Goal: Task Accomplishment & Management: Manage account settings

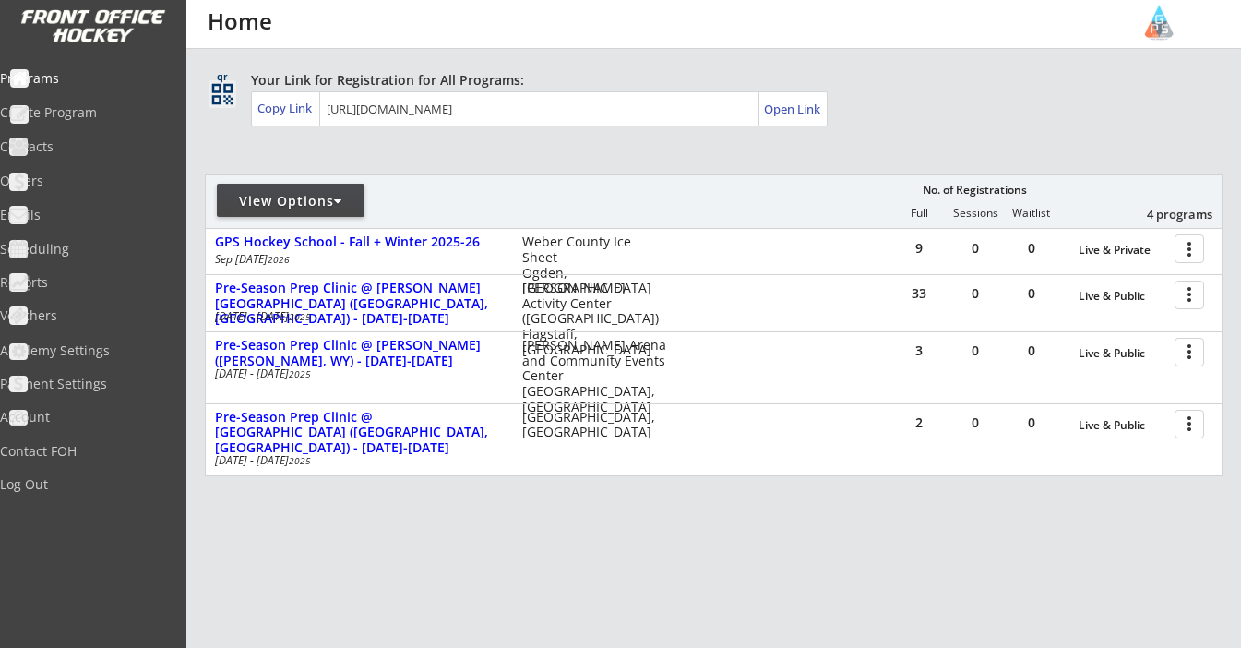
scroll to position [106, 0]
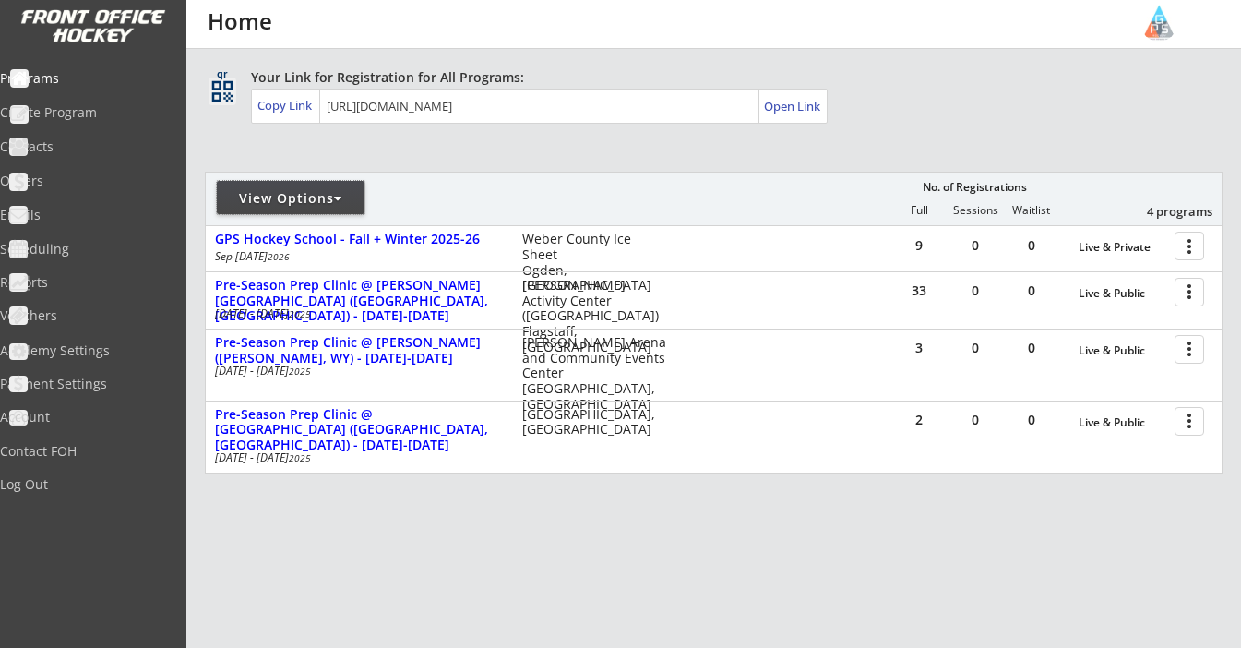
click at [308, 196] on div "View Options" at bounding box center [291, 198] width 148 height 18
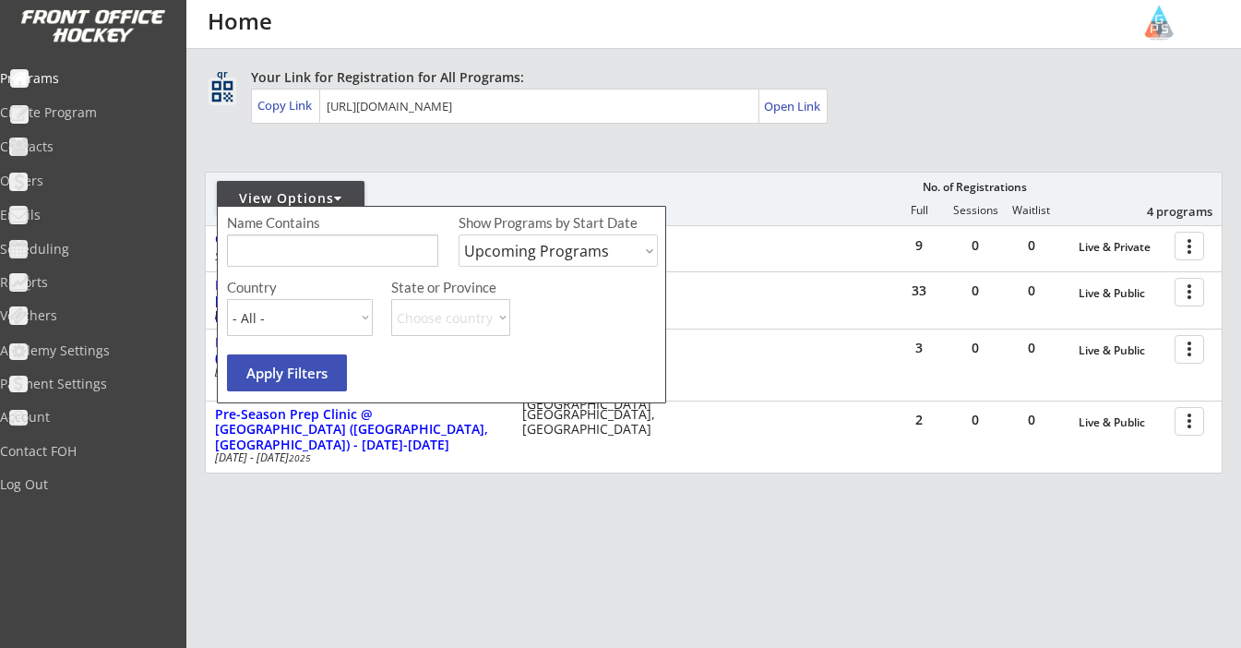
click at [308, 196] on div "View Options" at bounding box center [291, 198] width 148 height 18
click at [334, 195] on div "View Options" at bounding box center [291, 198] width 148 height 18
click at [508, 179] on div "View Options No. of Registrations Full Sessions Waitlist 4 programs" at bounding box center [714, 199] width 1018 height 54
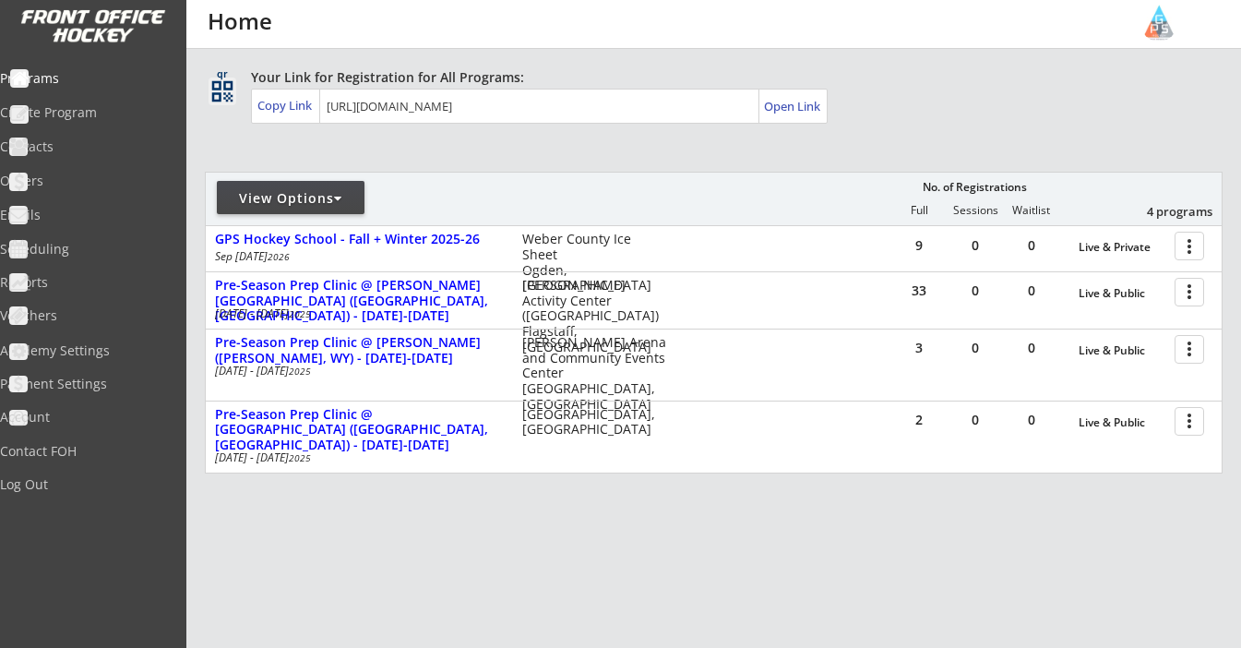
click at [329, 196] on div "View Options" at bounding box center [291, 198] width 148 height 18
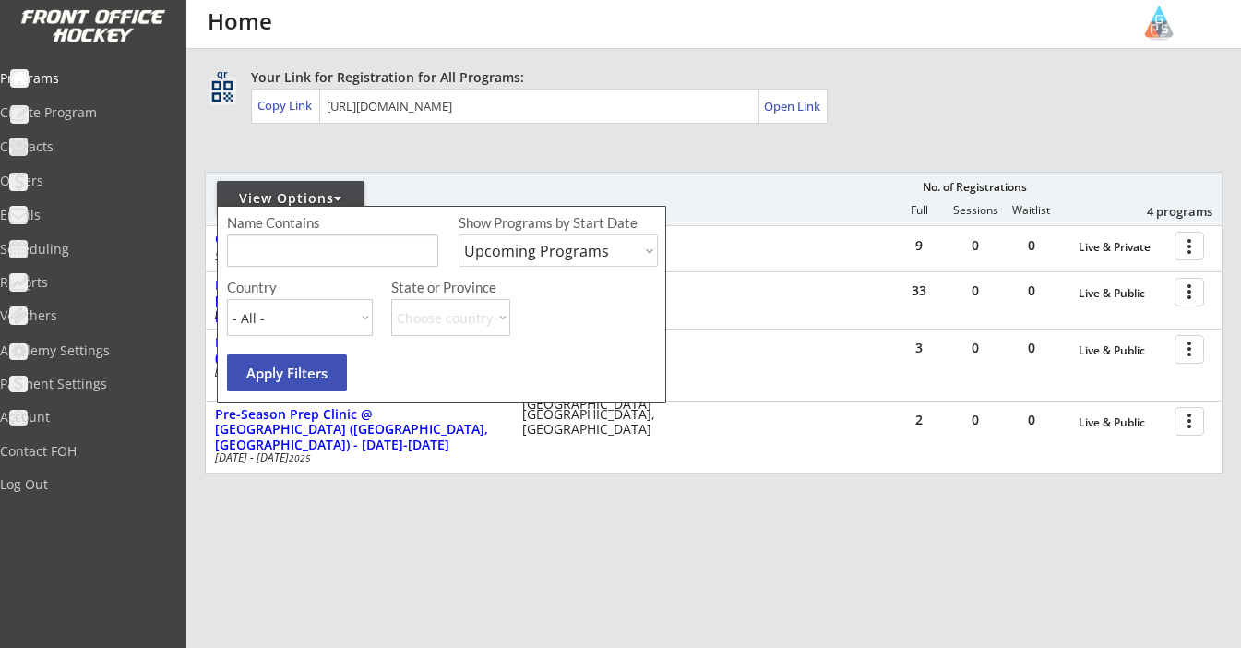
select select ""Past Programs""
type input "Holiday"
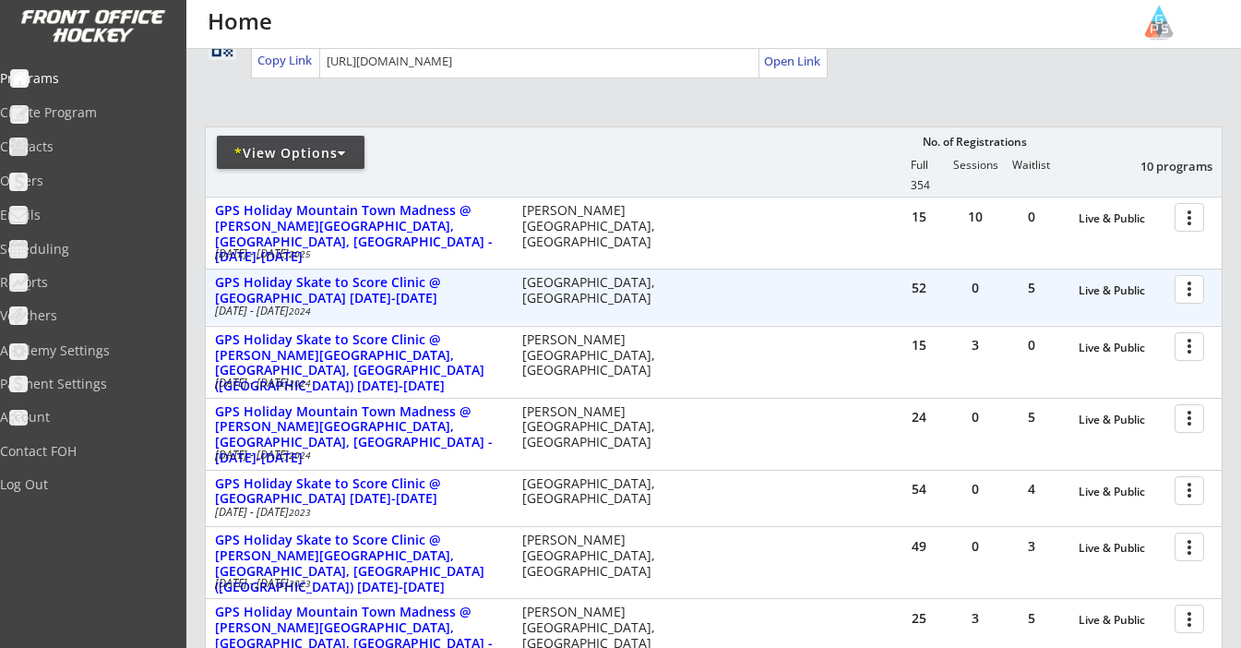
scroll to position [151, 0]
click at [1197, 292] on div at bounding box center [1193, 288] width 32 height 32
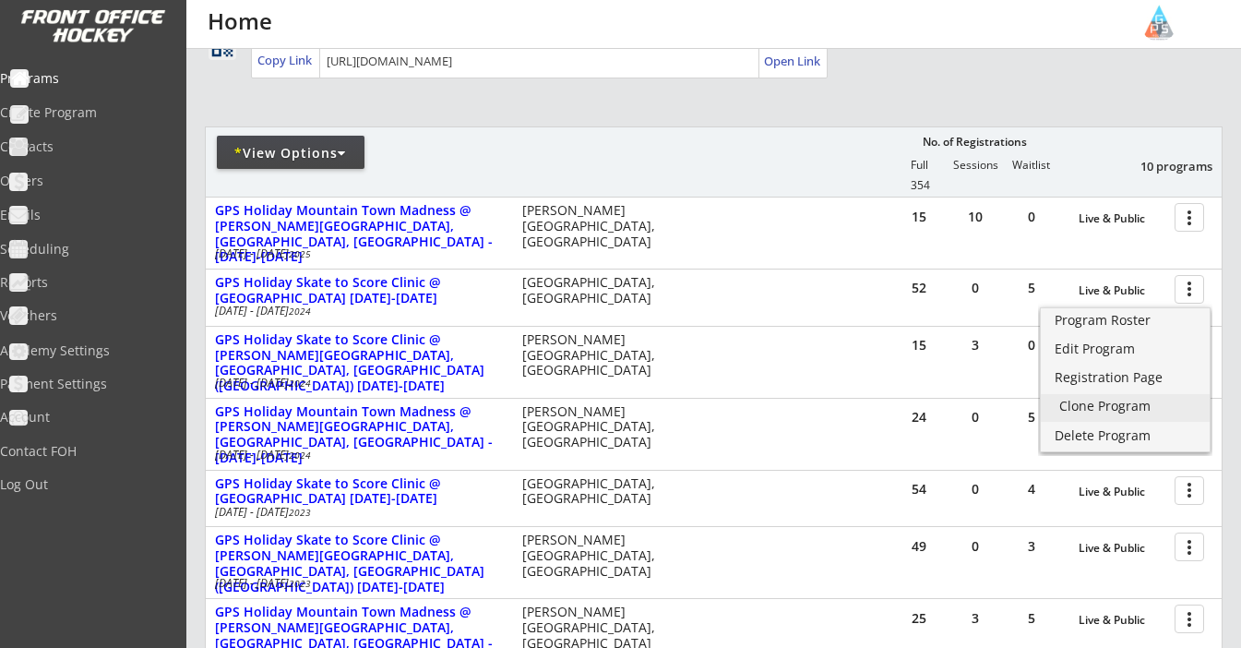
click at [1125, 405] on div "Clone Program" at bounding box center [1125, 406] width 132 height 13
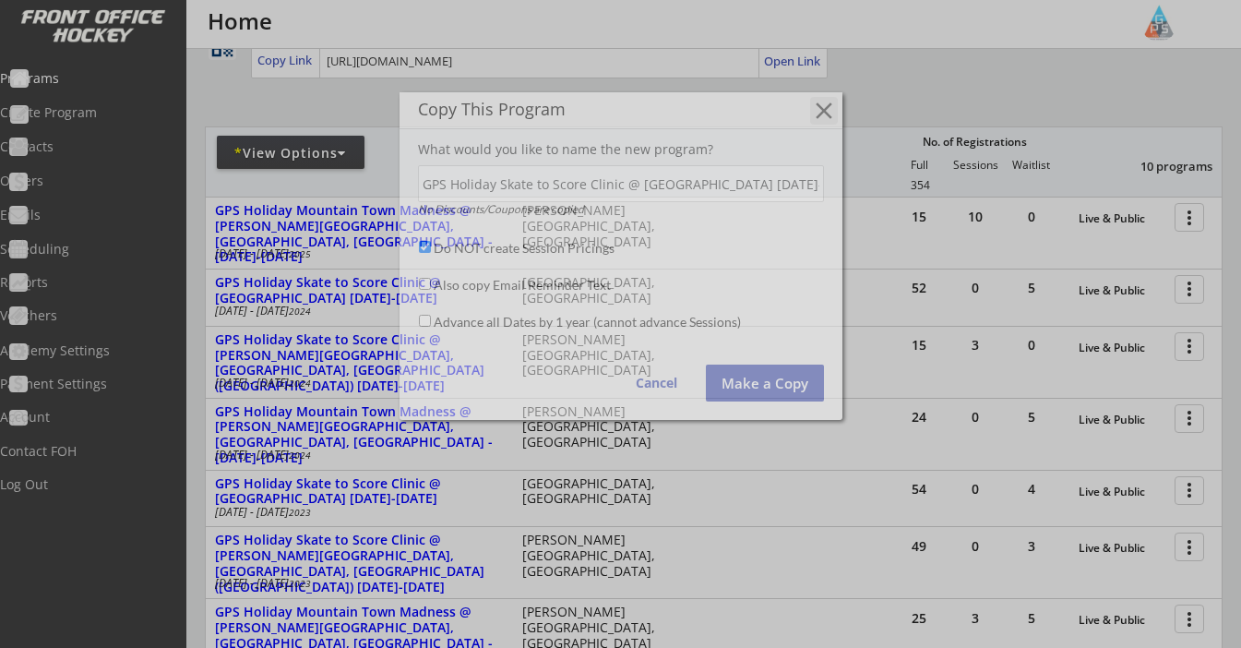
scroll to position [0, 193]
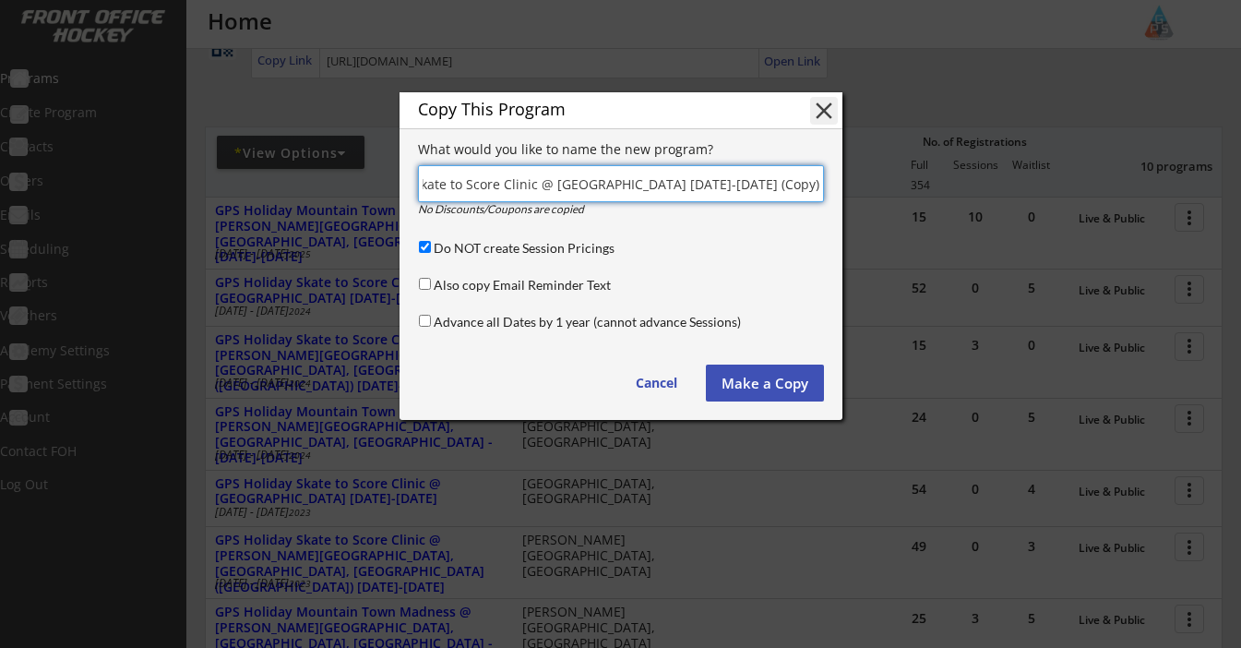
click at [738, 187] on input "input" at bounding box center [621, 183] width 406 height 37
click at [783, 182] on input "input" at bounding box center [621, 183] width 406 height 37
drag, startPoint x: 790, startPoint y: 185, endPoint x: 916, endPoint y: 190, distance: 126.5
click at [916, 190] on body "REVENUE $ 15,635 Last 30 days REGISTRATIONS 57 Last 30 days CONTACTS 61 New in …" at bounding box center [620, 173] width 1241 height 648
drag, startPoint x: 548, startPoint y: 186, endPoint x: 344, endPoint y: 185, distance: 203.9
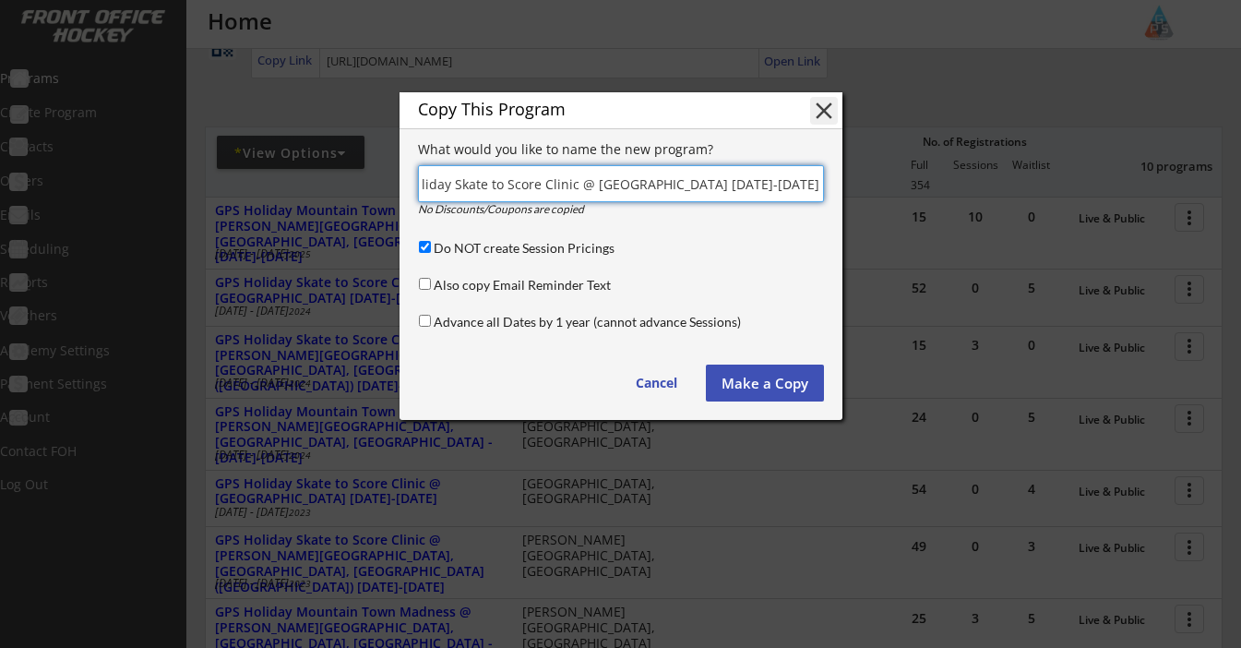
click at [344, 185] on body "REVENUE $ 15,635 Last 30 days REGISTRATIONS 57 Last 30 days CONTACTS 61 New in …" at bounding box center [620, 173] width 1241 height 648
type input "GPS Holiday Skate to Score Clinic @ [GEOGRAPHIC_DATA] [DATE]-[DATE]"
click at [657, 218] on div "No Discounts/Coupons are copied" at bounding box center [554, 211] width 272 height 15
click at [748, 385] on button "Make a Copy" at bounding box center [765, 383] width 118 height 37
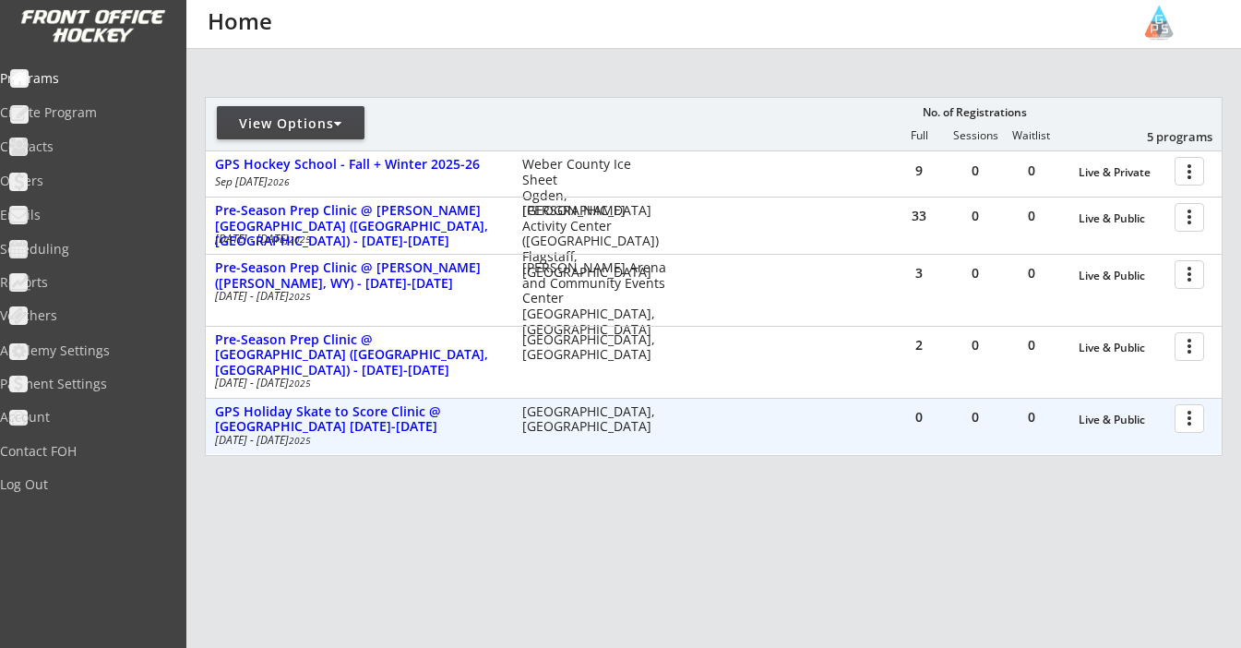
scroll to position [193, 0]
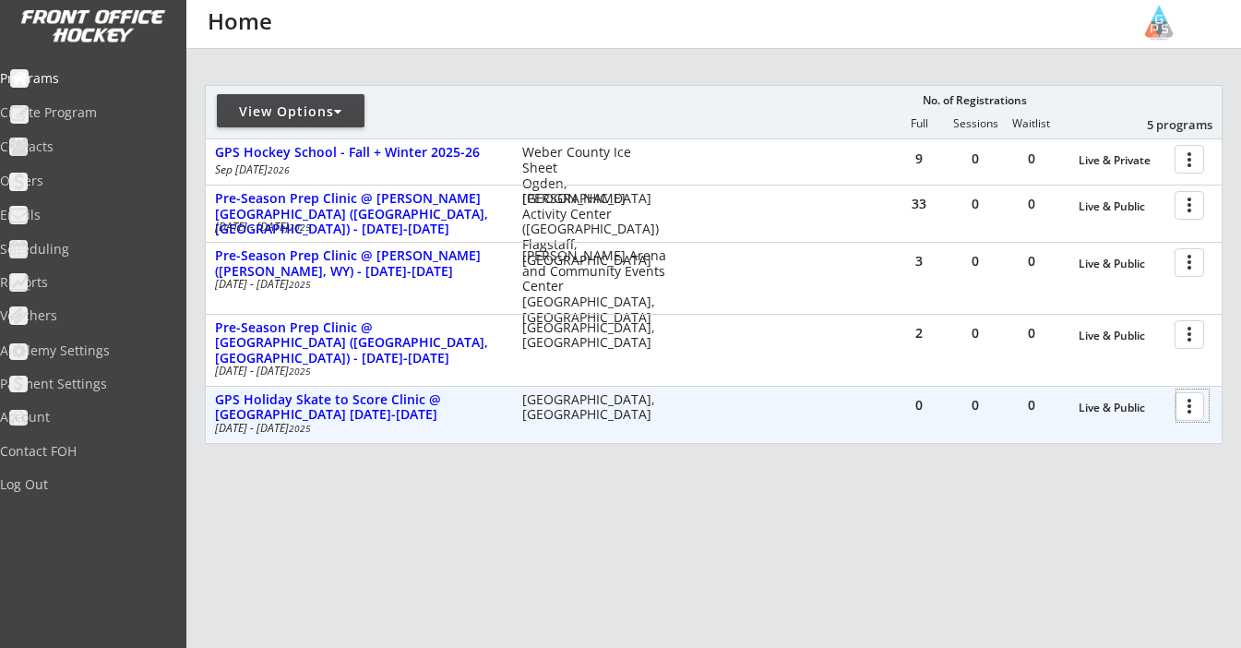
click at [1194, 398] on div at bounding box center [1193, 405] width 32 height 32
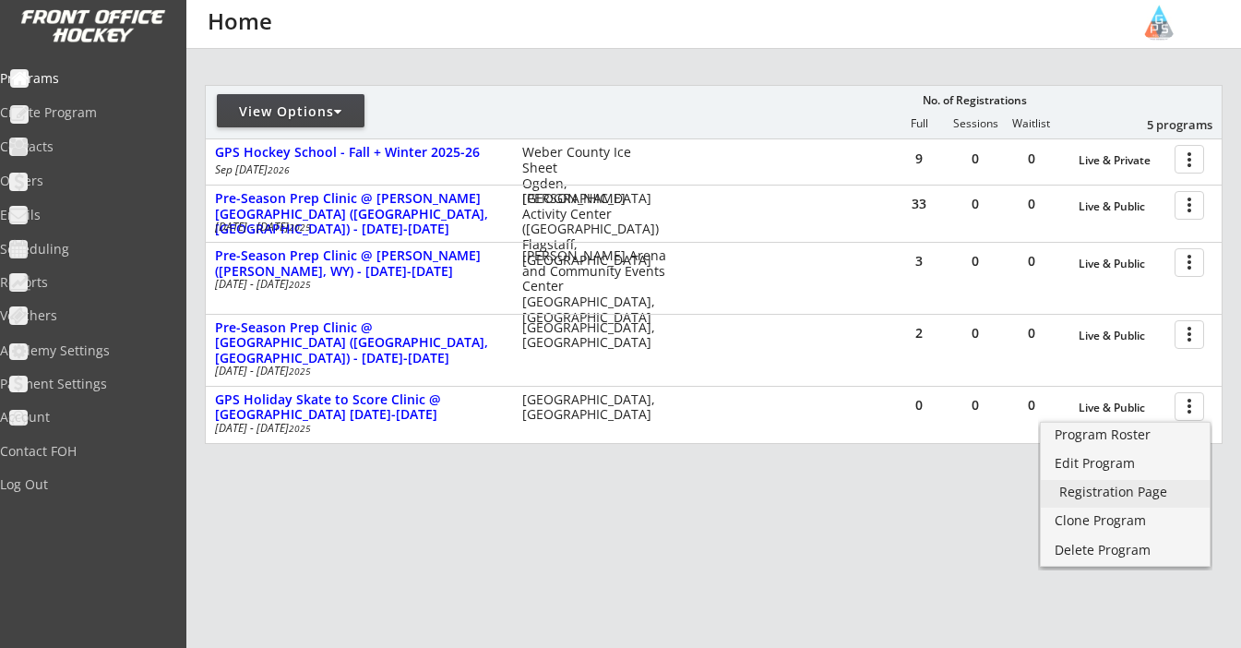
click at [1105, 489] on div "Registration Page" at bounding box center [1125, 491] width 132 height 13
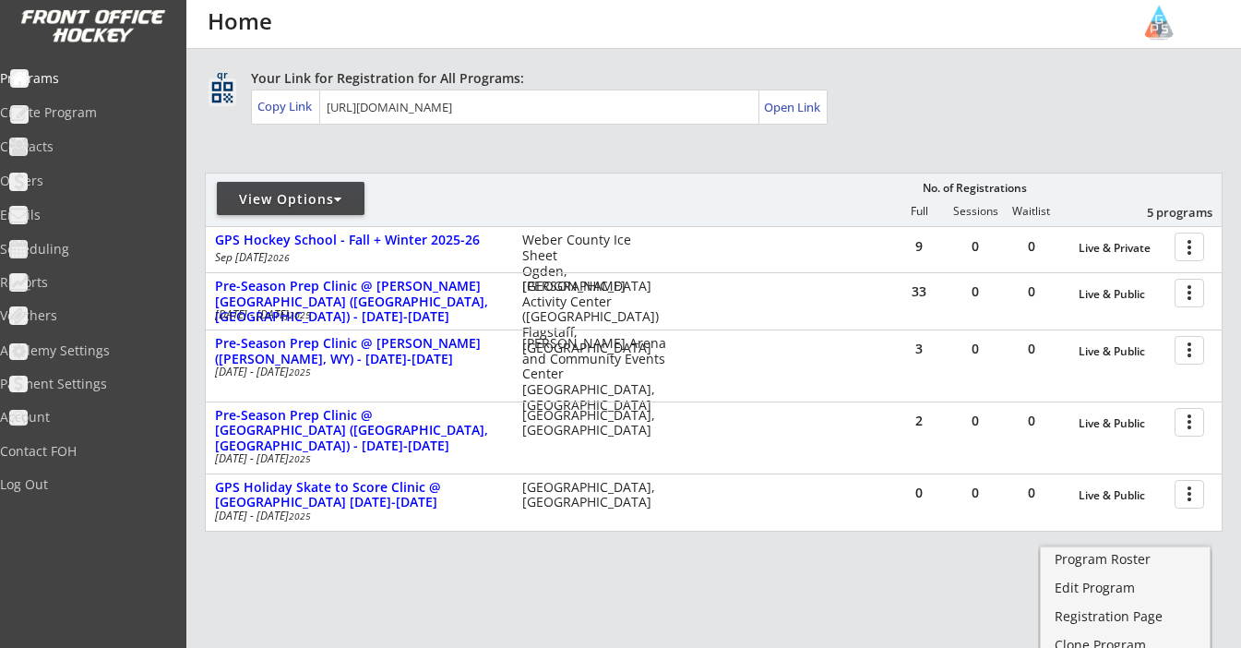
scroll to position [68, 0]
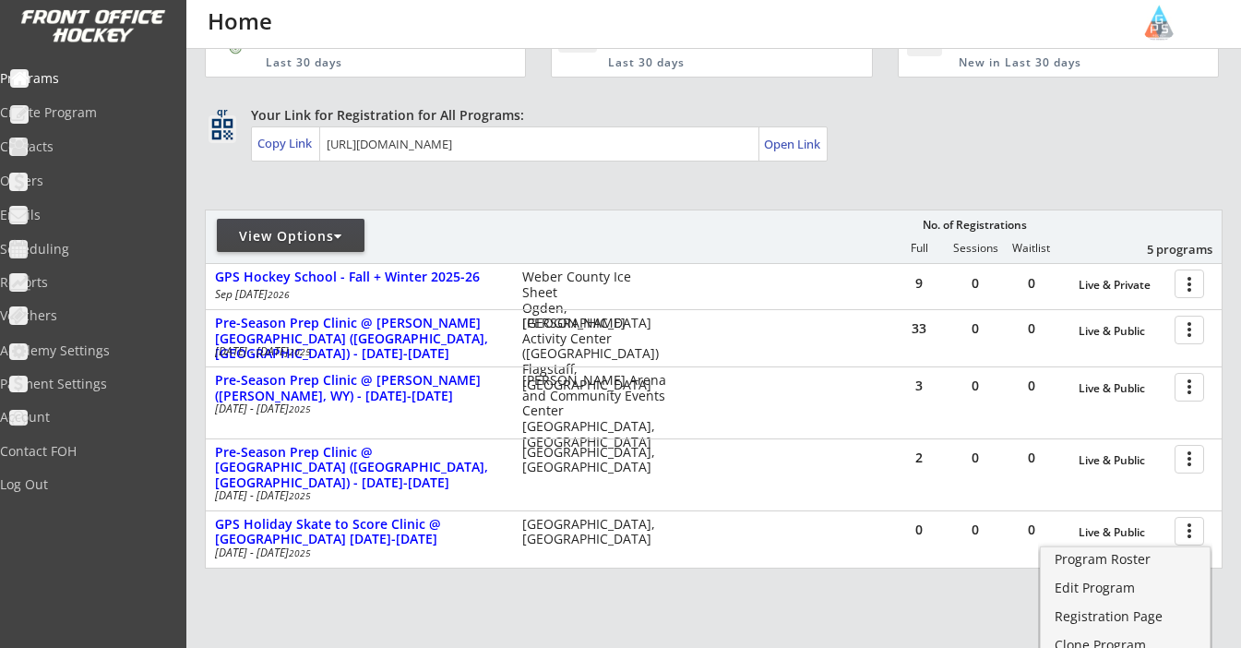
click at [329, 197] on div "REVENUE $ 15,635 Last 30 days REGISTRATIONS 57 Last 30 days CONTACTS 61 New in …" at bounding box center [714, 371] width 1018 height 781
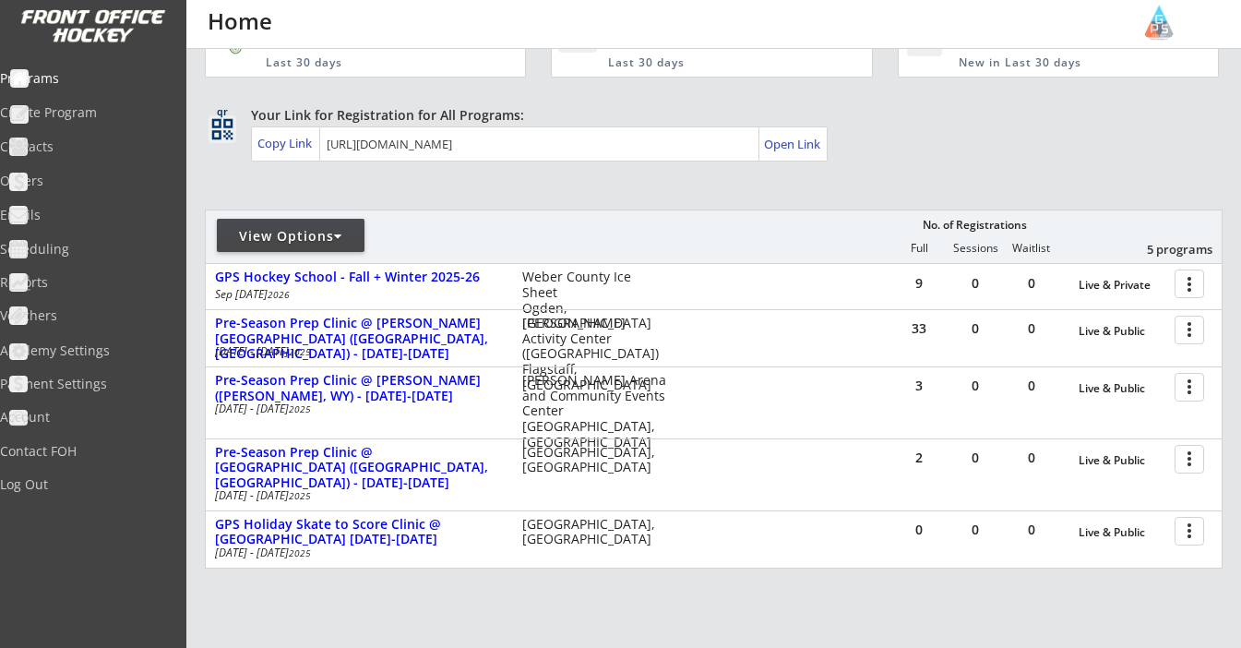
click at [326, 237] on div "View Options" at bounding box center [291, 236] width 148 height 18
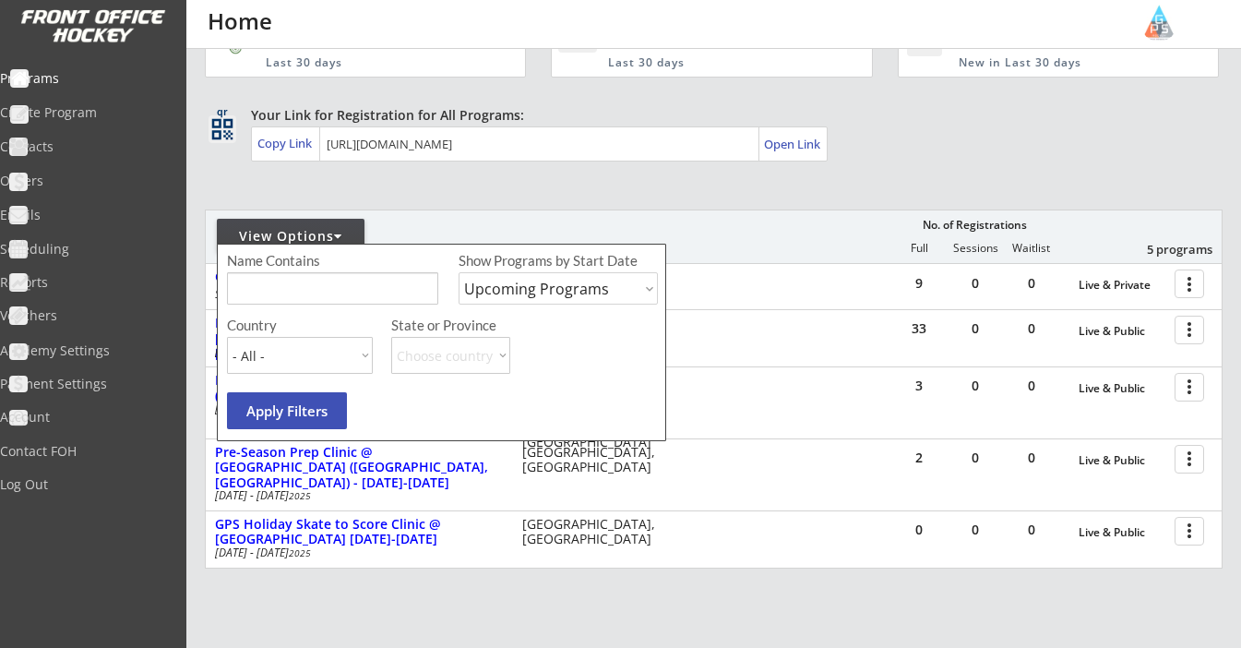
select select ""Past Programs""
click at [397, 197] on div "REVENUE $ 15,635 Last 30 days REGISTRATIONS 57 Last 30 days CONTACTS 61 New in …" at bounding box center [714, 371] width 1018 height 781
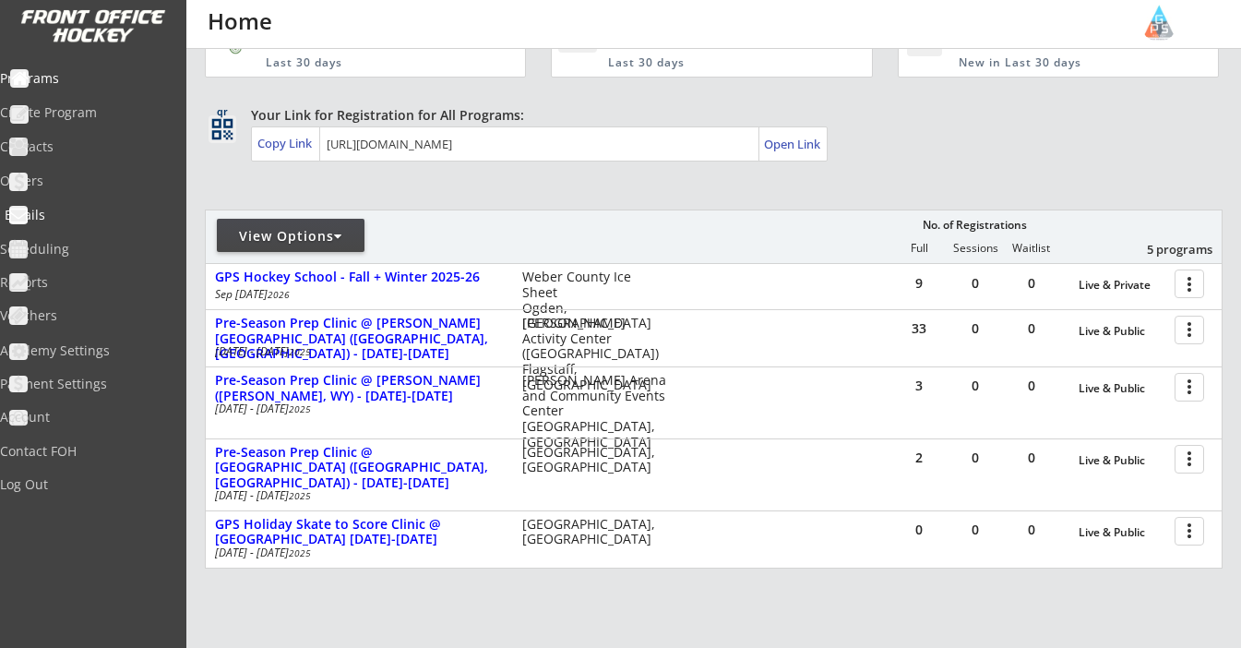
click at [70, 209] on div "Emails" at bounding box center [88, 215] width 166 height 13
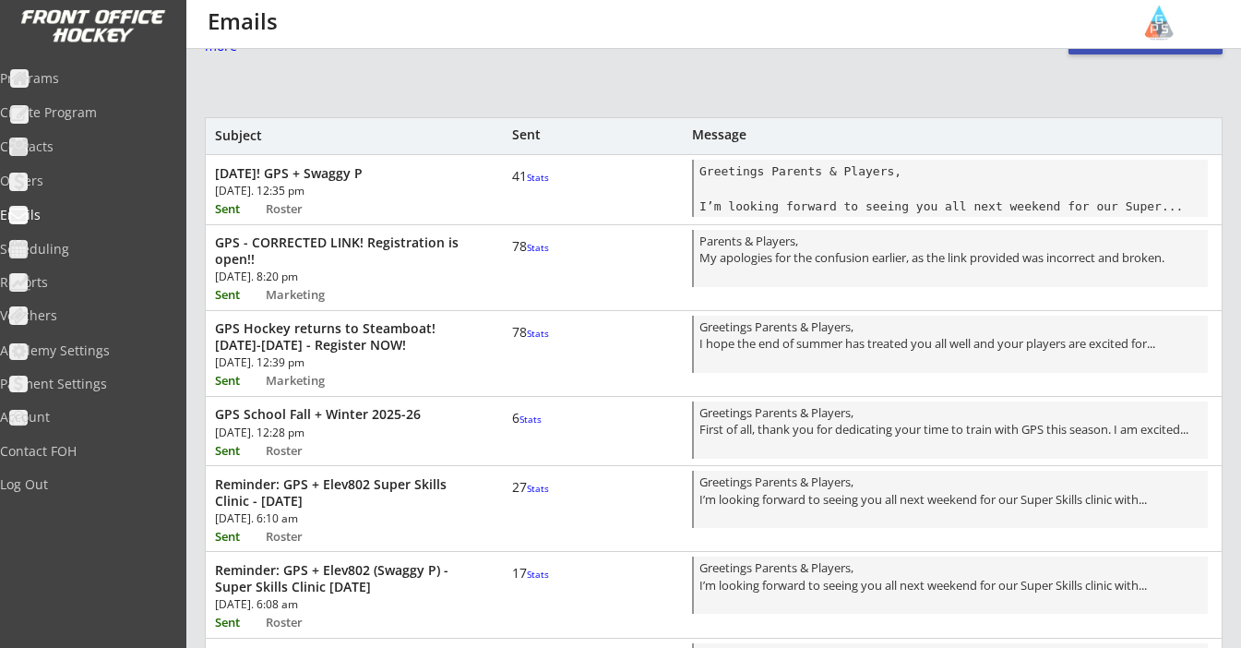
scroll to position [49, 0]
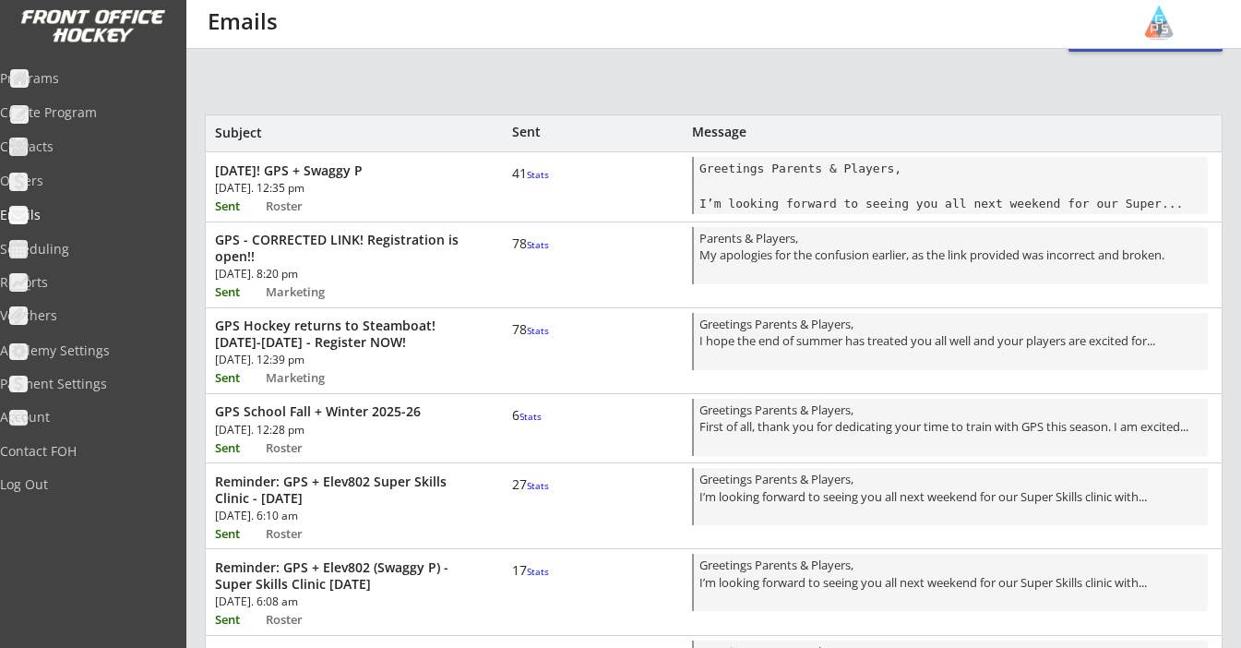
click at [329, 235] on div "GPS - CORRECTED LINK! Registration is open!!" at bounding box center [341, 248] width 252 height 33
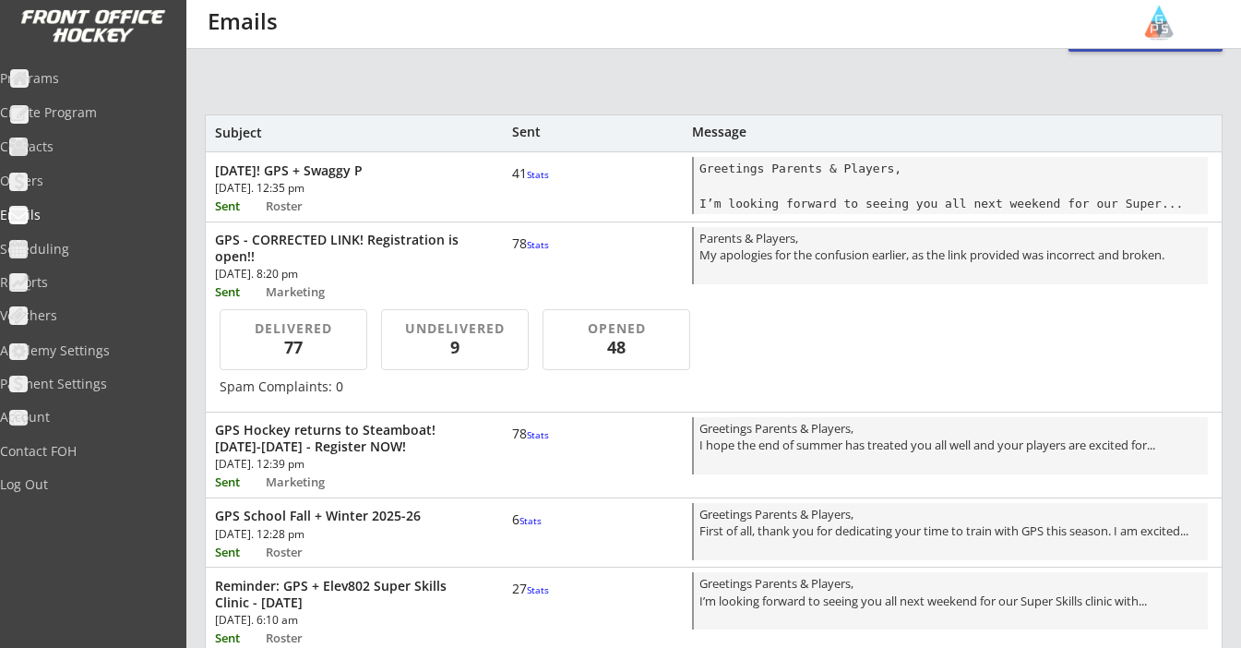
click at [319, 450] on div "GPS Hockey returns to Steamboat! [DATE]-[DATE] - Register NOW!" at bounding box center [341, 438] width 252 height 33
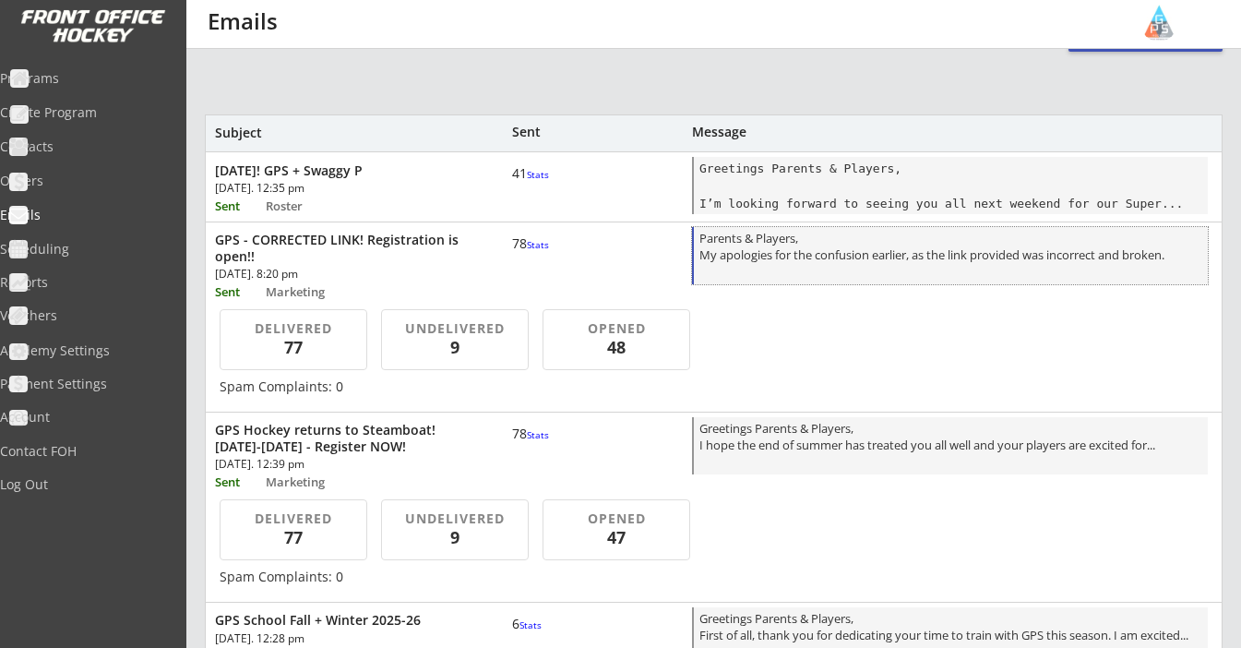
click at [816, 242] on div "Parents & Players, My apologies for the confusion earlier, as the link provided…" at bounding box center [950, 257] width 503 height 54
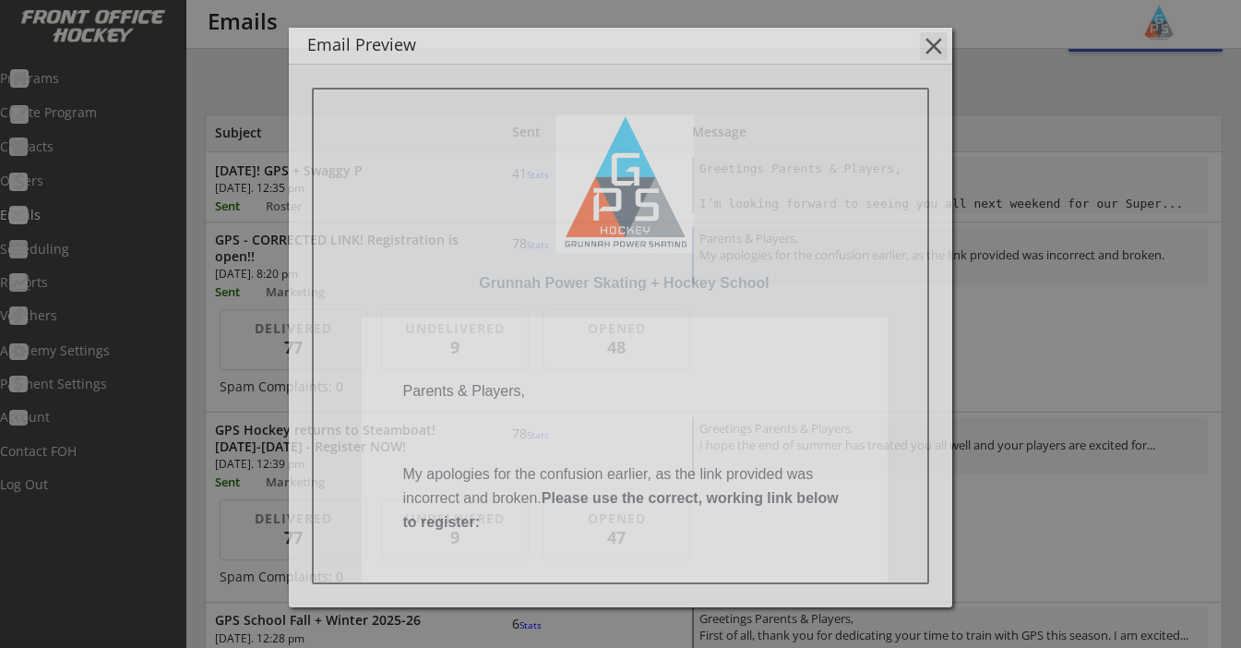
scroll to position [0, 0]
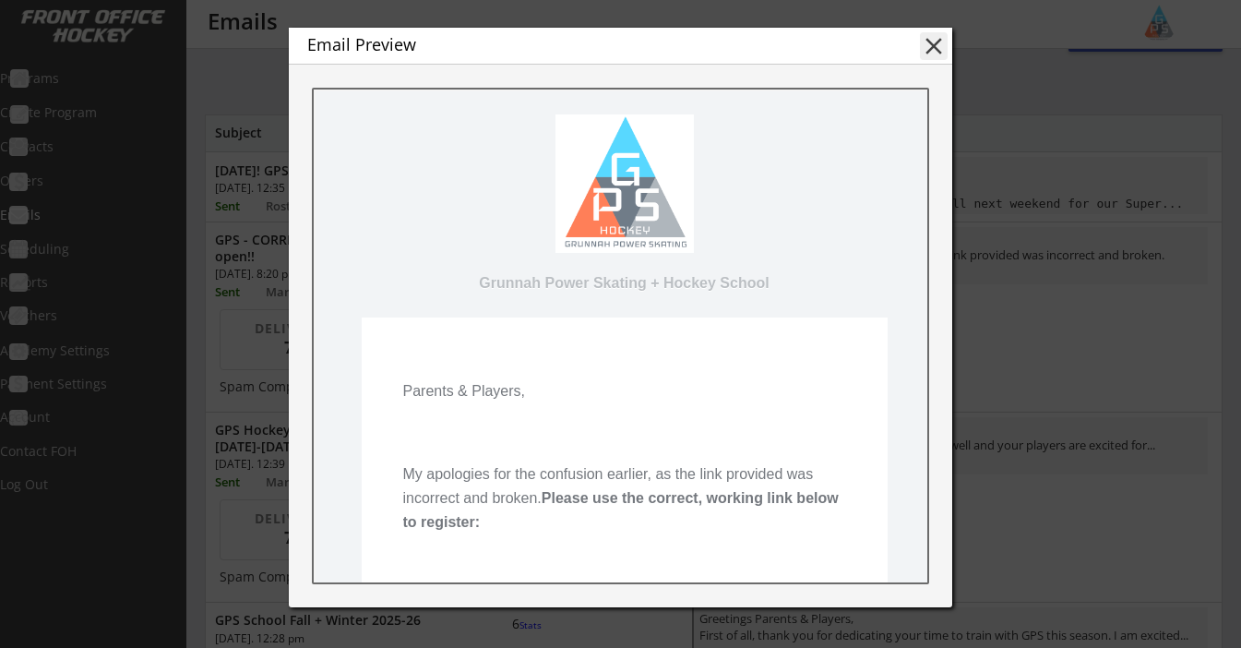
click at [940, 39] on button "close" at bounding box center [934, 46] width 28 height 28
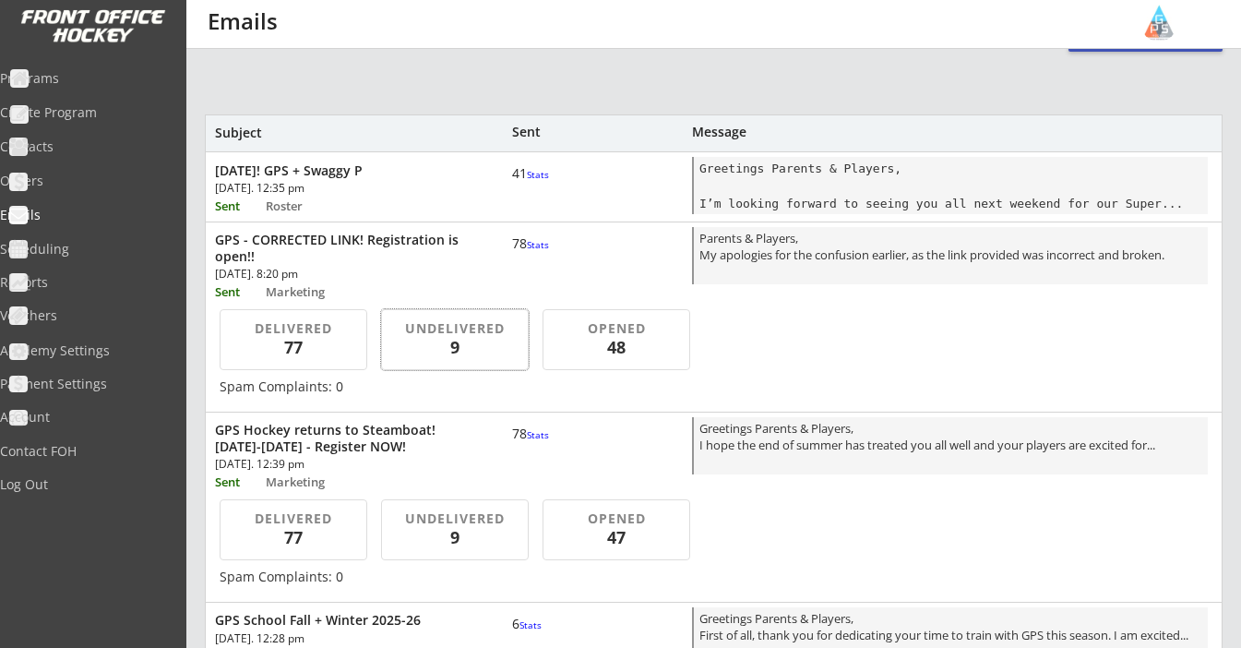
click at [462, 348] on div "9" at bounding box center [455, 347] width 116 height 23
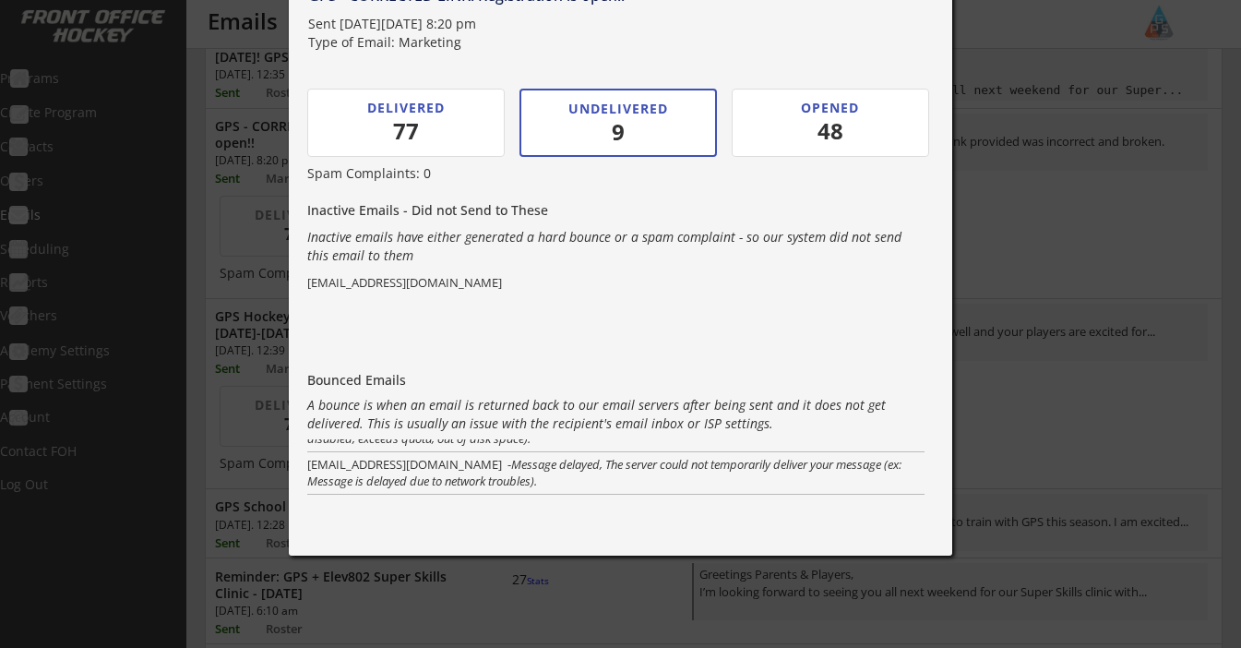
scroll to position [285, 0]
click at [408, 128] on div "77" at bounding box center [406, 130] width 106 height 31
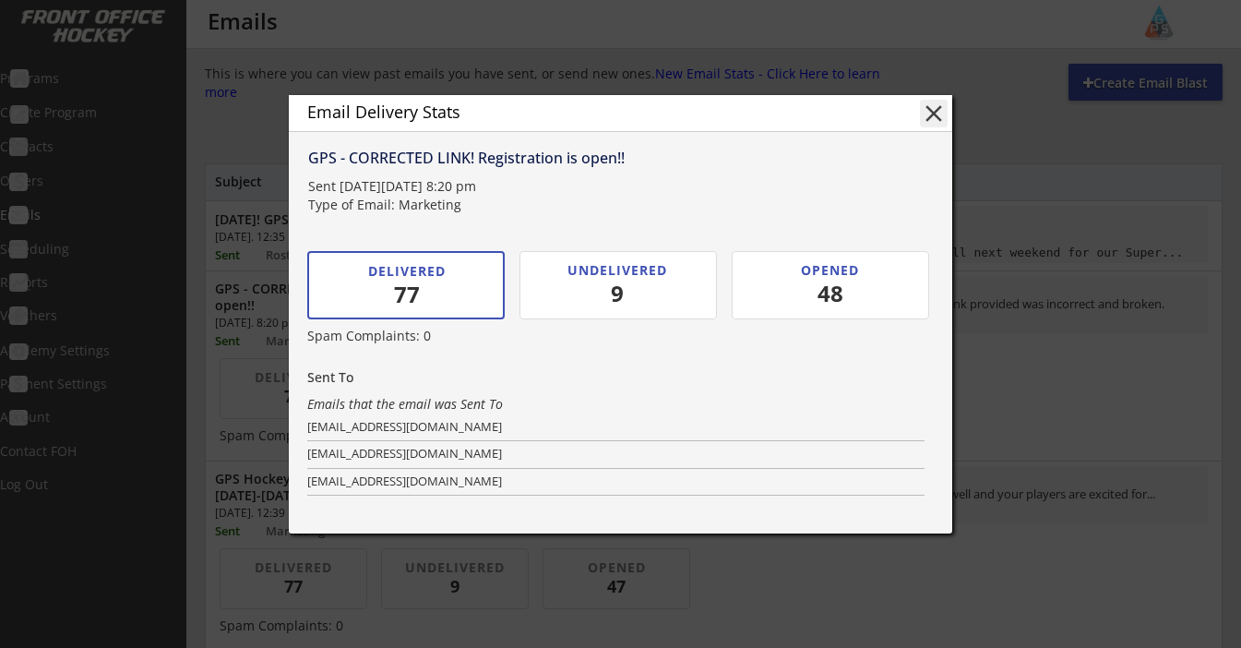
scroll to position [0, 0]
click at [936, 109] on button "close" at bounding box center [934, 114] width 28 height 28
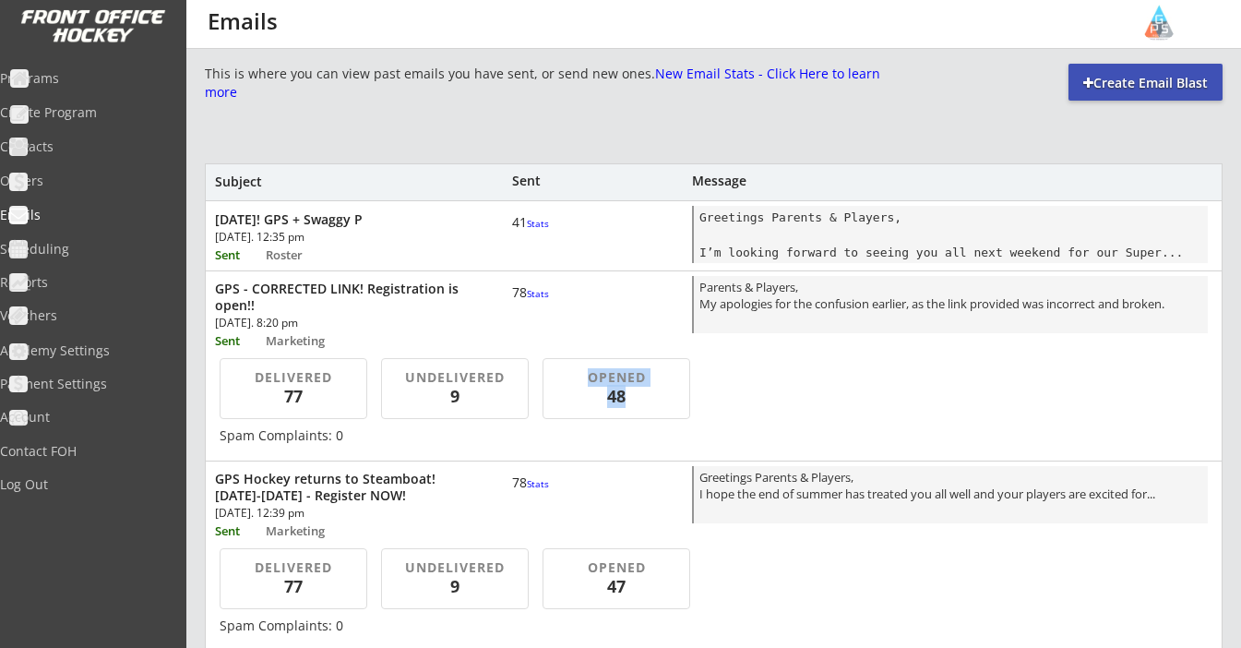
drag, startPoint x: 587, startPoint y: 374, endPoint x: 666, endPoint y: 397, distance: 82.6
click at [666, 397] on div "OPENED 48" at bounding box center [616, 389] width 120 height 42
click at [666, 397] on div "48" at bounding box center [616, 396] width 116 height 23
click at [398, 293] on div "GPS - CORRECTED LINK! Registration is open!!" at bounding box center [341, 297] width 252 height 33
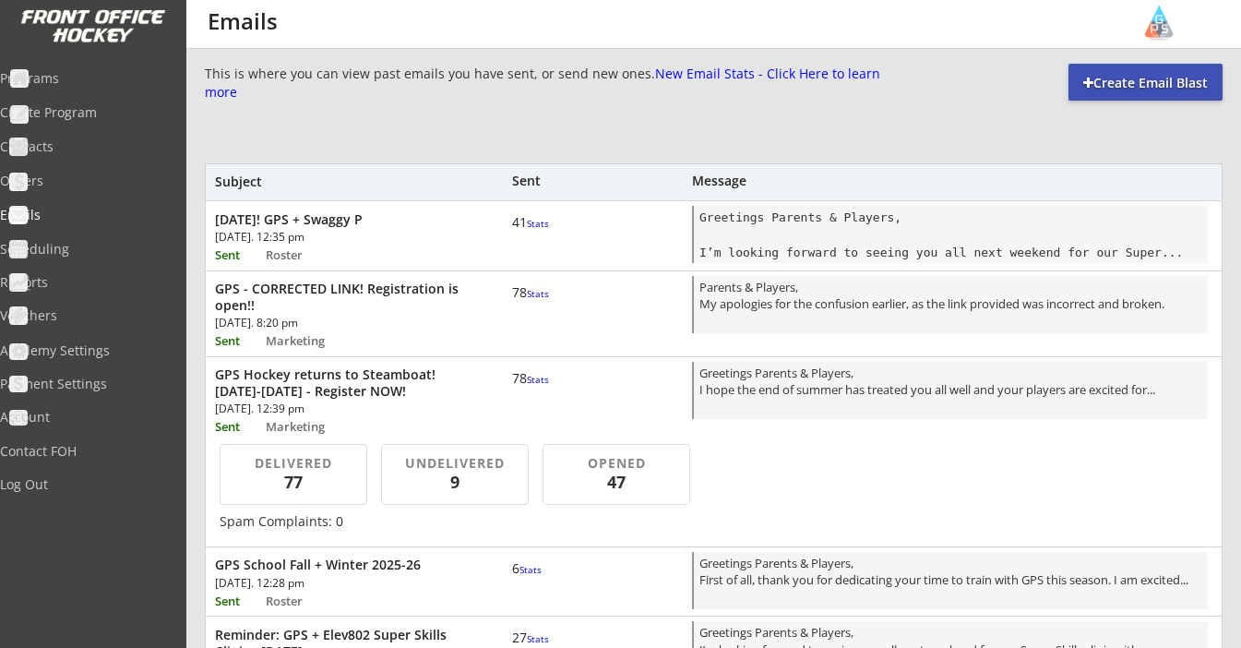
click at [398, 293] on div "GPS - CORRECTED LINK! Registration is open!!" at bounding box center [341, 297] width 252 height 33
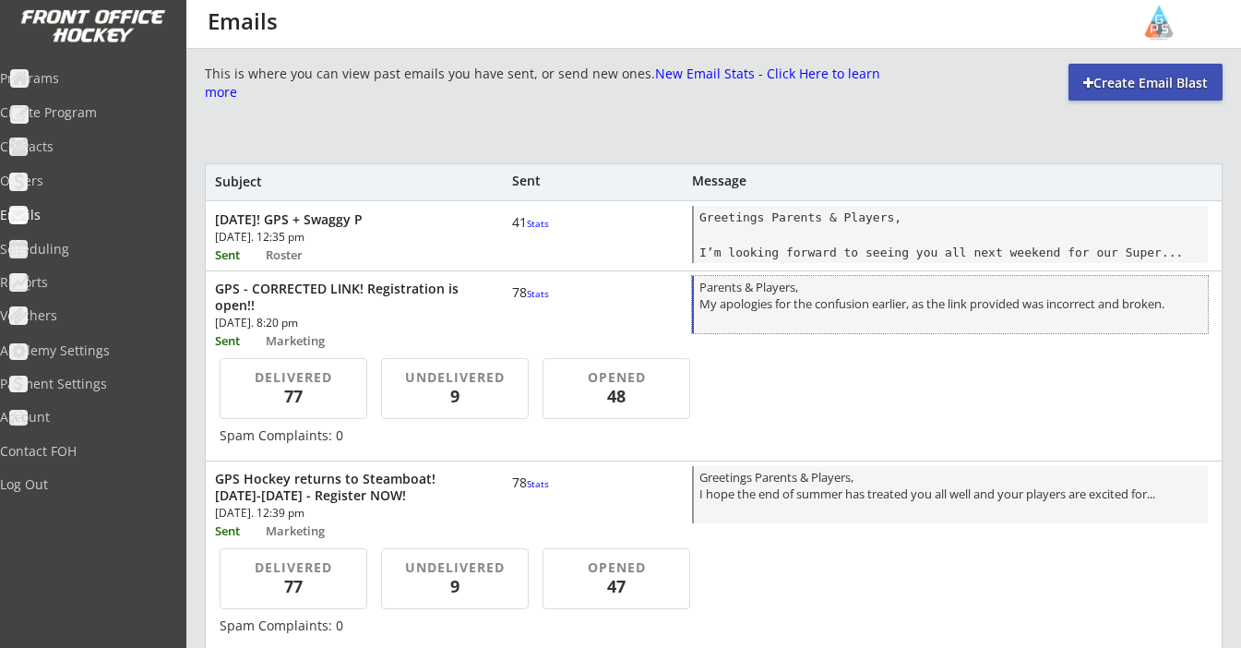
click at [839, 314] on div "Parents & Players, My apologies for the confusion earlier, as the link provided…" at bounding box center [950, 306] width 503 height 54
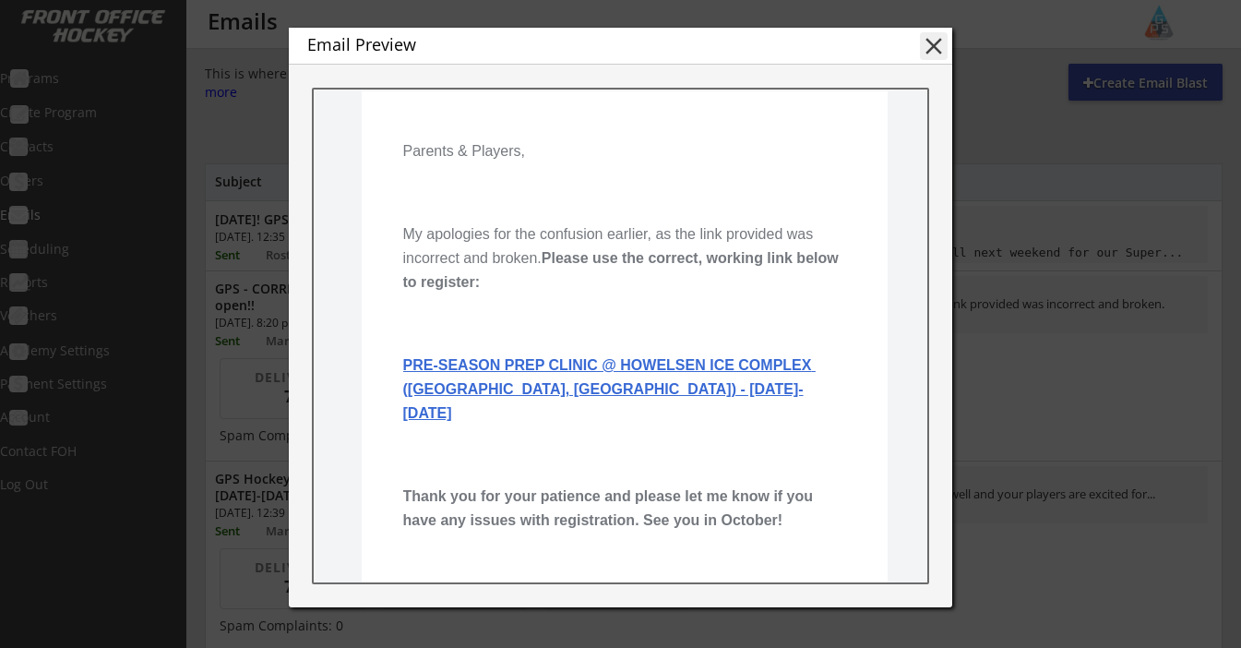
scroll to position [239, 0]
click at [941, 44] on button "close" at bounding box center [934, 46] width 28 height 28
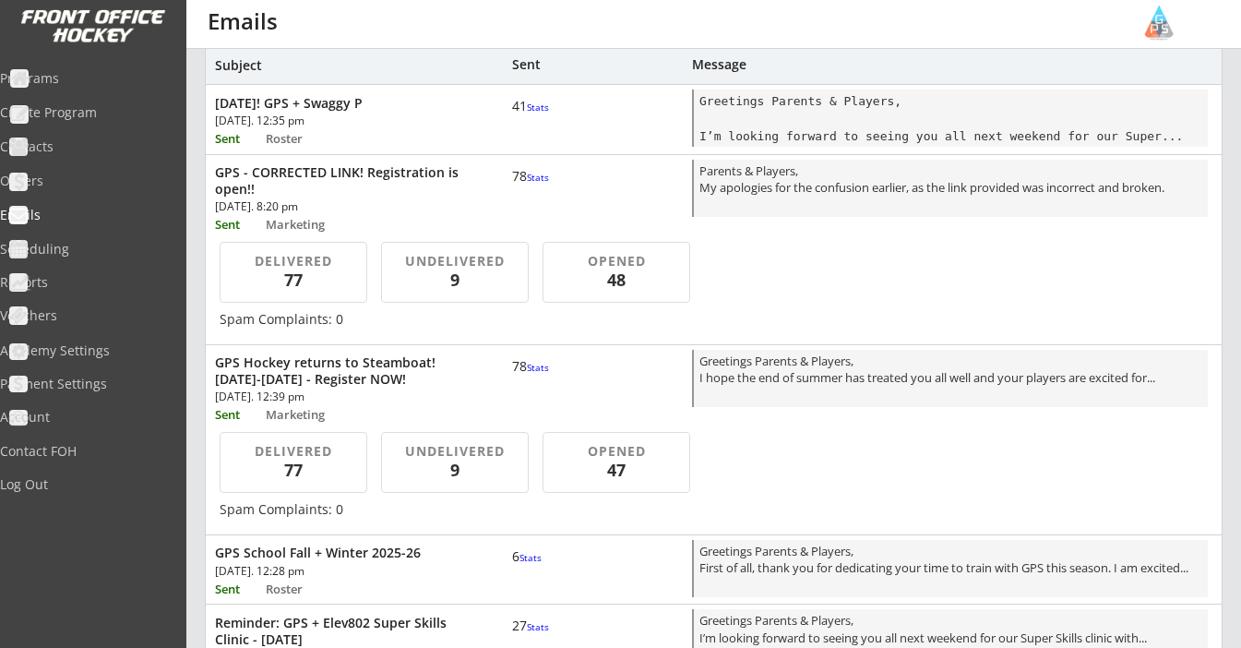
scroll to position [134, 0]
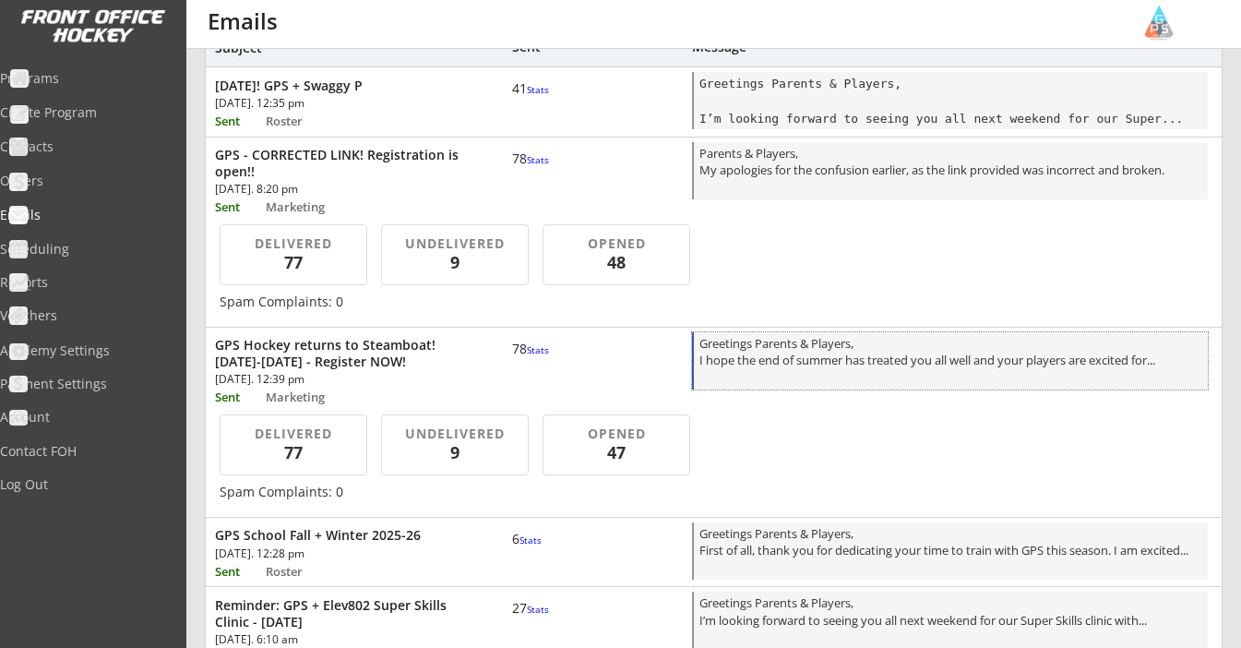
click at [789, 365] on div "Greetings Parents & Players, I hope the end of summer has treated you all well …" at bounding box center [950, 362] width 503 height 54
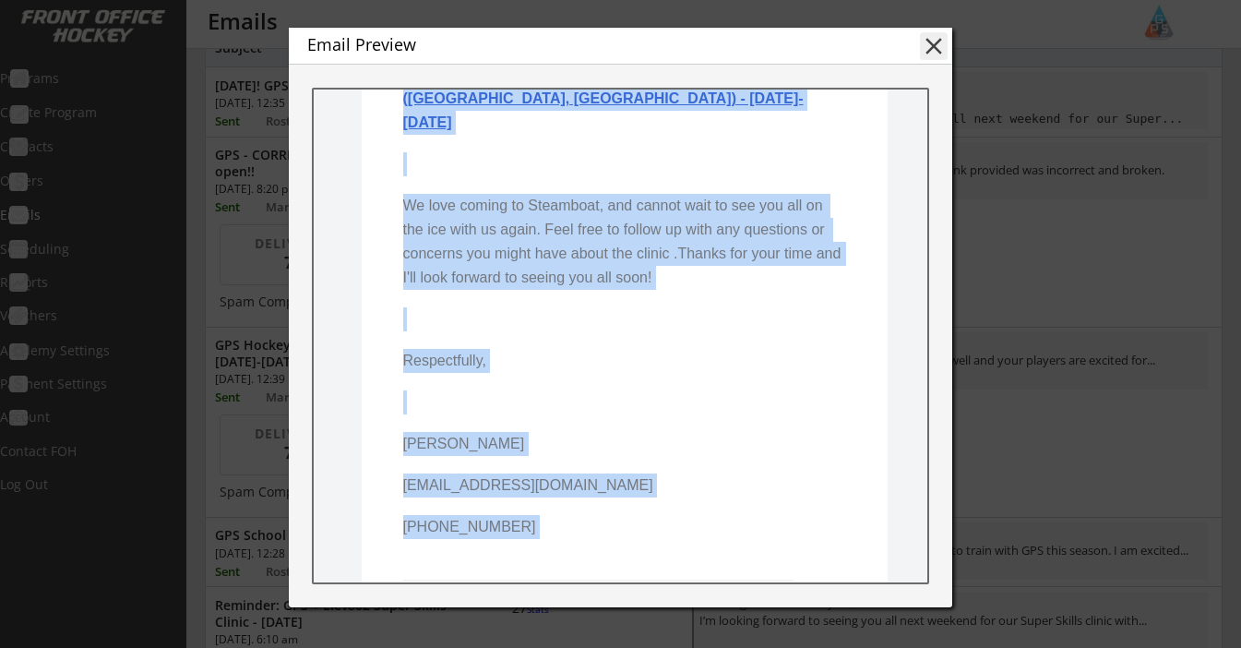
scroll to position [879, 0]
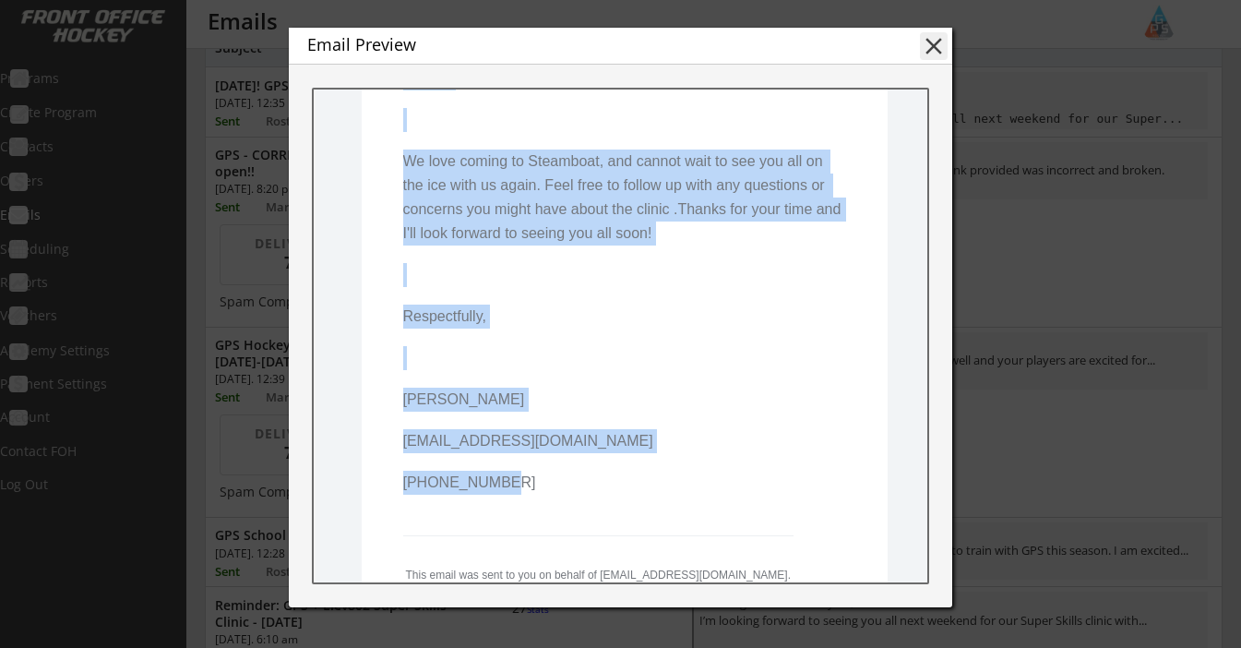
drag, startPoint x: 403, startPoint y: 188, endPoint x: 580, endPoint y: 448, distance: 314.3
click at [580, 448] on pre "Greetings Parents & Players, I hope the end of summer has treated you all well …" at bounding box center [624, 0] width 443 height 1023
copy pre "I hope the end of summer has treated you all well and your players are excited …"
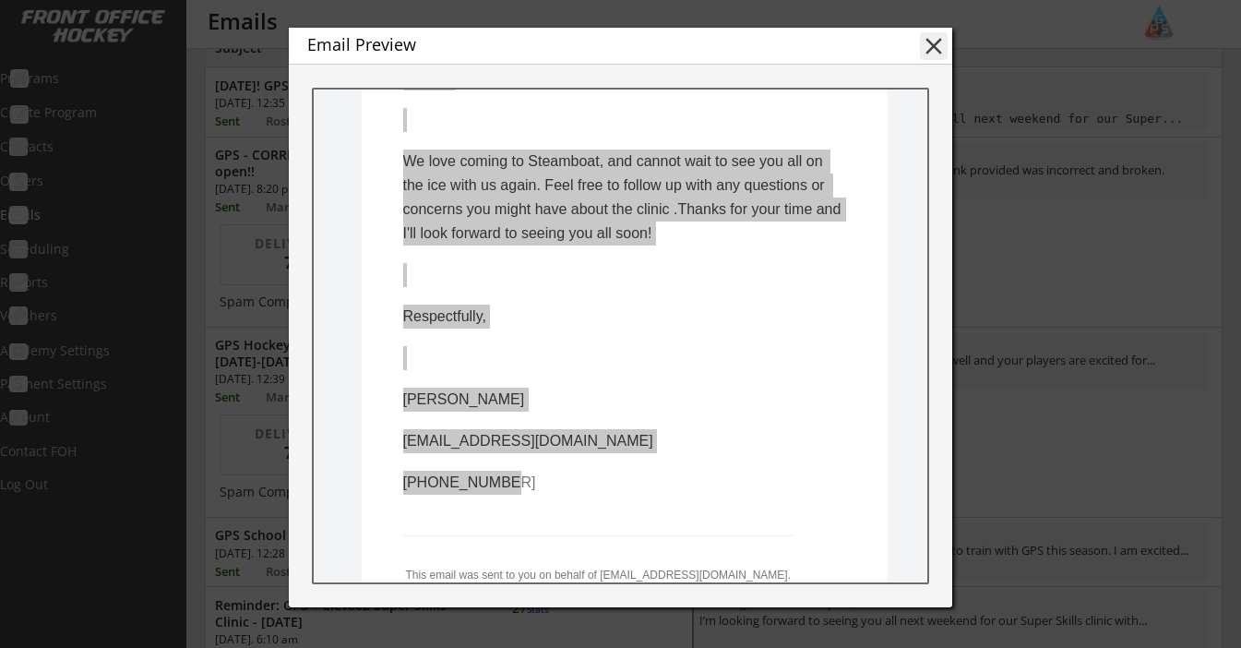
click at [943, 45] on button "close" at bounding box center [934, 46] width 28 height 28
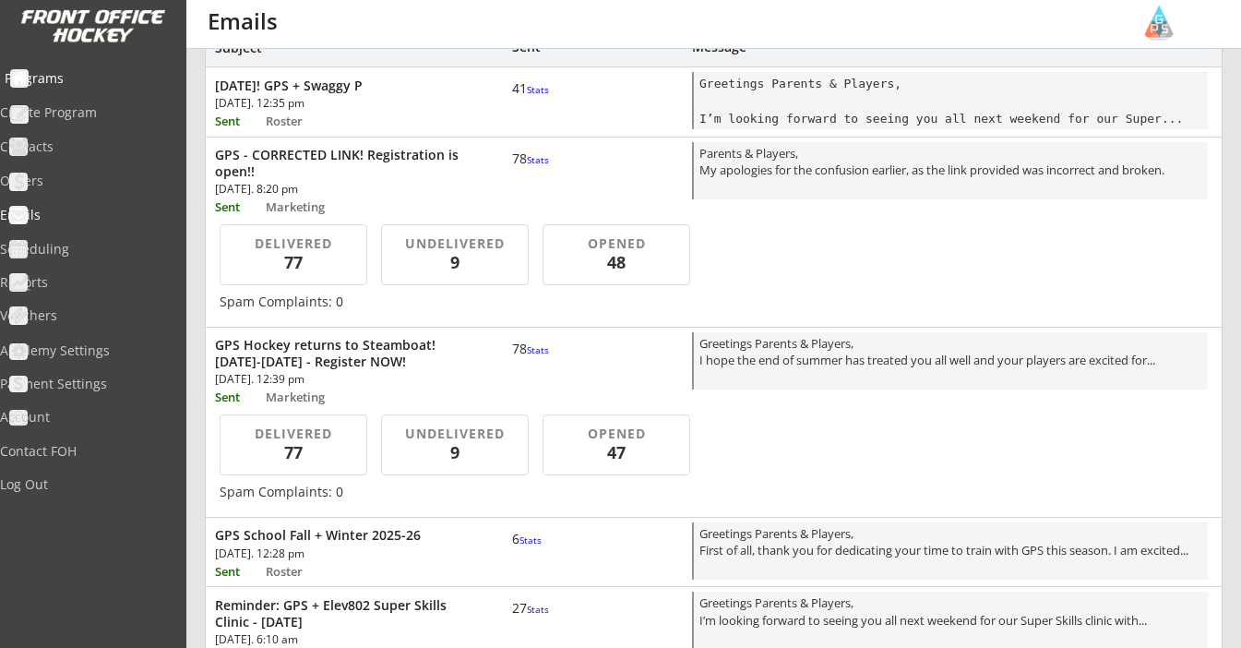
click at [71, 73] on div "Programs" at bounding box center [88, 78] width 166 height 13
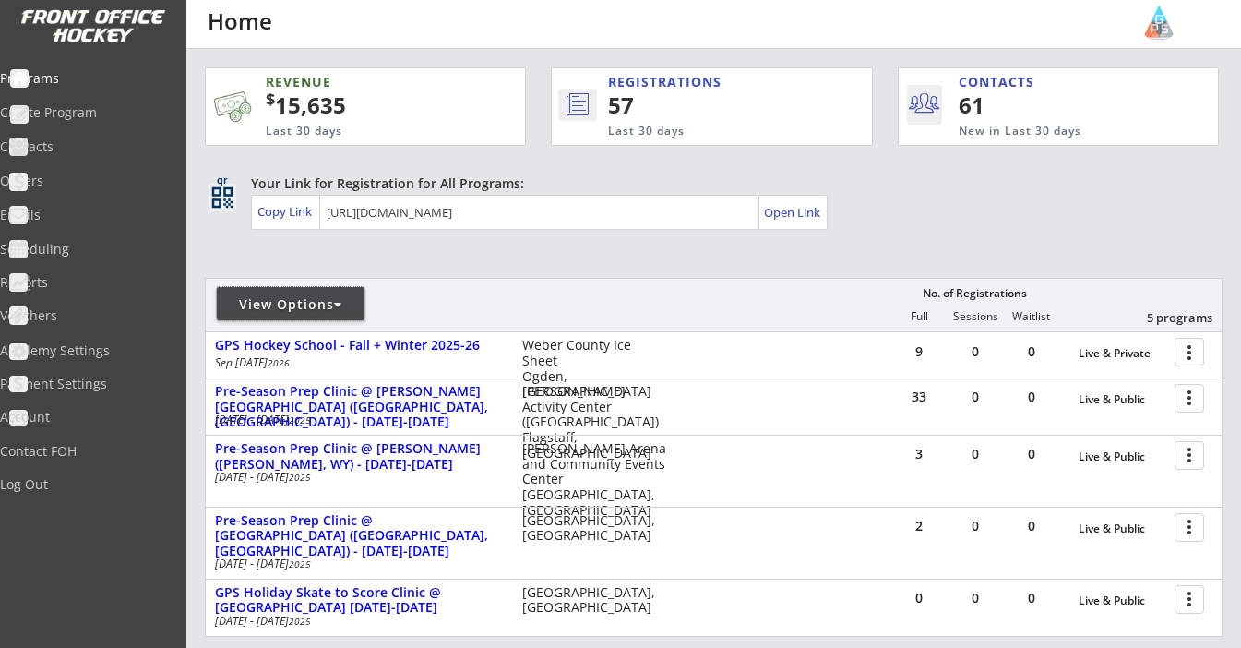
click at [320, 308] on div "View Options" at bounding box center [291, 304] width 148 height 18
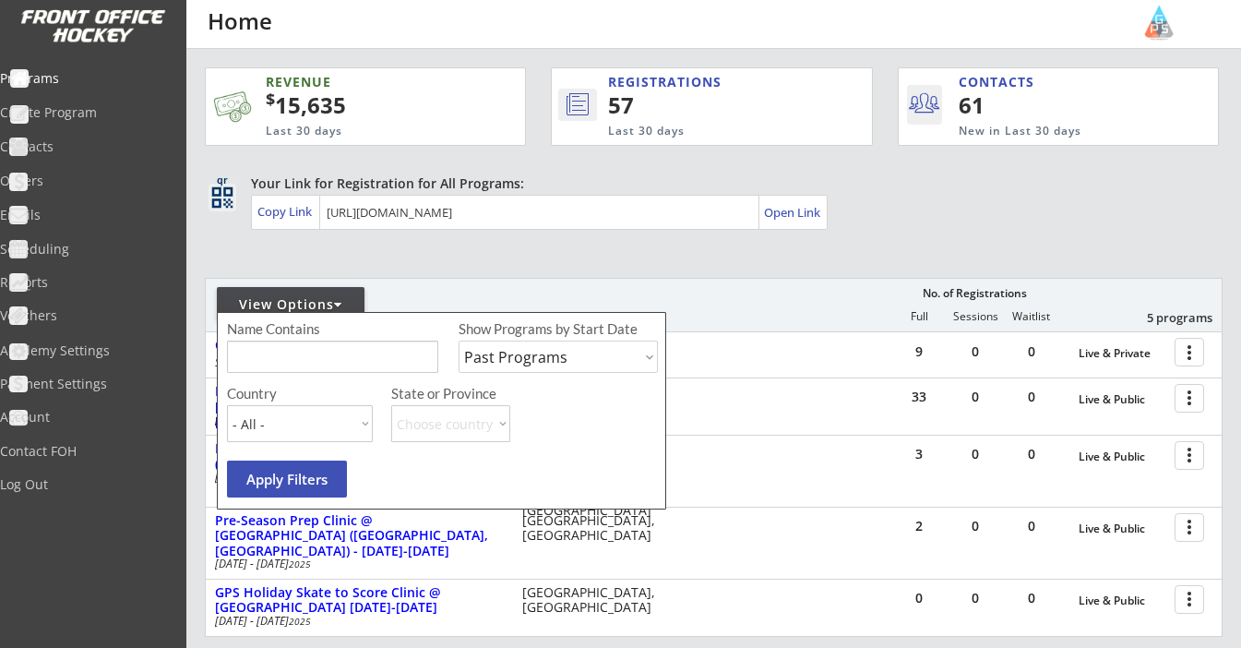
click at [534, 373] on div "Show Programs by Start Date Upcoming Programs Past Programs Specific Date Range" at bounding box center [558, 351] width 199 height 65
click at [373, 356] on input "input" at bounding box center [332, 357] width 211 height 32
type input "Howelsen"
click at [295, 480] on button "Apply Filters" at bounding box center [287, 478] width 120 height 37
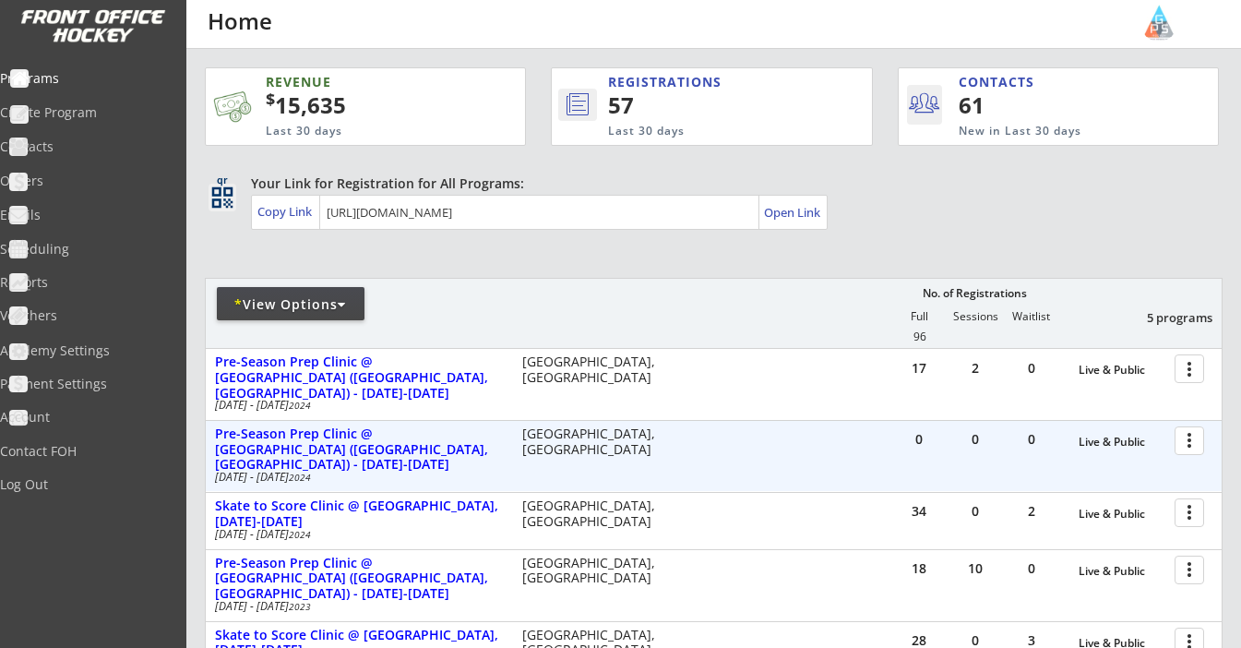
scroll to position [106, 0]
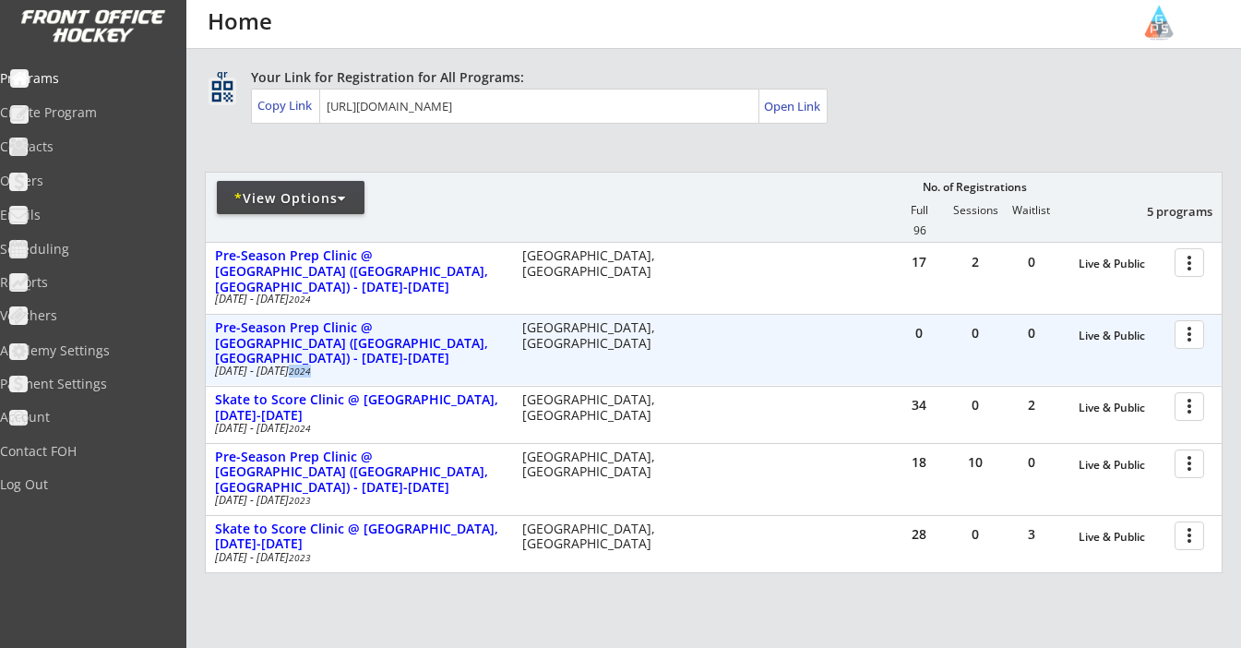
drag, startPoint x: 296, startPoint y: 369, endPoint x: 336, endPoint y: 369, distance: 39.7
click at [336, 369] on div "Oct 19 - Oct 20 2024" at bounding box center [356, 370] width 282 height 11
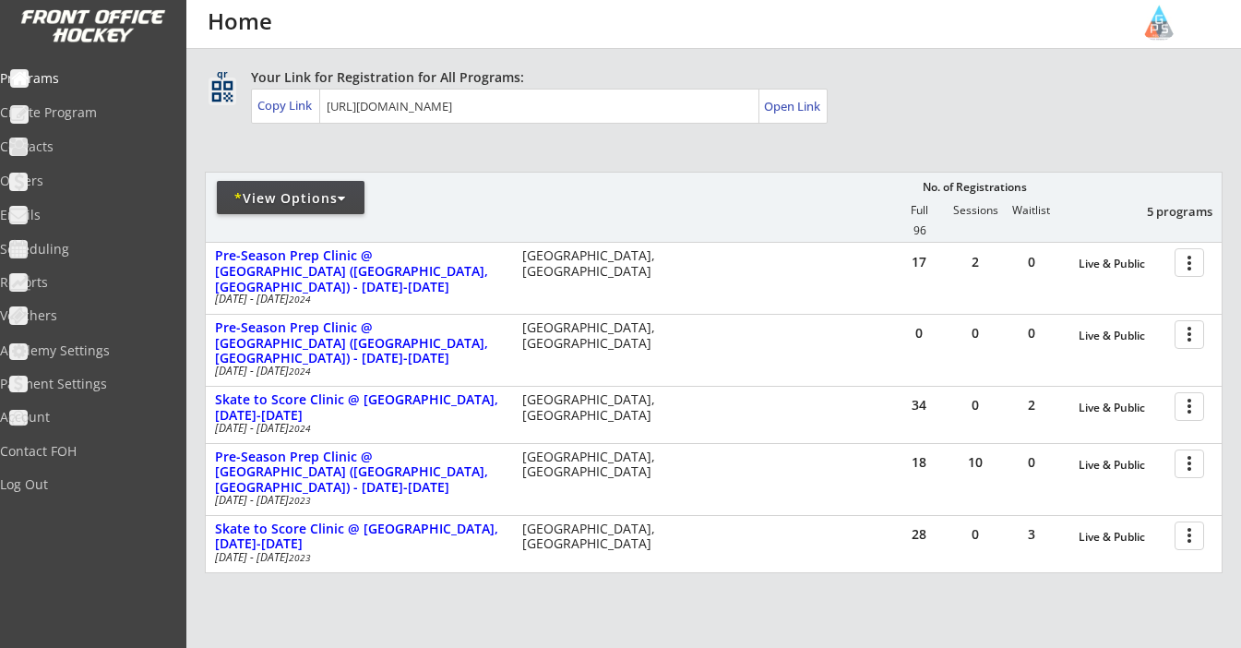
click at [317, 175] on div "* View Options No. of Registrations Full Sessions Waitlist 5 programs 96" at bounding box center [714, 207] width 1018 height 70
click at [314, 191] on div "* View Options" at bounding box center [291, 198] width 148 height 18
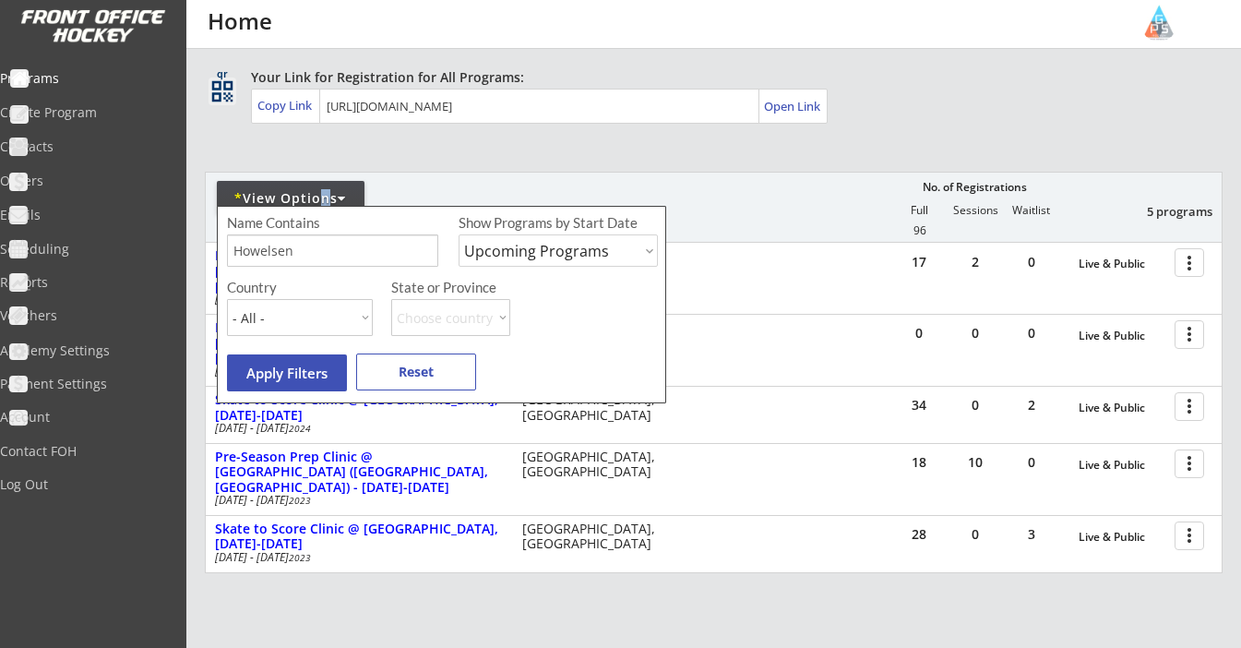
click at [280, 377] on button "Apply Filters" at bounding box center [287, 372] width 120 height 37
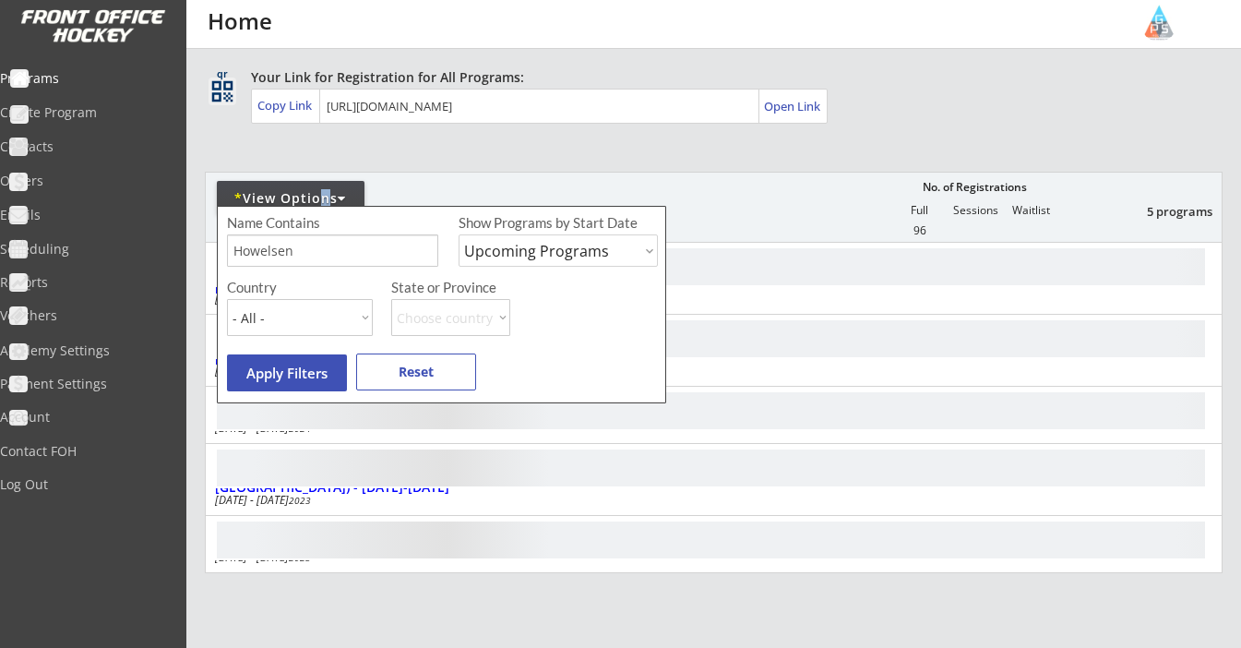
scroll to position [0, 0]
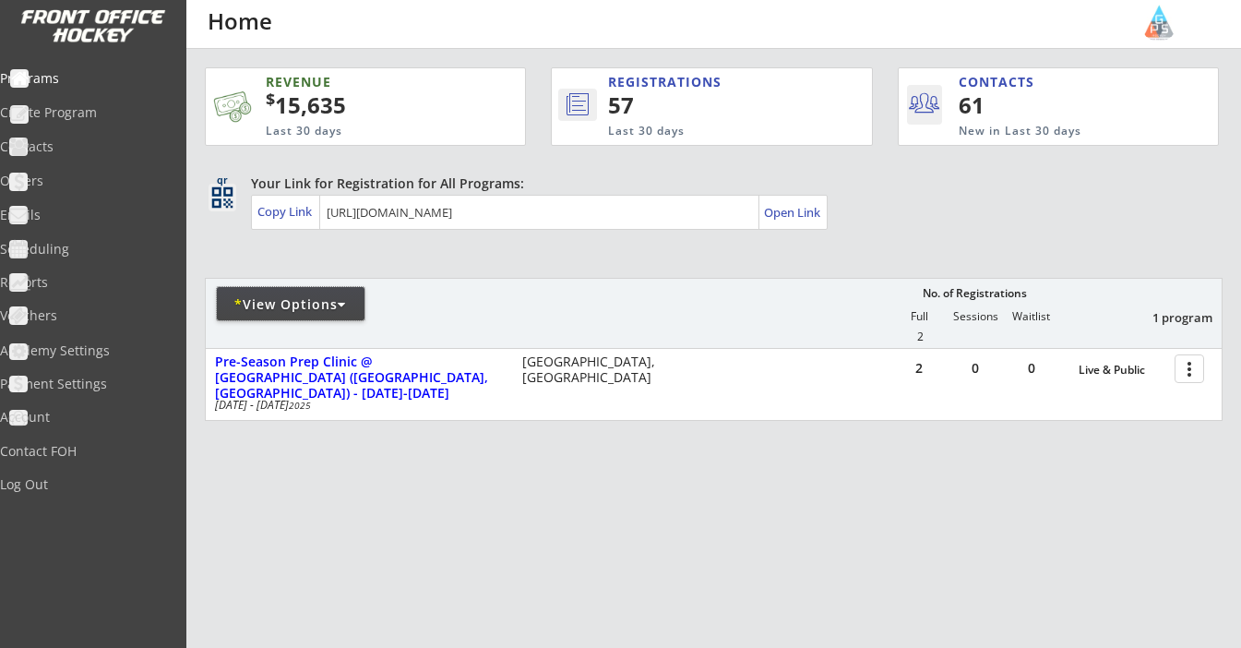
click at [283, 301] on div "* View Options" at bounding box center [291, 304] width 148 height 18
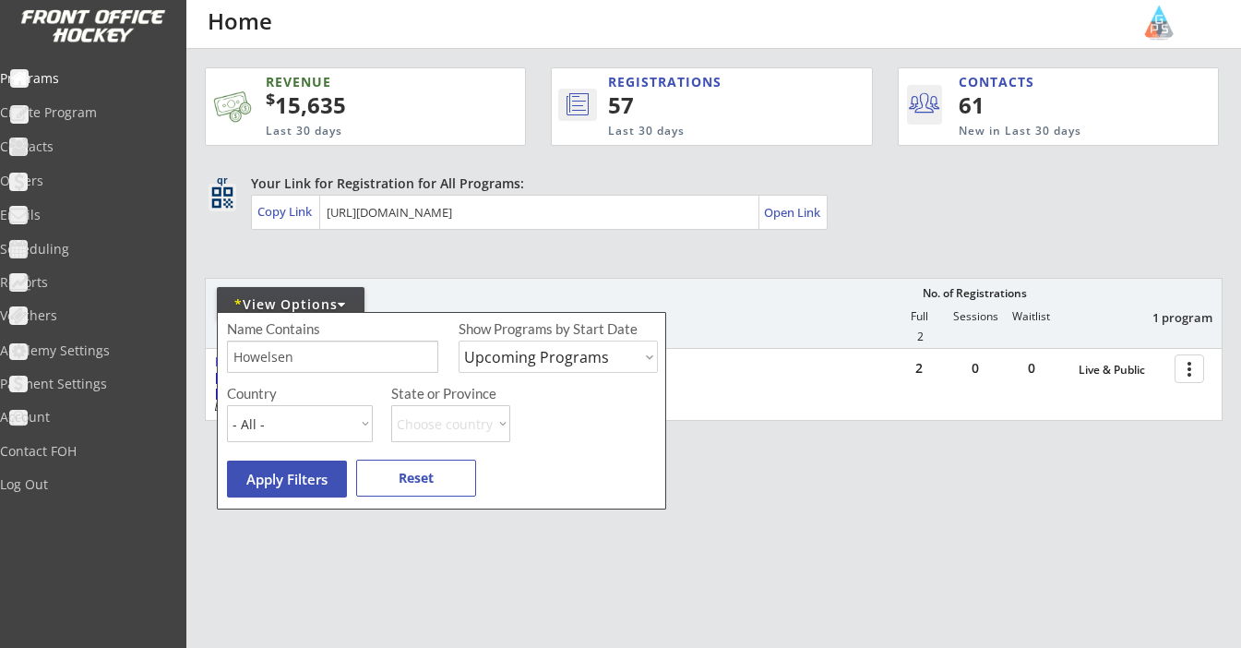
select select ""Past Programs""
click at [278, 473] on button "Apply Filters" at bounding box center [287, 478] width 120 height 37
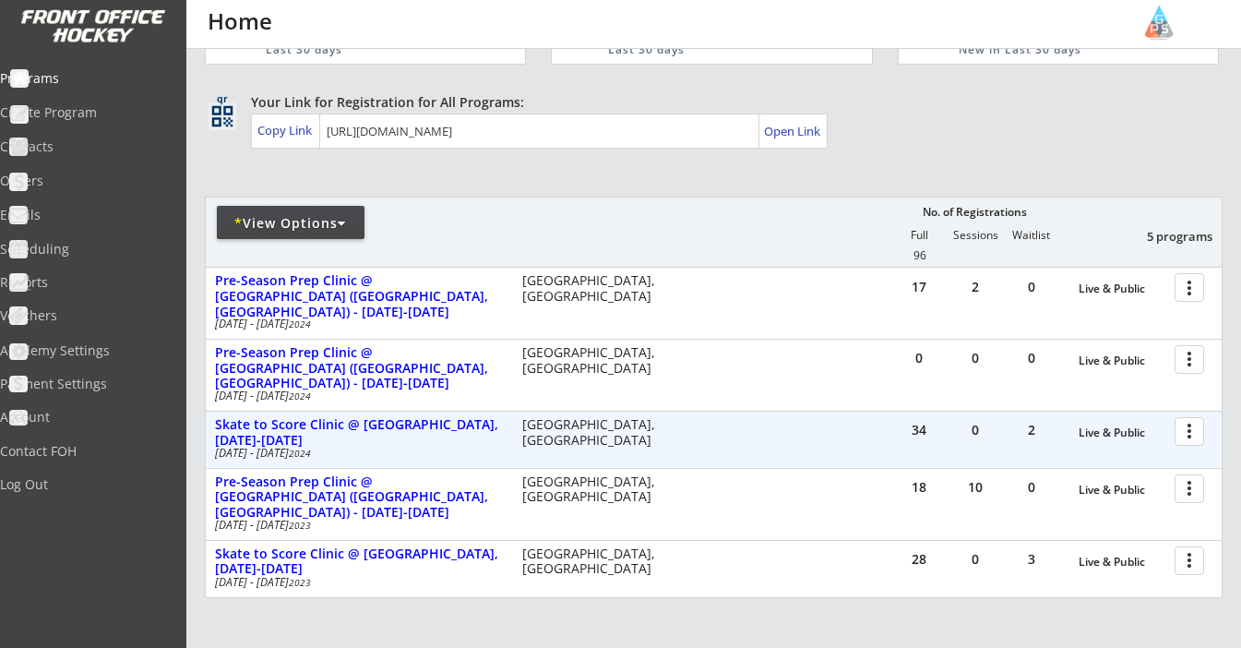
scroll to position [97, 0]
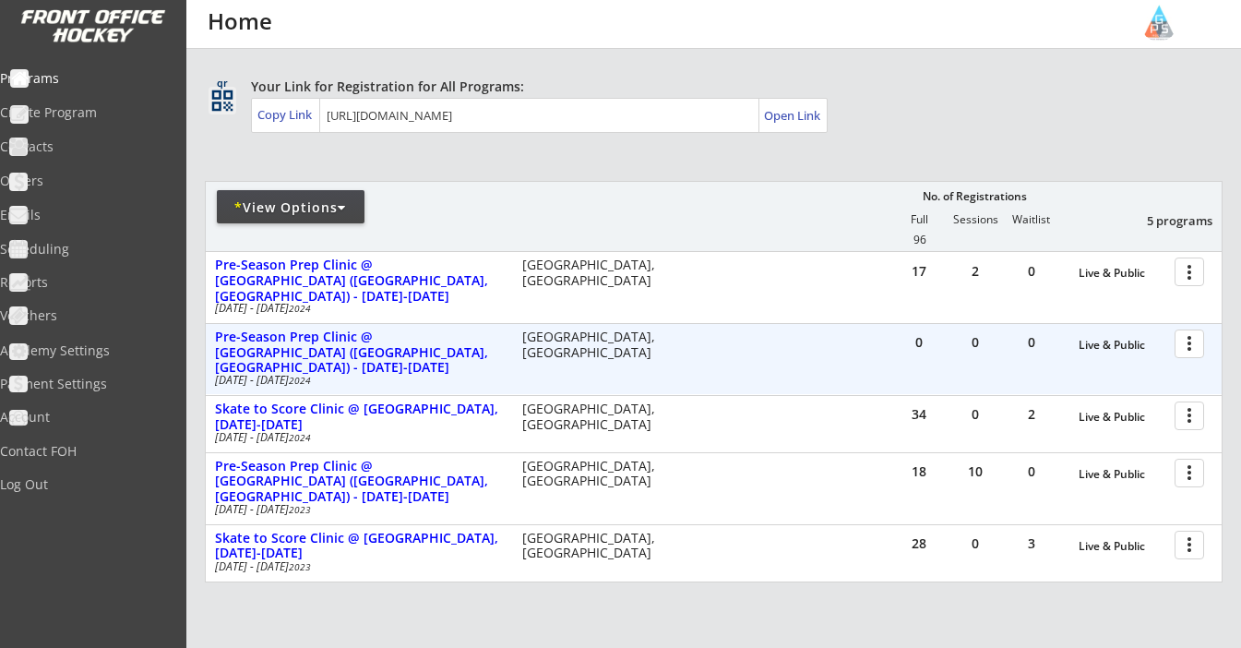
click at [1190, 336] on div at bounding box center [1193, 343] width 32 height 32
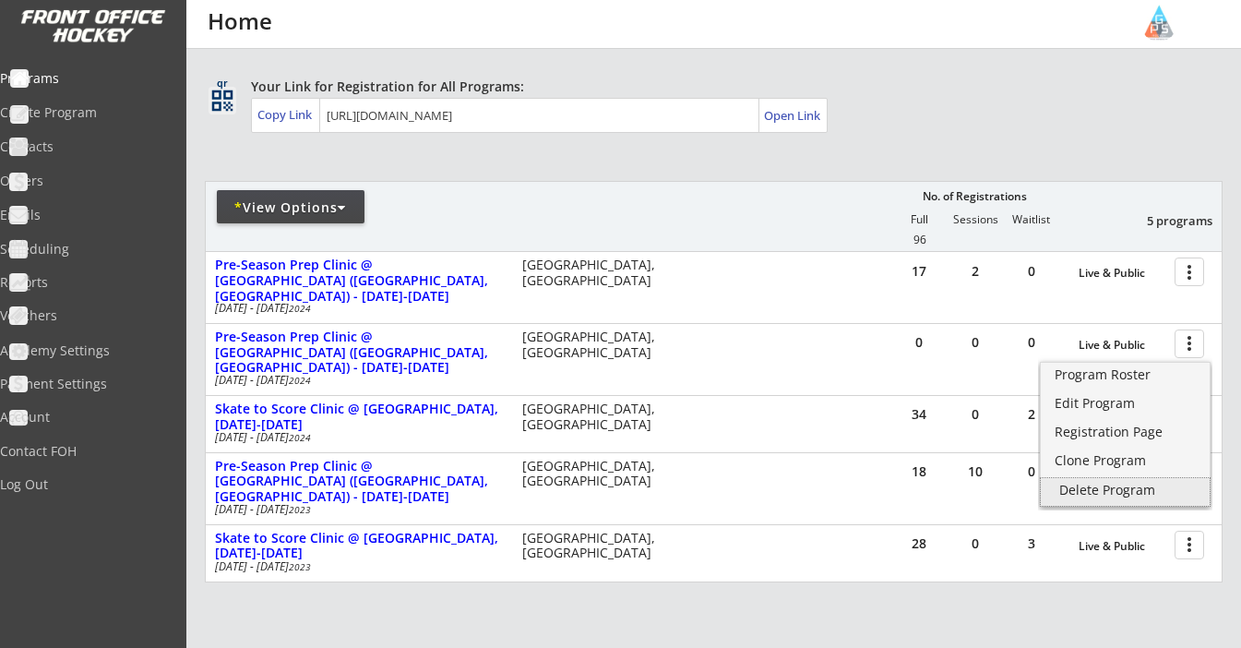
click at [1106, 490] on div "Delete Program" at bounding box center [1125, 490] width 132 height 13
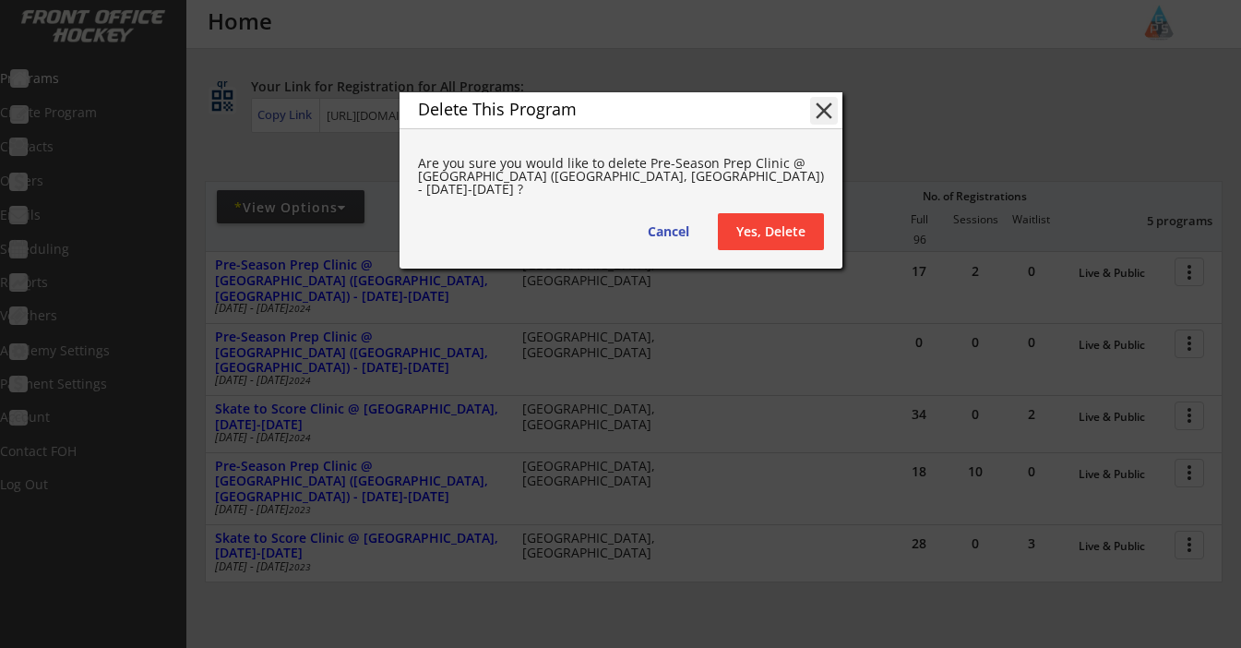
click at [798, 225] on button "Yes, Delete" at bounding box center [771, 231] width 106 height 37
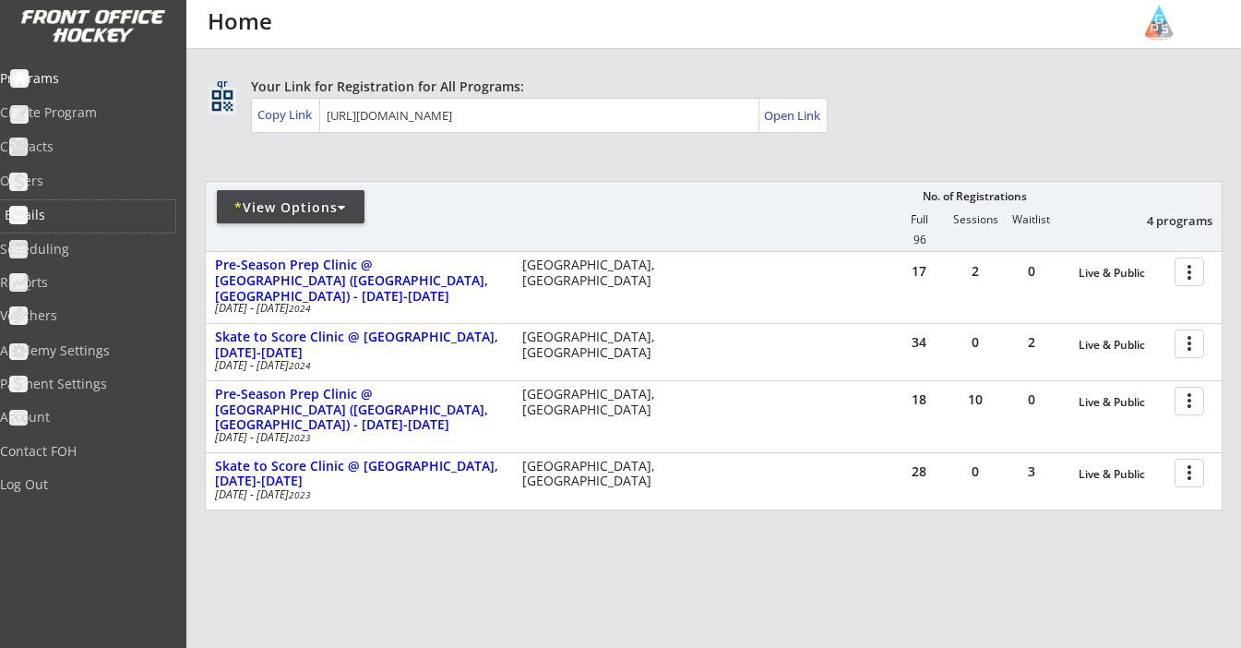
click at [52, 212] on div "Emails" at bounding box center [88, 215] width 166 height 13
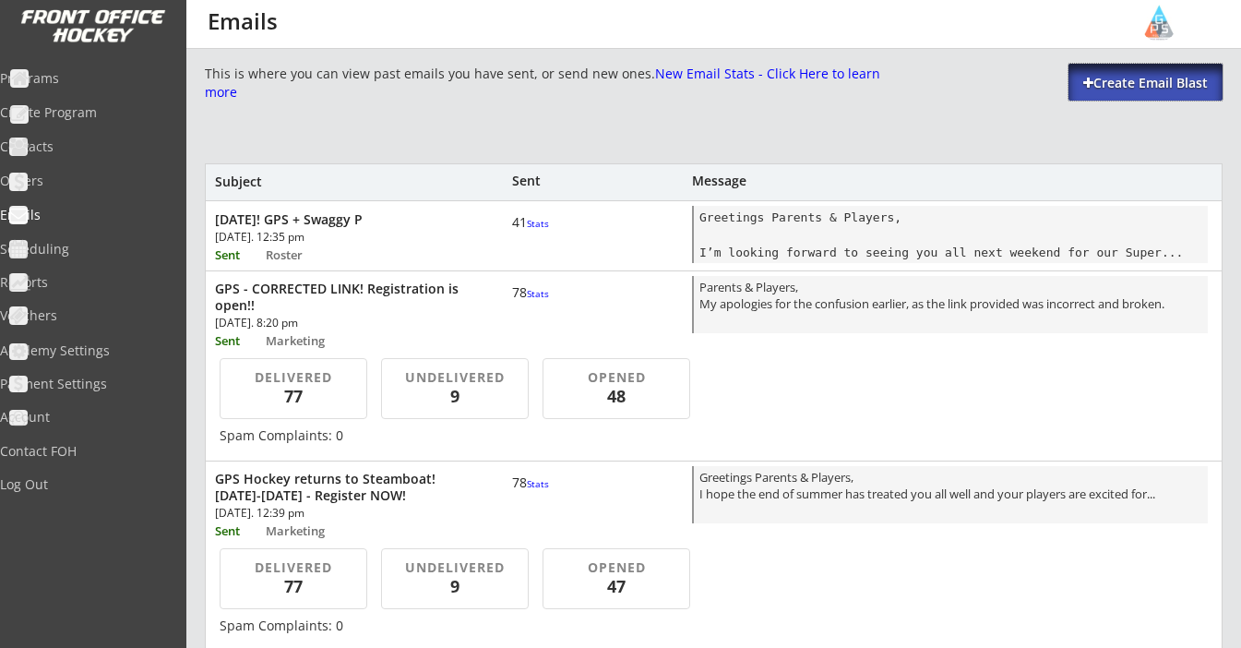
click at [1159, 84] on div "Create Email Blast" at bounding box center [1146, 83] width 154 height 18
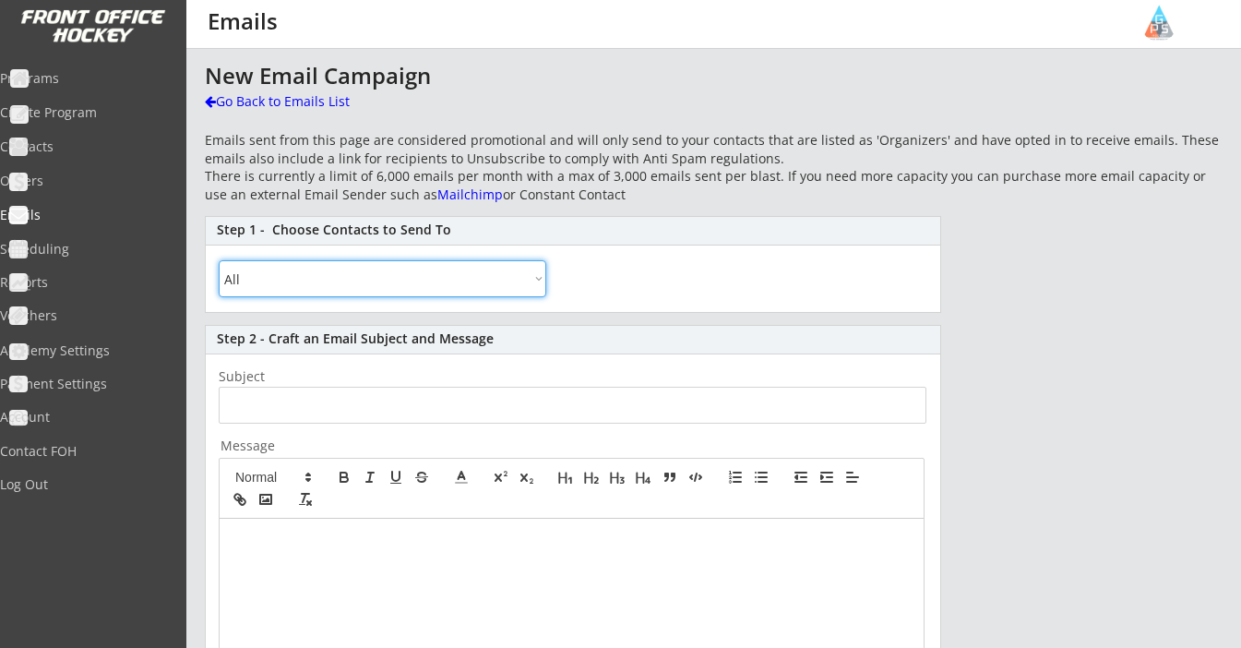
click at [342, 273] on select "All By Specific Programs Within Birth Year Range" at bounding box center [383, 278] width 328 height 37
select select ""By Specific Programs""
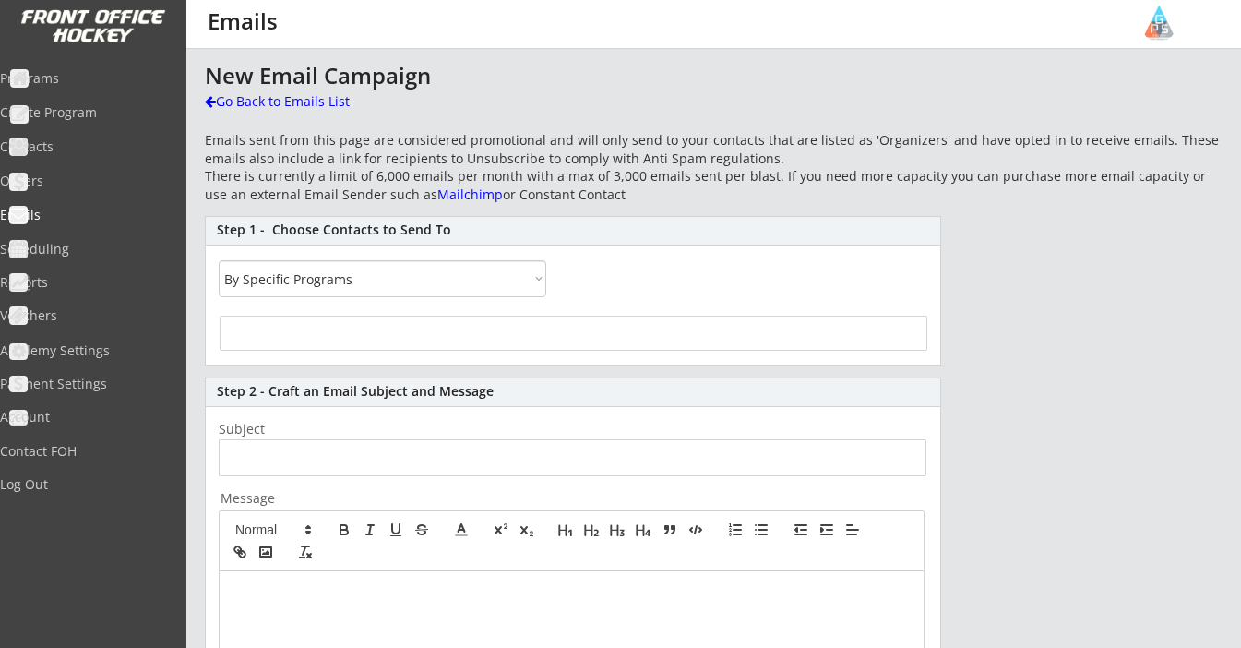
click at [359, 327] on div at bounding box center [574, 333] width 708 height 35
select select
click at [305, 331] on input "search" at bounding box center [573, 331] width 697 height 18
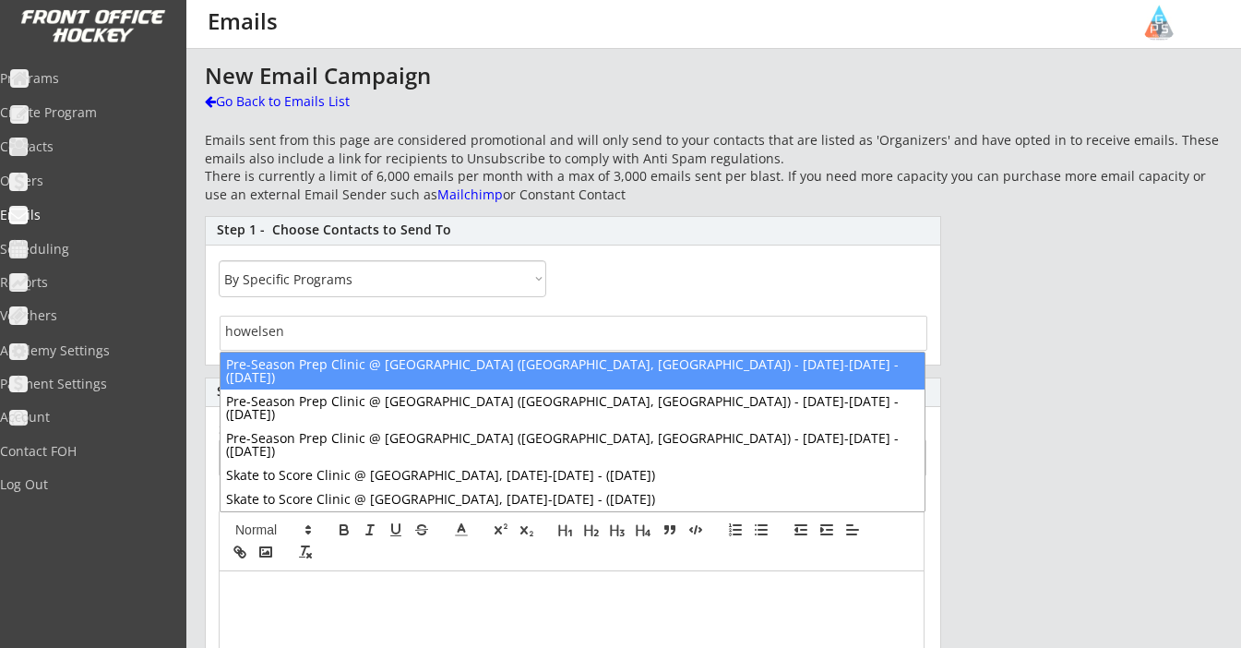
type input "howelsen"
select select "1348695171700984260__LOOKUP__1691287846846x130939449006620670"
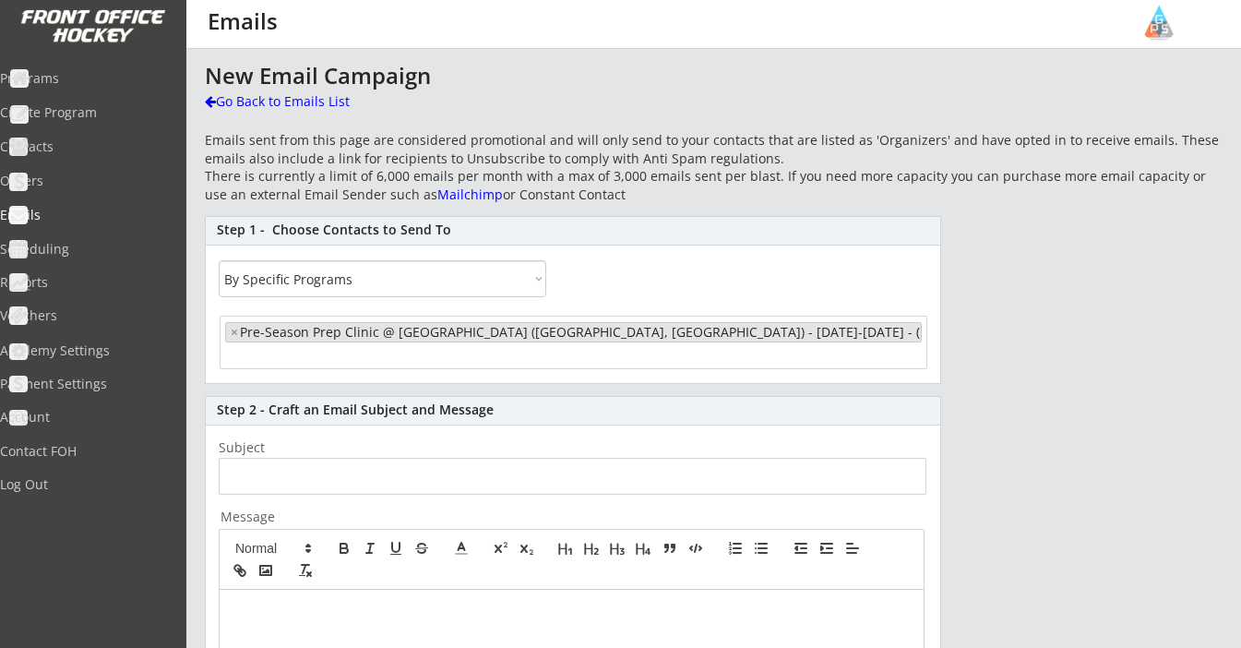
click at [299, 353] on input "search" at bounding box center [297, 356] width 145 height 18
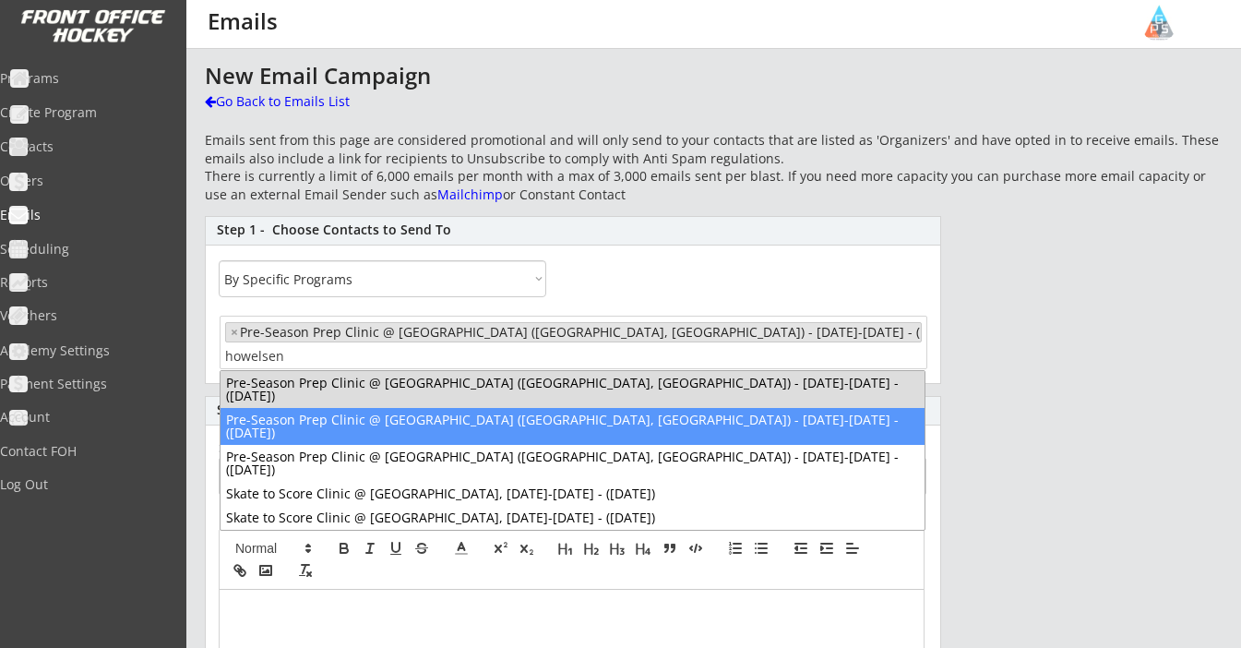
type input "howelsen"
select select "1348695171700984260__LOOKUP__1691287846846x130939449006620670"
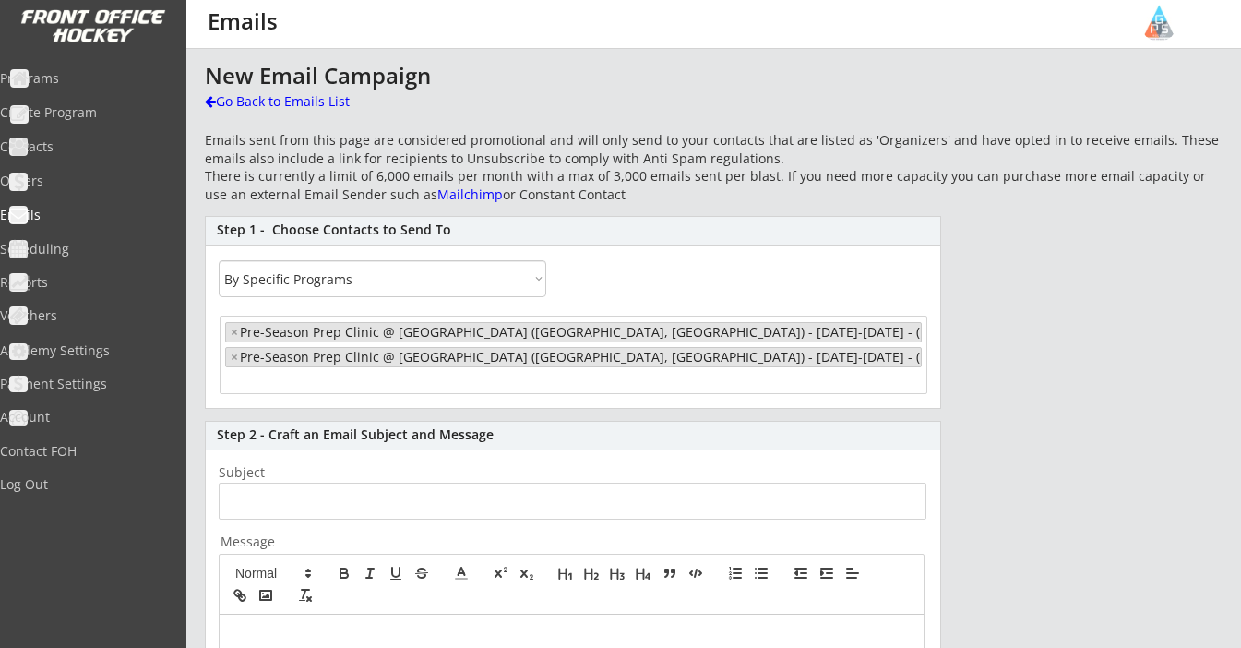
click at [310, 377] on input "search" at bounding box center [297, 381] width 145 height 18
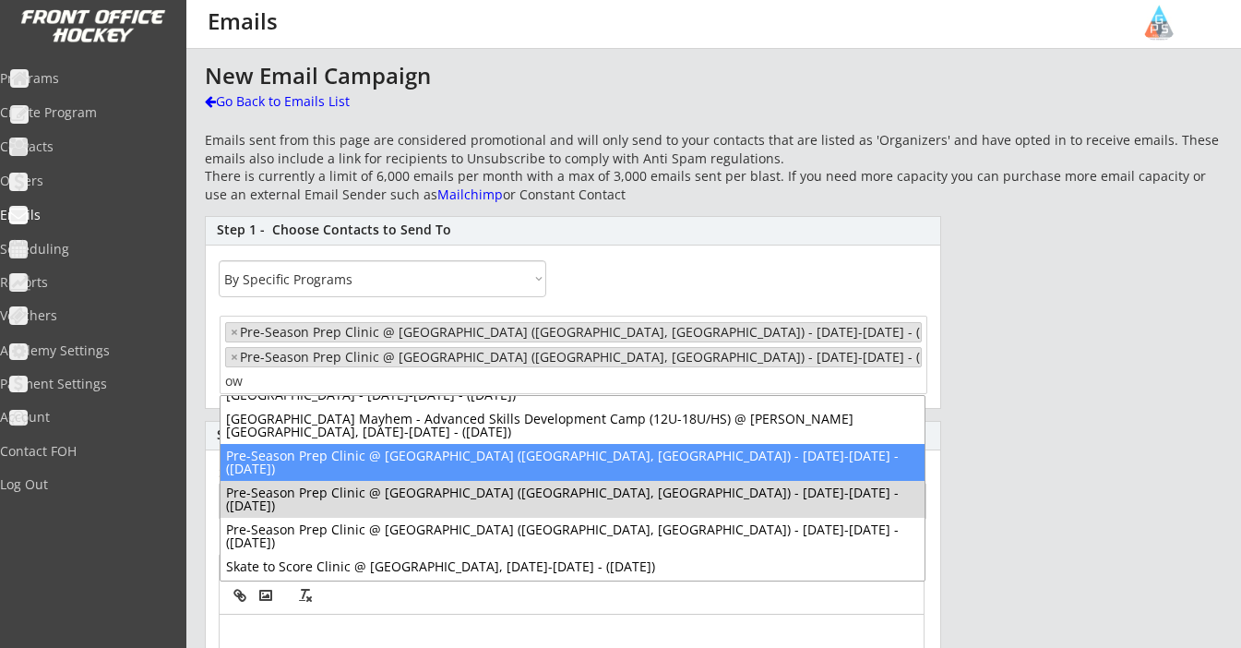
type input "o"
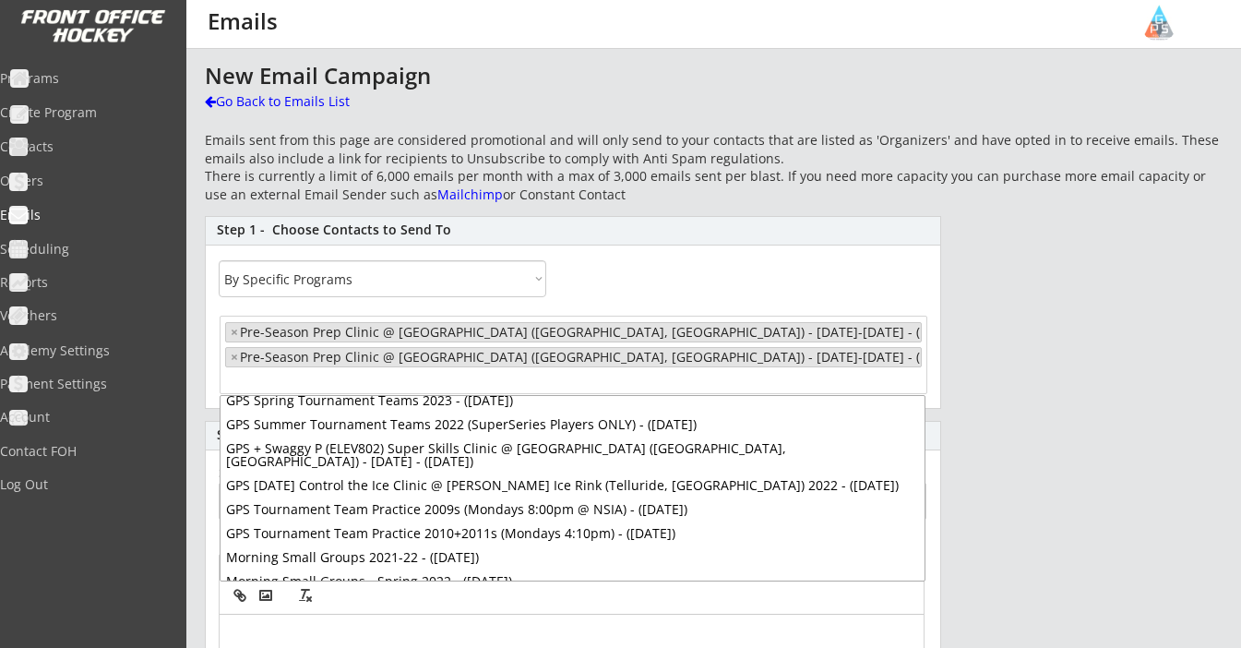
scroll to position [2584, 0]
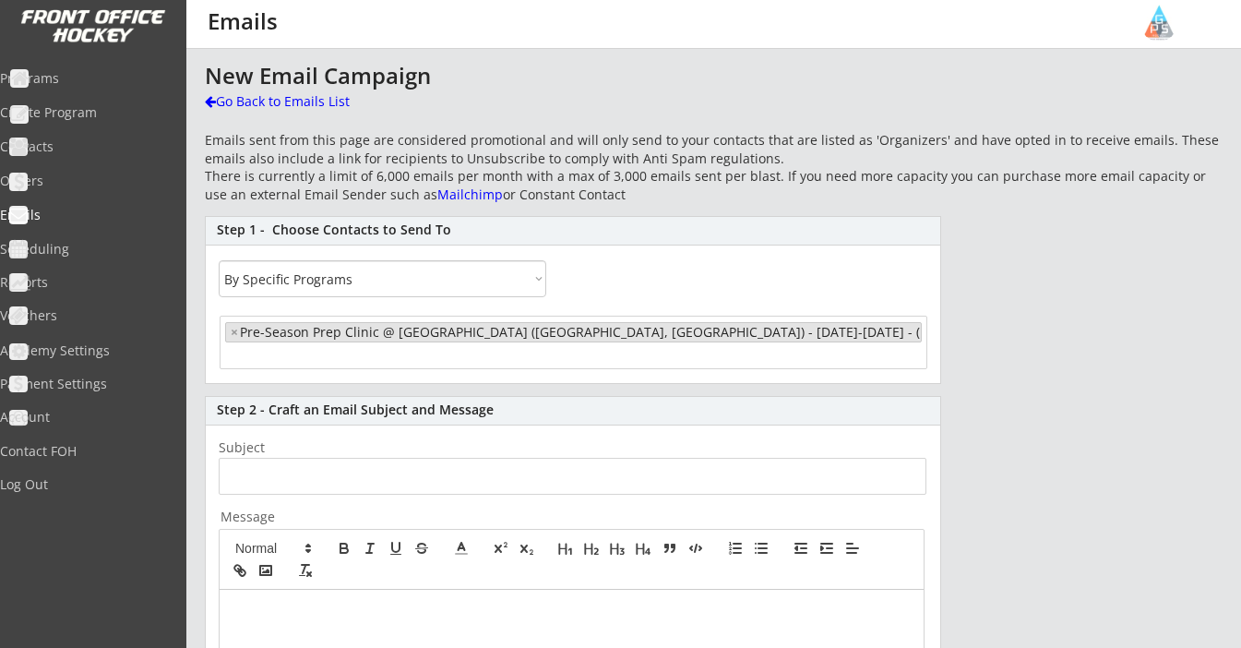
select select "1348695171700984260__LOOKUP__1691287846846x130939449006620670"
click at [323, 359] on input "search" at bounding box center [297, 356] width 145 height 18
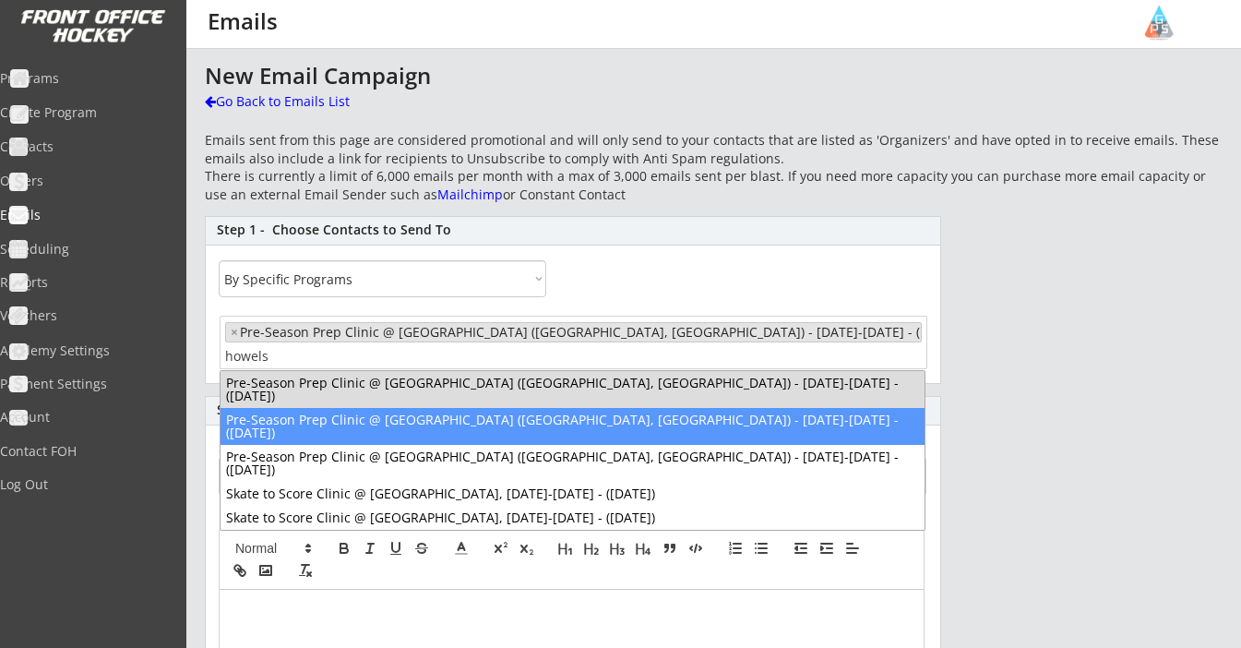
type input "howels"
select select "1348695171700984260__LOOKUP__1691287846846x130939449006620670"
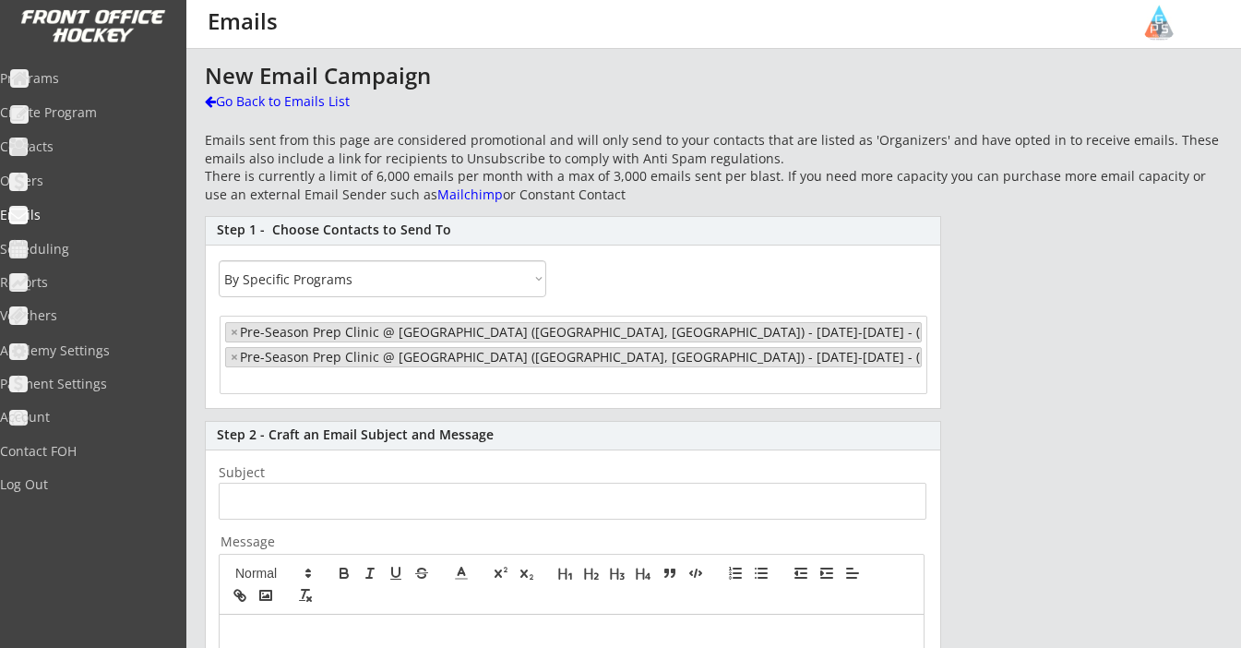
click at [324, 388] on input "search" at bounding box center [297, 381] width 145 height 18
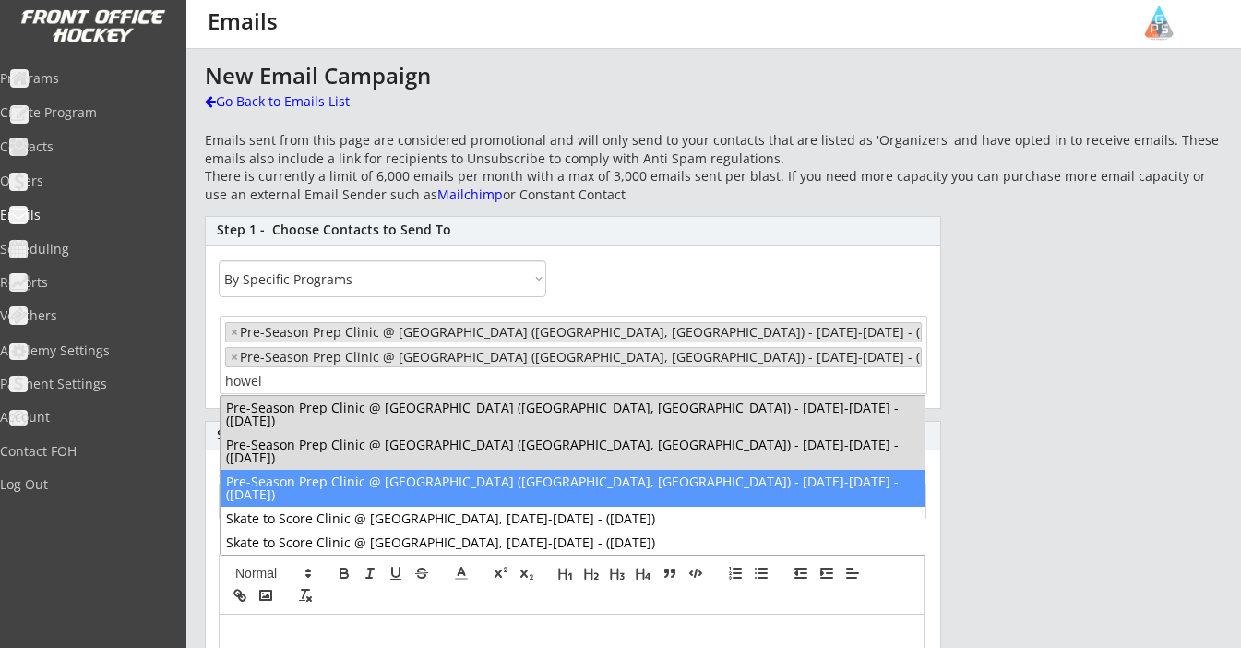
type input "howel"
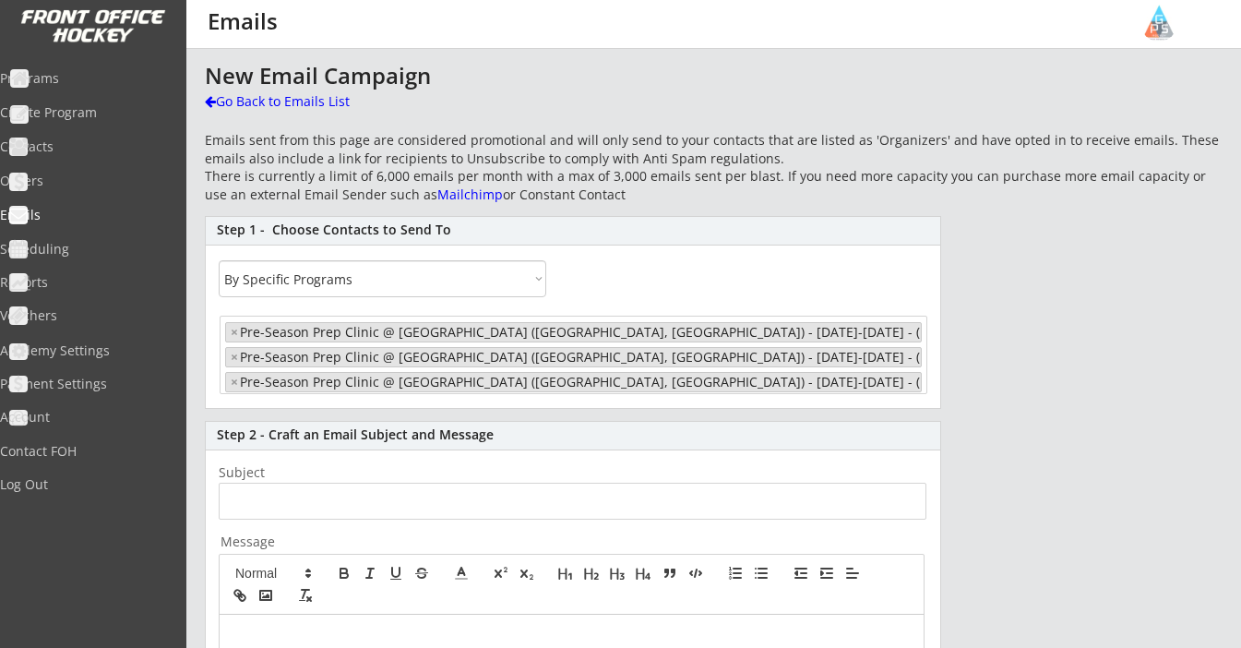
select select "1348695171700984260__LOOKUP__1691287846846x130939449006620670"
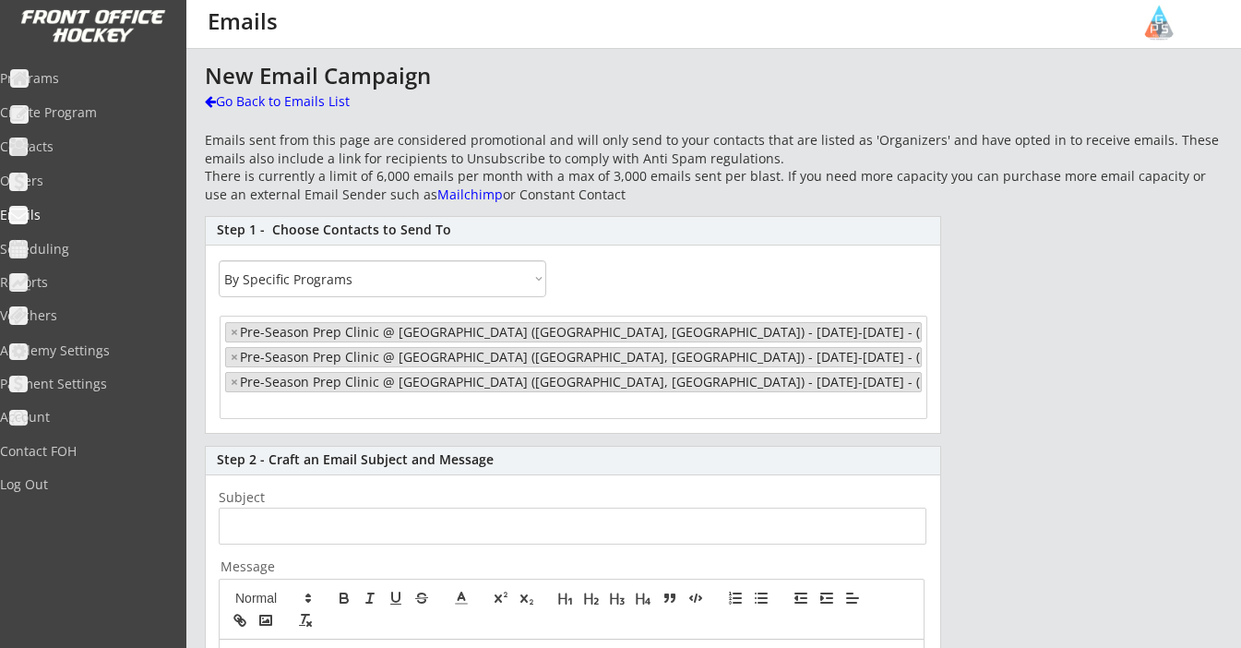
click at [306, 407] on input "search" at bounding box center [297, 406] width 145 height 18
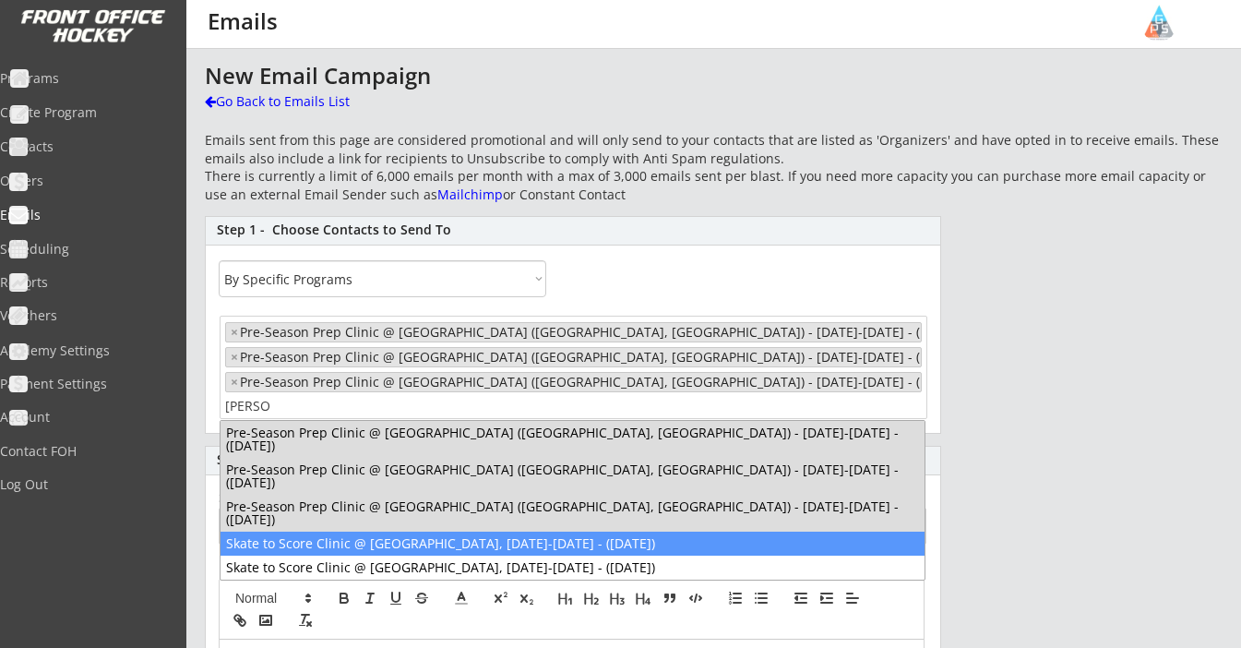
type input "howe"
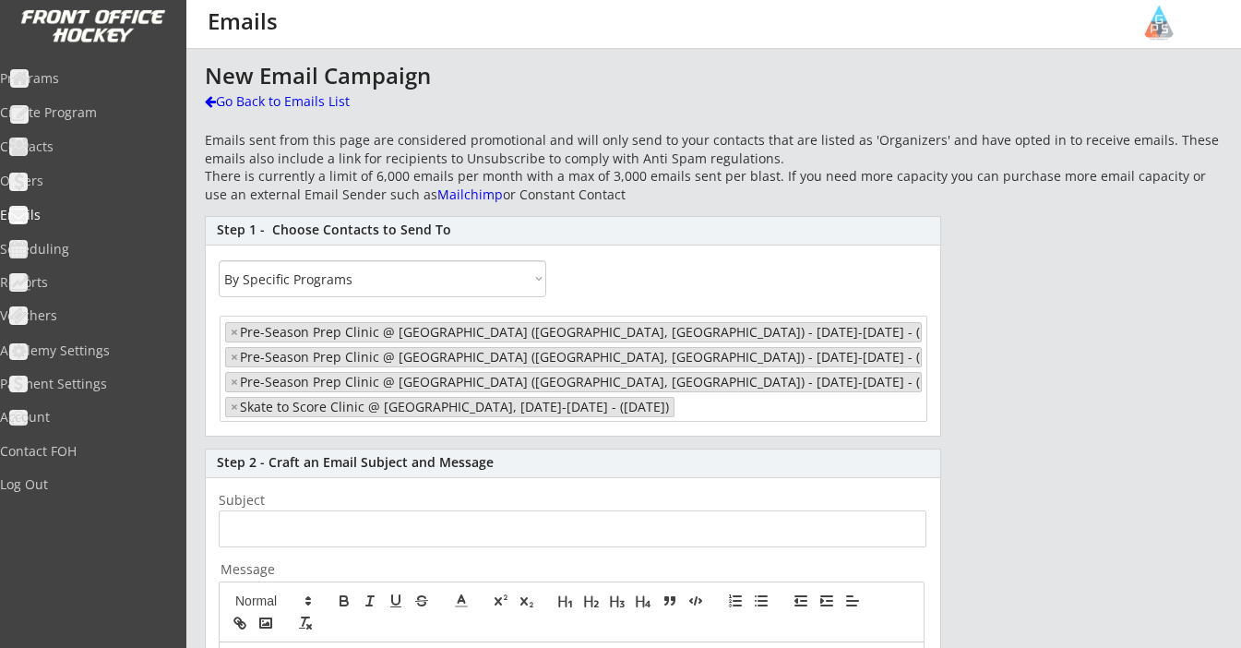
select select "1348695171700984260__LOOKUP__1691287846846x130939449006620670"
click at [777, 411] on input "search" at bounding box center [751, 406] width 145 height 18
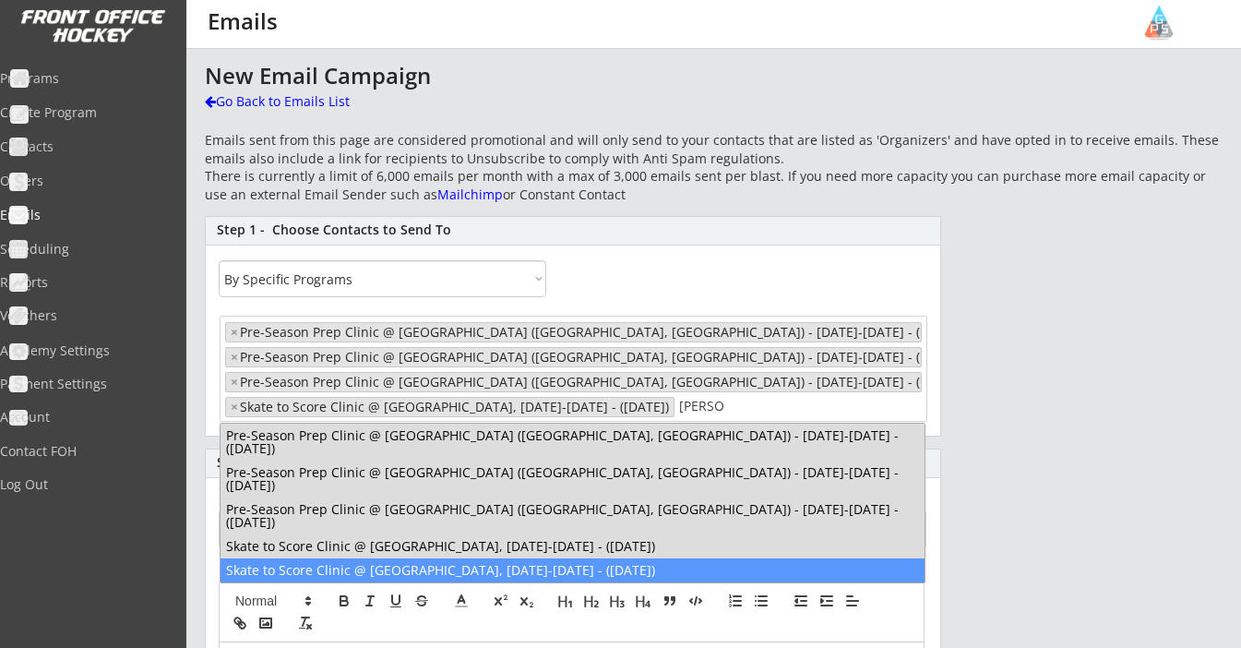
type input "howe"
select select "1348695171700984260__LOOKUP__1691287846846x130939449006620670"
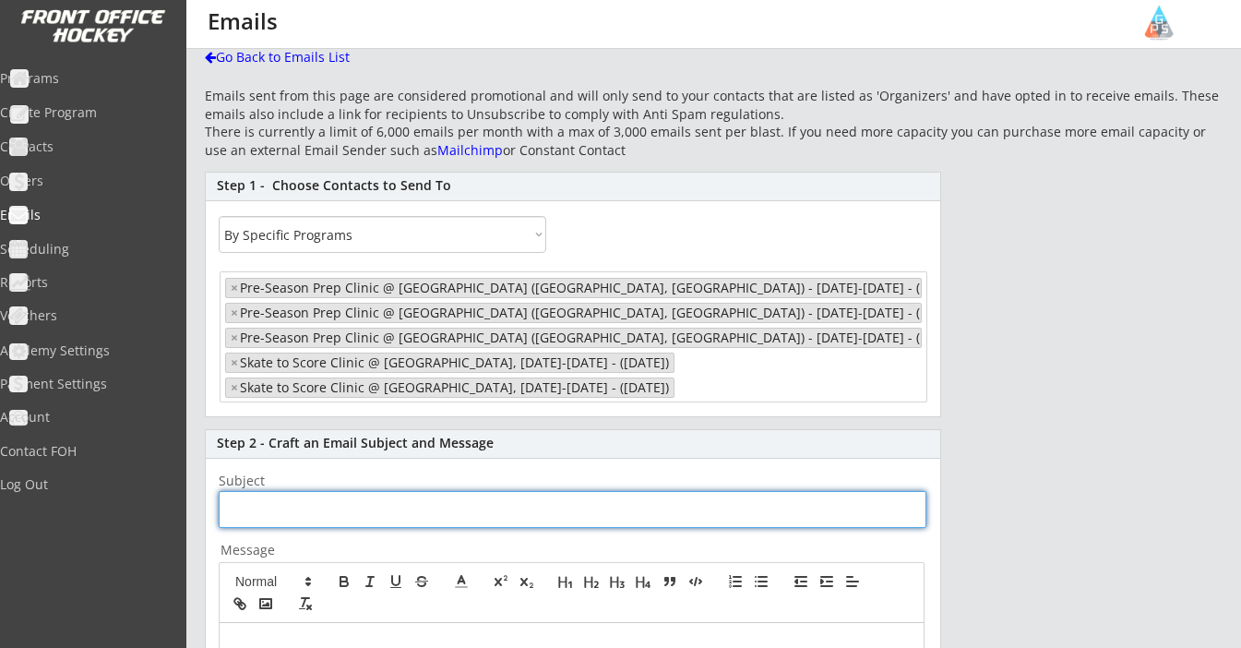
scroll to position [173, 0]
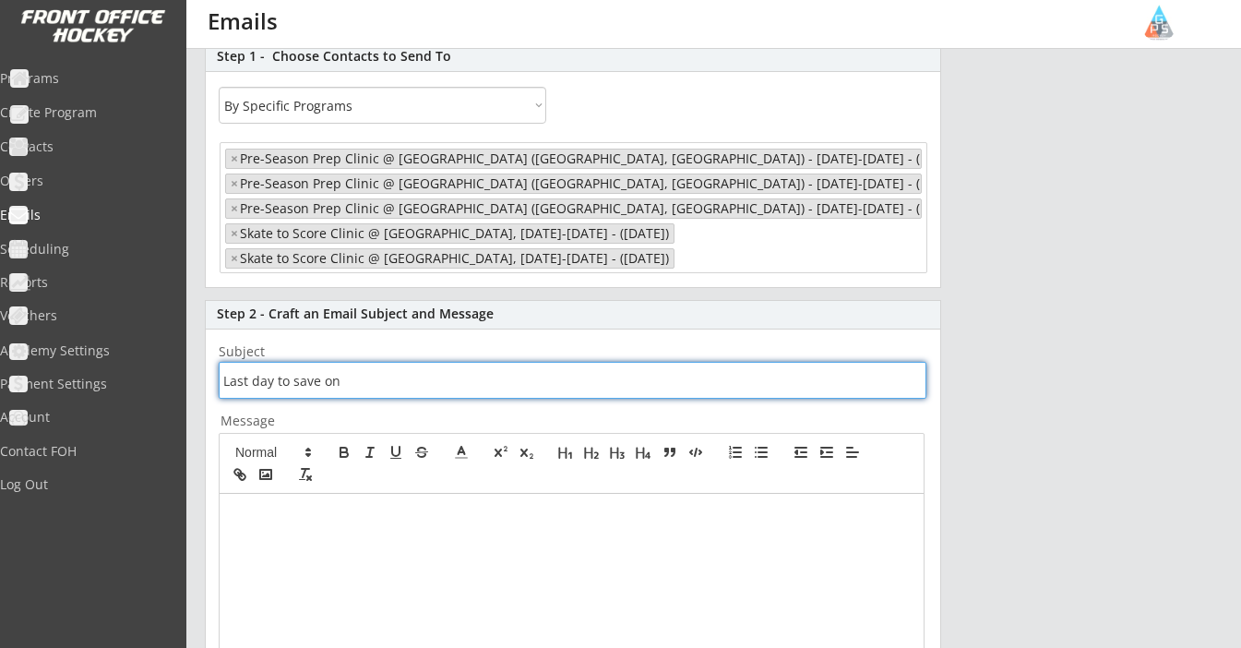
drag, startPoint x: 368, startPoint y: 378, endPoint x: 85, endPoint y: 350, distance: 284.7
click at [85, 350] on body "REVENUE $ 15,635 Last 30 days REGISTRATIONS 57 Last 30 days CONTACTS 61 New in …" at bounding box center [620, 151] width 1241 height 648
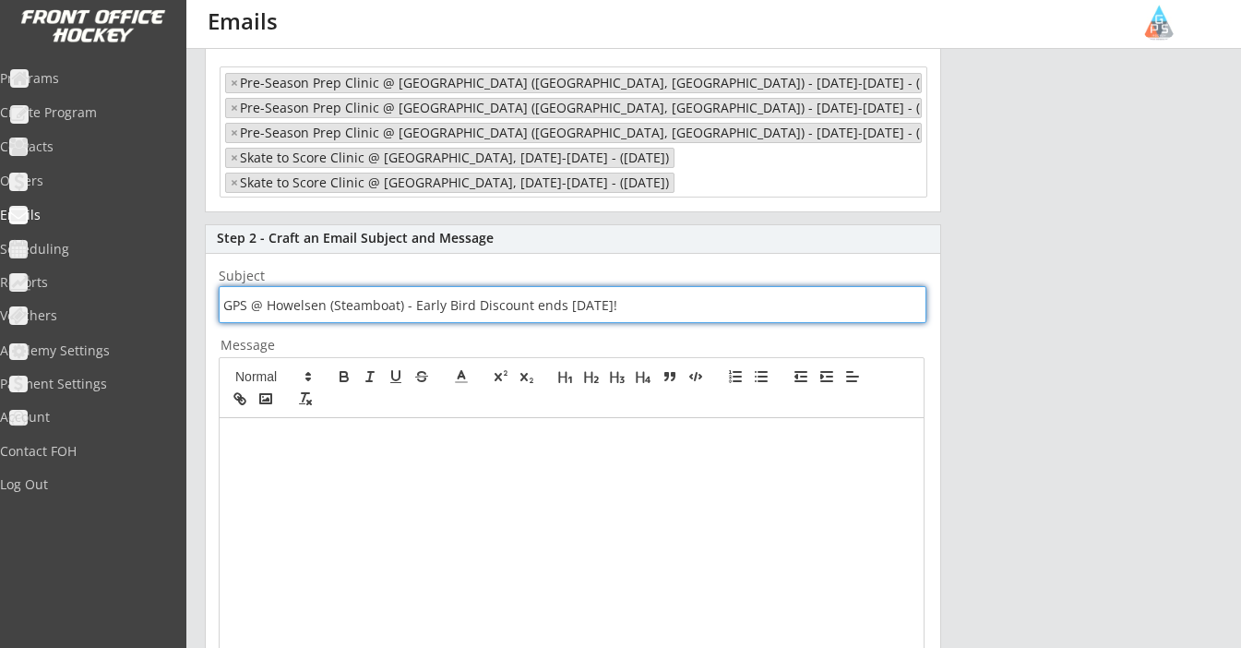
type input "GPS @ Howelsen (Steamboat) - Early Bird Discount ends today!"
click at [330, 468] on div at bounding box center [572, 591] width 704 height 346
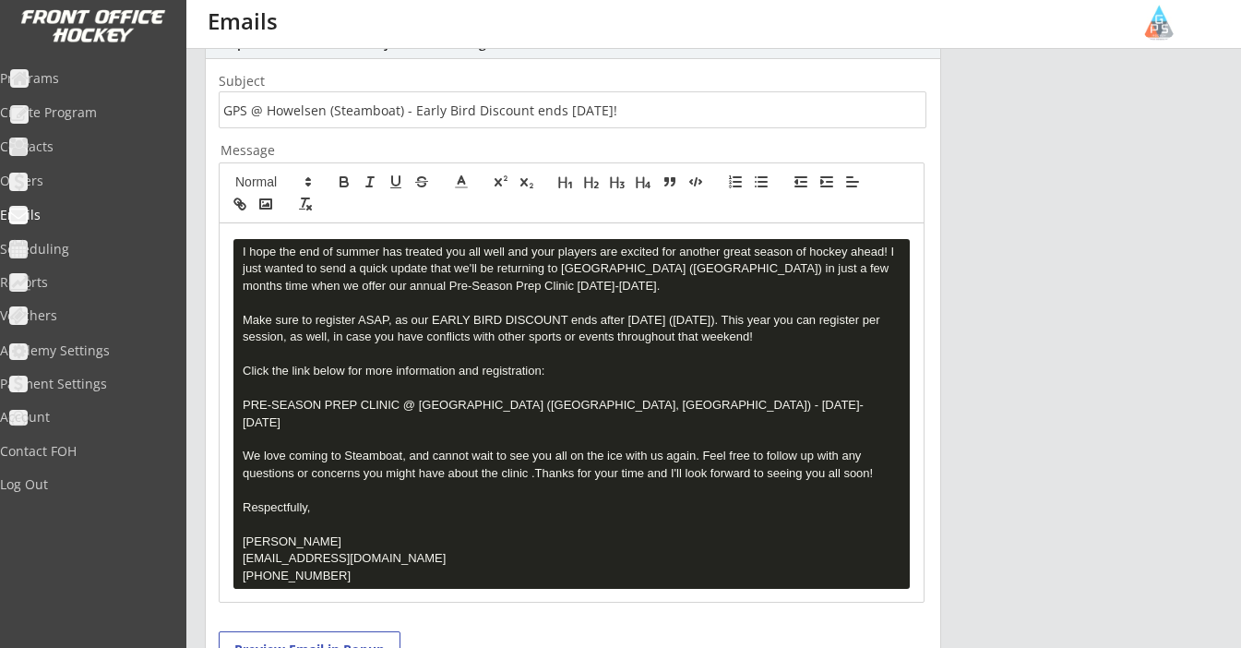
scroll to position [441, 0]
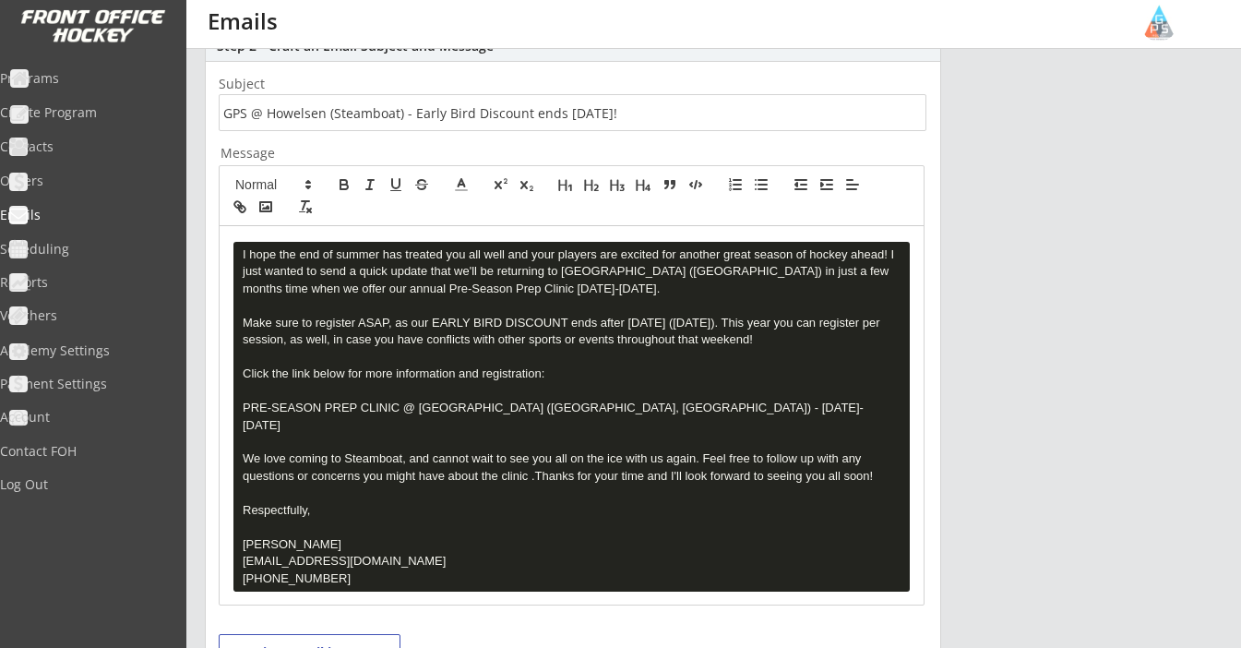
click at [241, 250] on pre "I hope the end of summer has treated you all well and your players are excited …" at bounding box center [571, 417] width 676 height 350
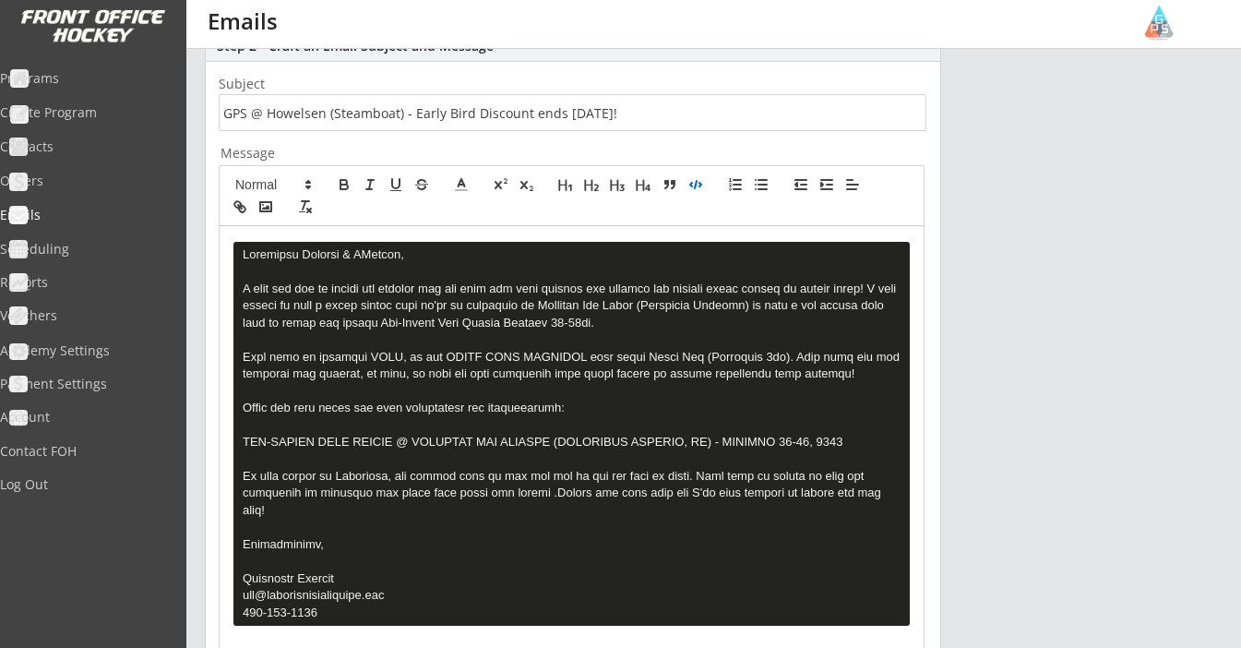
click at [366, 257] on pre at bounding box center [571, 434] width 676 height 384
drag, startPoint x: 241, startPoint y: 290, endPoint x: 470, endPoint y: 285, distance: 228.9
click at [470, 285] on pre at bounding box center [571, 434] width 676 height 384
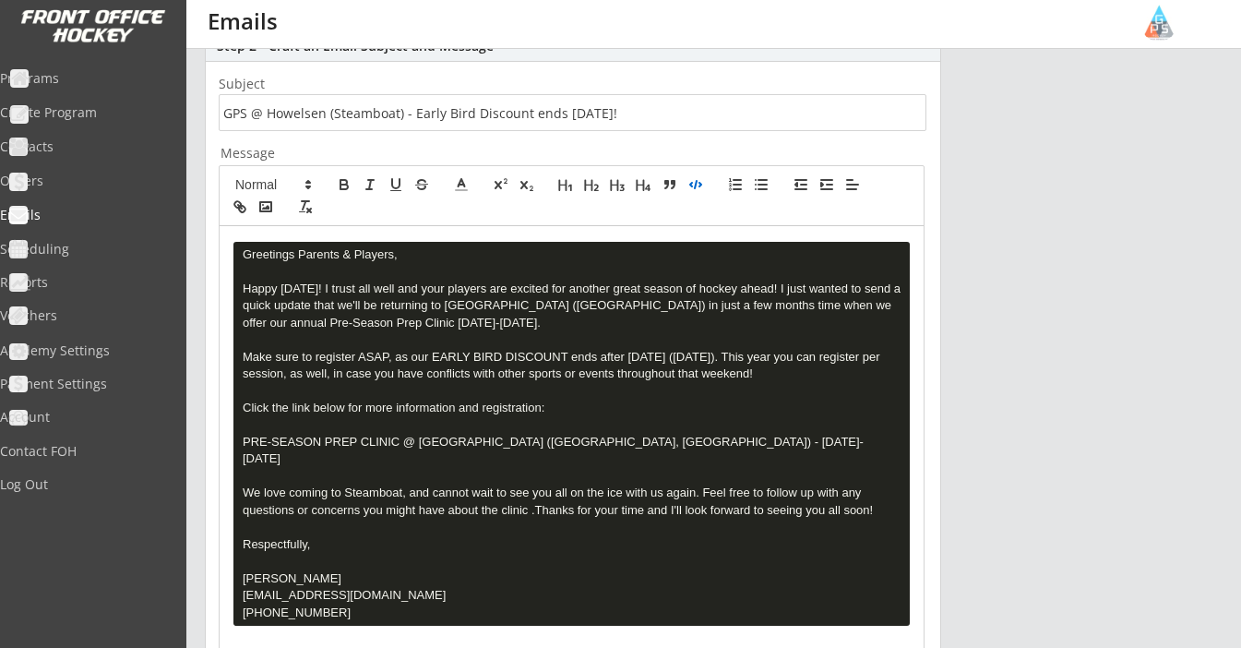
click at [389, 289] on pre at bounding box center [571, 434] width 676 height 384
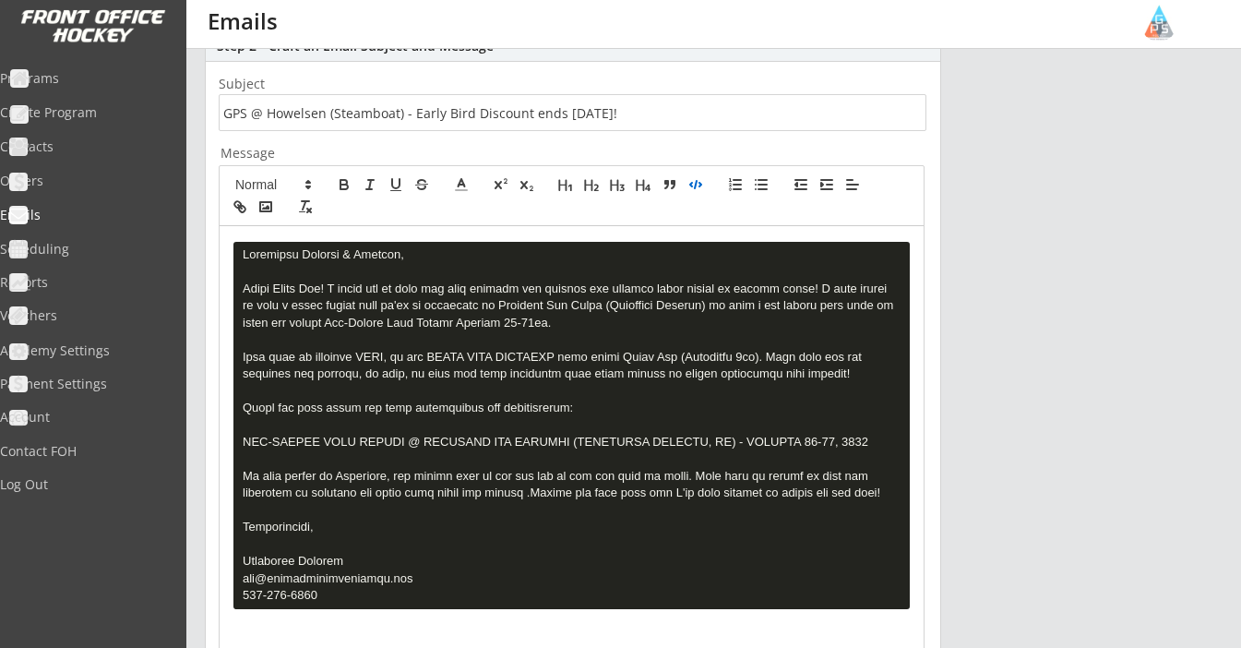
click at [432, 287] on pre at bounding box center [571, 425] width 676 height 367
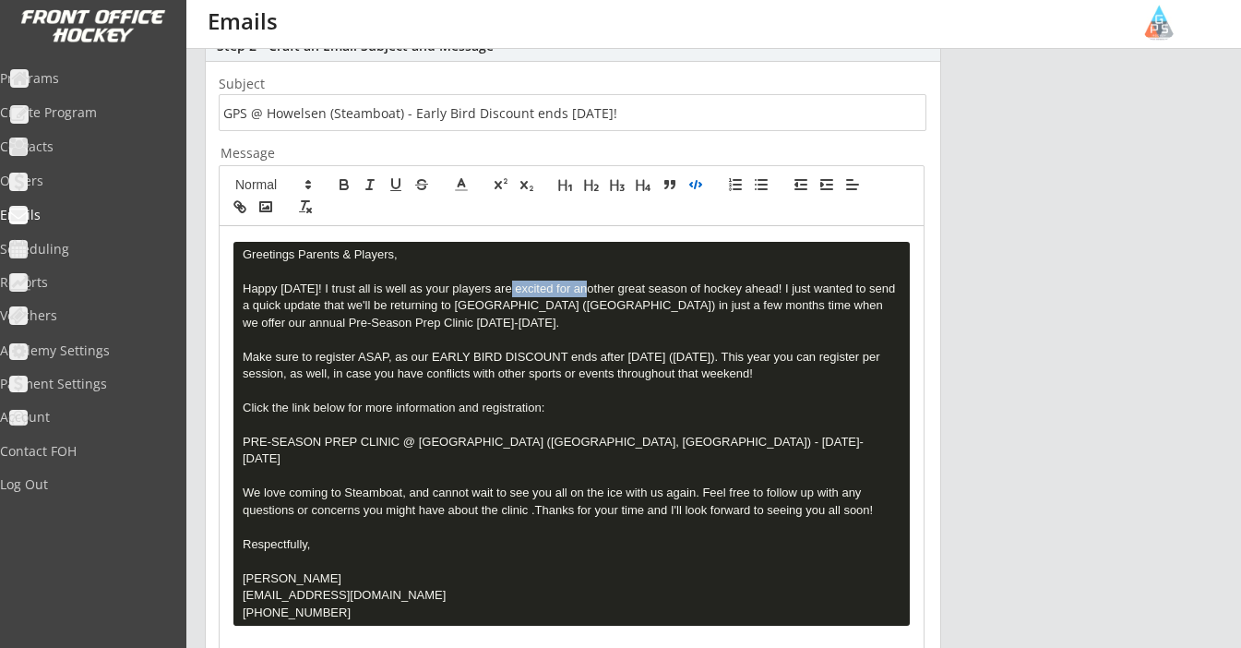
drag, startPoint x: 512, startPoint y: 290, endPoint x: 586, endPoint y: 289, distance: 73.8
click at [586, 289] on pre at bounding box center [571, 434] width 676 height 384
click at [542, 286] on pre "Greetings Parents & Players, Happy Labor Day! I trust all is well as your playe…" at bounding box center [571, 434] width 676 height 384
click at [525, 286] on pre "Greetings Parents & Players, Happy Labor Day! I trust all is well as your playe…" at bounding box center [571, 434] width 676 height 384
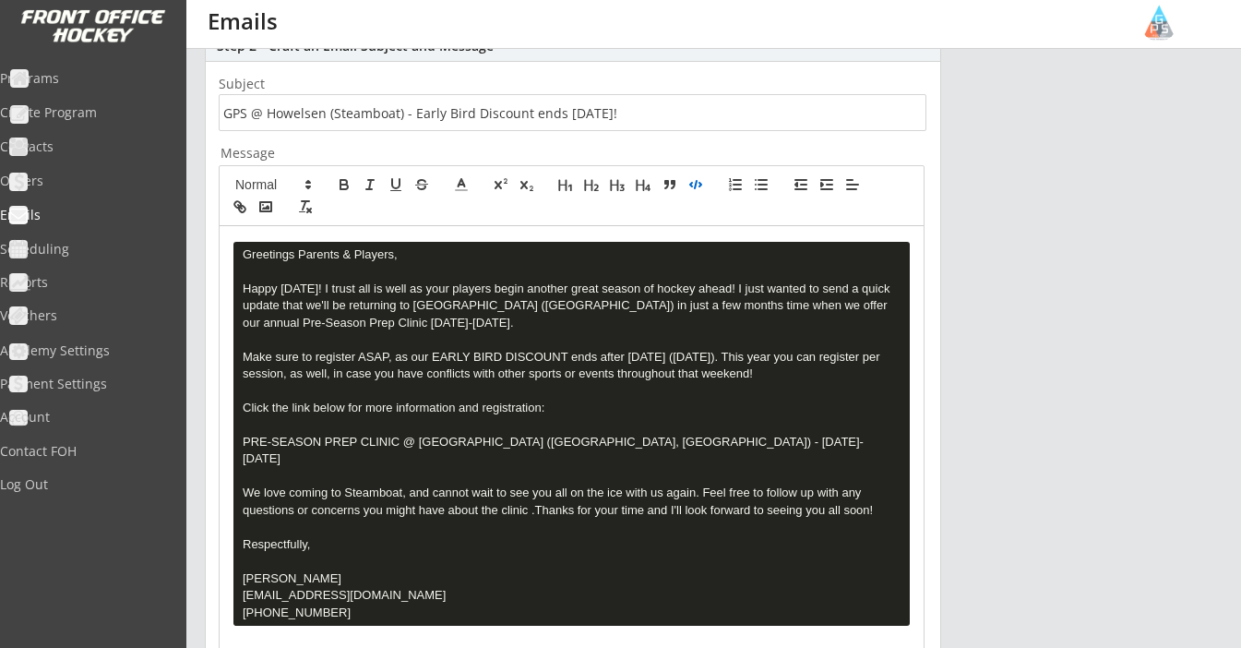
click at [563, 288] on pre "Greetings Parents & Players, Happy Labor Day! I trust all is well as your playe…" at bounding box center [571, 434] width 676 height 384
click at [601, 294] on pre "Greetings Parents & Players, Happy Labor Day! I trust all is well as your playe…" at bounding box center [571, 434] width 676 height 384
click at [598, 282] on pre "Greetings Parents & Players, Happy Labor Day! I trust all is well as your playe…" at bounding box center [571, 434] width 676 height 384
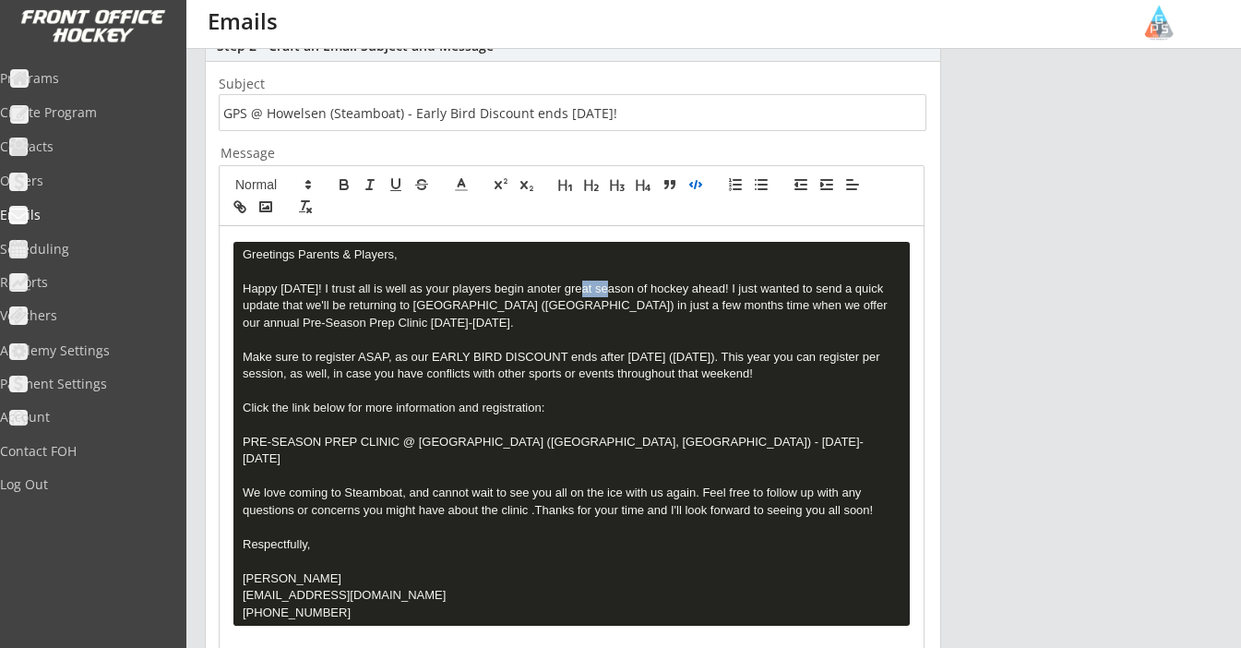
click at [598, 282] on pre "Greetings Parents & Players, Happy Labor Day! I trust all is well as your playe…" at bounding box center [571, 434] width 676 height 384
click at [531, 290] on pre "Greetings Parents & Players, Happy Labor Day! I trust all is well as your playe…" at bounding box center [571, 434] width 676 height 384
click at [580, 290] on pre "Greetings Parents & Players, Happy Labor Day! I trust all is well as your playe…" at bounding box center [571, 434] width 676 height 384
click at [604, 287] on pre "Greetings Parents & Players, Happy Labor Day! I trust all is well as your playe…" at bounding box center [571, 434] width 676 height 384
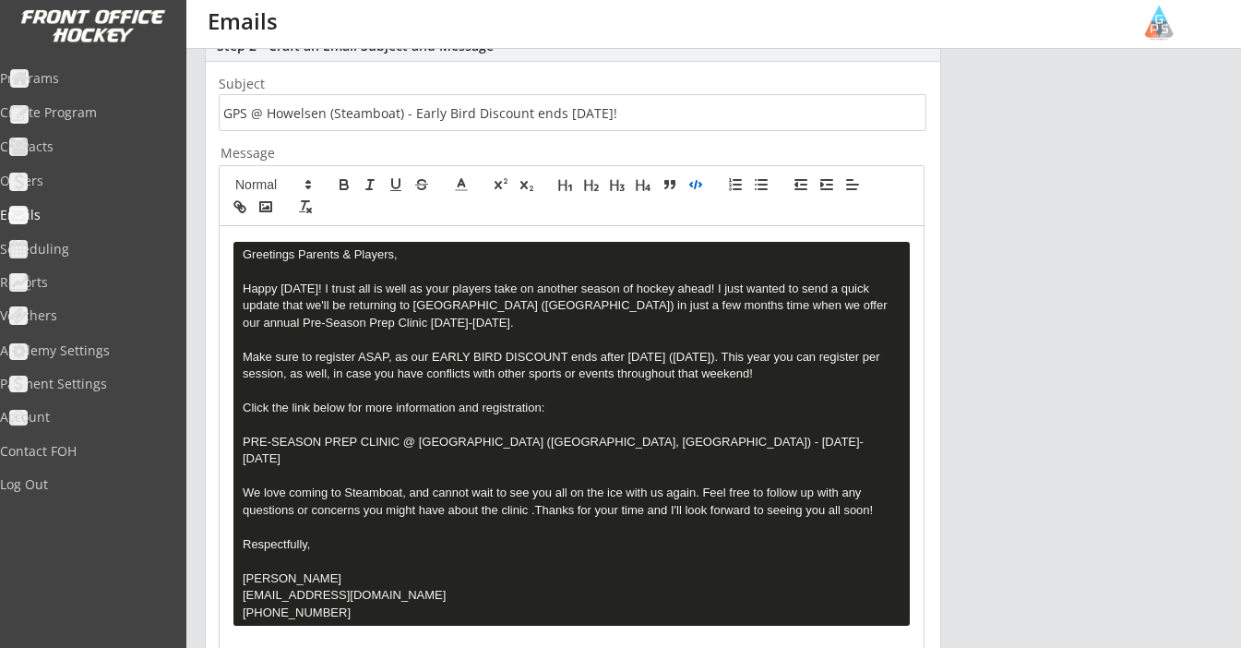
click at [707, 285] on pre "Greetings Parents & Players, Happy Labor Day! I trust all is well as your playe…" at bounding box center [571, 434] width 676 height 384
click at [461, 319] on pre "Greetings Parents & Players, Happy Labor Day! I trust all is well as your playe…" at bounding box center [571, 434] width 676 height 384
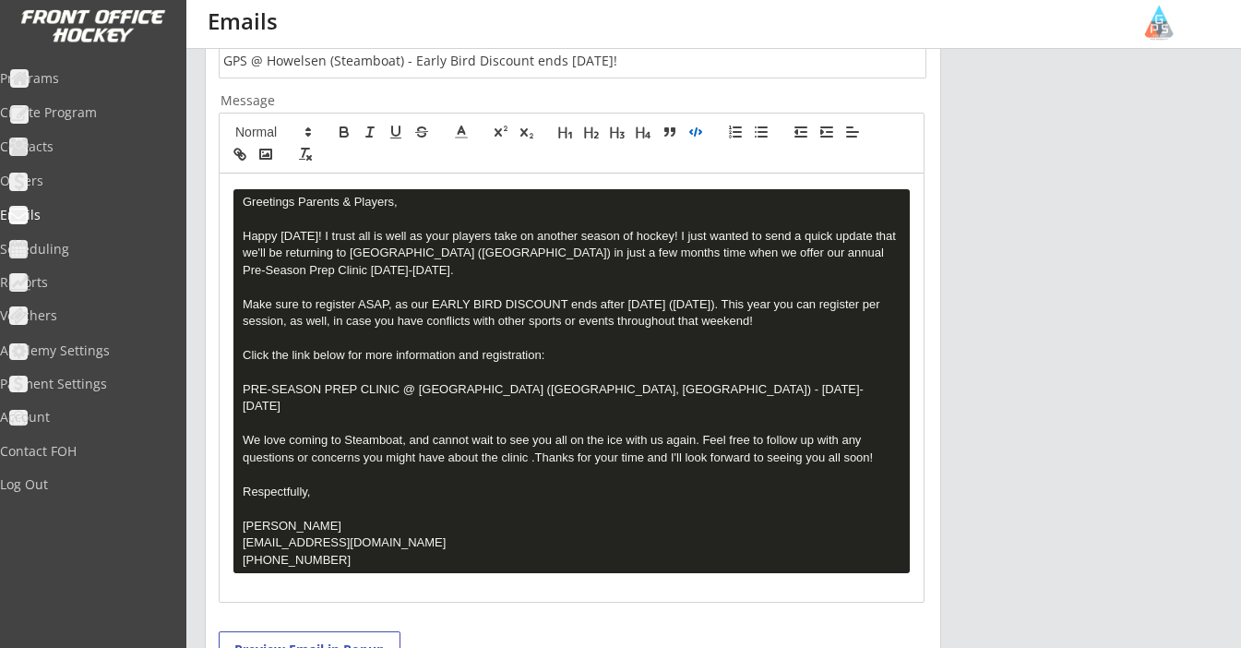
scroll to position [497, 0]
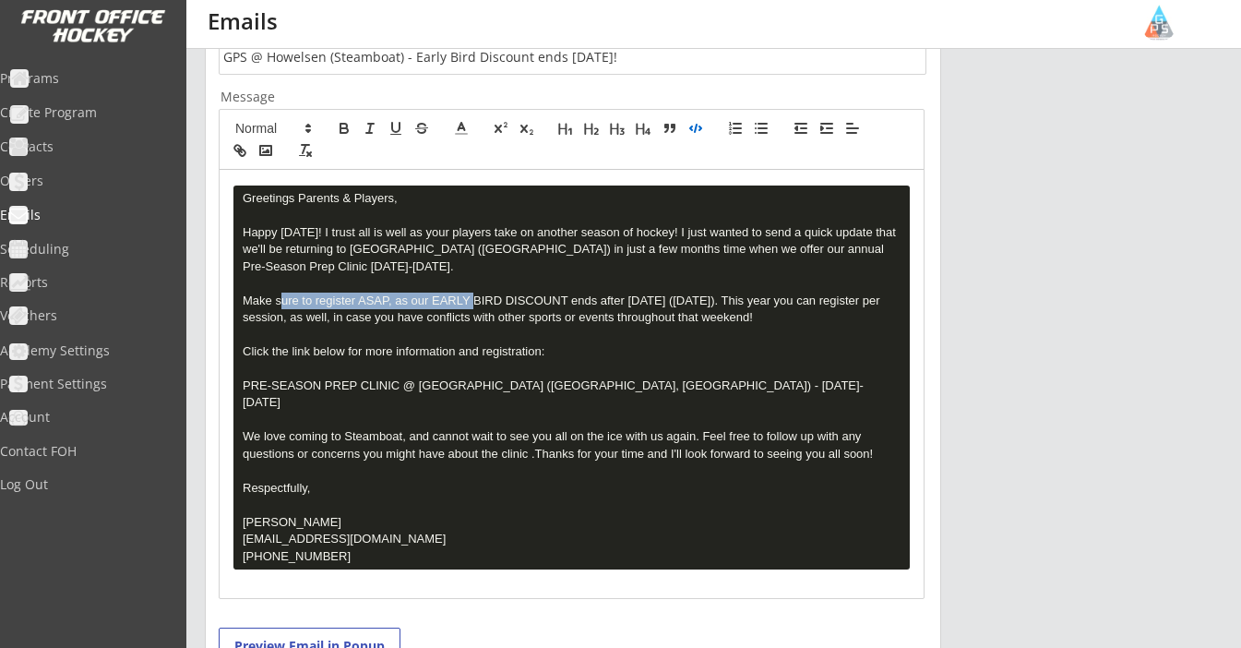
drag, startPoint x: 242, startPoint y: 298, endPoint x: 433, endPoint y: 295, distance: 191.0
click at [433, 295] on pre "Greetings Parents & Players, Happy Labor Day! I trust all is well as your playe…" at bounding box center [571, 377] width 676 height 384
click at [424, 299] on pre "Greetings Parents & Players, Happy Labor Day! I trust all is well as your playe…" at bounding box center [571, 377] width 676 height 384
click at [434, 299] on pre "Greetings Parents & Players, Happy Labor Day! I trust all is well as your playe…" at bounding box center [571, 377] width 676 height 384
click at [444, 299] on pre "Greetings Parents & Players, Happy Labor Day! I trust all is well as your playe…" at bounding box center [571, 377] width 676 height 384
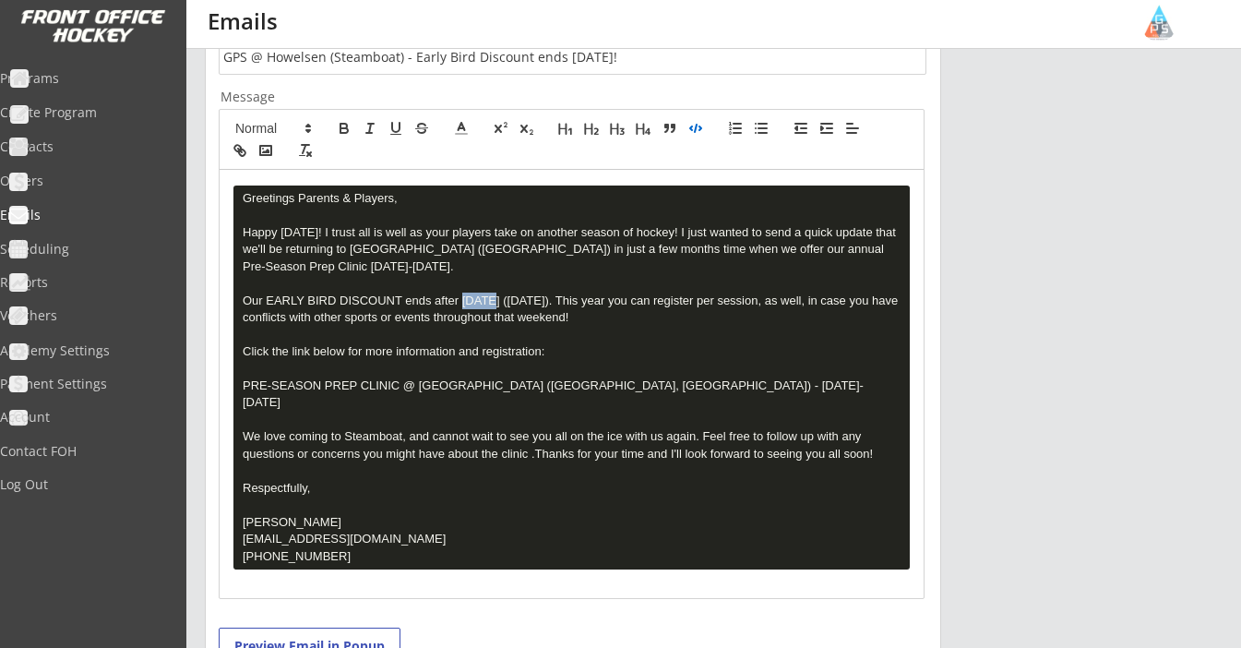
click at [444, 299] on pre "Greetings Parents & Players, Happy Labor Day! I trust all is well as your playe…" at bounding box center [571, 377] width 676 height 384
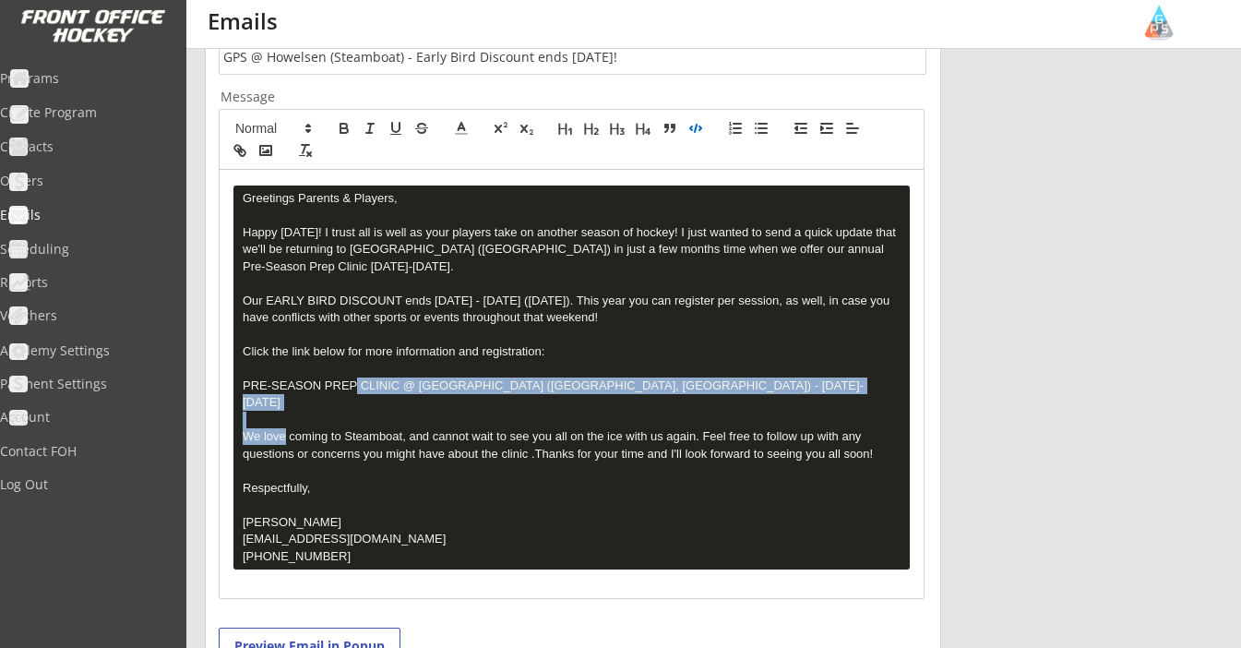
drag, startPoint x: 241, startPoint y: 379, endPoint x: 882, endPoint y: 386, distance: 641.4
click at [882, 386] on pre "Greetings Parents & Players, Happy Labor Day! I trust all is well as your playe…" at bounding box center [571, 377] width 676 height 384
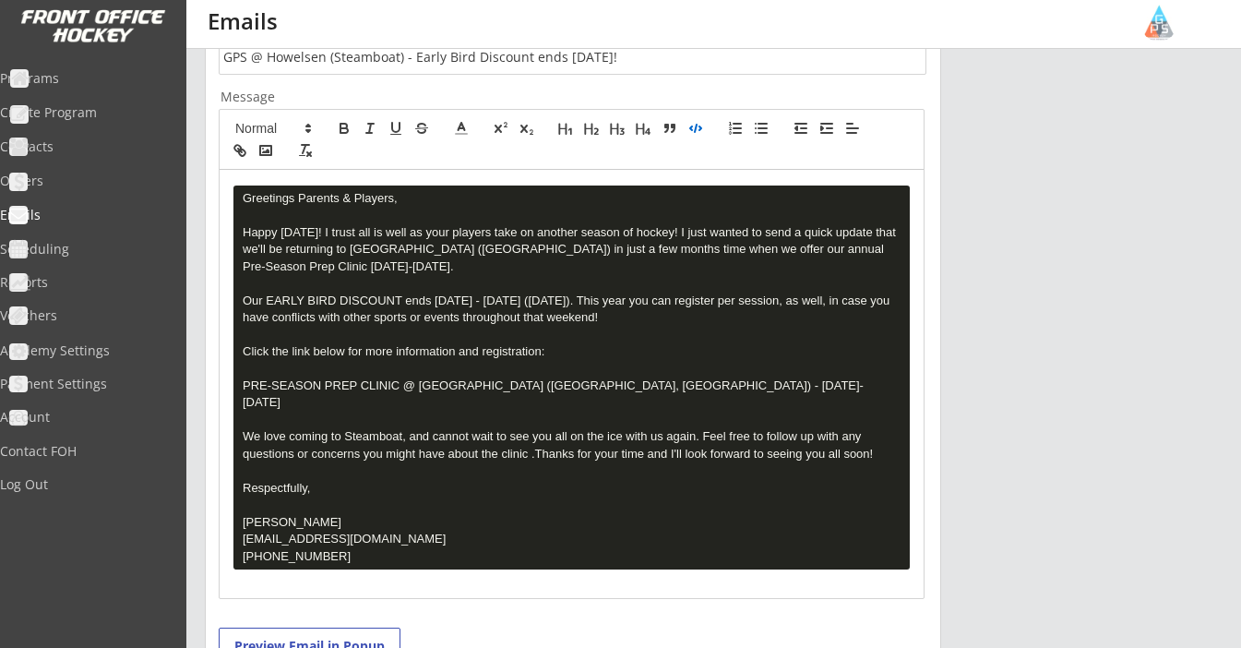
click at [475, 385] on pre "Greetings Parents & Players, Happy Labor Day! I trust all is well as your playe…" at bounding box center [571, 377] width 676 height 384
click at [474, 380] on pre "Greetings Parents & Players, Happy Labor Day! I trust all is well as your playe…" at bounding box center [571, 377] width 676 height 384
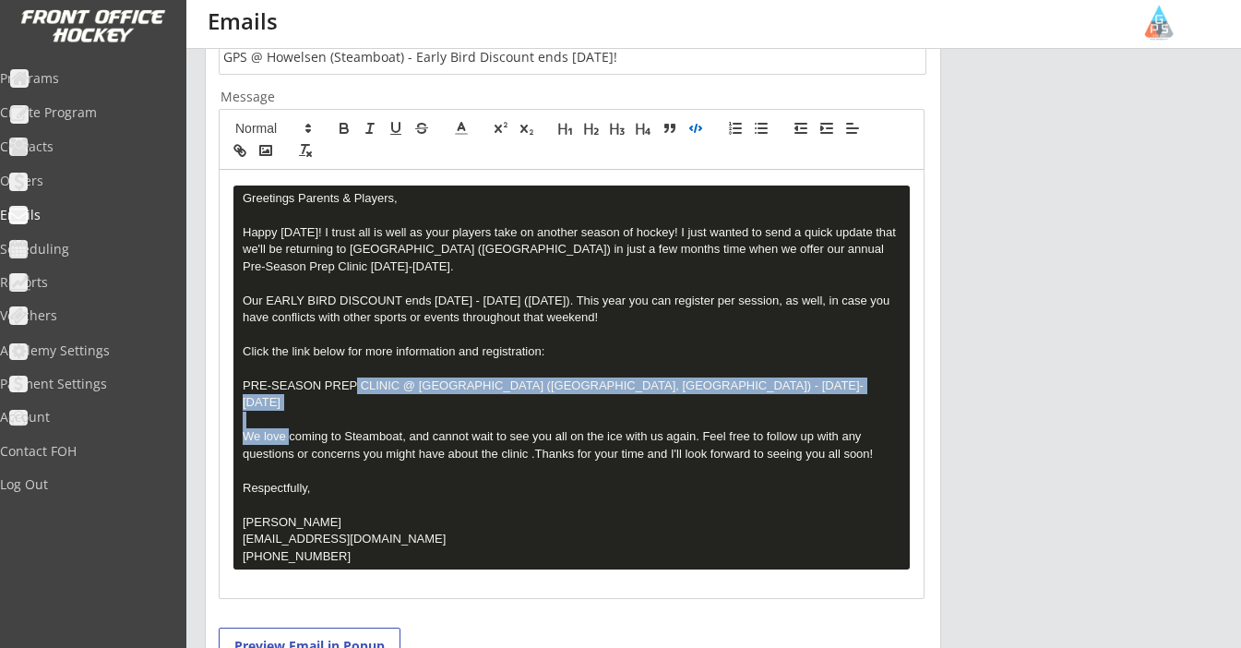
click at [474, 380] on pre "Greetings Parents & Players, Happy Labor Day! I trust all is well as your playe…" at bounding box center [571, 377] width 676 height 384
click at [233, 159] on button "button" at bounding box center [240, 150] width 26 height 22
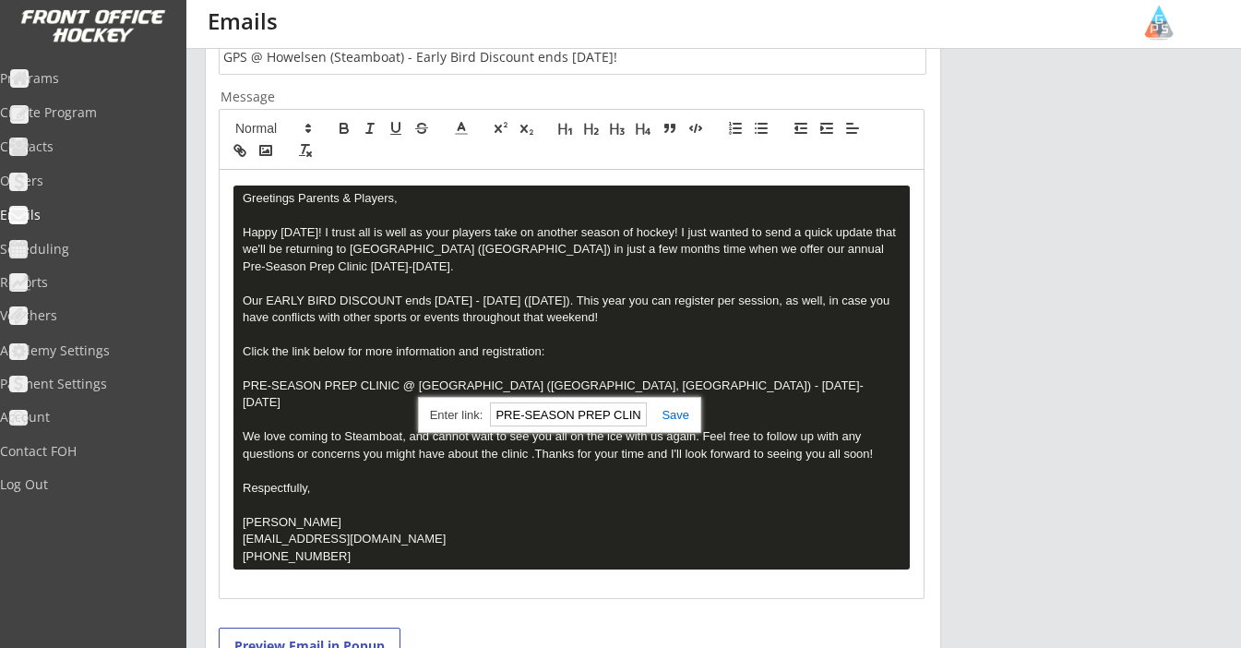
paste input "https://frontofficehockey.com/grunnahpowerskating-event/1751414606641x252148615…"
click at [681, 338] on pre "Greetings Parents & Players, Happy Labor Day! I trust all is well as your playe…" at bounding box center [571, 377] width 676 height 384
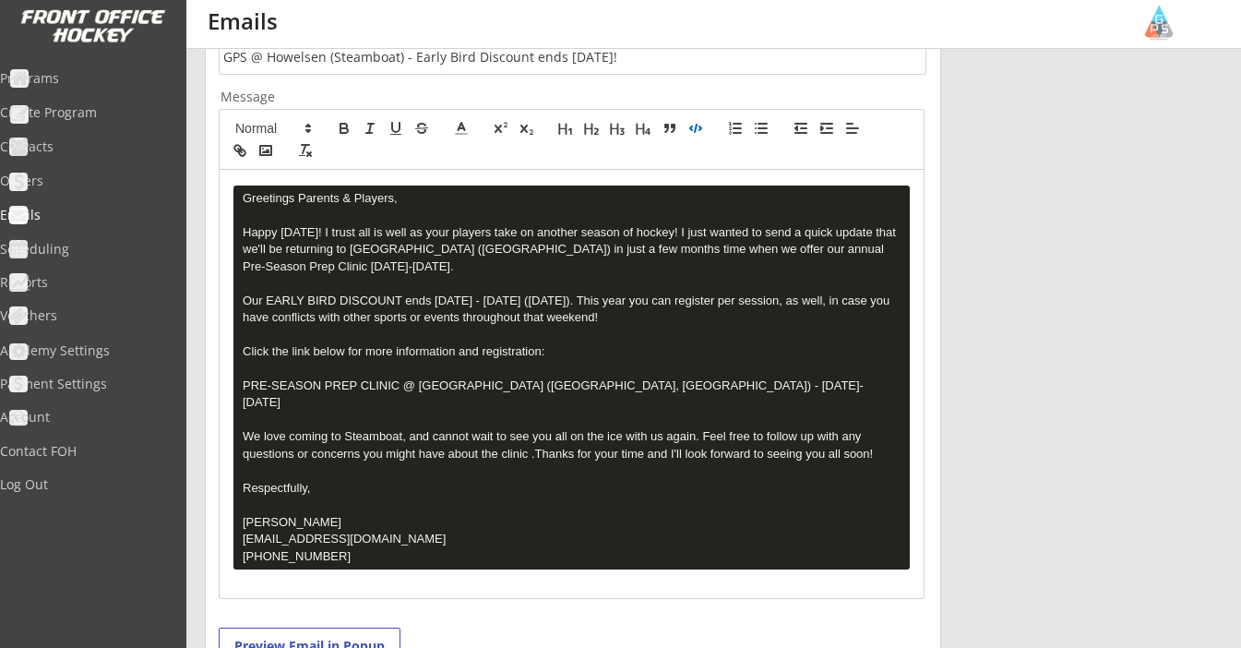
click at [580, 376] on pre "Greetings Parents & Players, Happy Labor Day! I trust all is well as your playe…" at bounding box center [571, 377] width 676 height 384
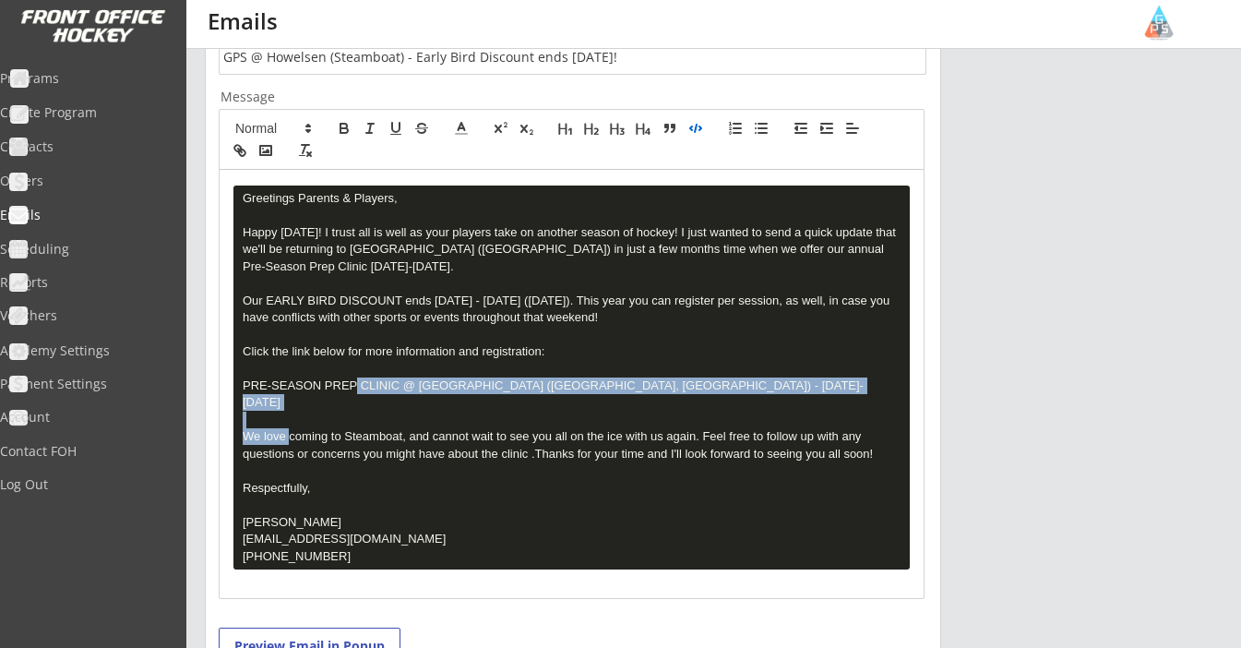
click at [580, 376] on pre "Greetings Parents & Players, Happy Labor Day! I trust all is well as your playe…" at bounding box center [571, 377] width 676 height 384
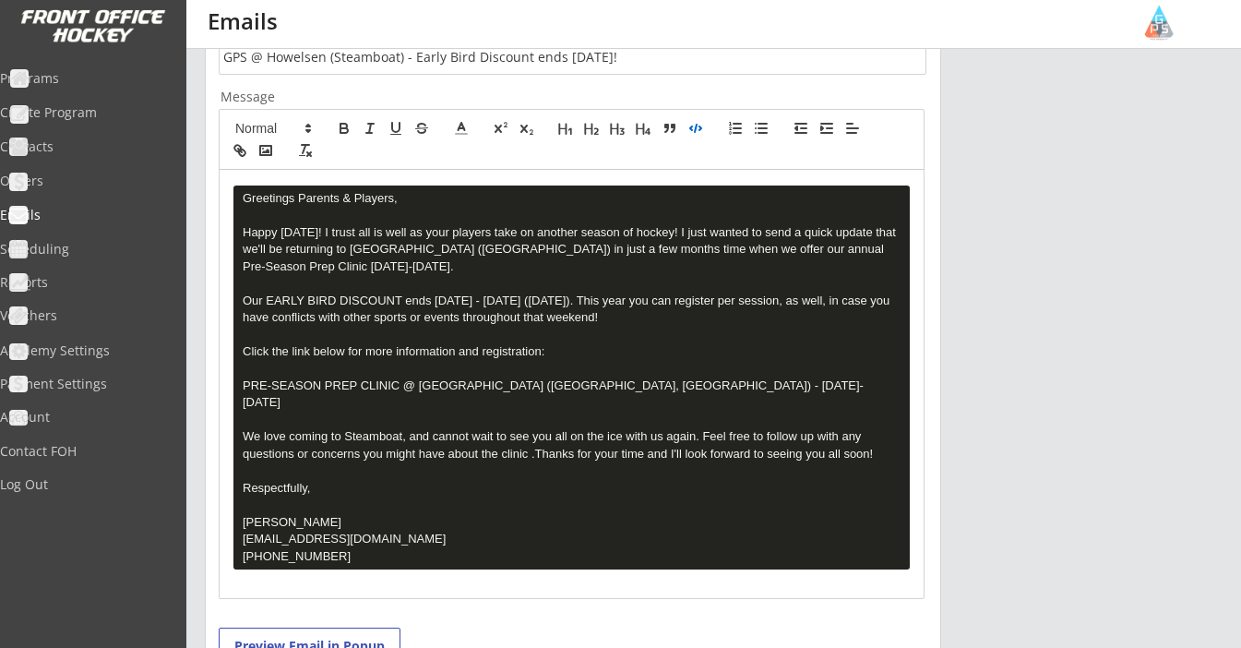
click at [576, 382] on pre "Greetings Parents & Players, Happy Labor Day! I trust all is well as your playe…" at bounding box center [571, 377] width 676 height 384
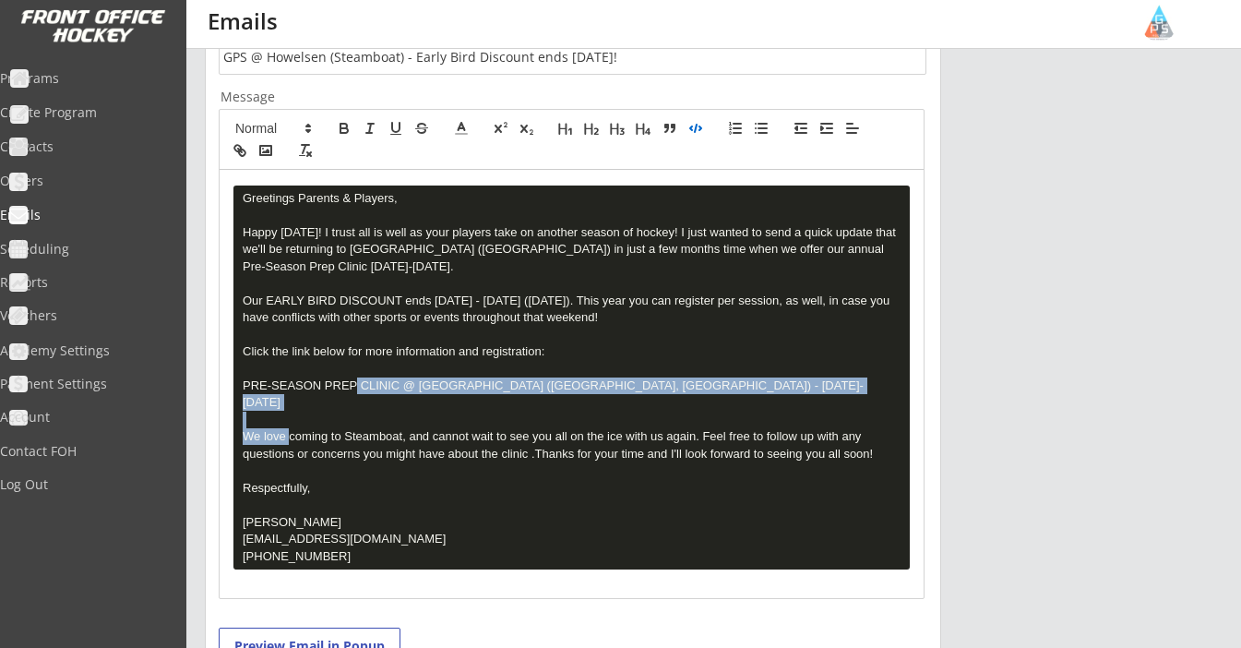
click at [576, 382] on pre "Greetings Parents & Players, Happy Labor Day! I trust all is well as your playe…" at bounding box center [571, 377] width 676 height 384
click at [239, 151] on icon "button" at bounding box center [242, 152] width 6 height 6
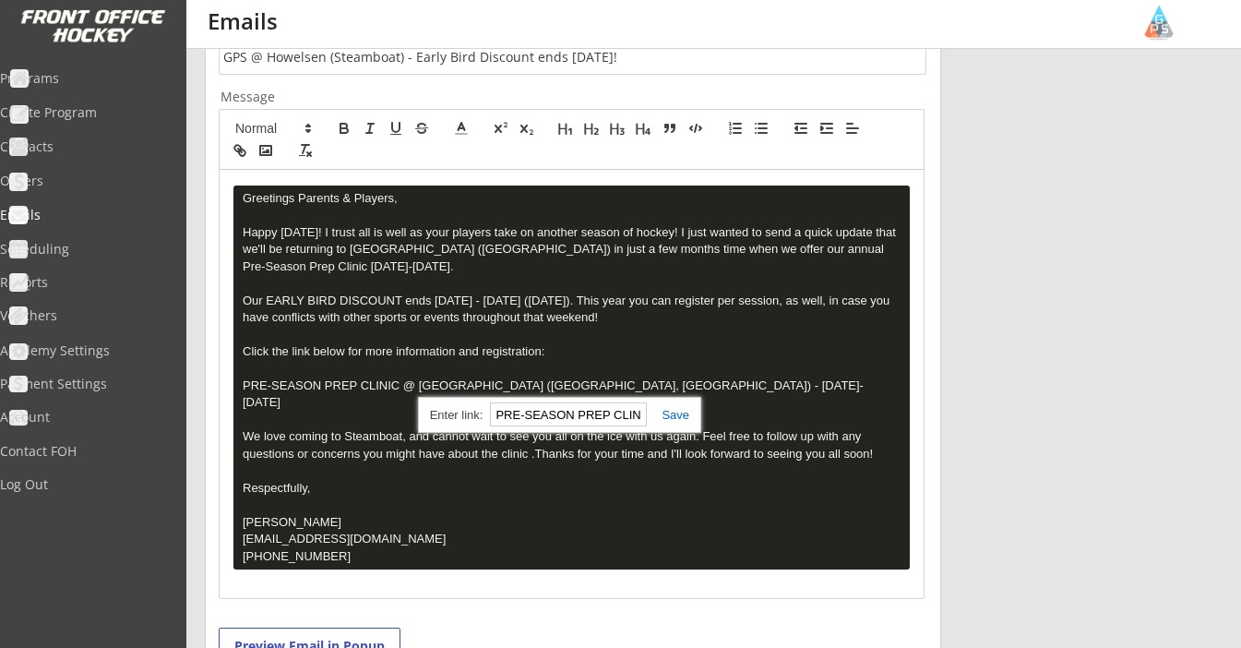
paste input "https://frontofficehockey.com/grunnahpowerskating-event/1751414606641x252148615…"
click at [679, 415] on link at bounding box center [668, 415] width 42 height 14
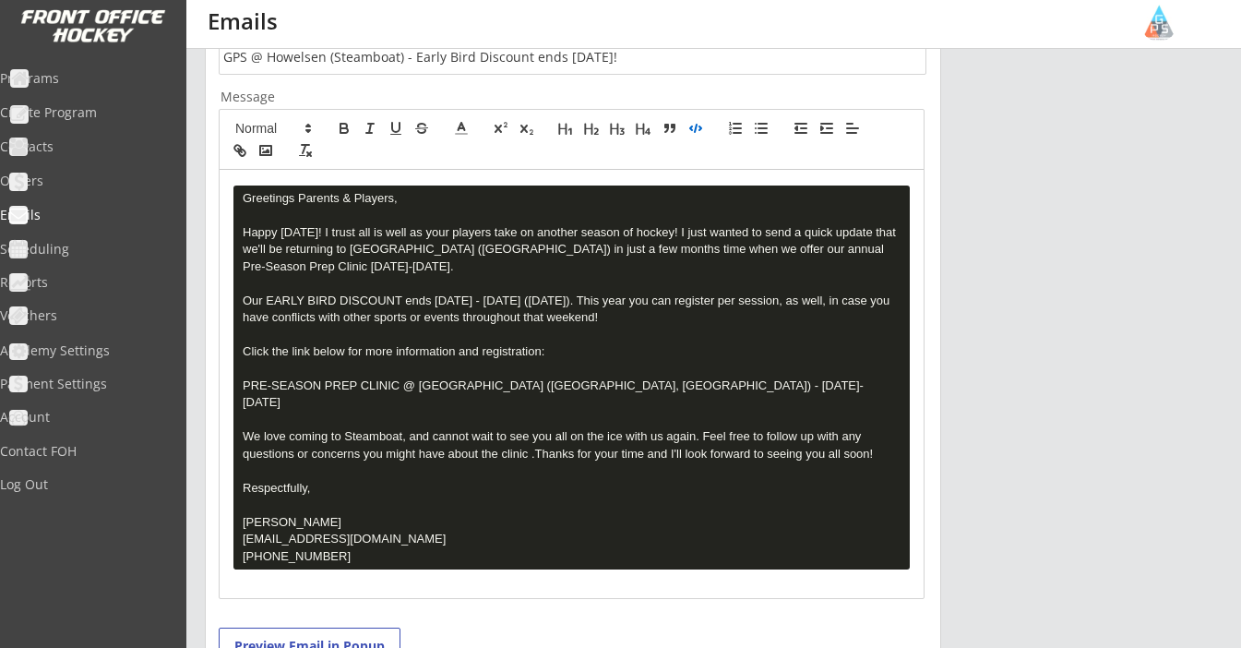
click at [620, 337] on pre "Greetings Parents & Players, Happy Labor Day! I trust all is well as your playe…" at bounding box center [571, 377] width 676 height 384
click at [539, 389] on pre "Greetings Parents & Players, Happy Labor Day! I trust all is well as your playe…" at bounding box center [571, 377] width 676 height 384
click at [539, 379] on pre "Greetings Parents & Players, Happy Labor Day! I trust all is well as your playe…" at bounding box center [571, 377] width 676 height 384
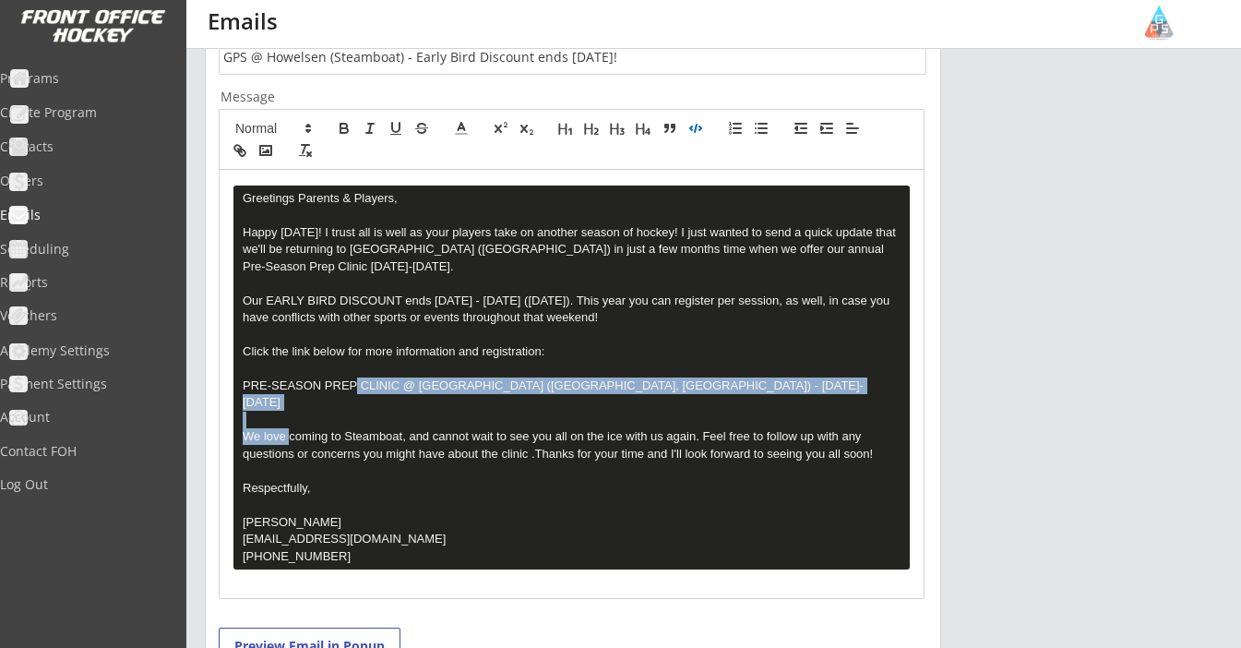
click at [539, 379] on pre "Greetings Parents & Players, Happy Labor Day! I trust all is well as your playe…" at bounding box center [571, 377] width 676 height 384
drag, startPoint x: 879, startPoint y: 383, endPoint x: 231, endPoint y: 378, distance: 647.8
click at [231, 378] on div "Greetings Parents & Players, Happy Labor Day! I trust all is well as your playe…" at bounding box center [572, 384] width 704 height 428
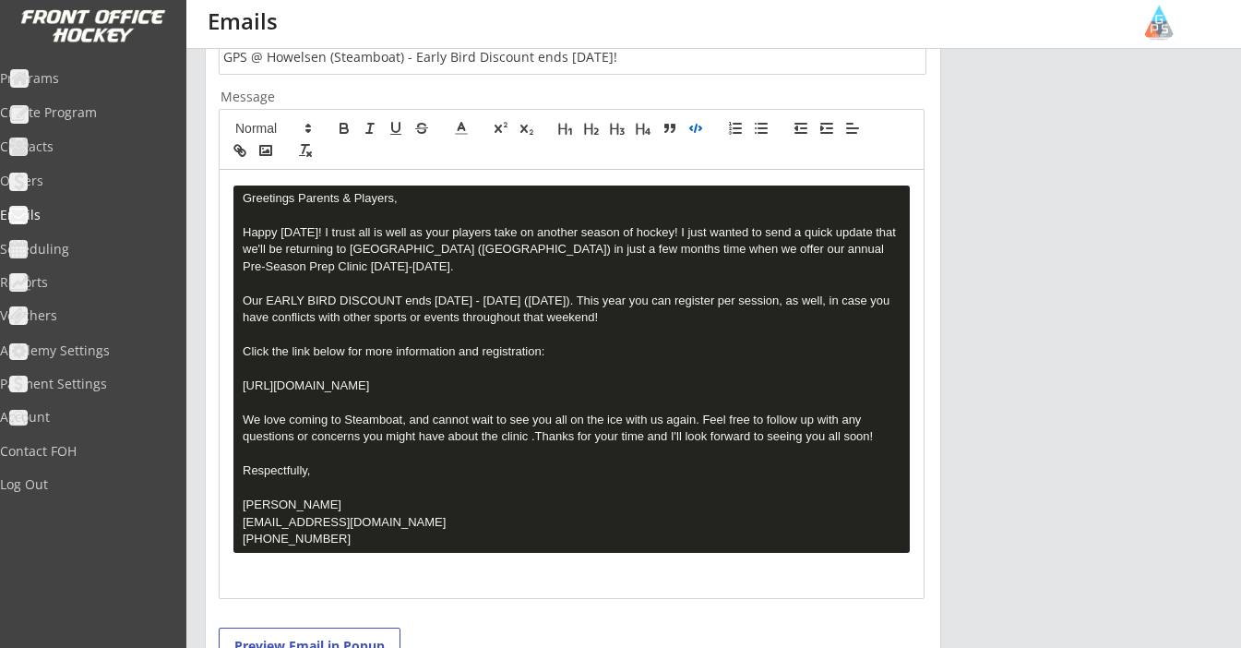
click at [580, 345] on pre "Greetings Parents & Players, Happy Labor Day! I trust all is well as your playe…" at bounding box center [571, 368] width 676 height 367
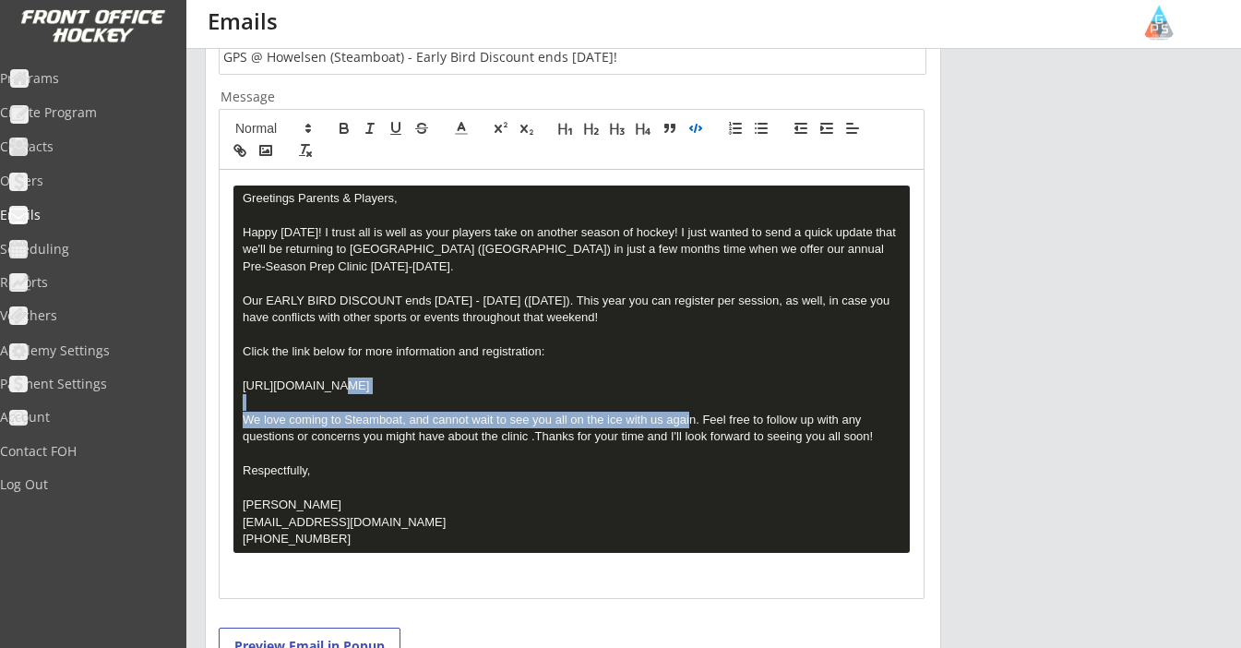
drag, startPoint x: 780, startPoint y: 378, endPoint x: 191, endPoint y: 375, distance: 588.8
click at [191, 375] on div "This is where you can view past emails you have sent, or send new ones. New Ema…" at bounding box center [713, 215] width 1055 height 1299
click at [237, 150] on icon "button" at bounding box center [237, 148] width 6 height 6
type input "https://frontofficehockey.com/grunnahpowerskating-event/1751414606641x252148615…"
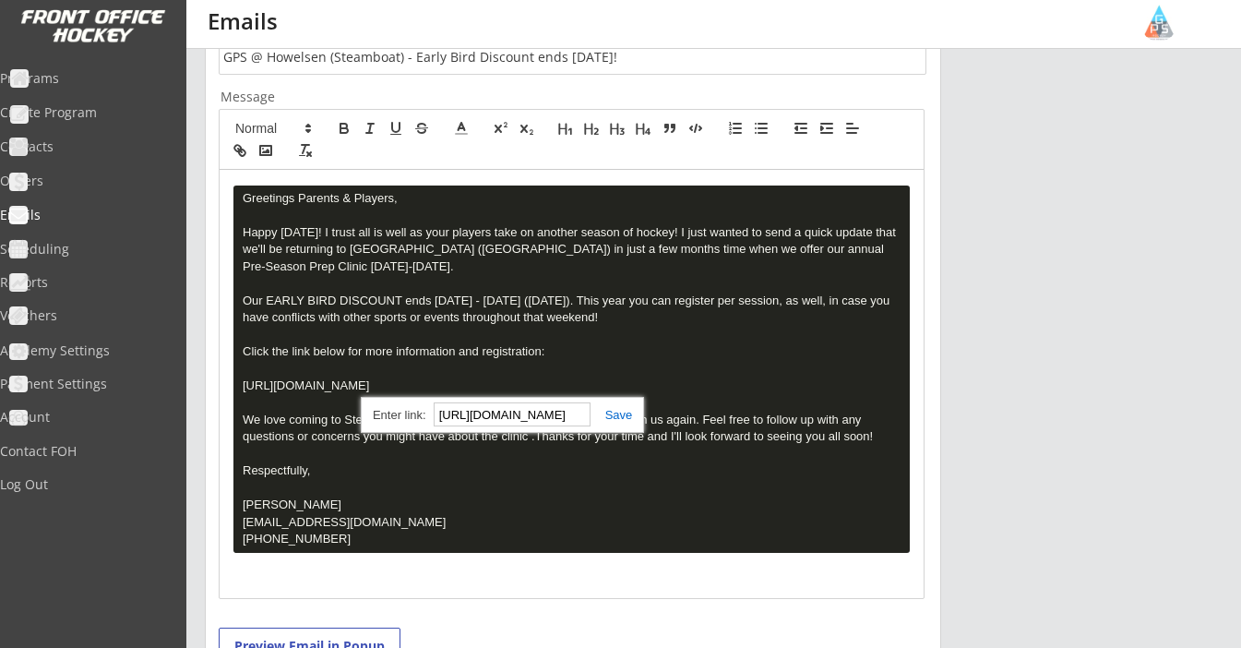
click at [609, 416] on link at bounding box center [612, 415] width 42 height 14
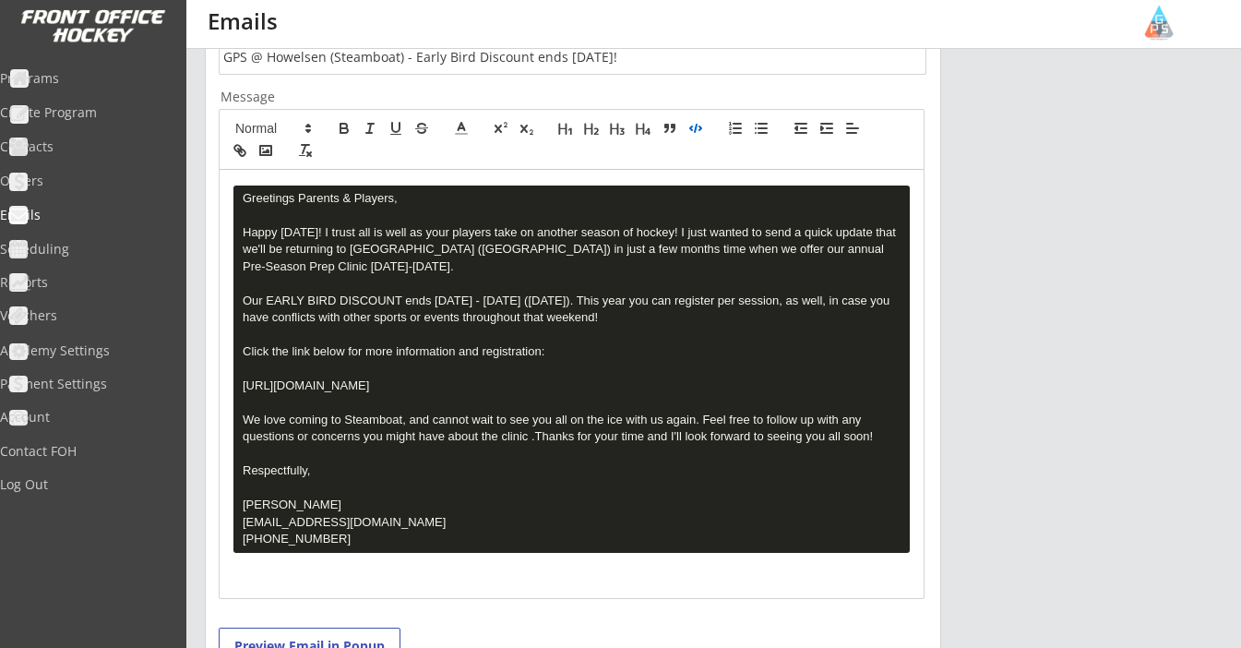
click at [611, 357] on pre "Greetings Parents & Players, Happy Labor Day! I trust all is well as your playe…" at bounding box center [571, 368] width 676 height 367
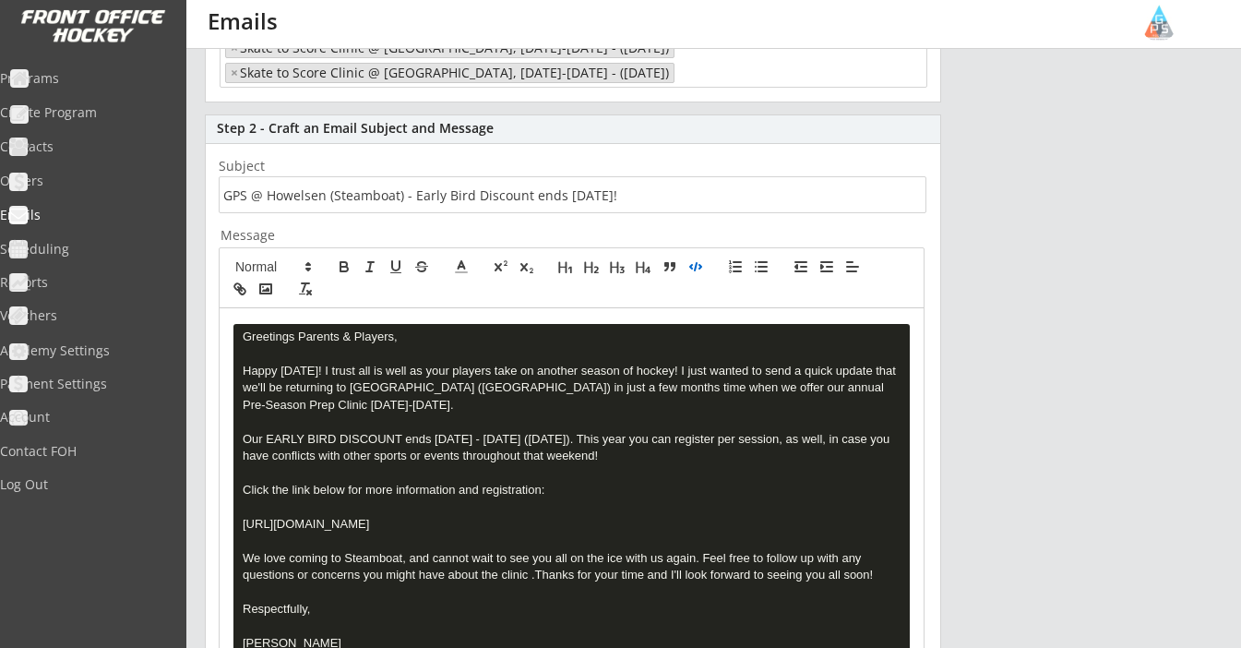
scroll to position [337, 0]
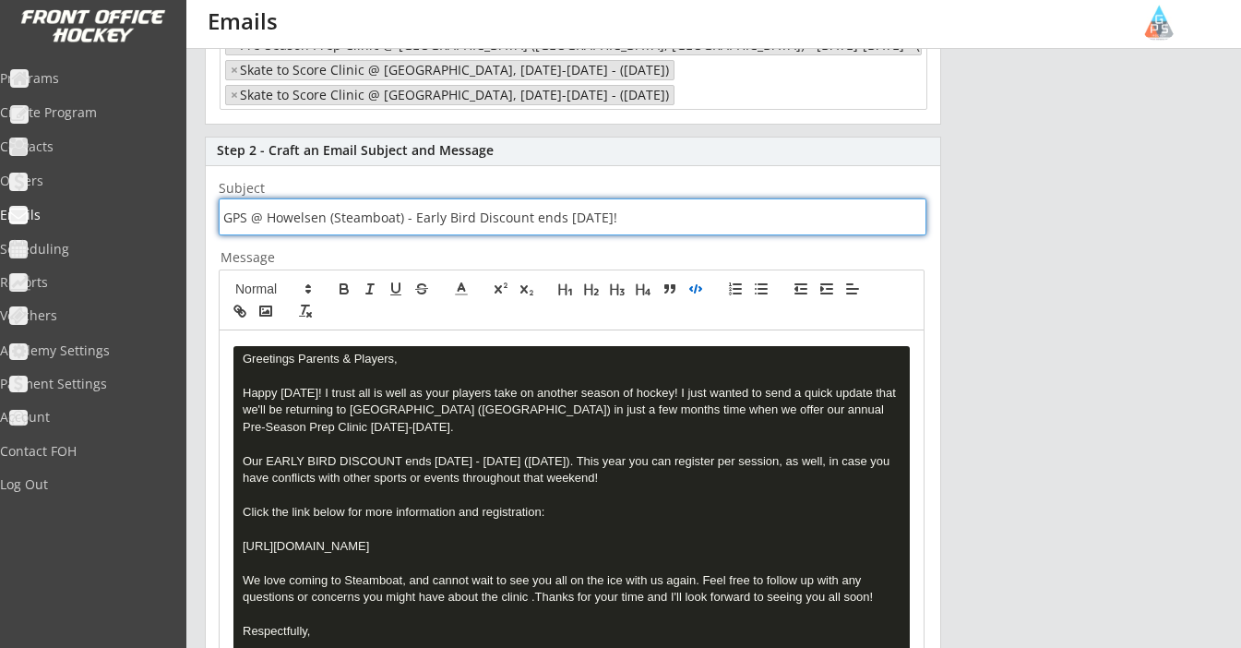
click at [628, 216] on input "input" at bounding box center [573, 216] width 708 height 37
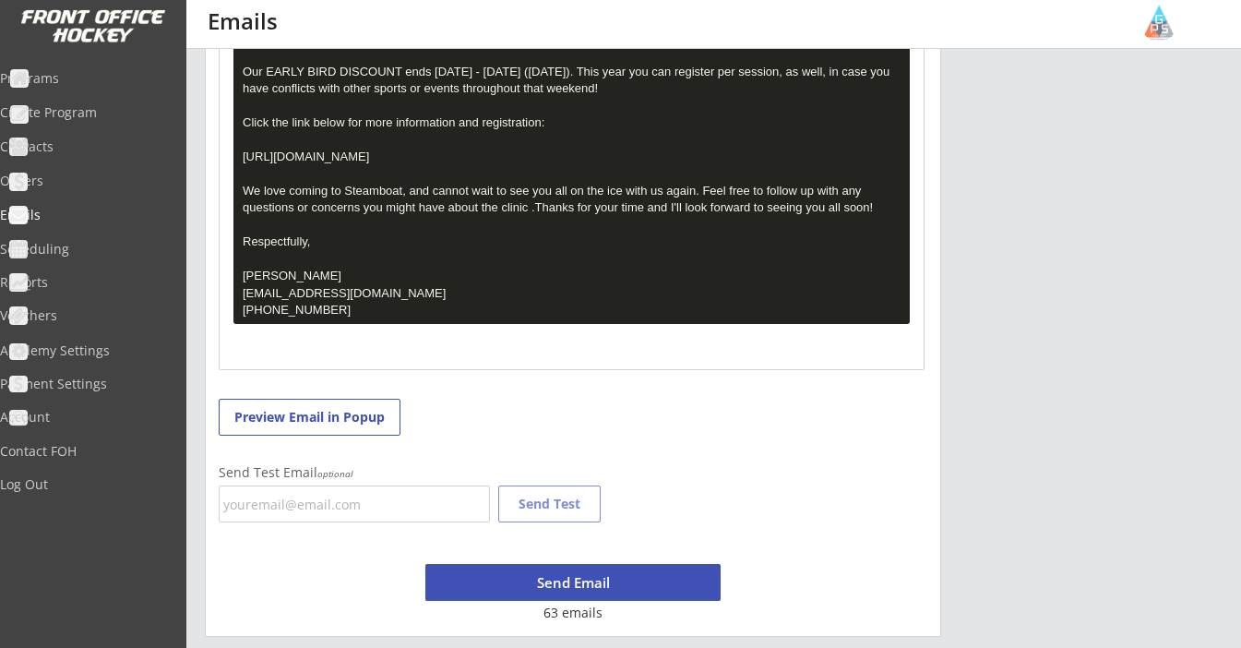
scroll to position [726, 0]
type input "GPS @ Howelsen (Steamboat) - Early Bird Discount ends today! REGISTER NOW!"
click at [597, 588] on button "Send Email" at bounding box center [572, 582] width 295 height 37
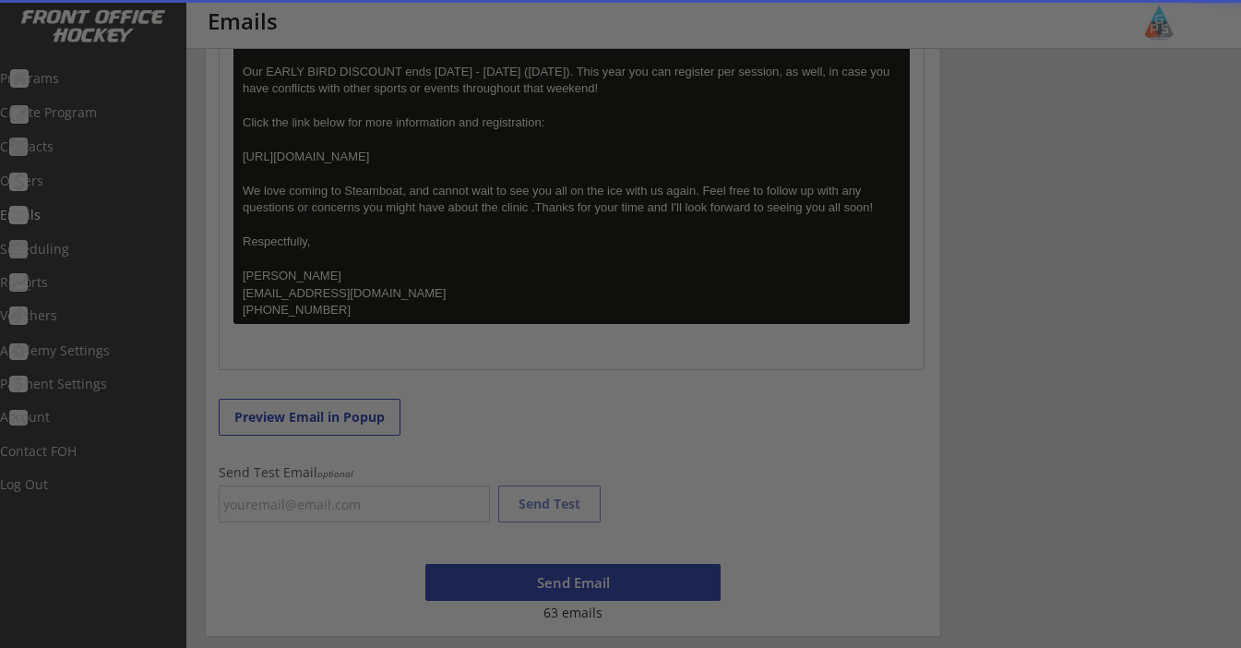
scroll to position [1028, 0]
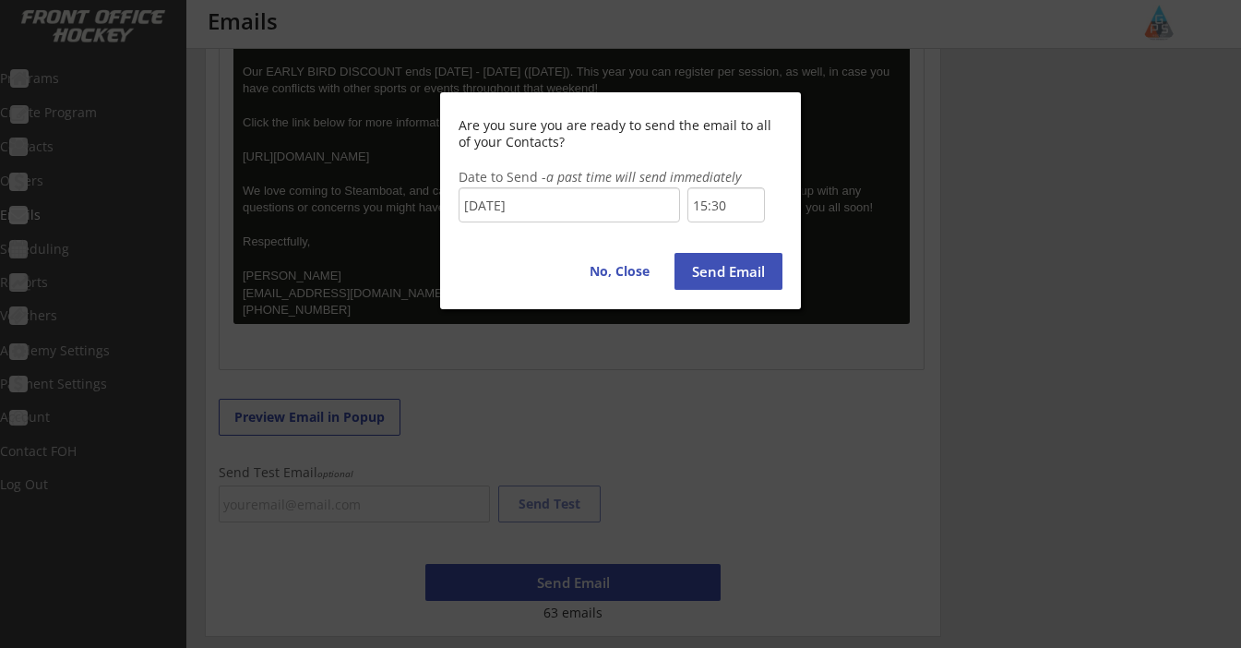
click at [735, 279] on button "Send Email" at bounding box center [729, 271] width 108 height 37
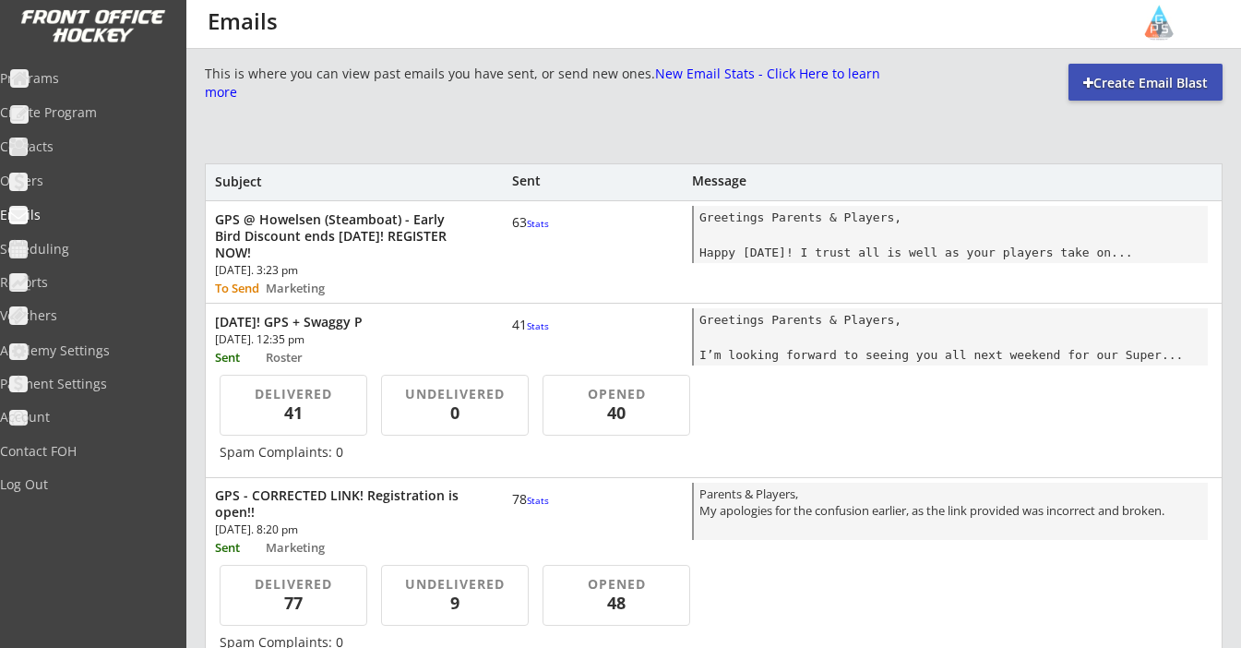
scroll to position [0, 0]
click at [82, 79] on div "Programs" at bounding box center [88, 78] width 166 height 13
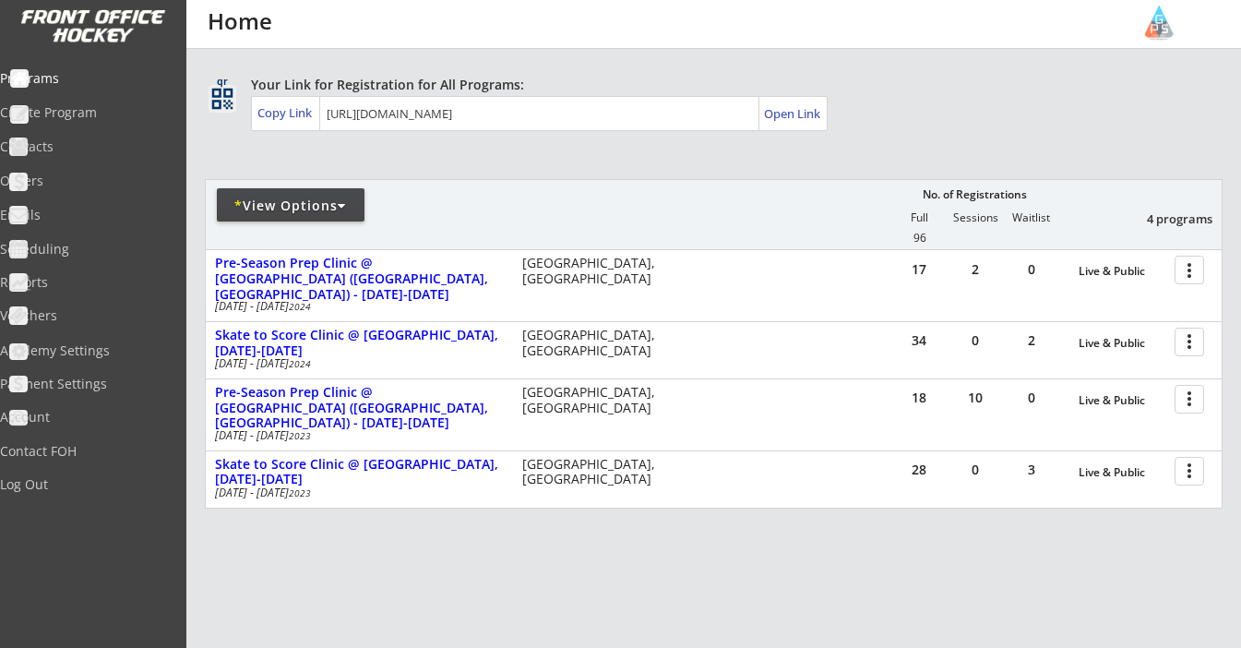
scroll to position [97, 0]
click at [328, 215] on div "* View Options" at bounding box center [291, 207] width 148 height 18
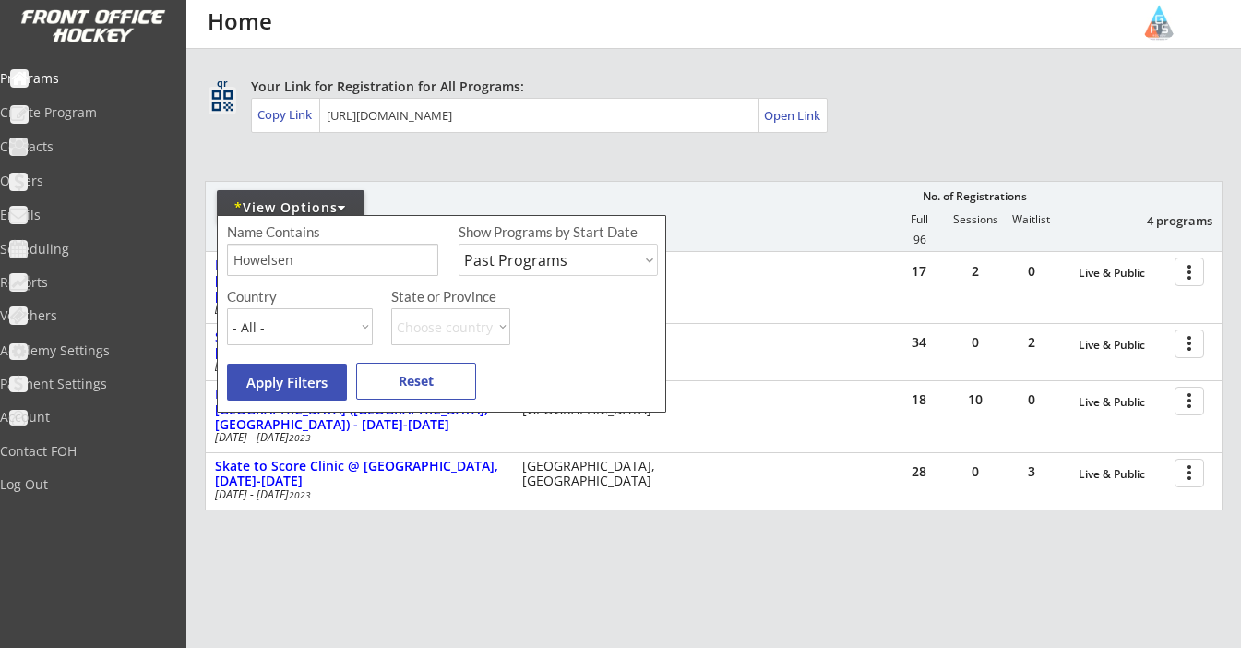
select select ""Upcoming Programs""
click at [324, 381] on button "Apply Filters" at bounding box center [287, 382] width 120 height 37
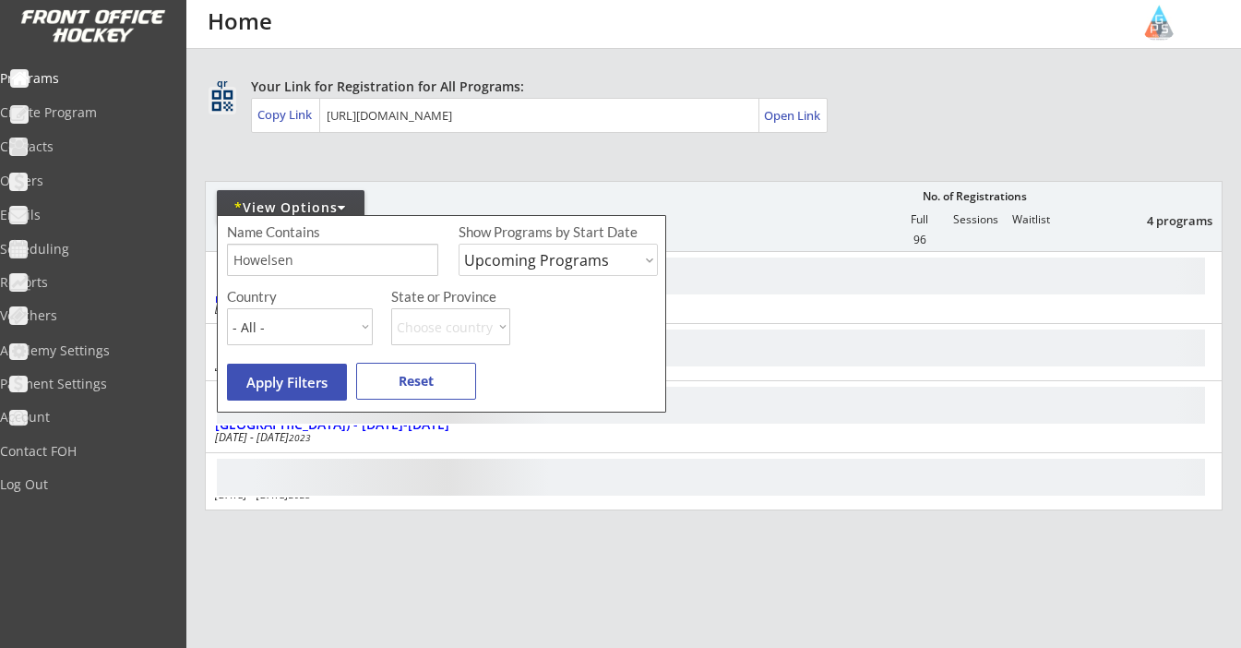
scroll to position [0, 0]
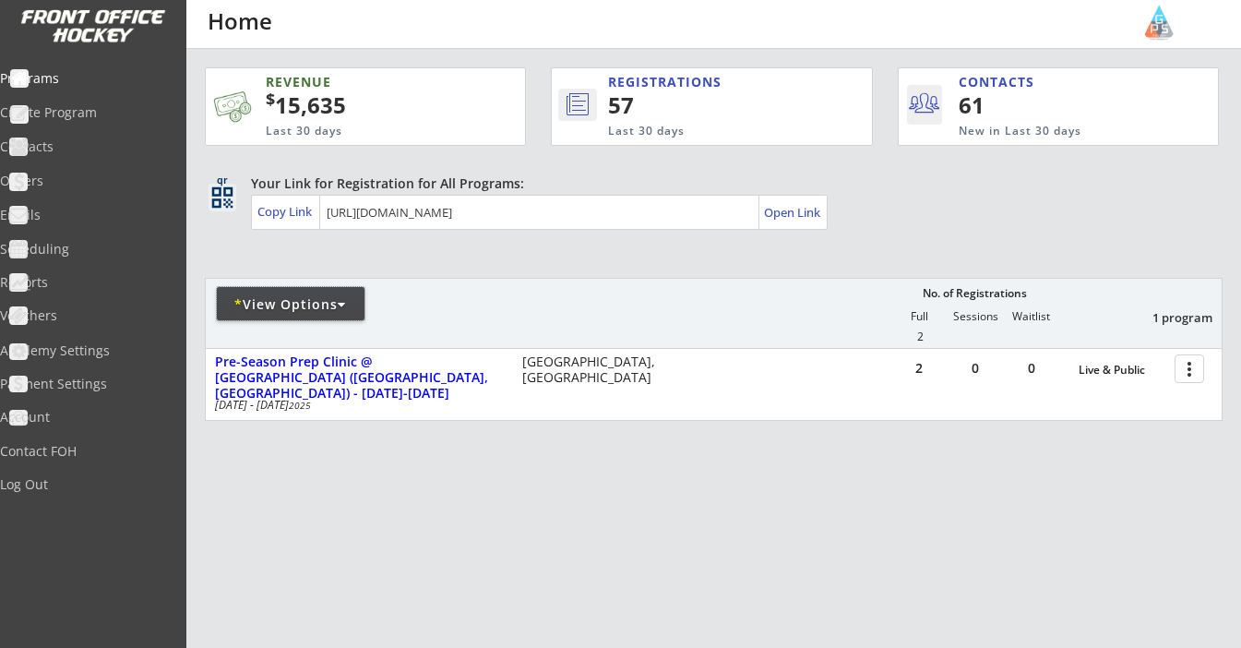
click at [361, 290] on div "* View Options" at bounding box center [291, 303] width 148 height 33
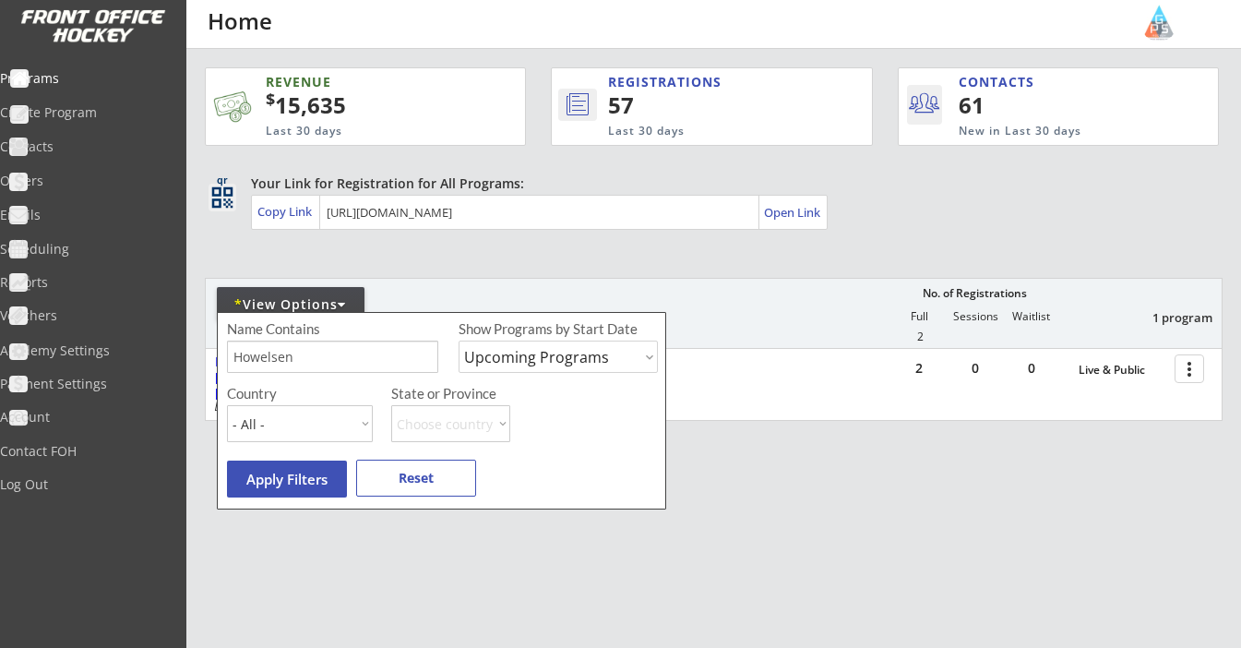
click at [319, 356] on input "input" at bounding box center [332, 357] width 211 height 32
click at [318, 471] on button "Apply Filters" at bounding box center [287, 478] width 120 height 37
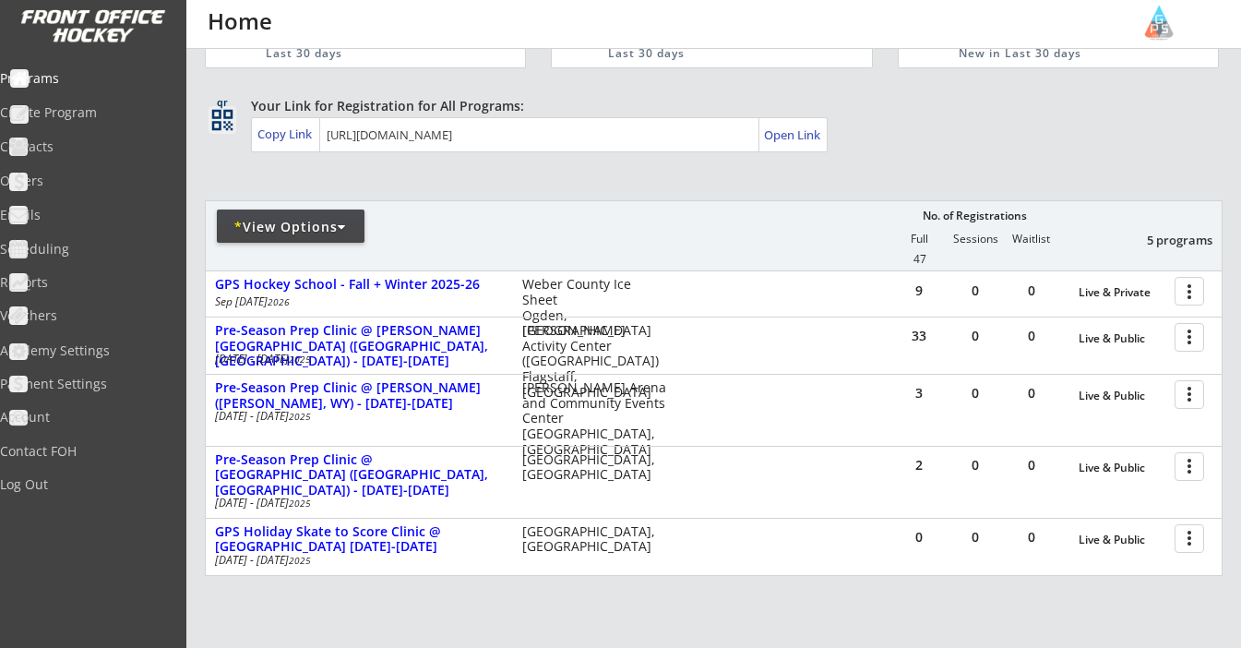
scroll to position [96, 0]
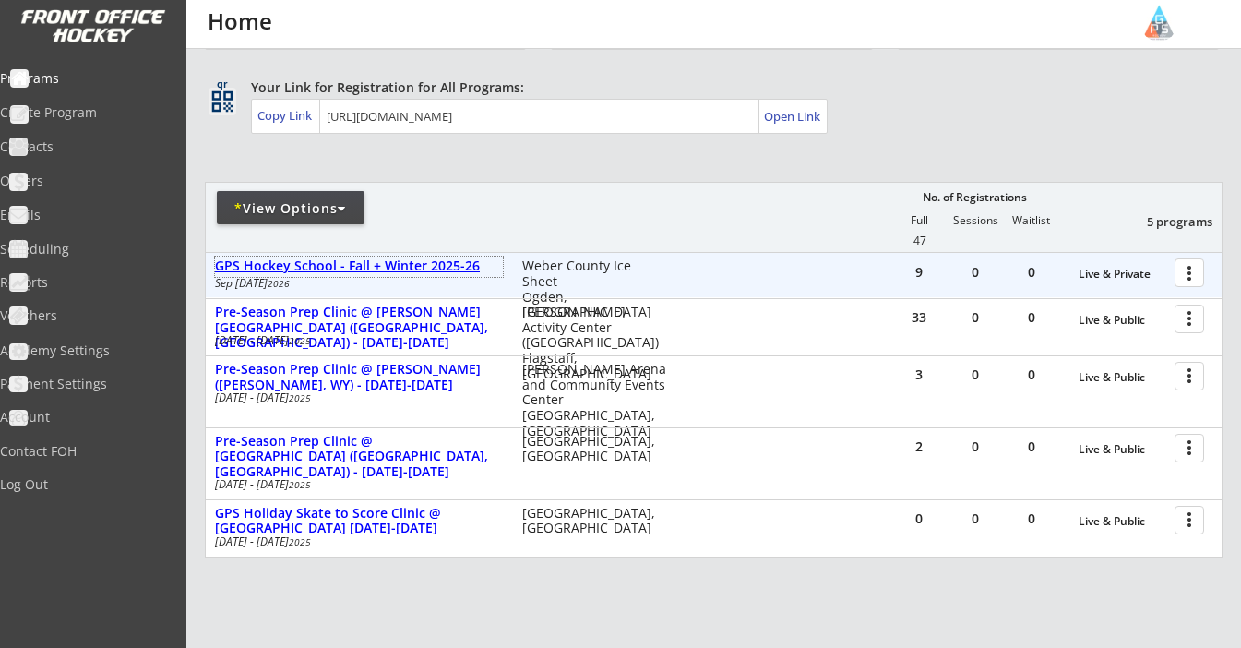
click at [422, 271] on div "GPS Hockey School - Fall + Winter 2025-26" at bounding box center [359, 266] width 288 height 16
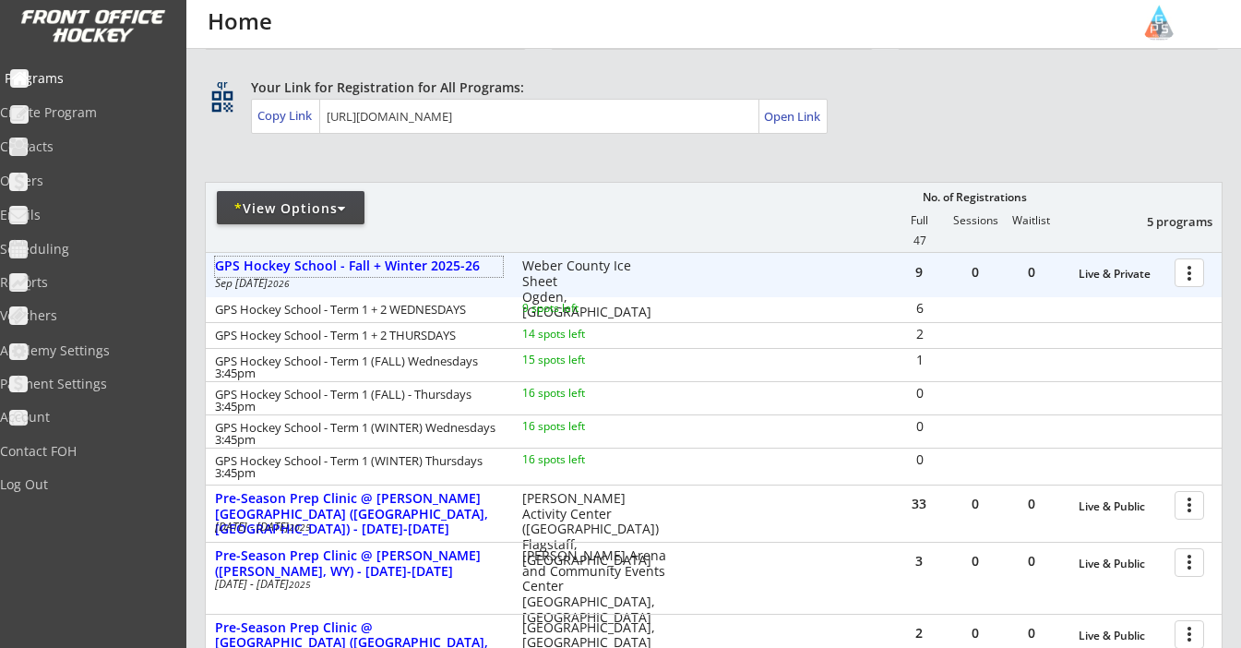
click at [82, 81] on div "Programs" at bounding box center [88, 78] width 166 height 13
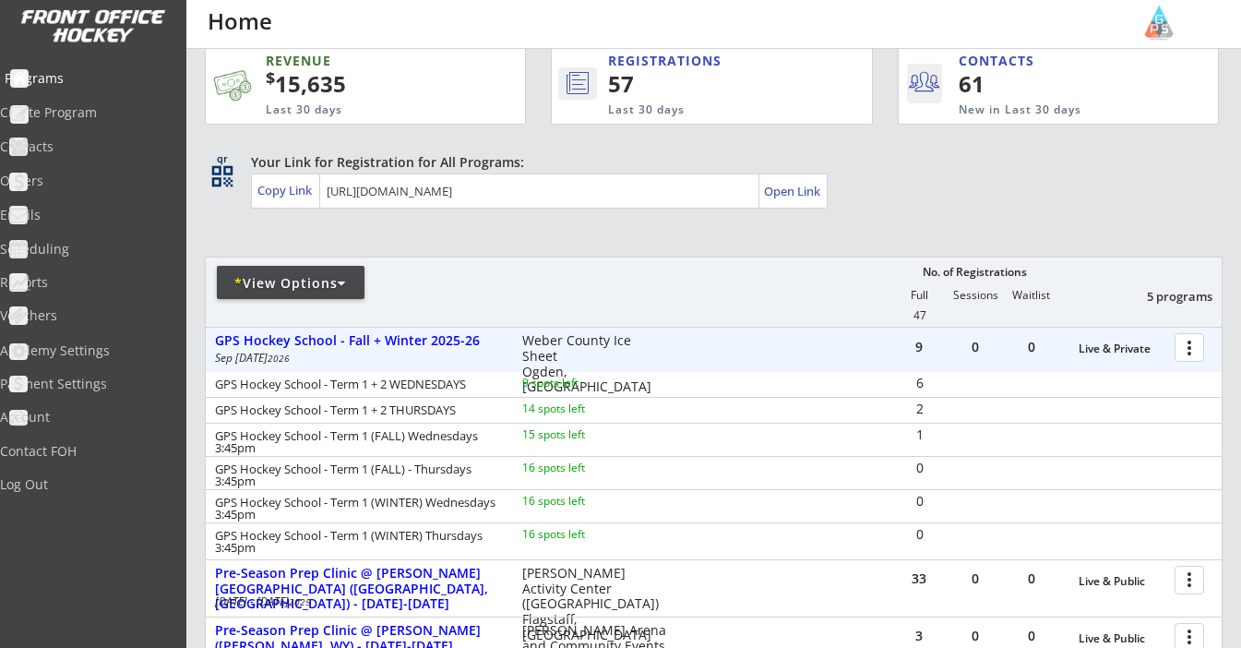
scroll to position [0, 0]
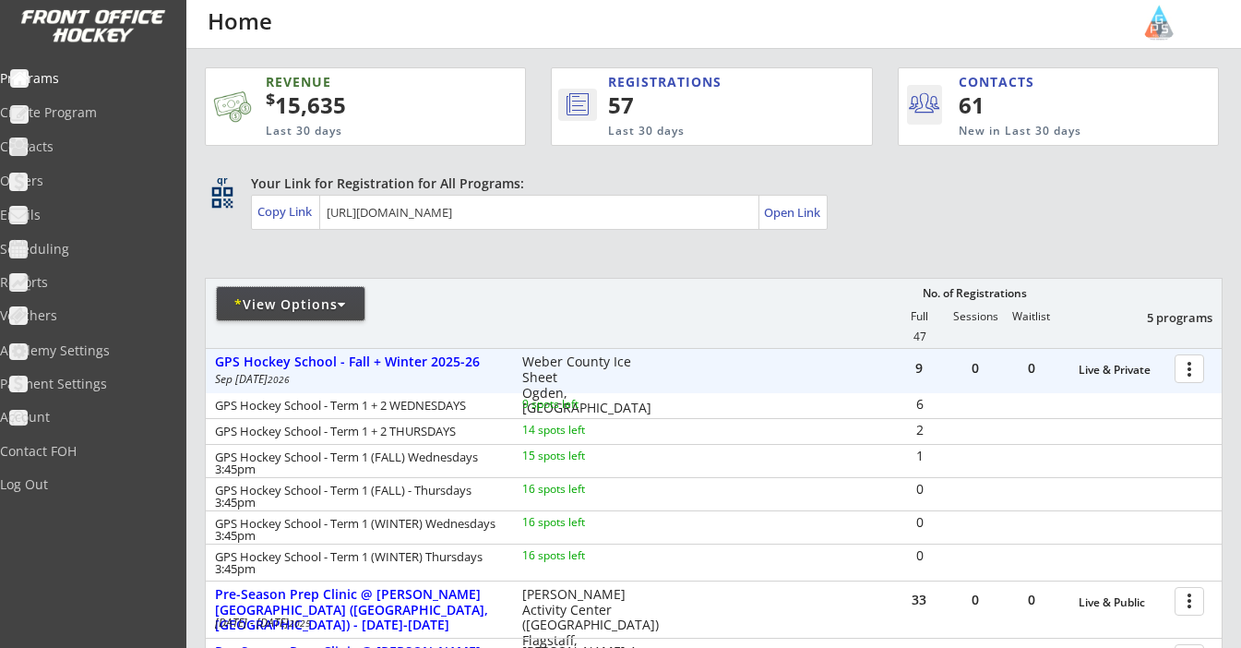
click at [304, 297] on div "* View Options" at bounding box center [291, 304] width 148 height 18
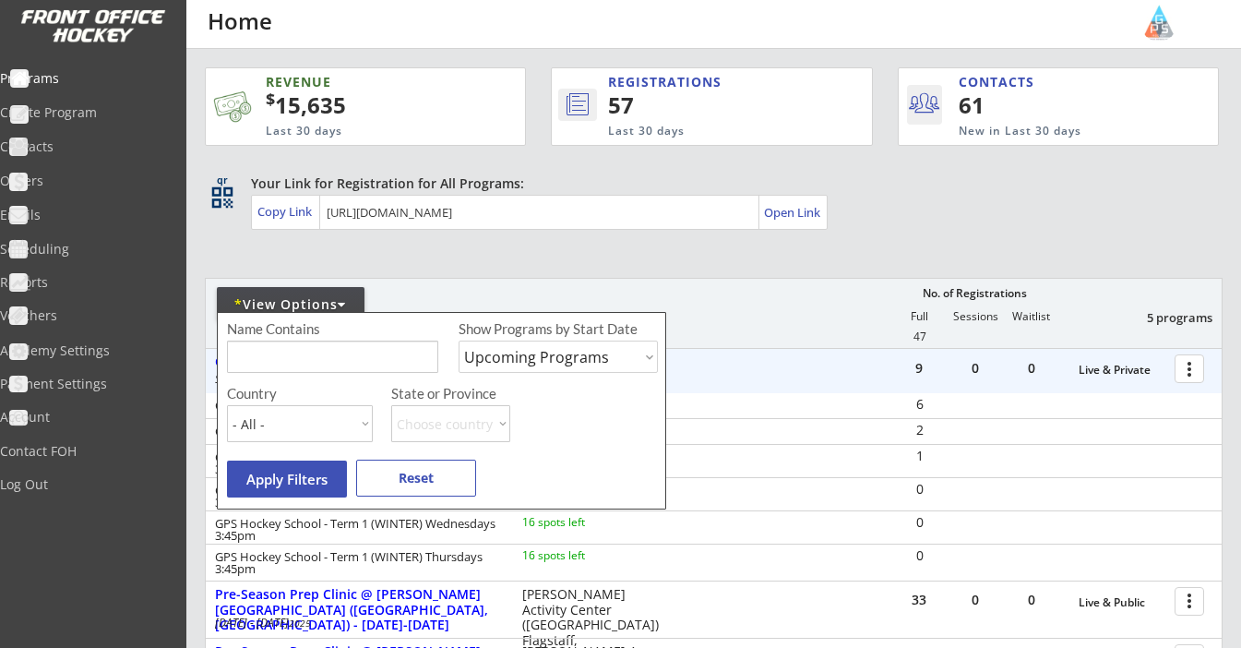
select select ""Past Programs""
click at [358, 360] on input "input" at bounding box center [332, 357] width 211 height 32
type input "GPS School"
click at [319, 480] on button "Apply Filters" at bounding box center [287, 478] width 120 height 37
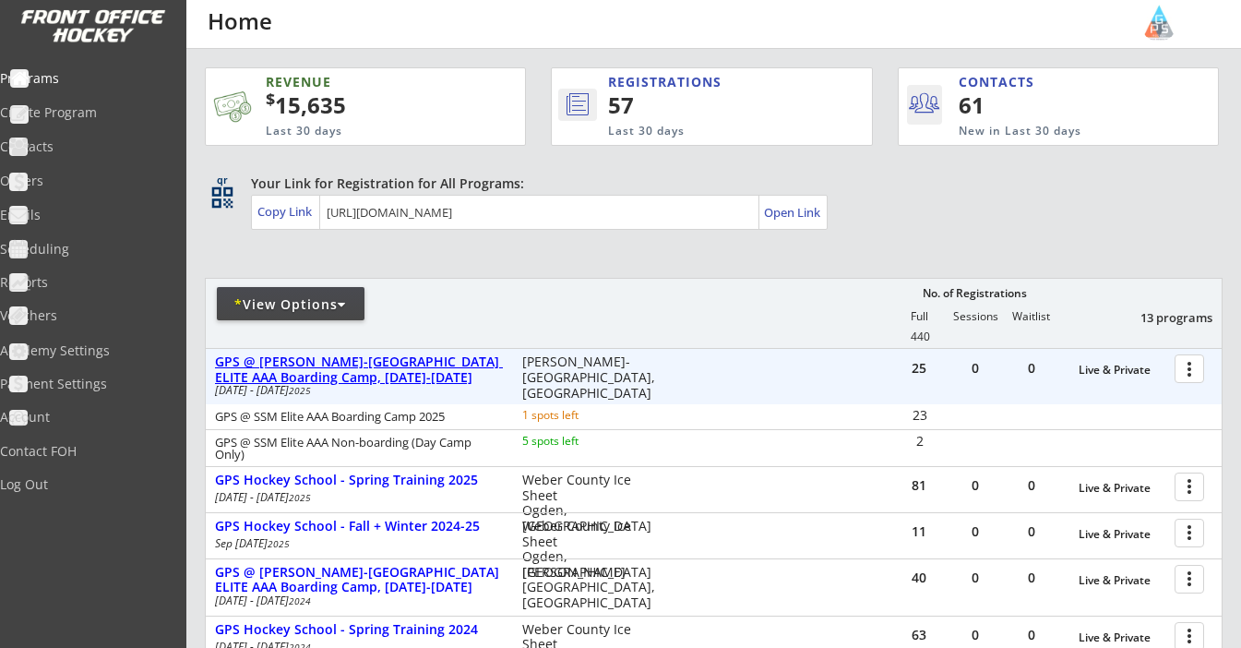
click at [451, 373] on div "GPS @ Shattuck-St. Mary's School ELITE AAA Boarding Camp, August 3-8, 2025" at bounding box center [359, 369] width 288 height 31
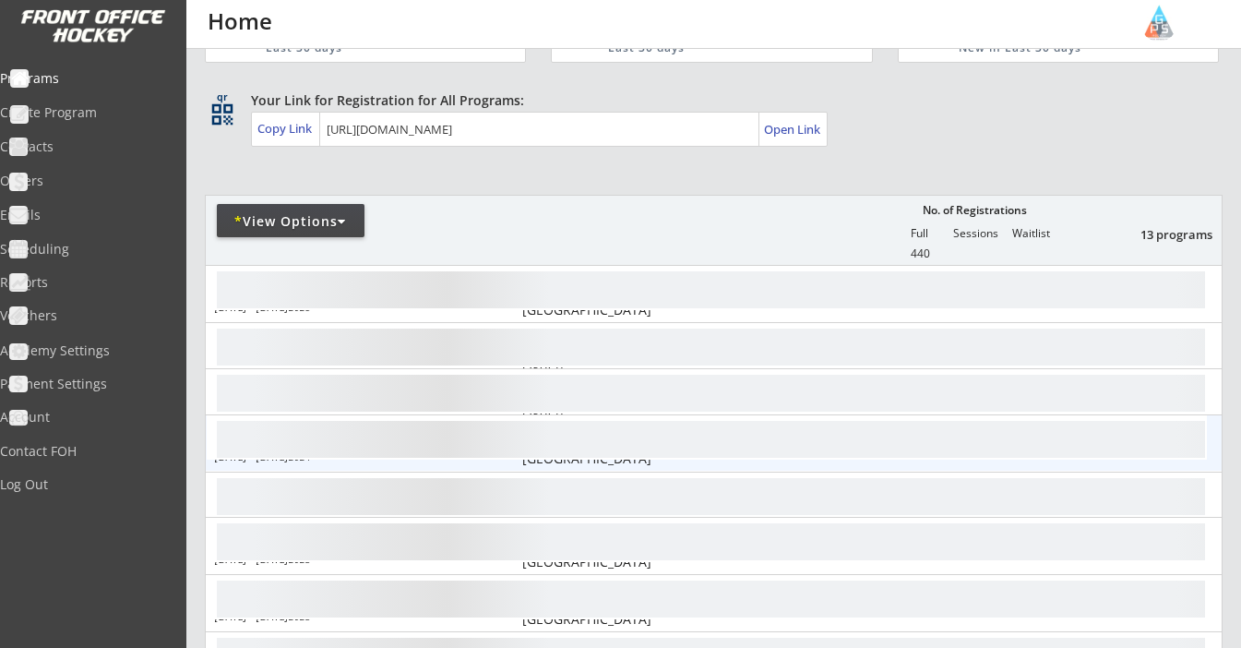
scroll to position [90, 0]
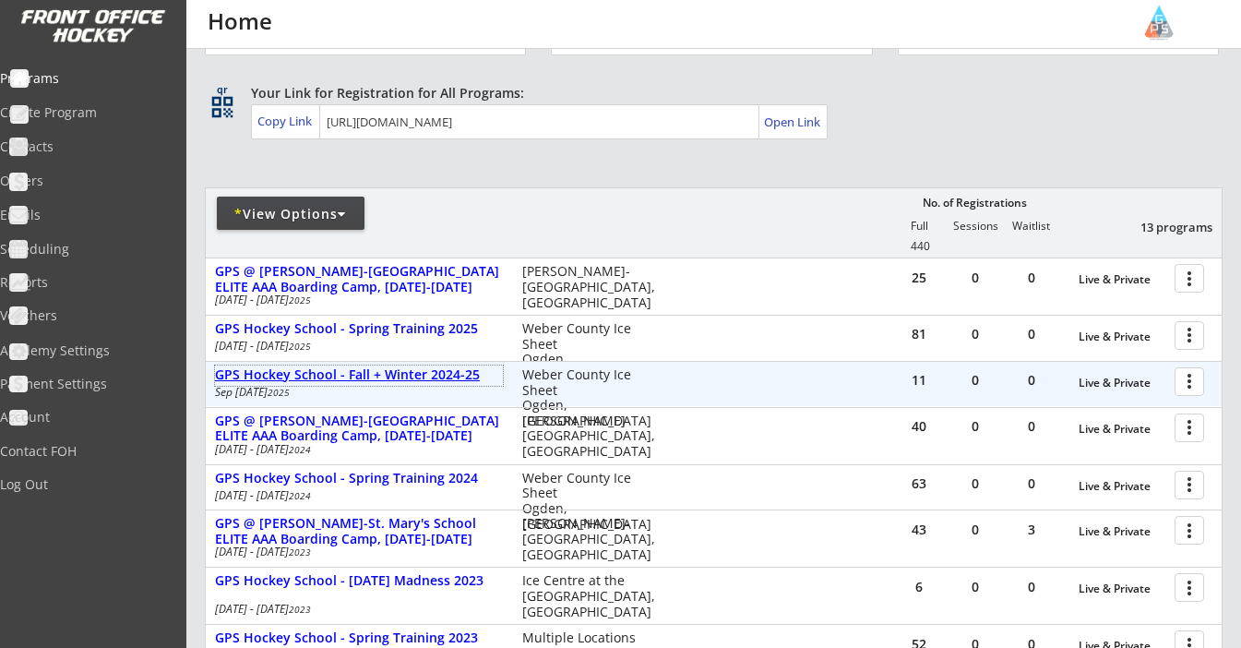
click at [449, 367] on div "GPS Hockey School - Fall + Winter 2024-25" at bounding box center [359, 375] width 288 height 16
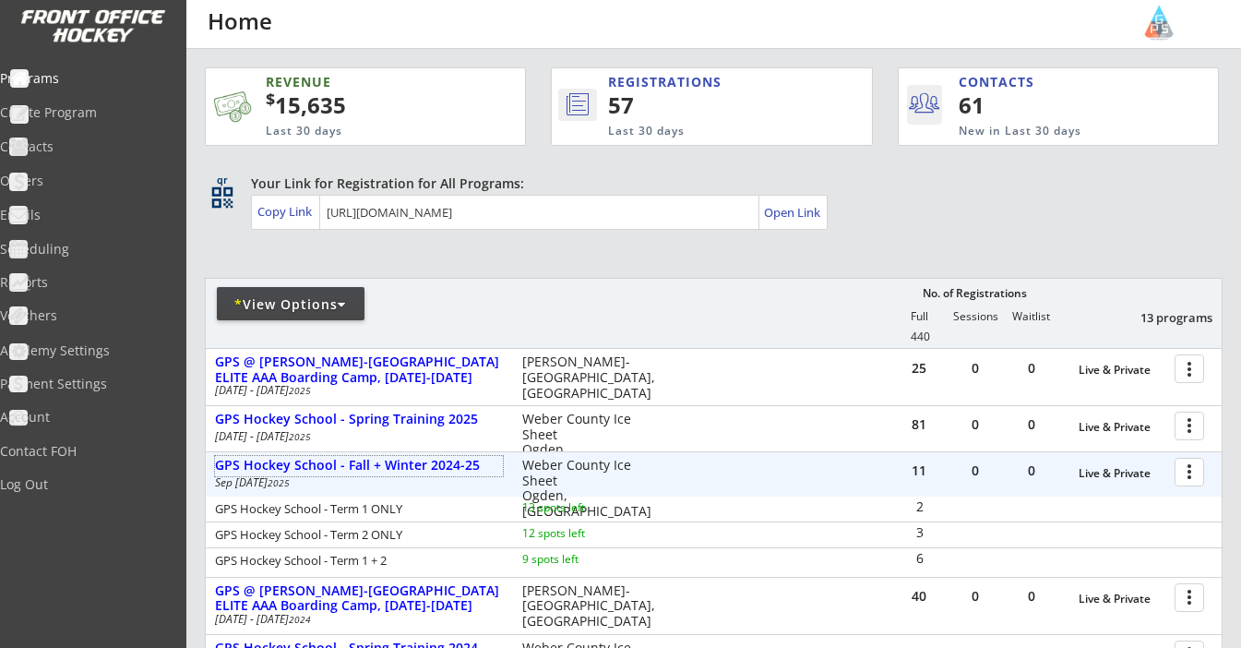
scroll to position [0, 0]
click at [342, 308] on div at bounding box center [342, 304] width 8 height 13
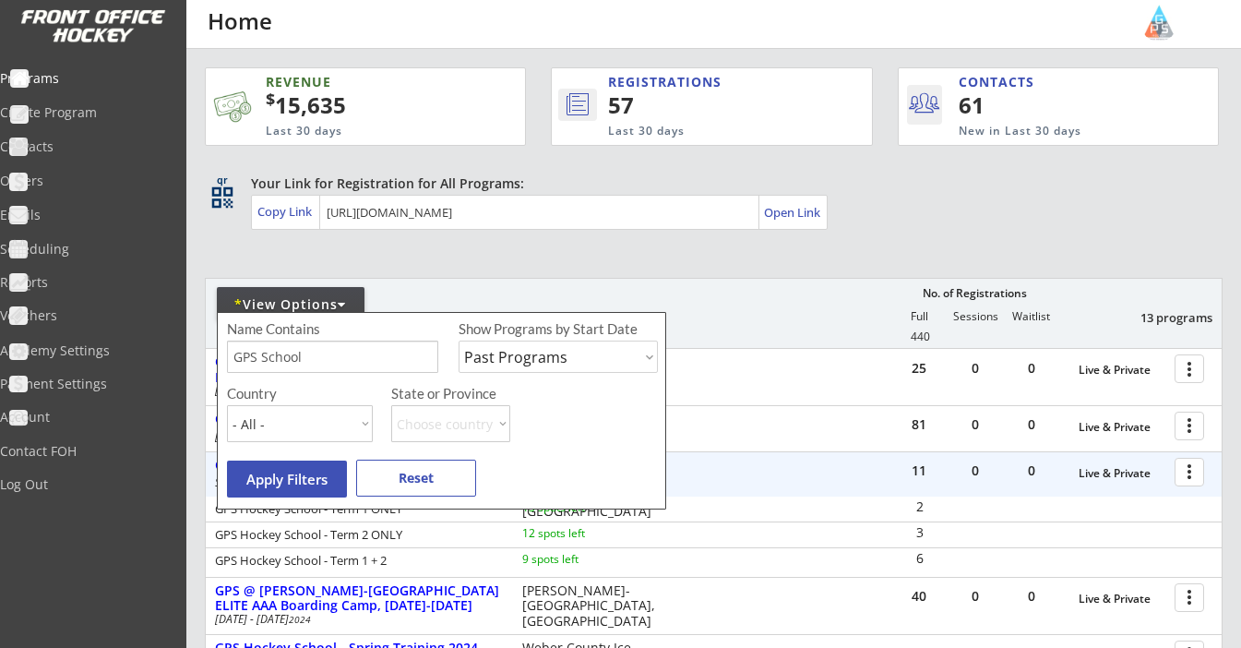
click at [342, 308] on div at bounding box center [342, 304] width 8 height 13
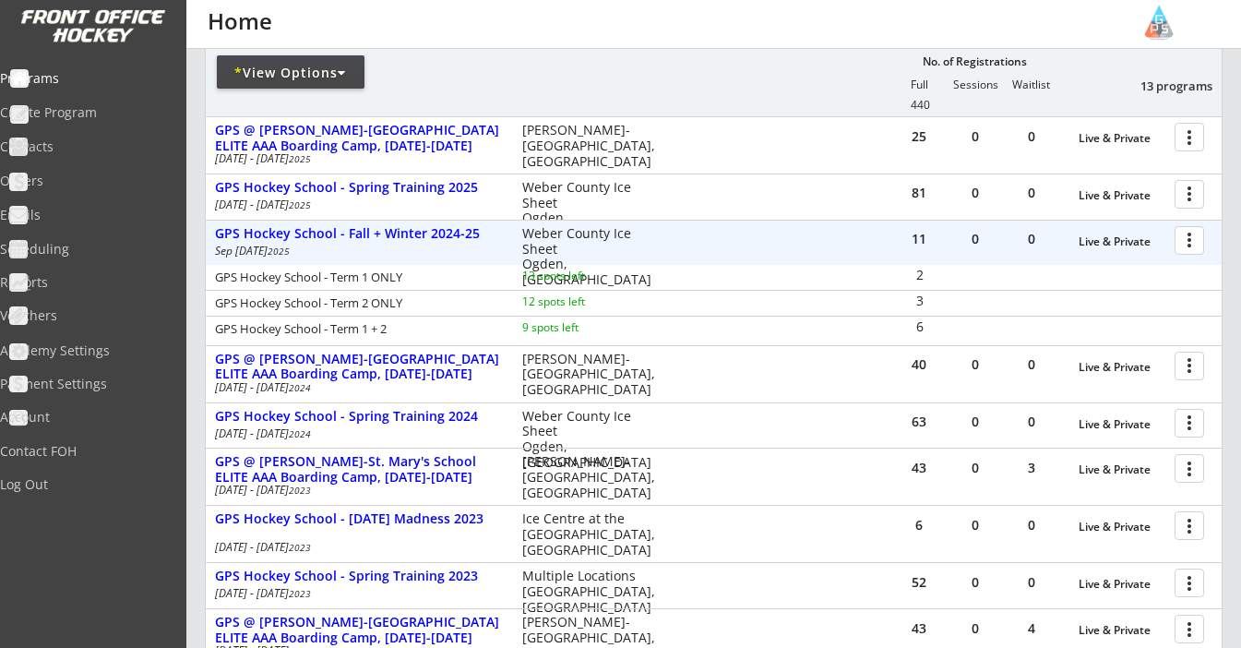
scroll to position [214, 0]
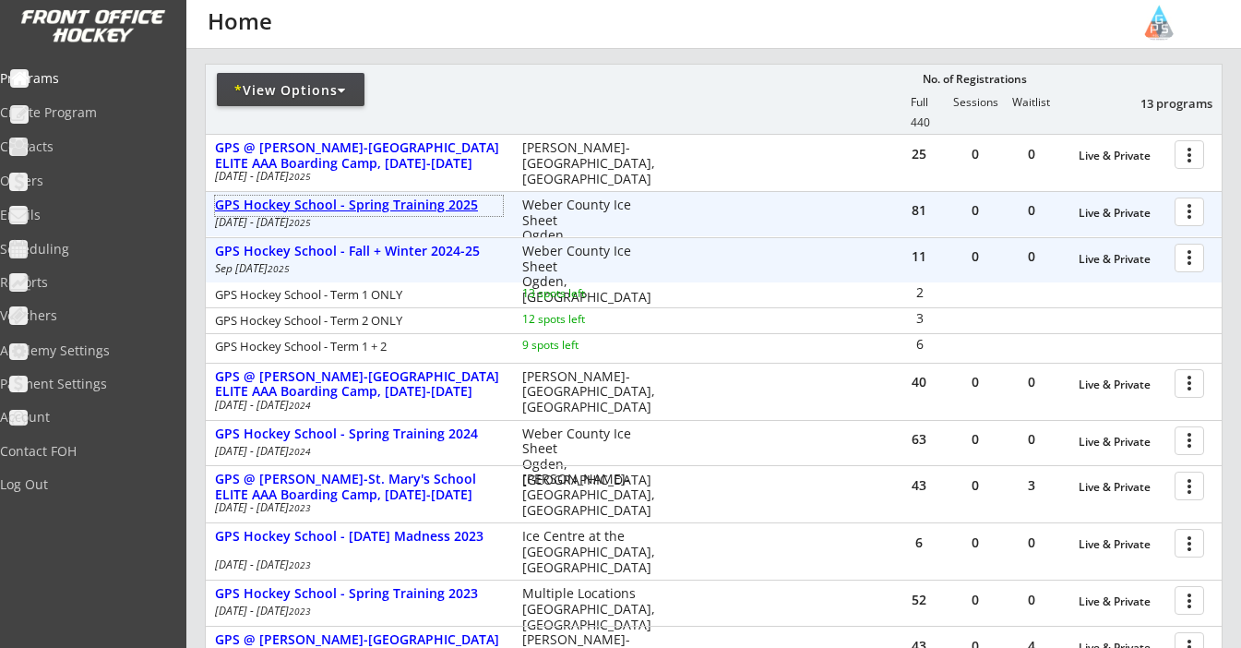
click at [371, 208] on div "GPS Hockey School - Spring Training 2025" at bounding box center [359, 205] width 288 height 16
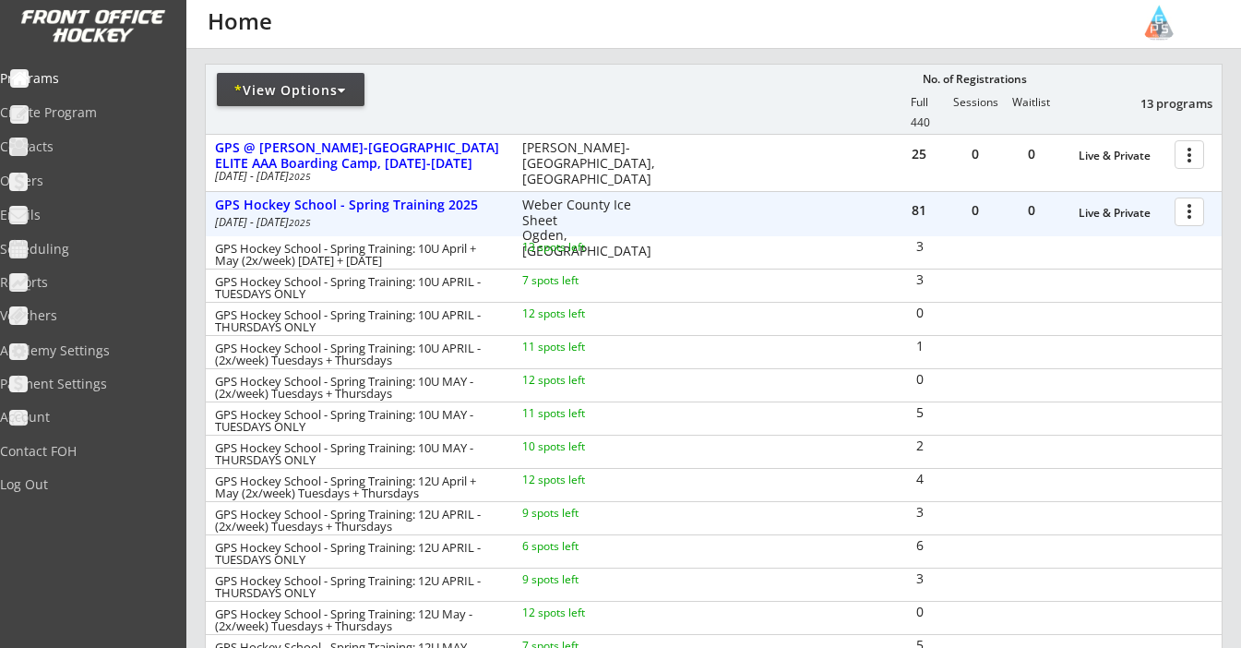
click at [1200, 205] on div at bounding box center [1193, 211] width 32 height 32
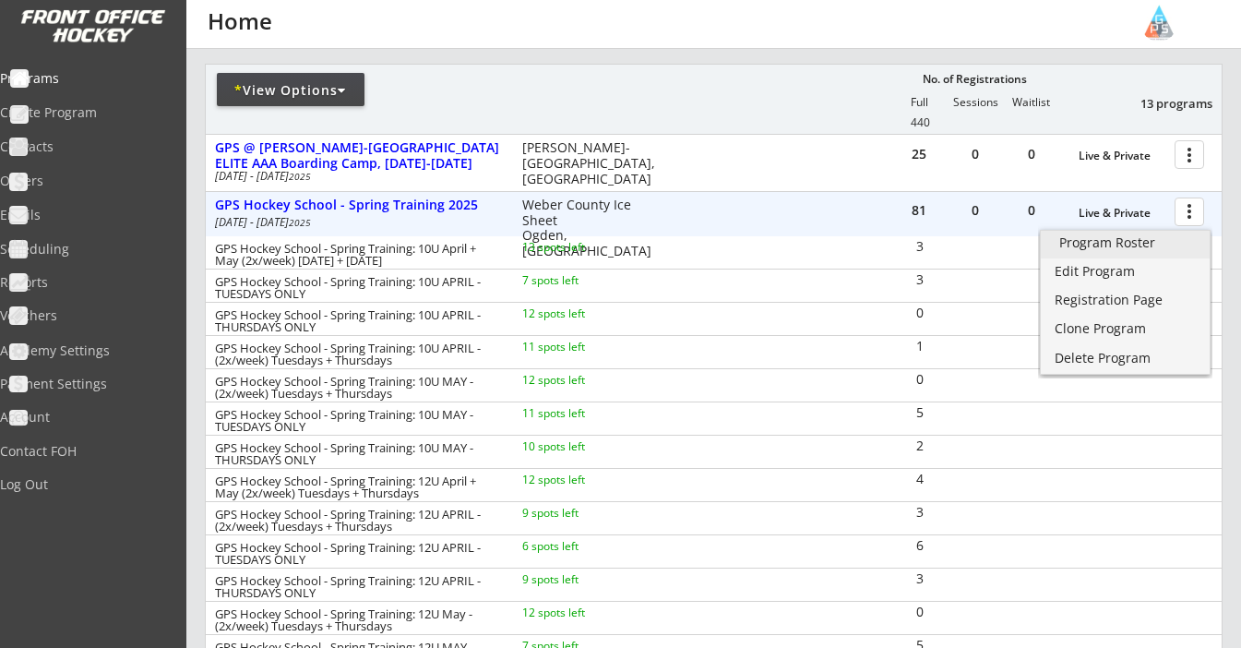
click at [1126, 246] on div "Program Roster" at bounding box center [1125, 242] width 132 height 13
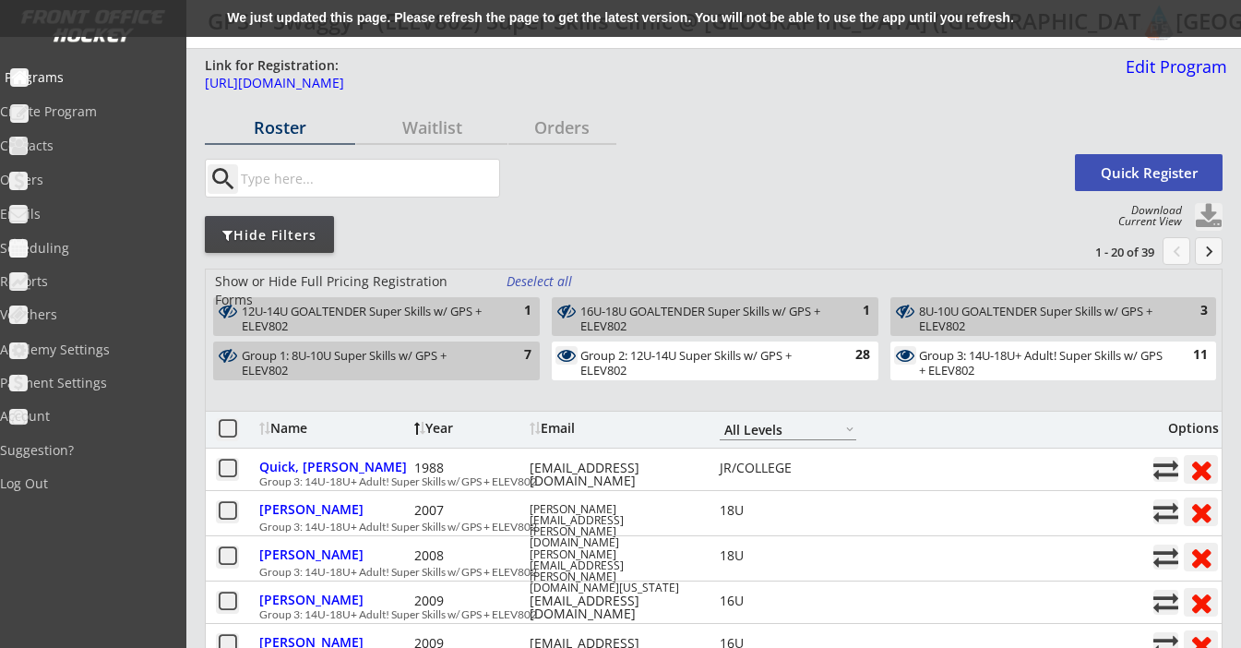
select select ""All Levels""
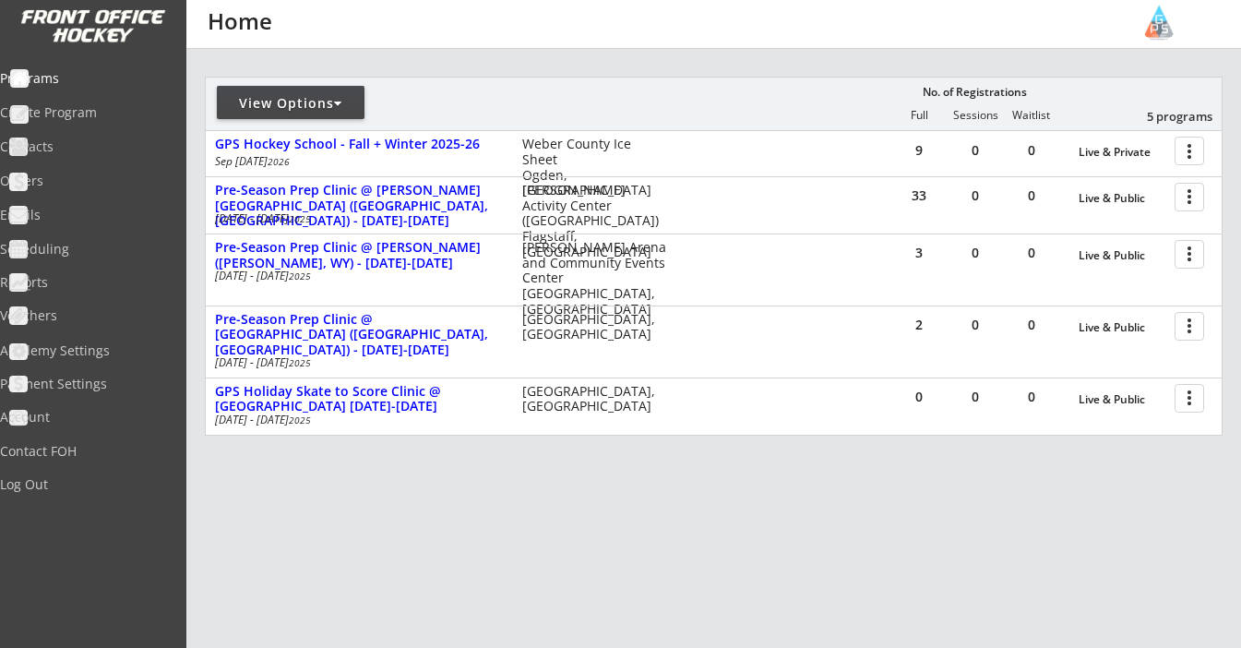
scroll to position [201, 0]
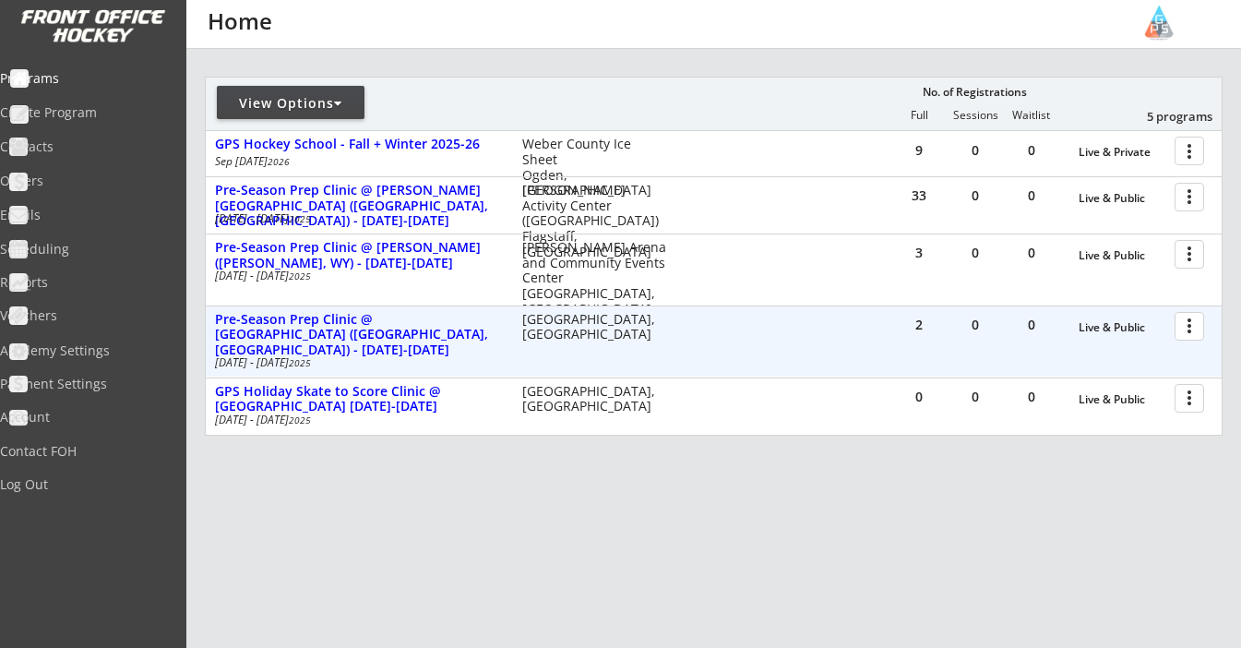
click at [1191, 329] on div at bounding box center [1193, 325] width 32 height 32
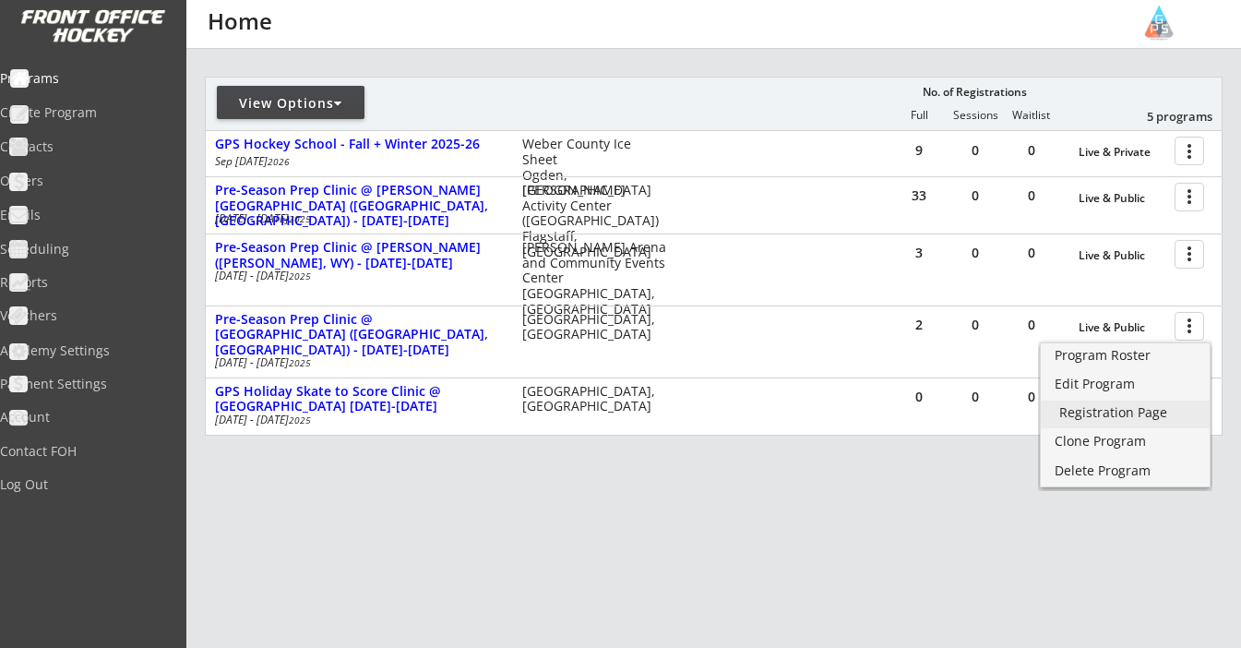
click at [1121, 416] on div "Registration Page" at bounding box center [1125, 412] width 132 height 13
click at [915, 467] on div "REVENUE $ 15,635 Last 30 days REGISTRATIONS 57 Last 30 days CONTACTS 61 New in …" at bounding box center [714, 238] width 1018 height 781
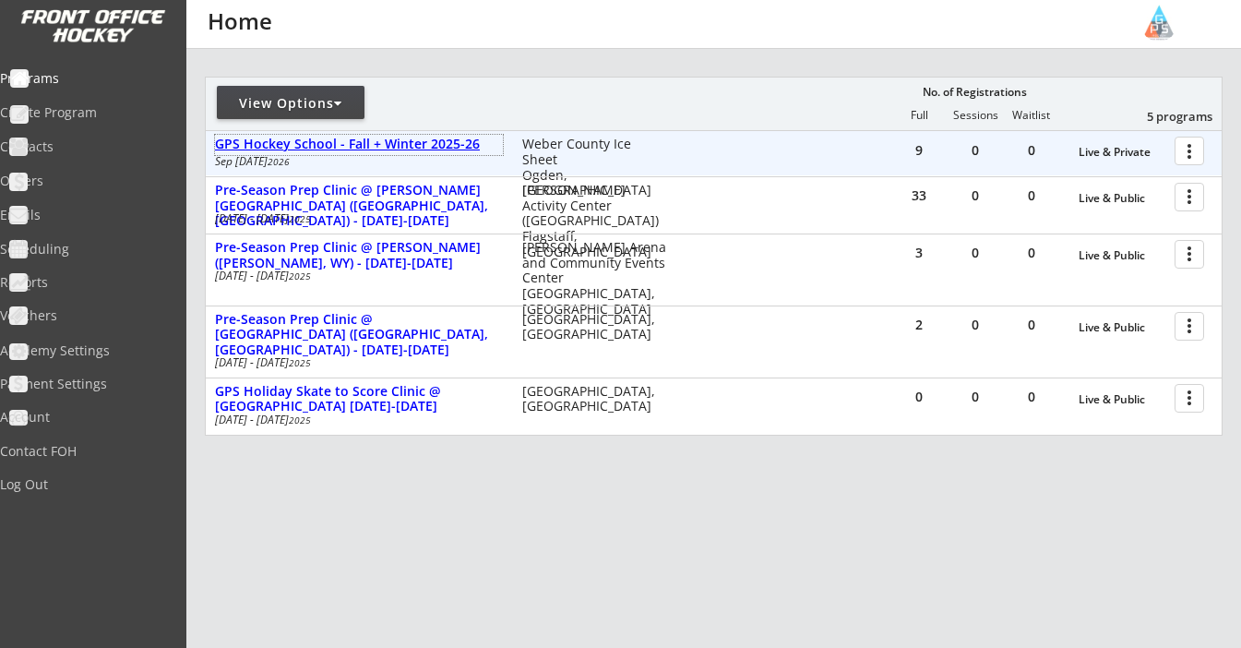
click at [382, 147] on div "GPS Hockey School - Fall + Winter 2025-26" at bounding box center [359, 145] width 288 height 16
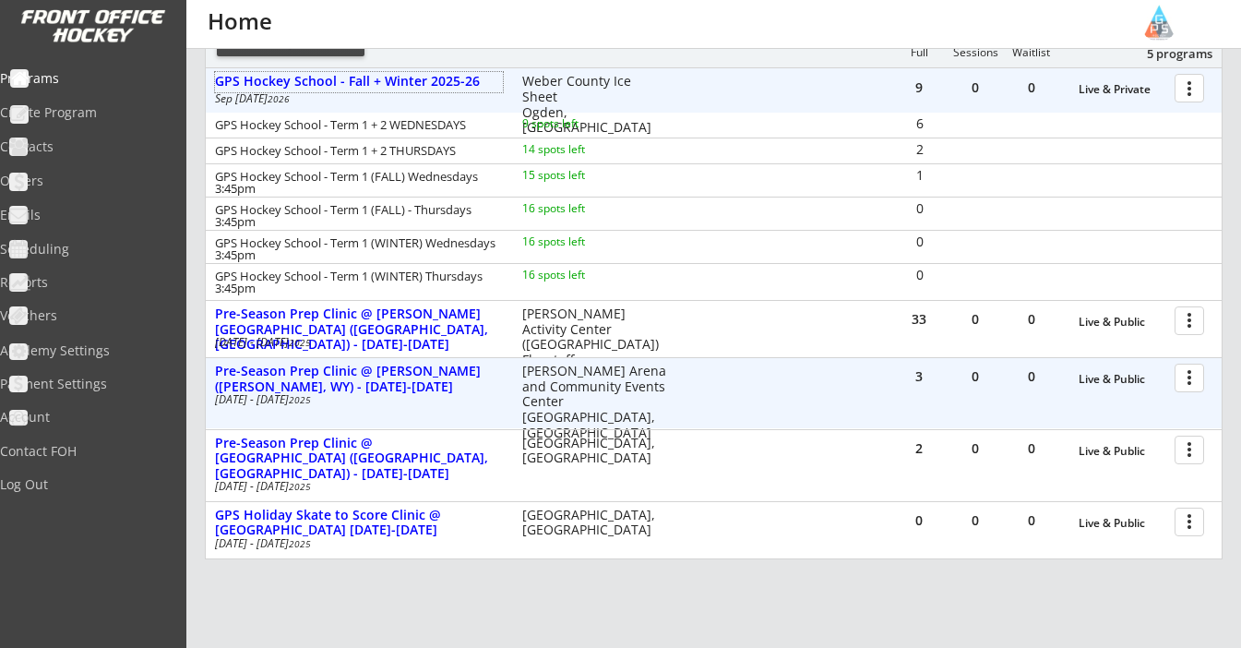
scroll to position [286, 0]
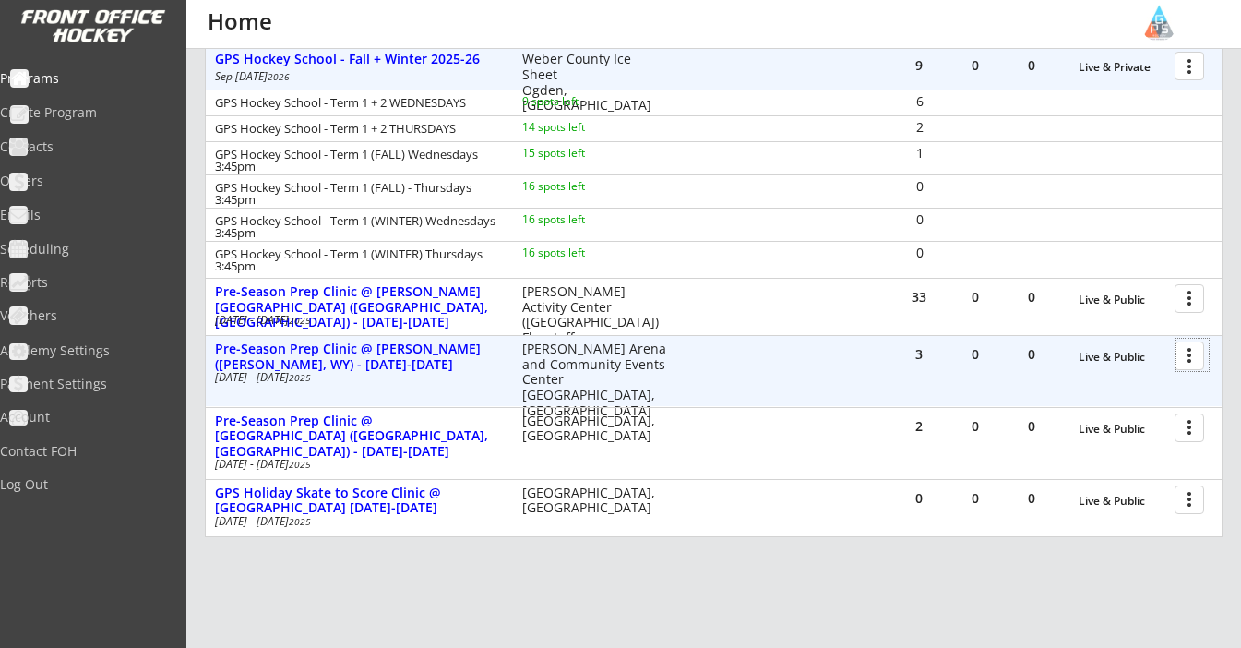
click at [1195, 352] on div at bounding box center [1193, 355] width 32 height 32
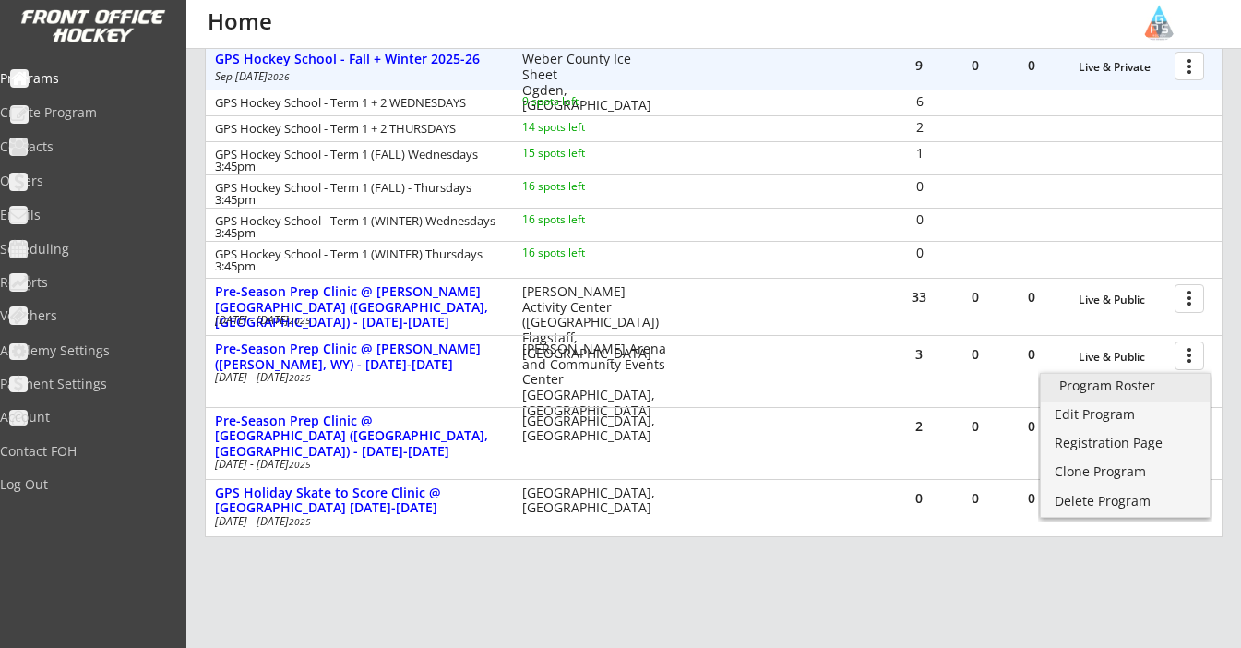
click at [1072, 388] on div "Program Roster" at bounding box center [1125, 385] width 132 height 13
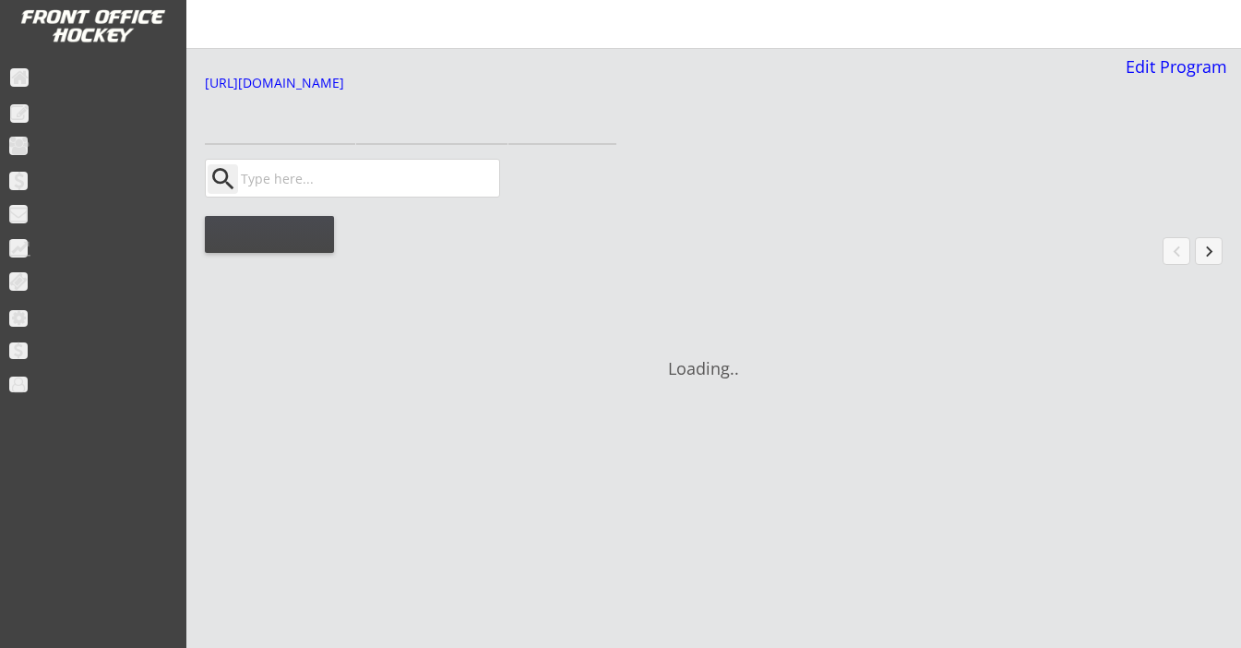
select select ""All Levels""
select select ""All Positions""
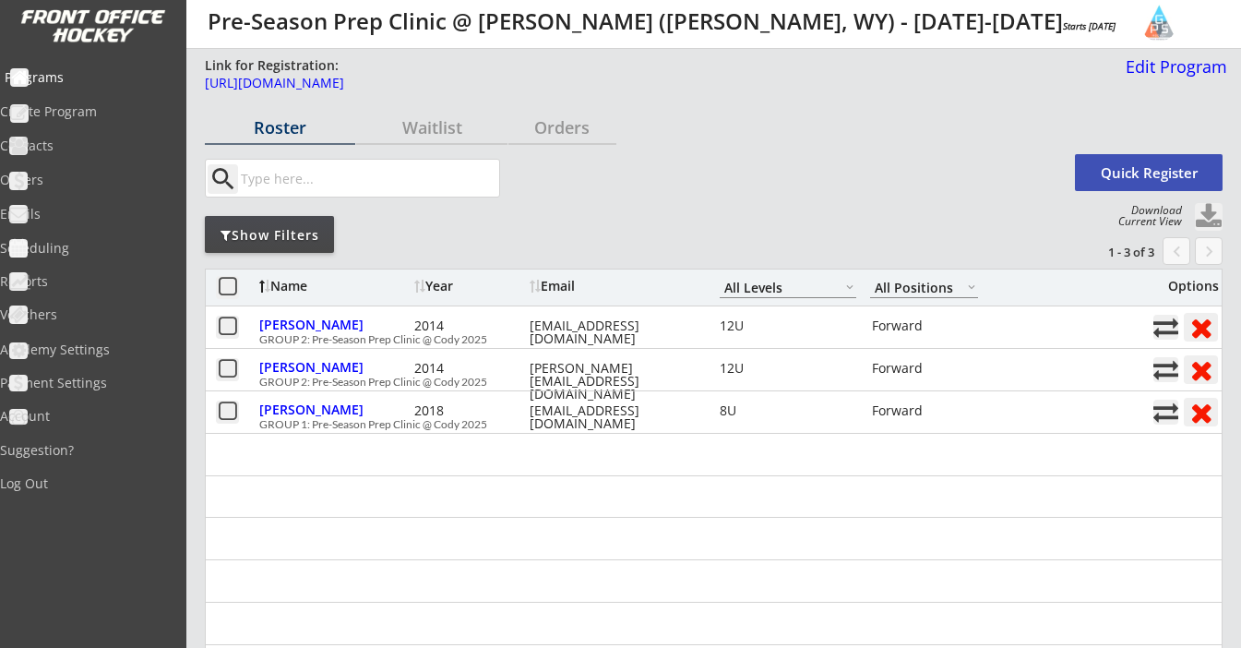
click at [53, 78] on div "Programs" at bounding box center [88, 77] width 166 height 13
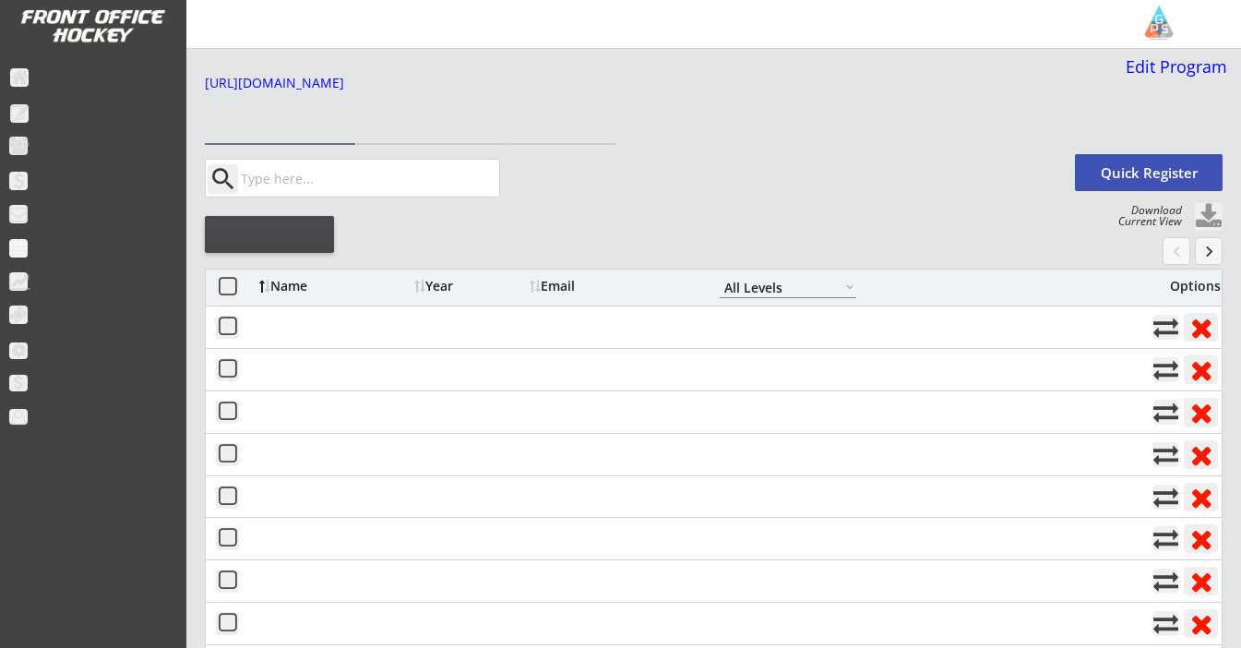
select select ""All Levels""
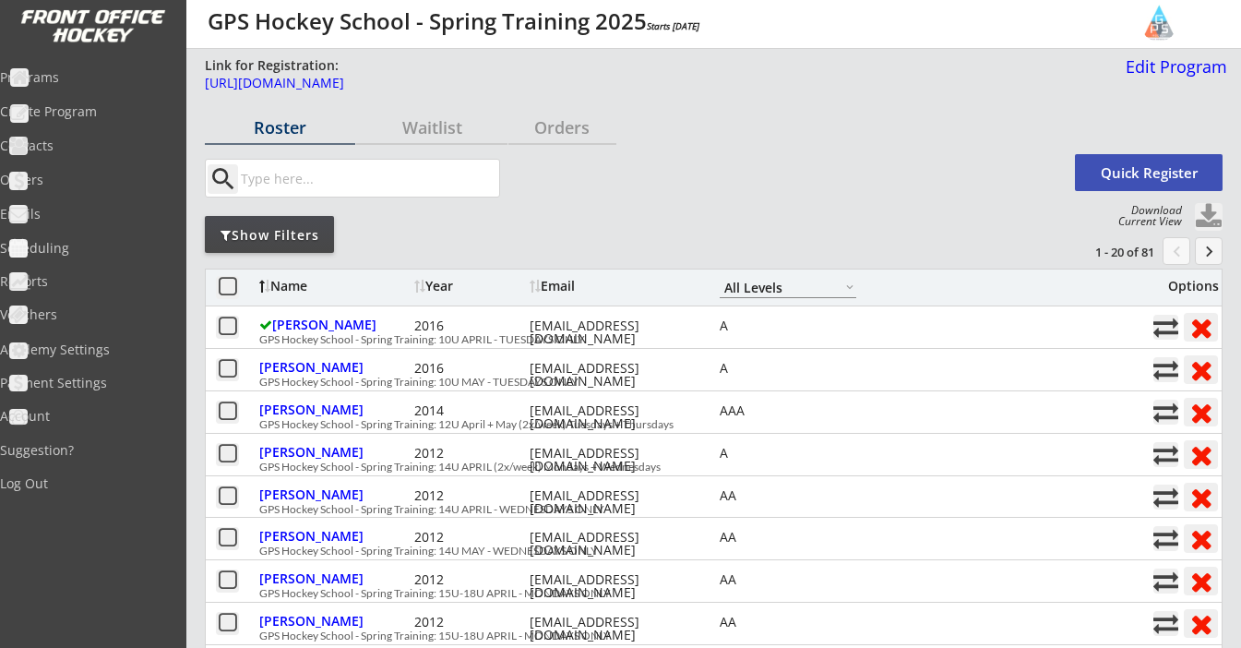
click at [1215, 214] on button at bounding box center [1209, 217] width 28 height 28
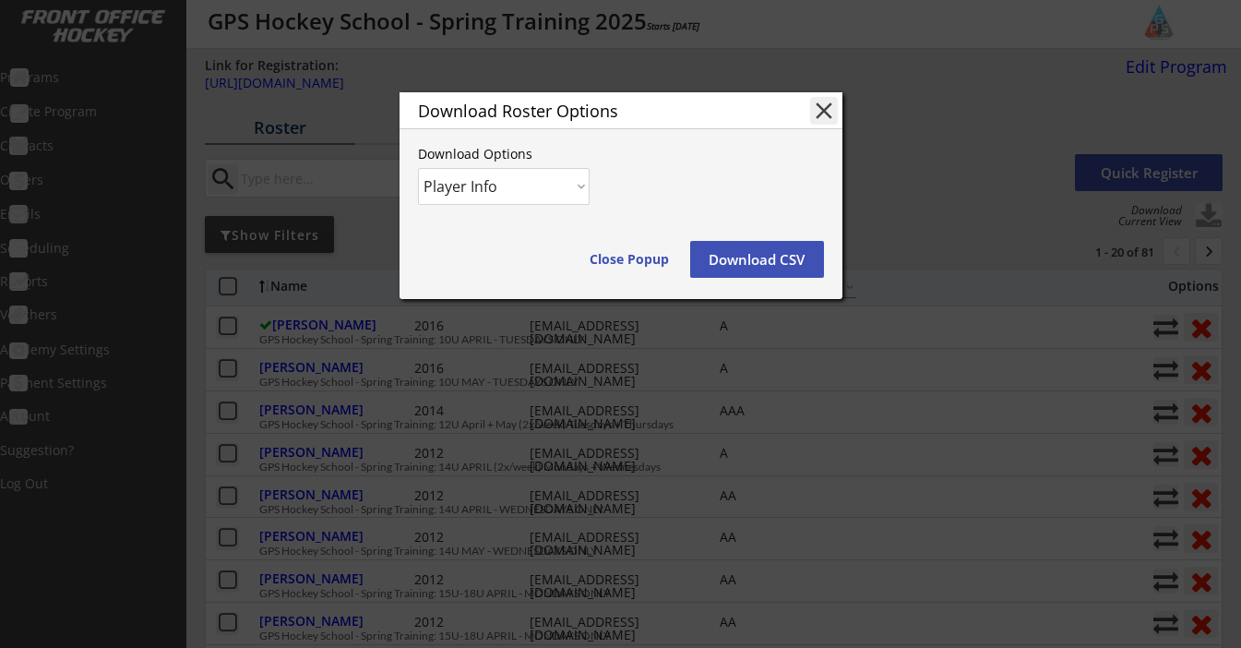
select select ""Player and Order Info""
click at [771, 251] on button "Download CSV" at bounding box center [757, 259] width 134 height 37
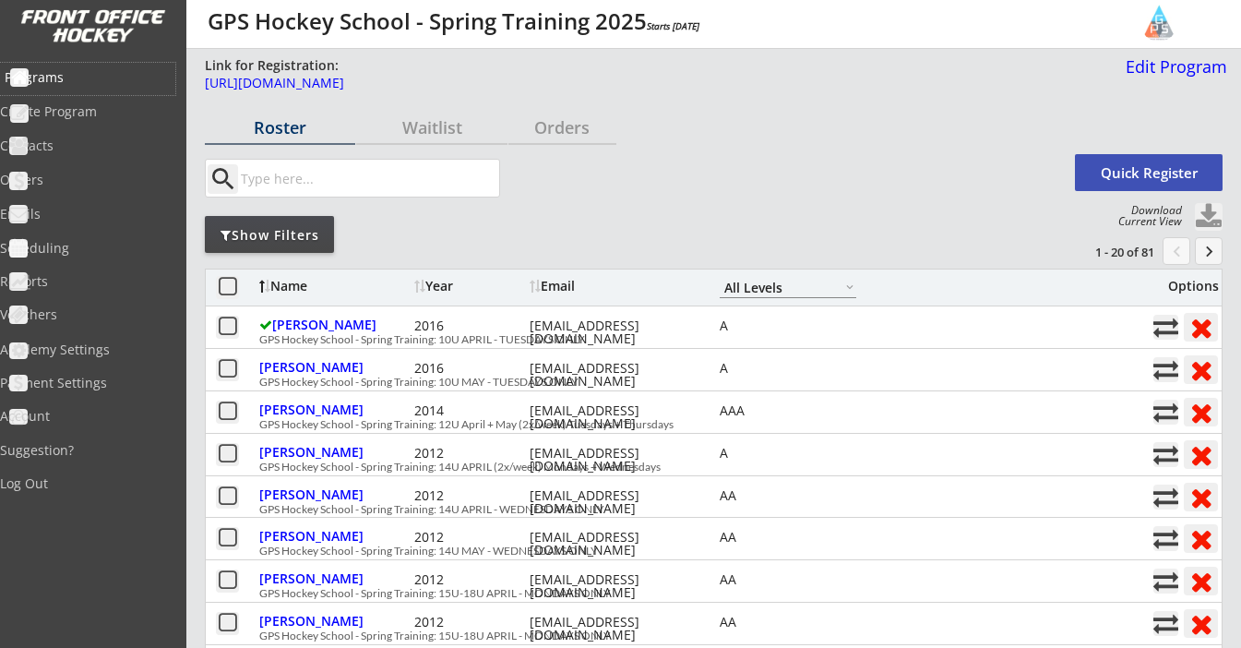
click at [87, 75] on div "Programs" at bounding box center [88, 77] width 166 height 13
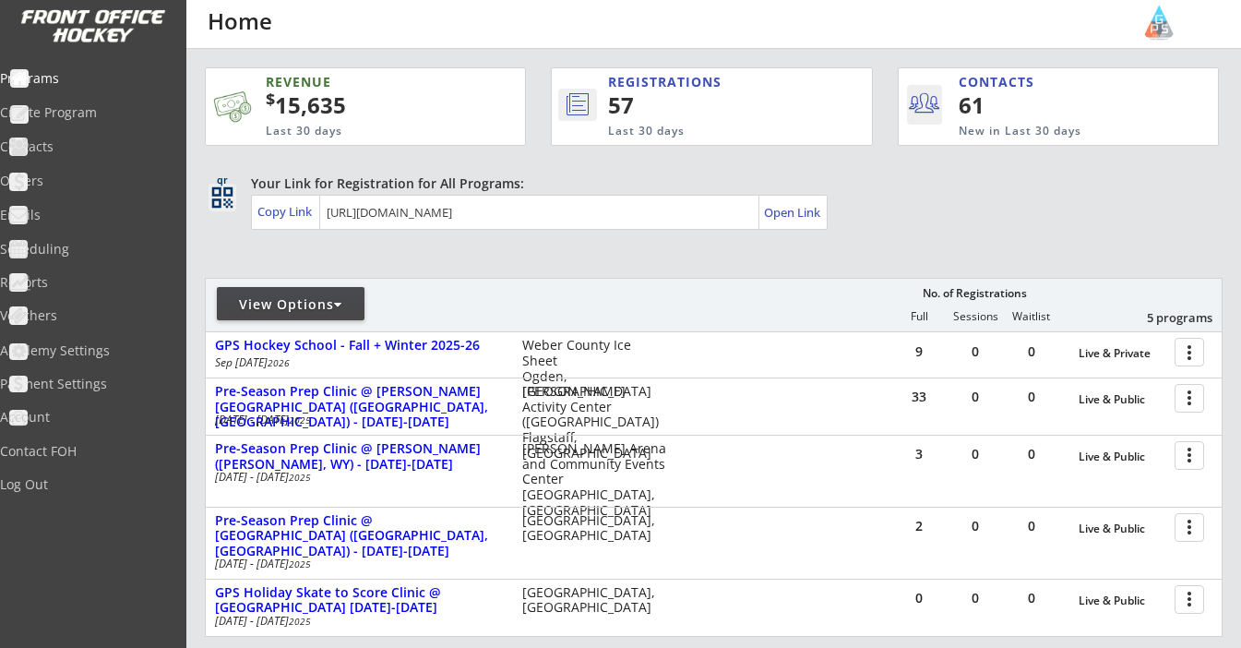
click at [323, 294] on div "View Options" at bounding box center [291, 303] width 148 height 33
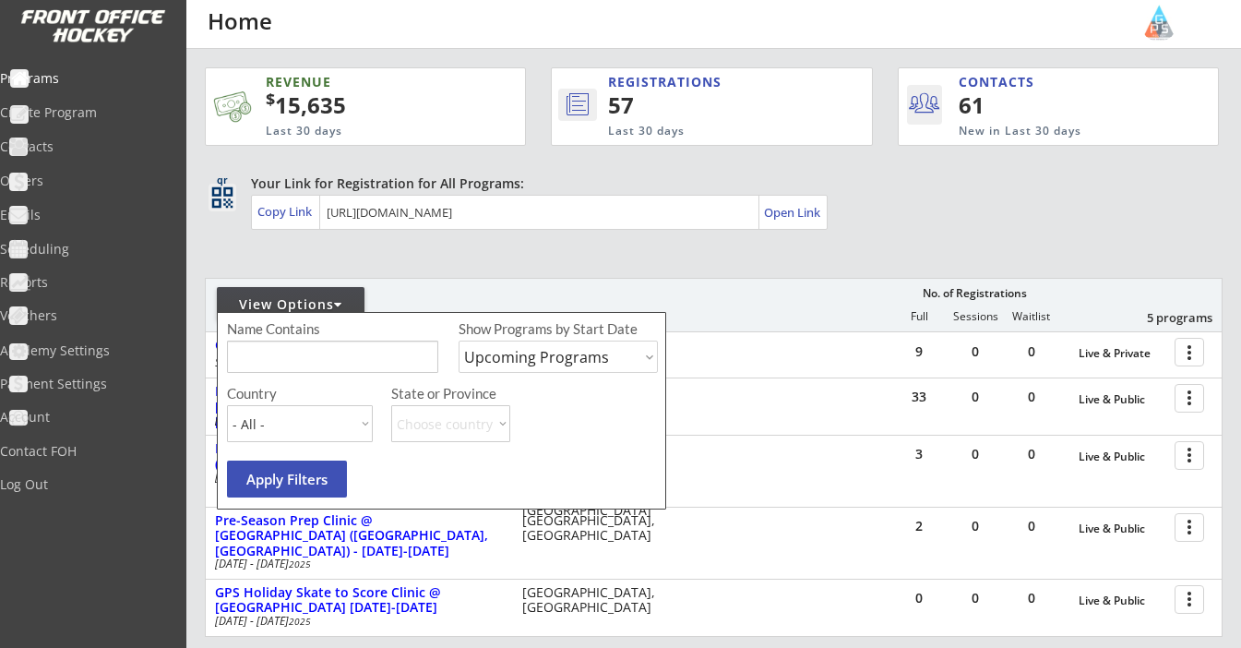
select select ""Past Programs""
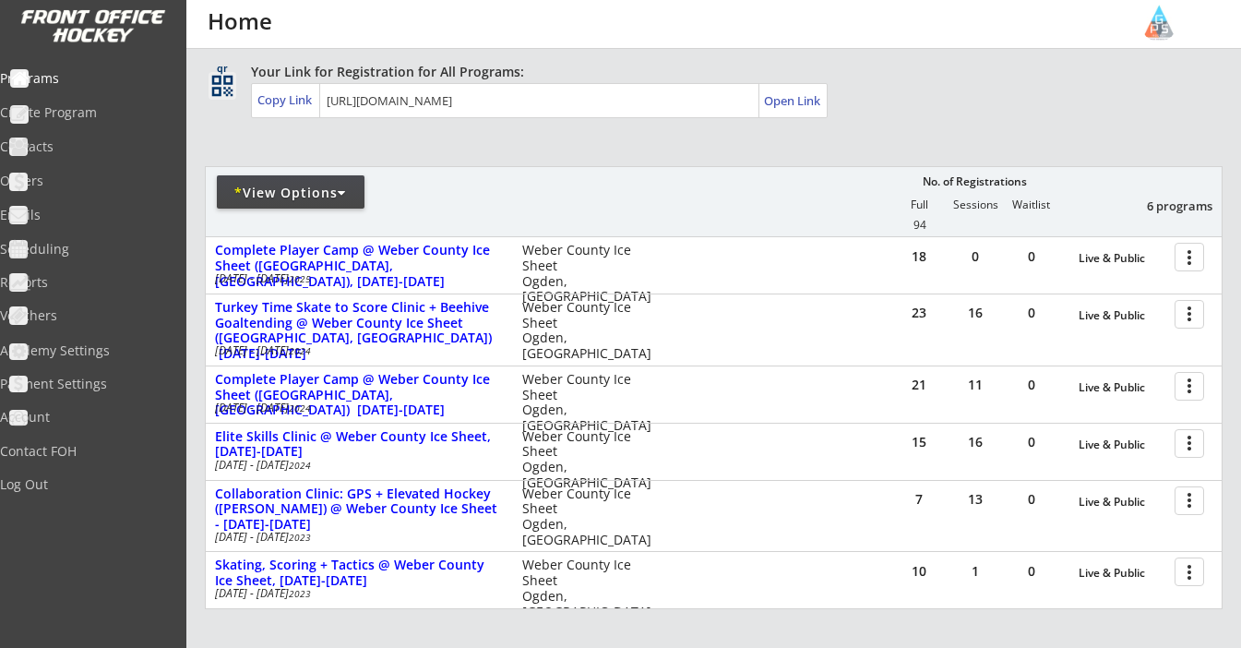
scroll to position [131, 0]
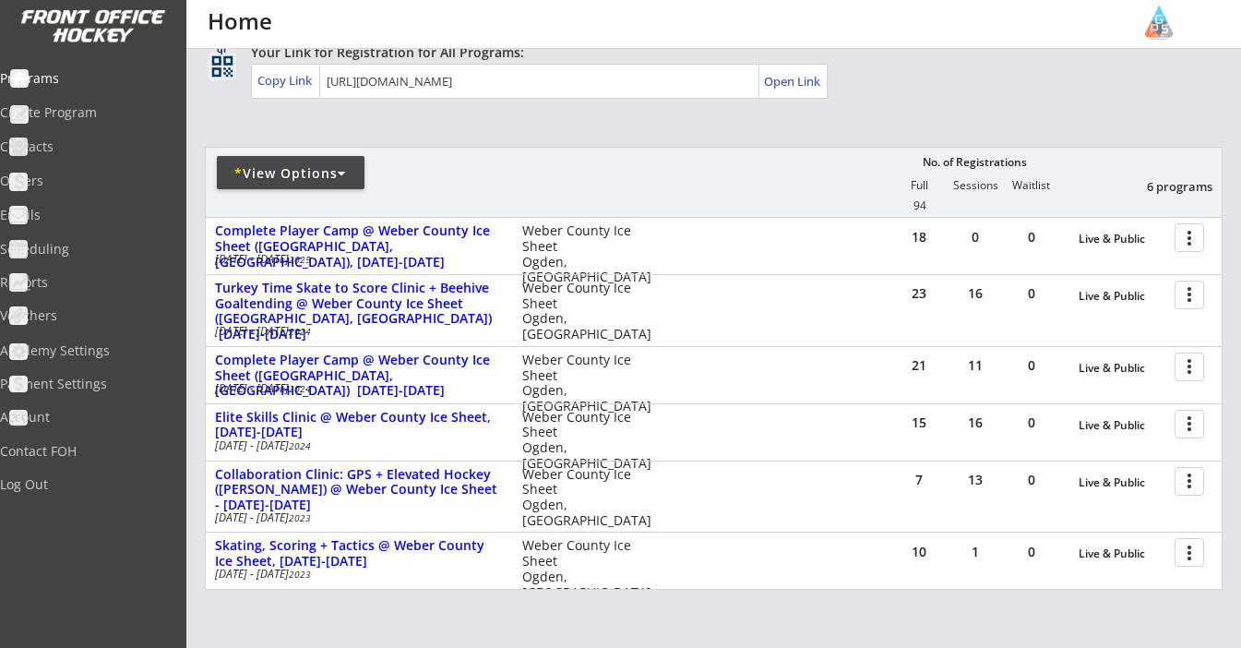
click at [331, 161] on div "* View Options" at bounding box center [291, 172] width 148 height 33
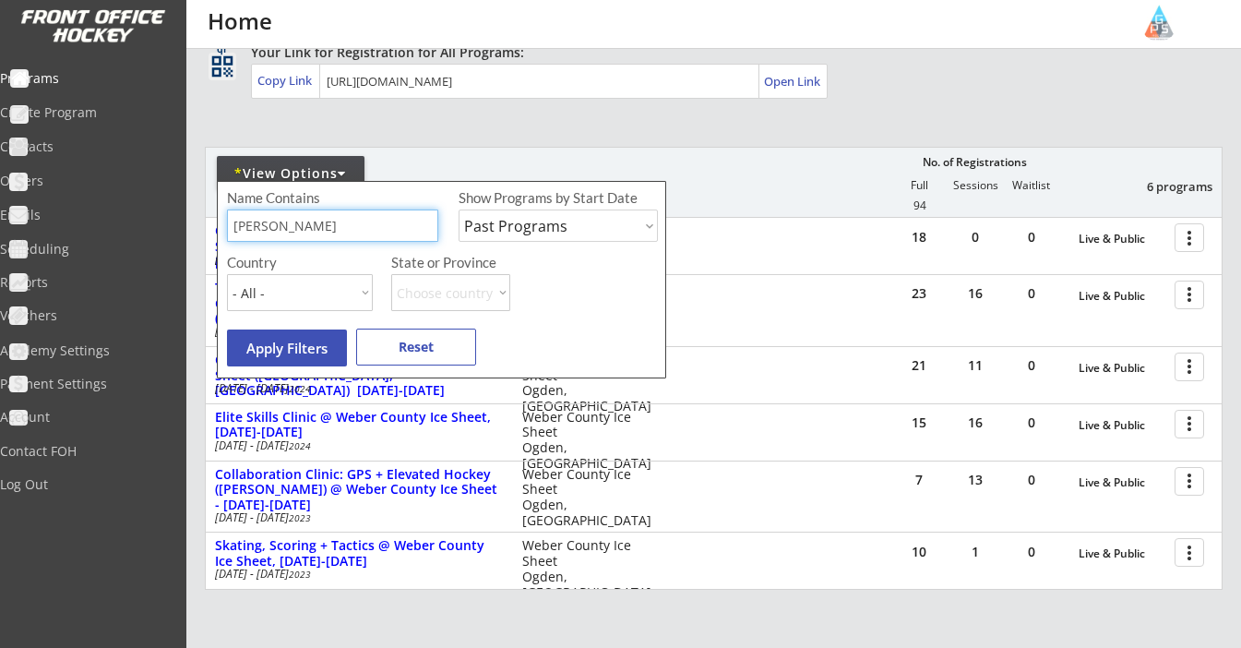
click at [293, 215] on input "input" at bounding box center [332, 225] width 211 height 32
type input "g"
type input "Ogden"
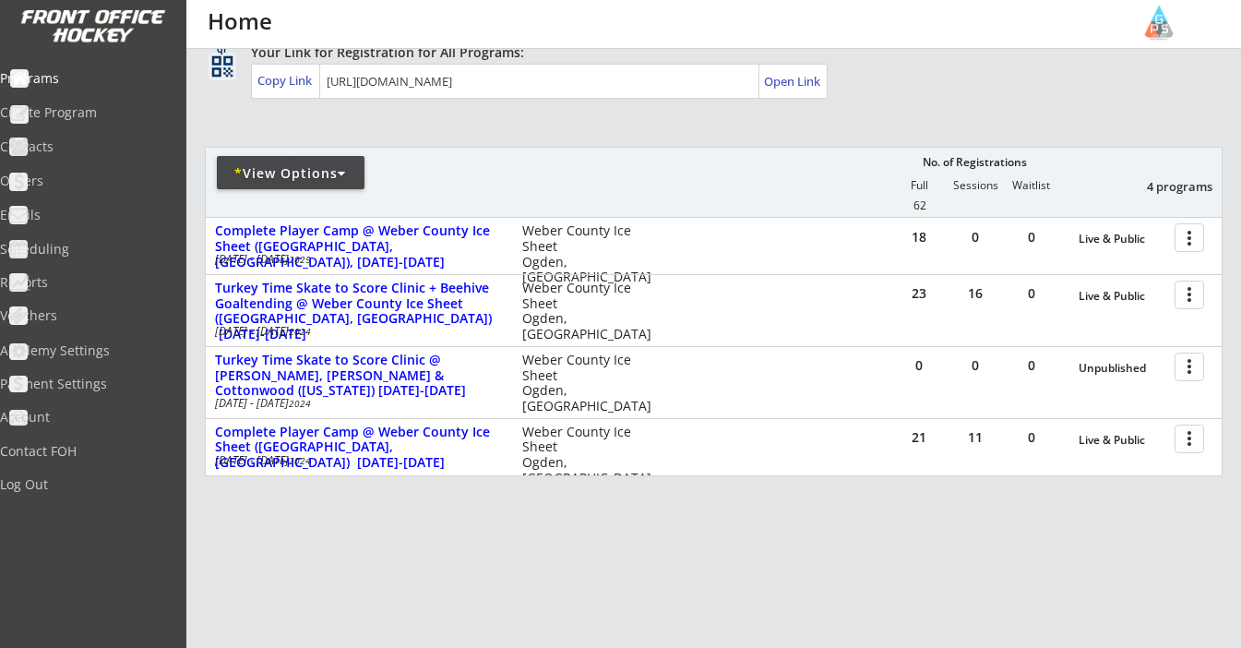
click at [291, 178] on div "* View Options" at bounding box center [291, 173] width 148 height 18
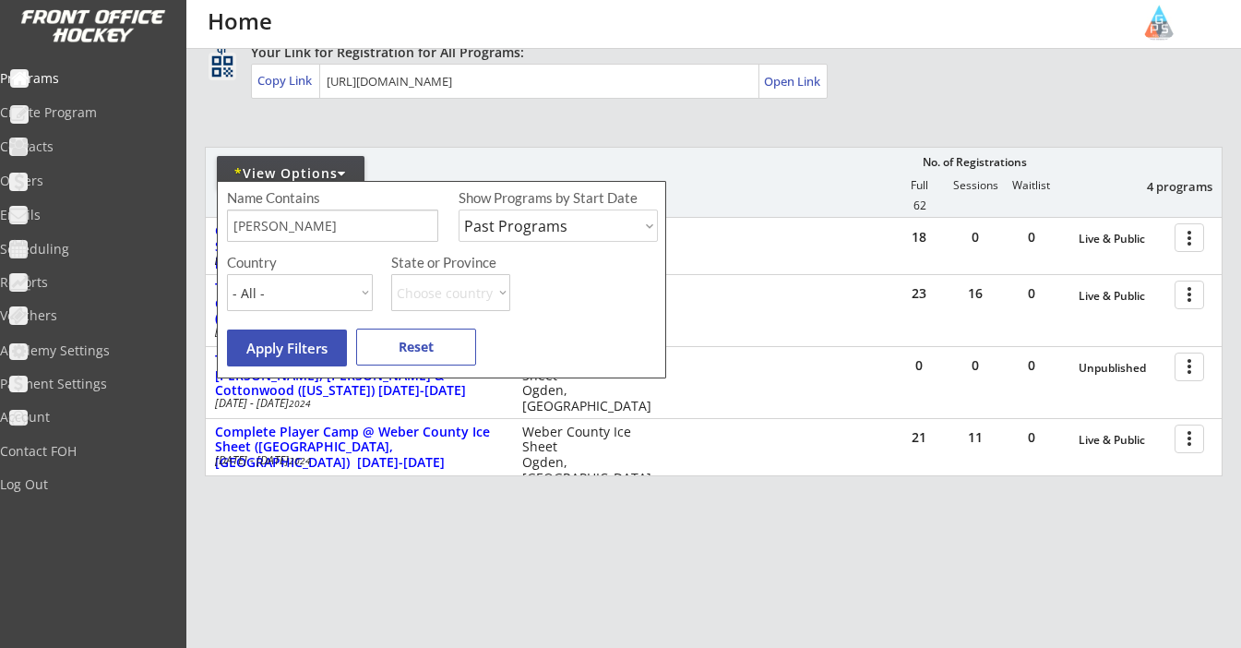
select select ""Upcoming Programs""
click at [304, 345] on button "Apply Filters" at bounding box center [287, 347] width 120 height 37
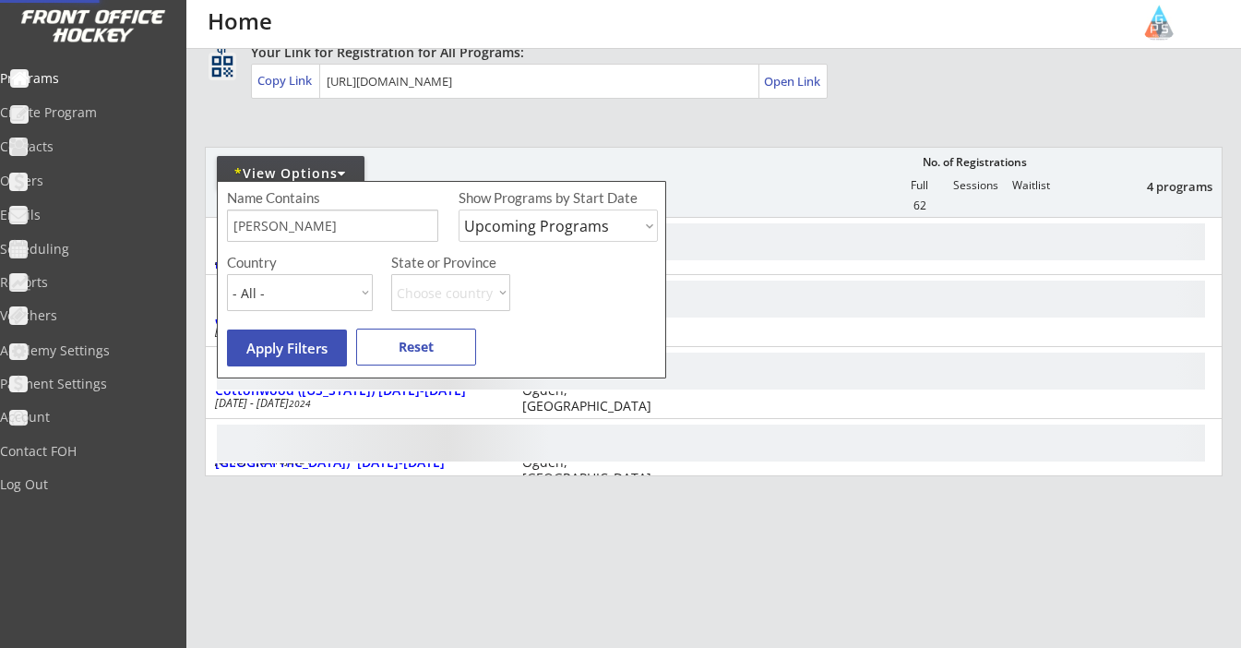
scroll to position [0, 0]
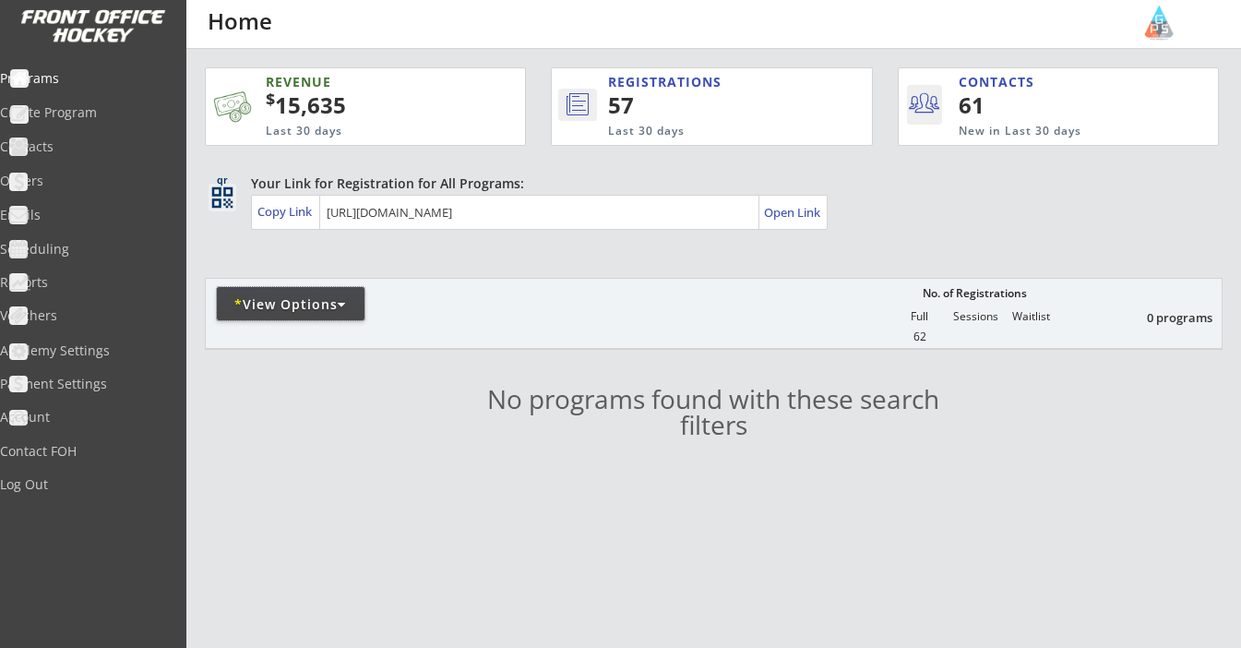
click at [275, 307] on div "* View Options" at bounding box center [291, 304] width 148 height 18
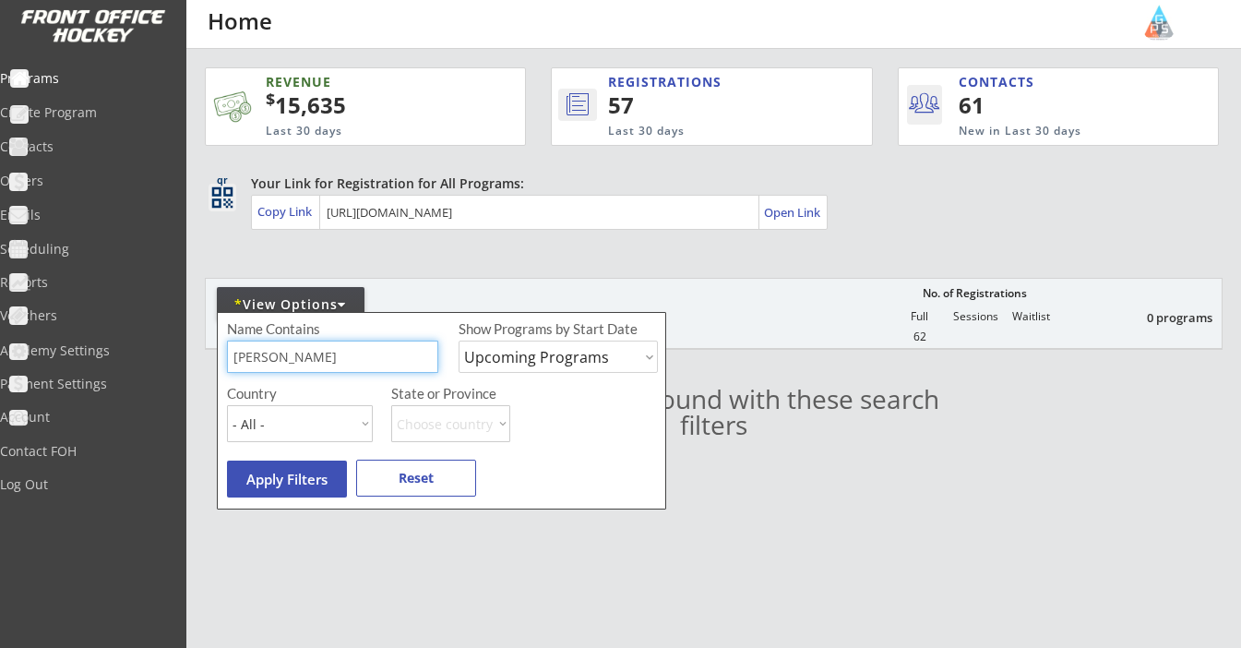
click at [278, 359] on input "input" at bounding box center [332, 357] width 211 height 32
click at [278, 358] on input "input" at bounding box center [332, 357] width 211 height 32
click at [262, 479] on button "Apply Filters" at bounding box center [287, 478] width 120 height 37
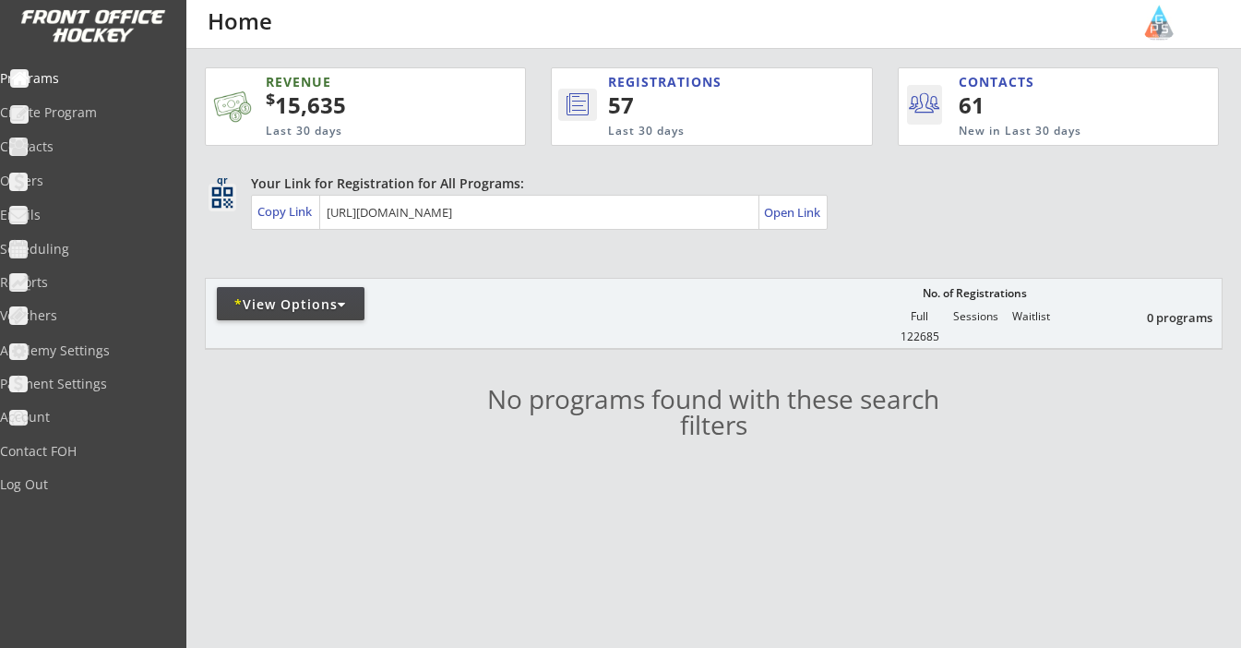
click at [321, 306] on div "* View Options" at bounding box center [291, 304] width 148 height 18
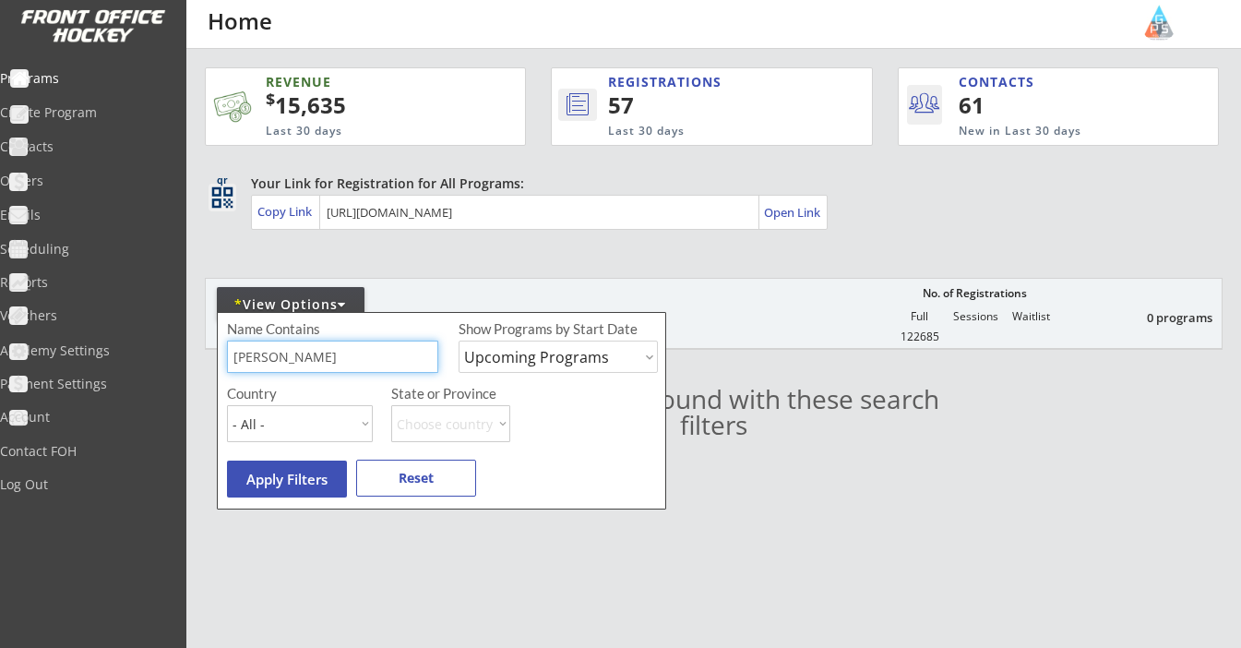
click at [326, 351] on input "input" at bounding box center [332, 357] width 211 height 32
type input "School"
click at [308, 465] on button "Apply Filters" at bounding box center [287, 478] width 120 height 37
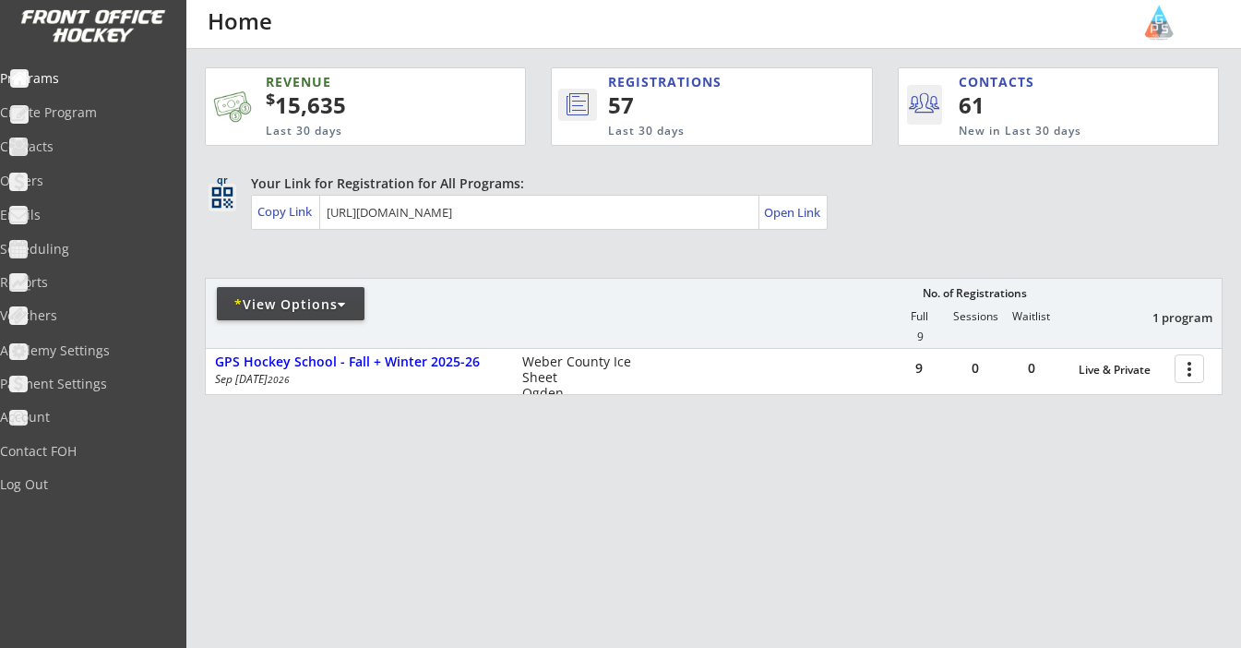
click at [292, 302] on div "* View Options" at bounding box center [291, 304] width 148 height 18
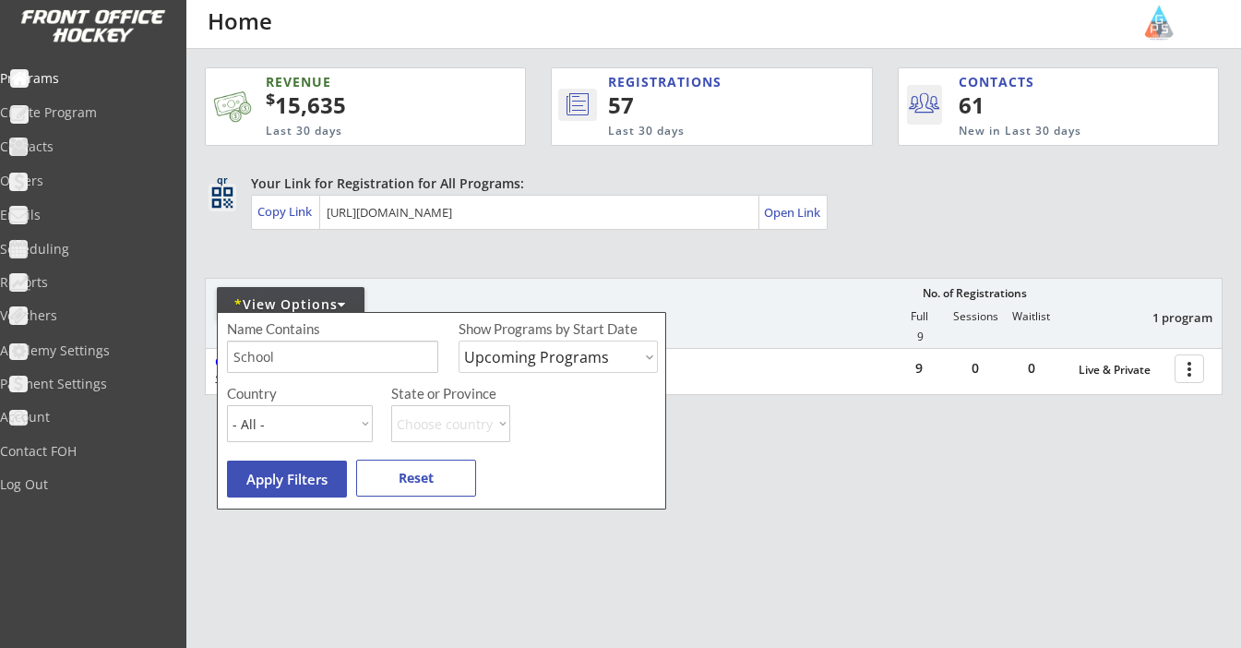
select select ""Past Programs""
click at [269, 477] on button "Apply Filters" at bounding box center [287, 478] width 120 height 37
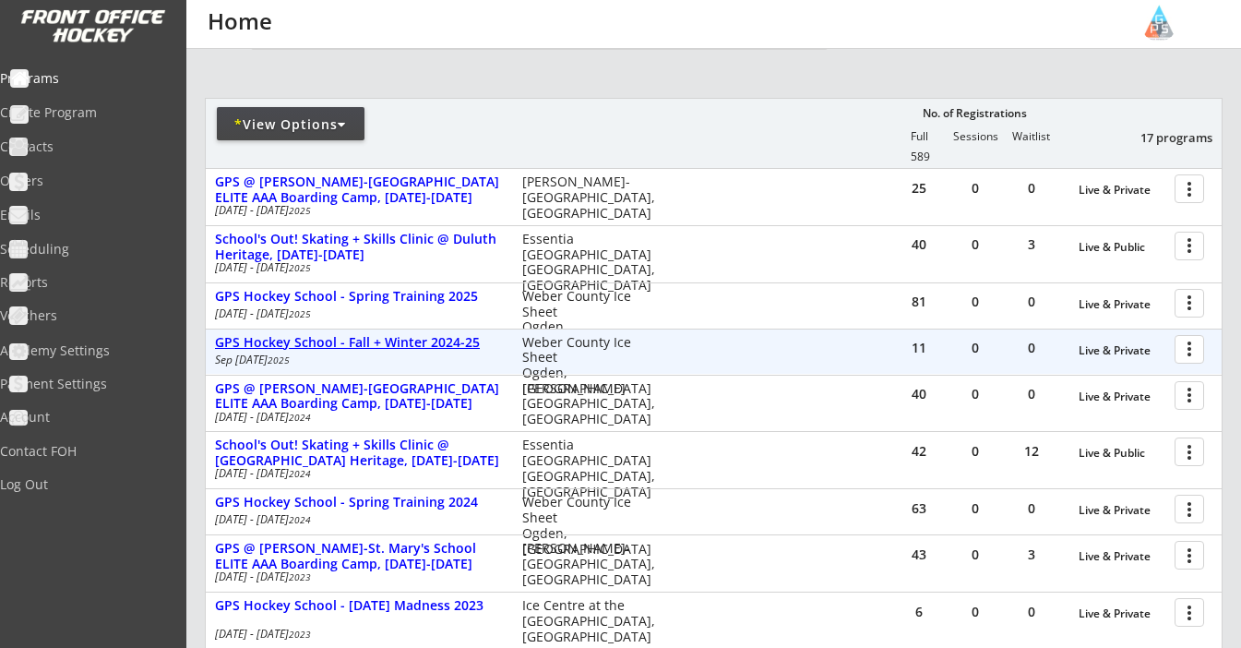
scroll to position [177, 0]
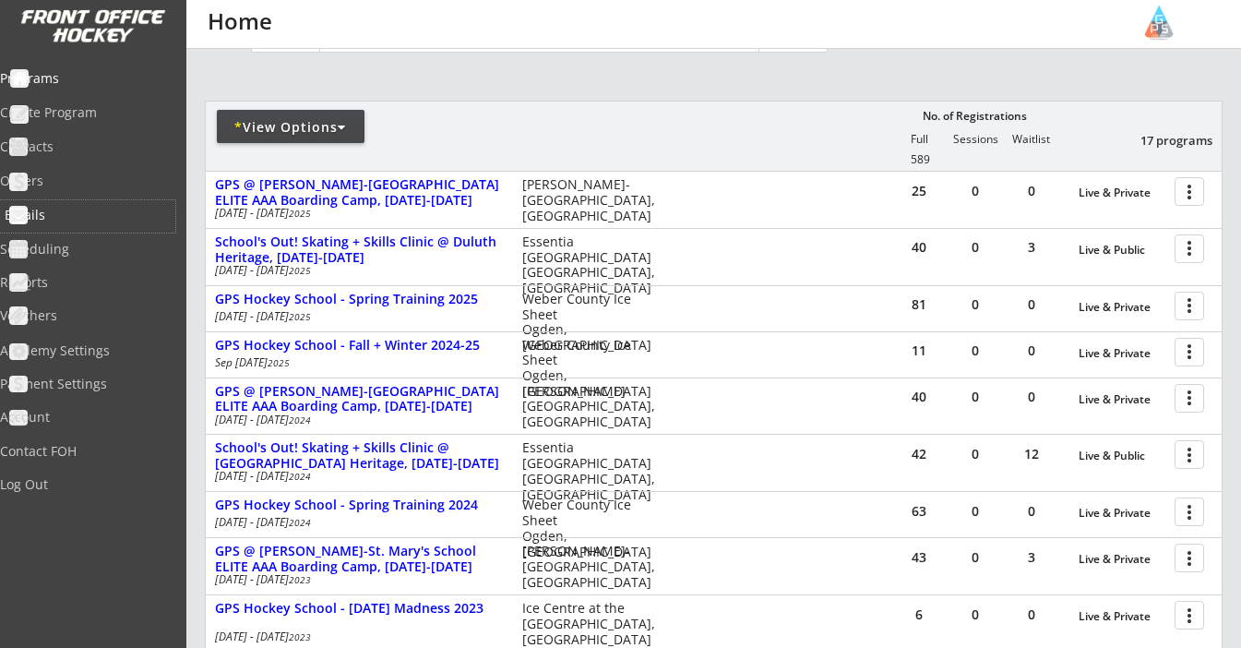
click at [71, 218] on div "Emails" at bounding box center [88, 215] width 166 height 13
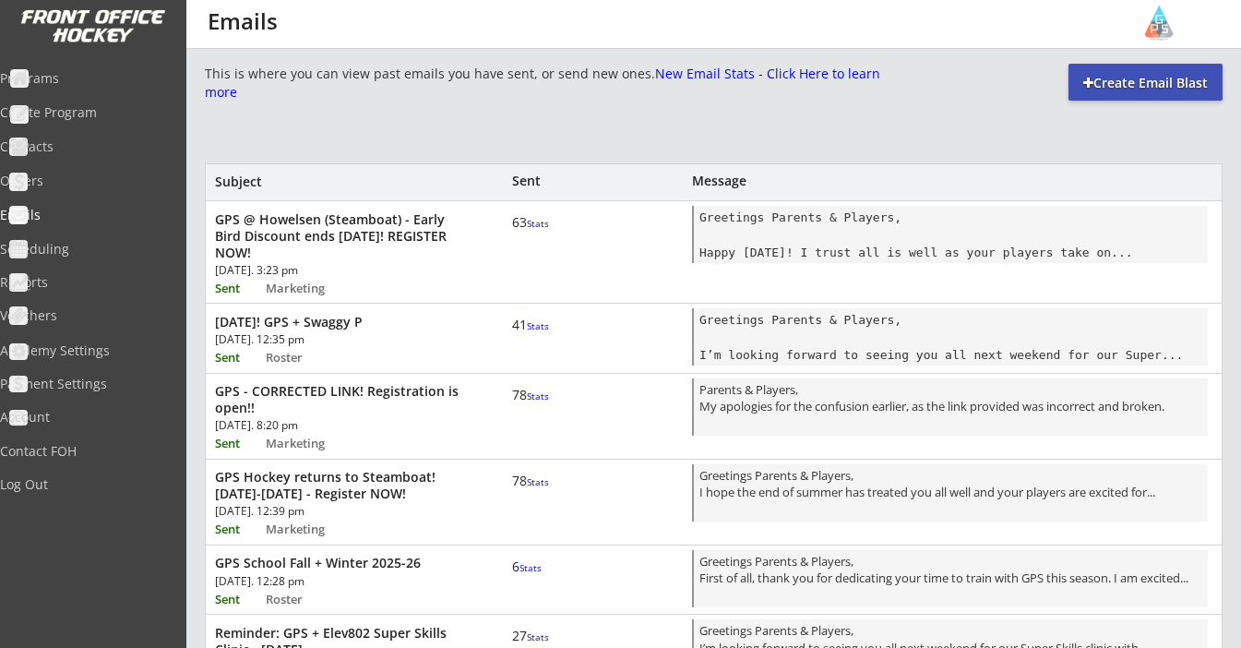
click at [1122, 84] on div "Create Email Blast" at bounding box center [1146, 83] width 154 height 18
select select ""All""
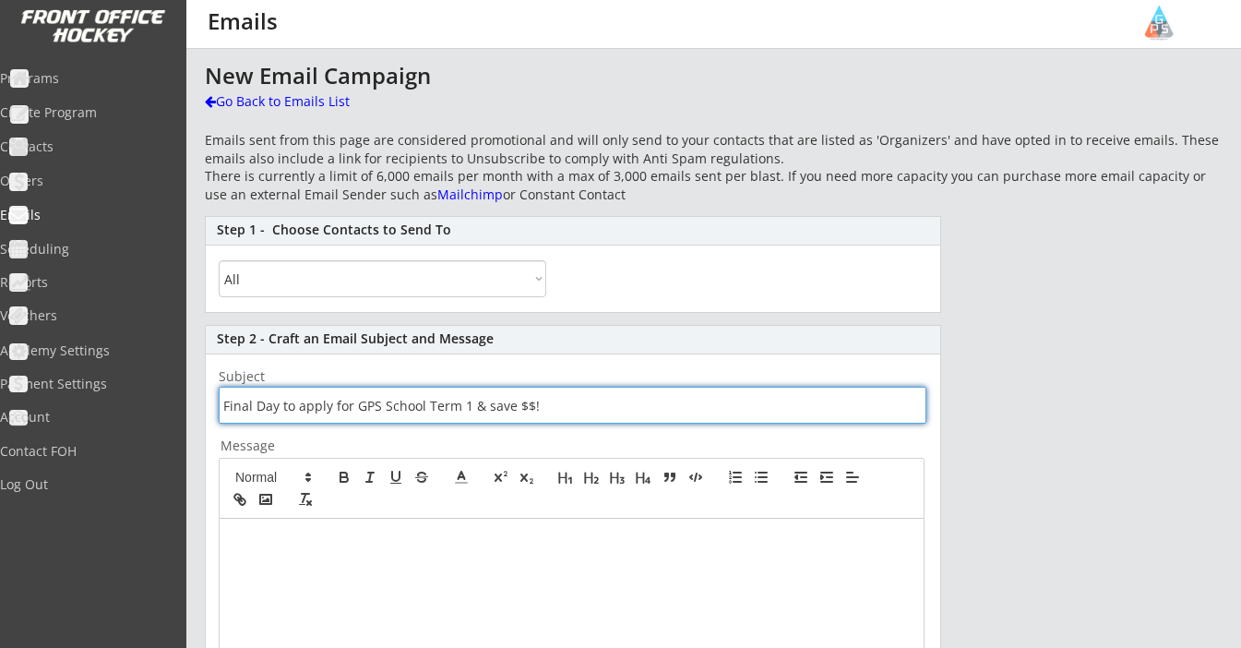
type input "Final Day to apply for GPS School Term 1 & save $$!"
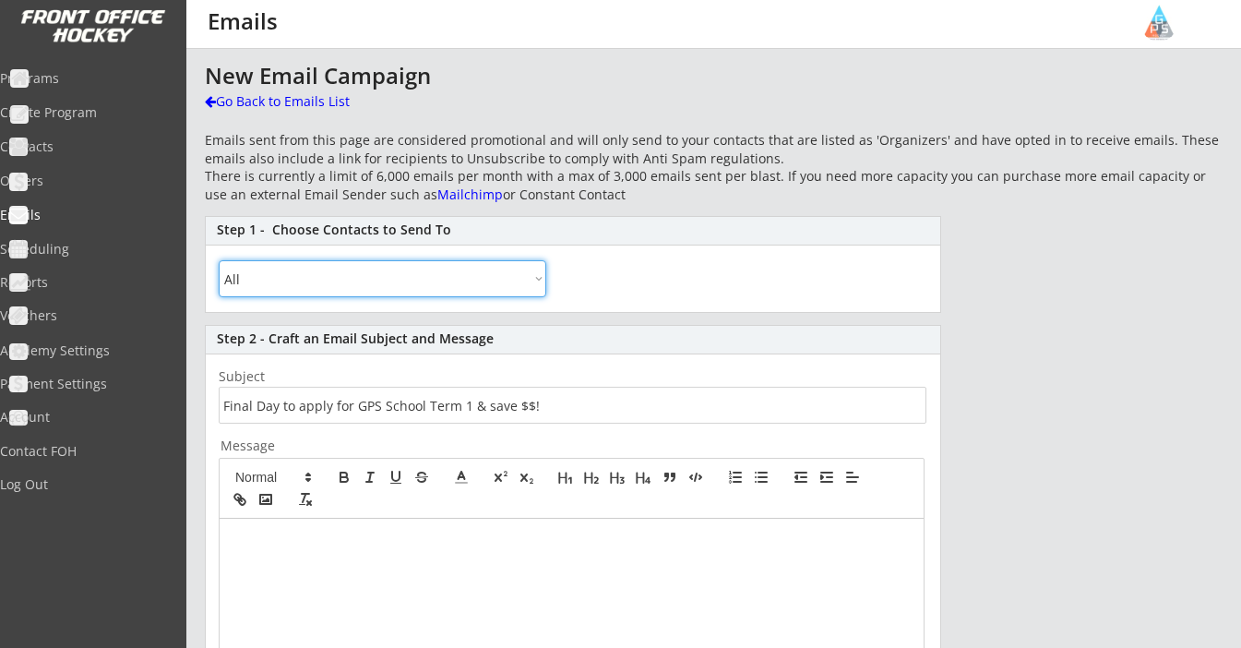
select select ""By Specific Programs""
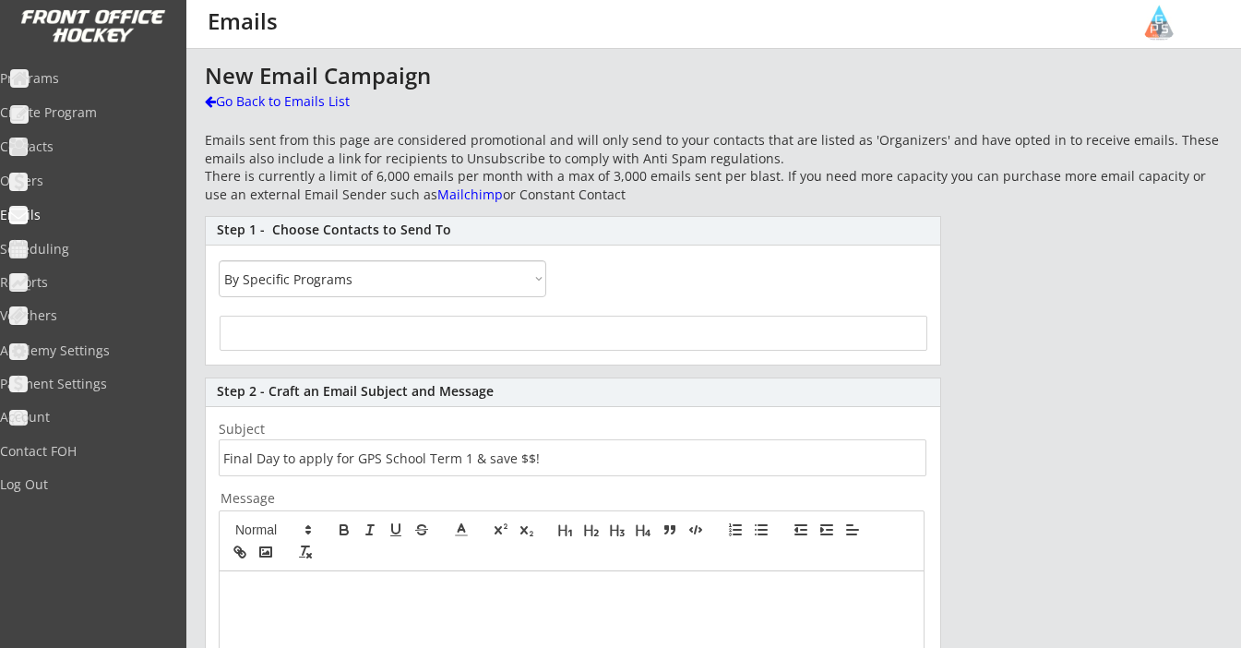
click at [313, 333] on div at bounding box center [574, 333] width 708 height 35
select select
click at [313, 333] on input "search" at bounding box center [573, 331] width 697 height 18
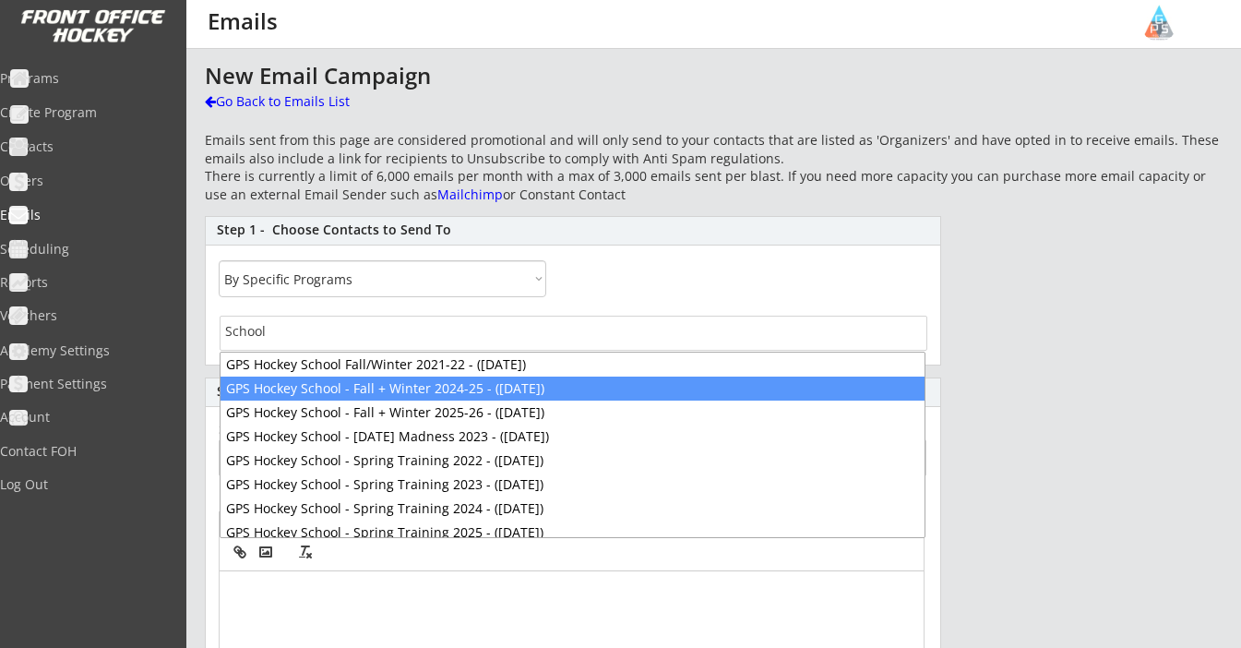
type input "School"
select select "1348695171700984260__LOOKUP__1722862041481x248561721604571140"
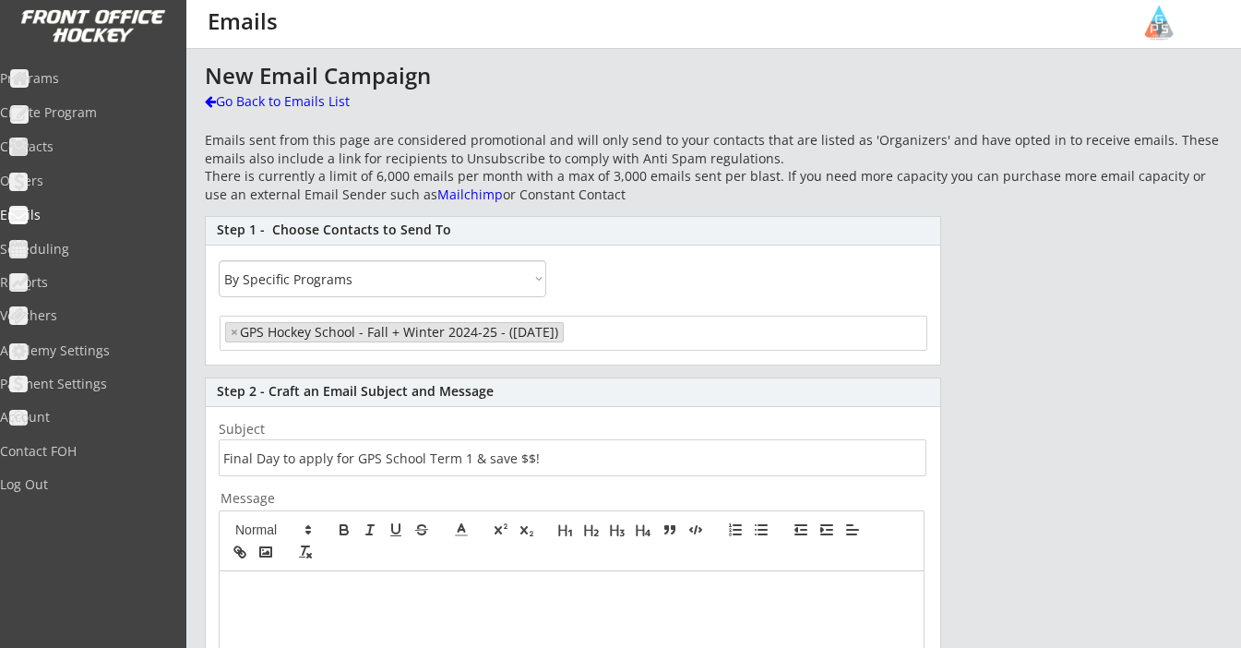
click at [668, 331] on input "search" at bounding box center [640, 331] width 145 height 18
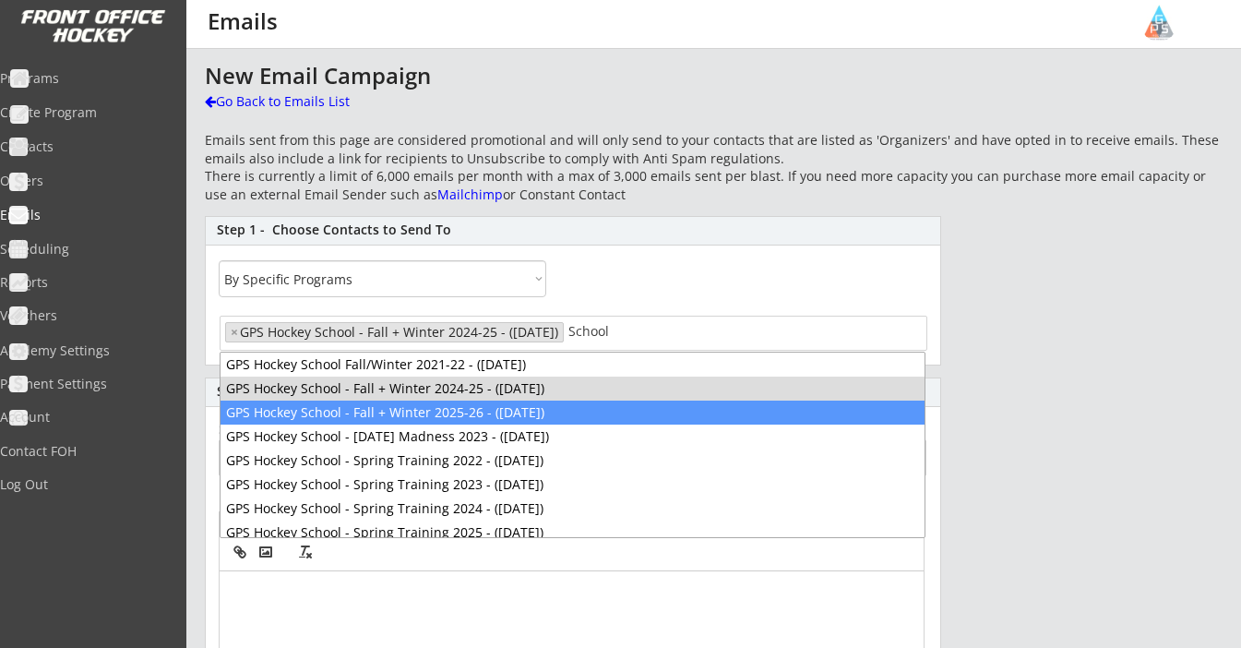
type input "School"
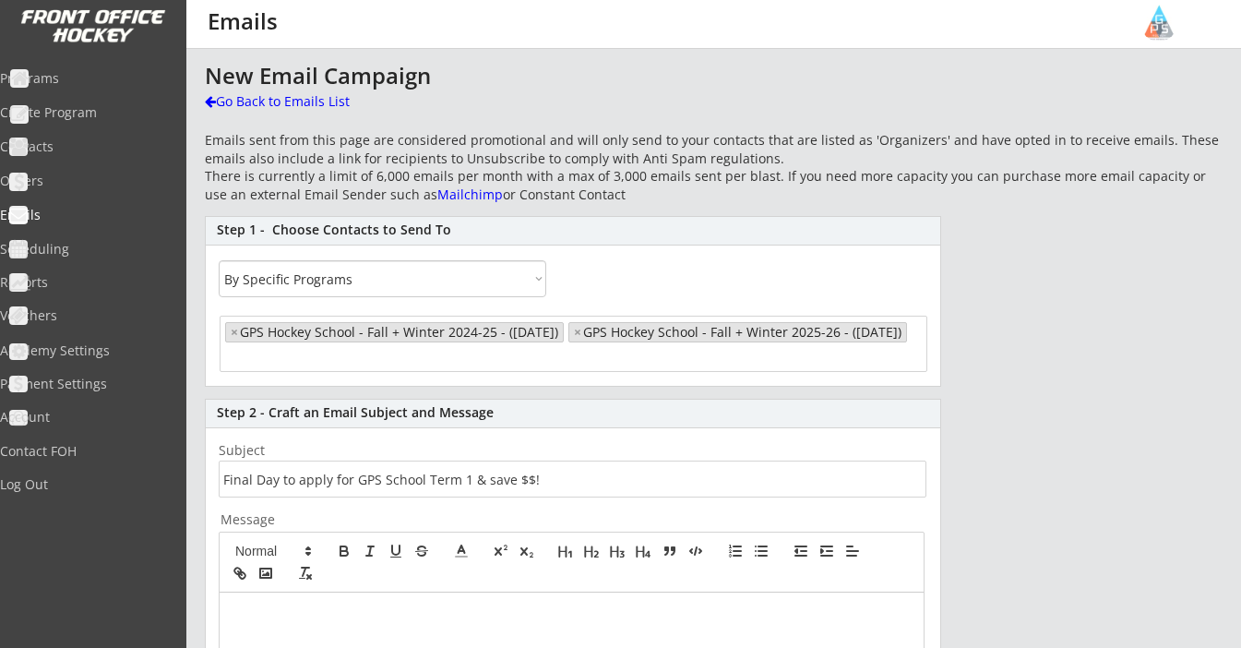
select select "1348695171700984260__LOOKUP__1722862041481x248561721604571140"
click at [370, 357] on input "search" at bounding box center [297, 356] width 145 height 18
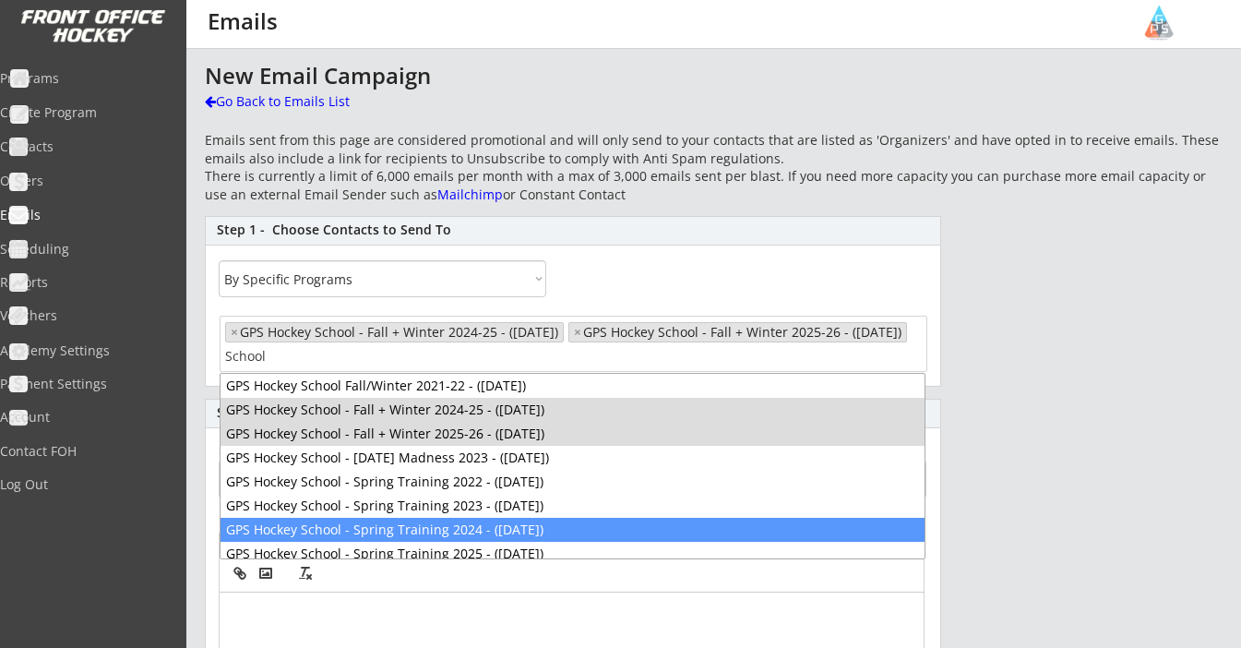
type input "School"
select select "1348695171700984260__LOOKUP__1722862041481x248561721604571140"
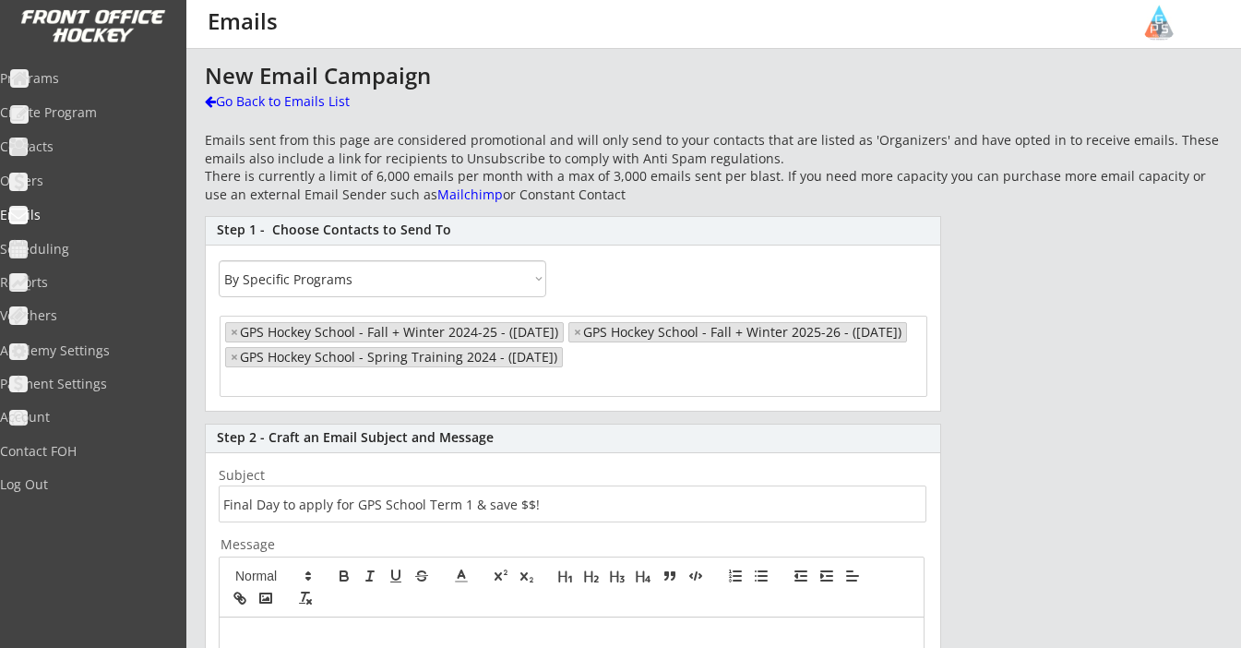
click at [673, 365] on input "search" at bounding box center [640, 356] width 145 height 18
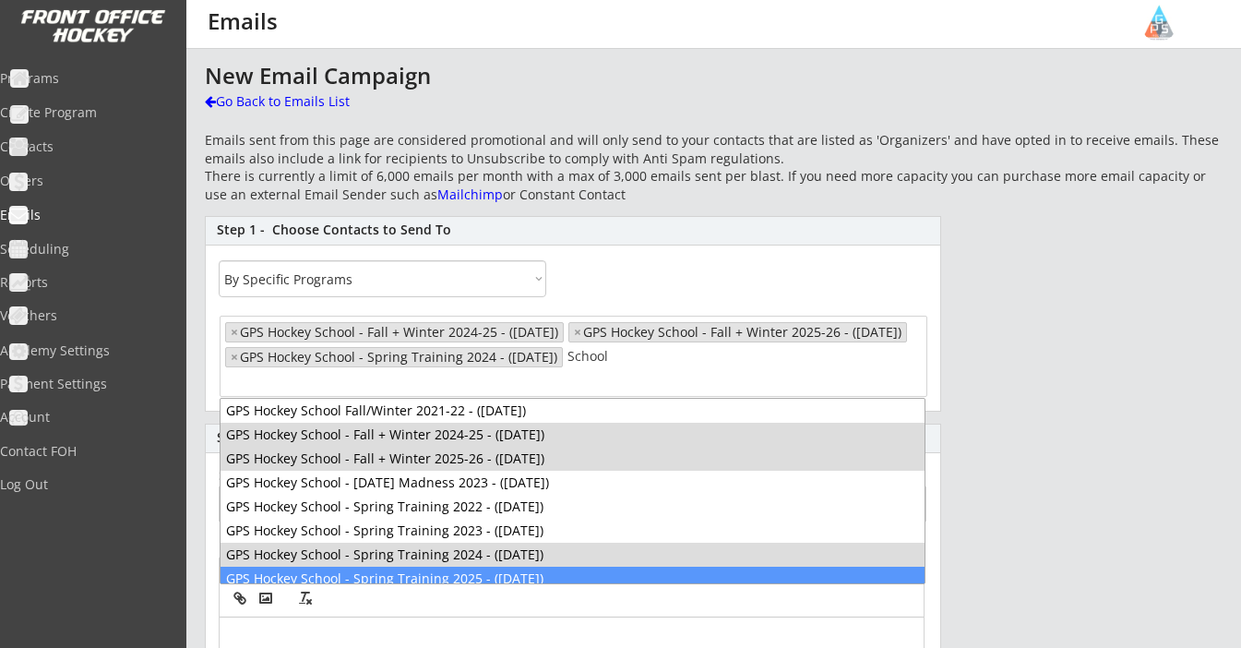
type input "School"
select select "1348695171700984260__LOOKUP__1722862041481x248561721604571140"
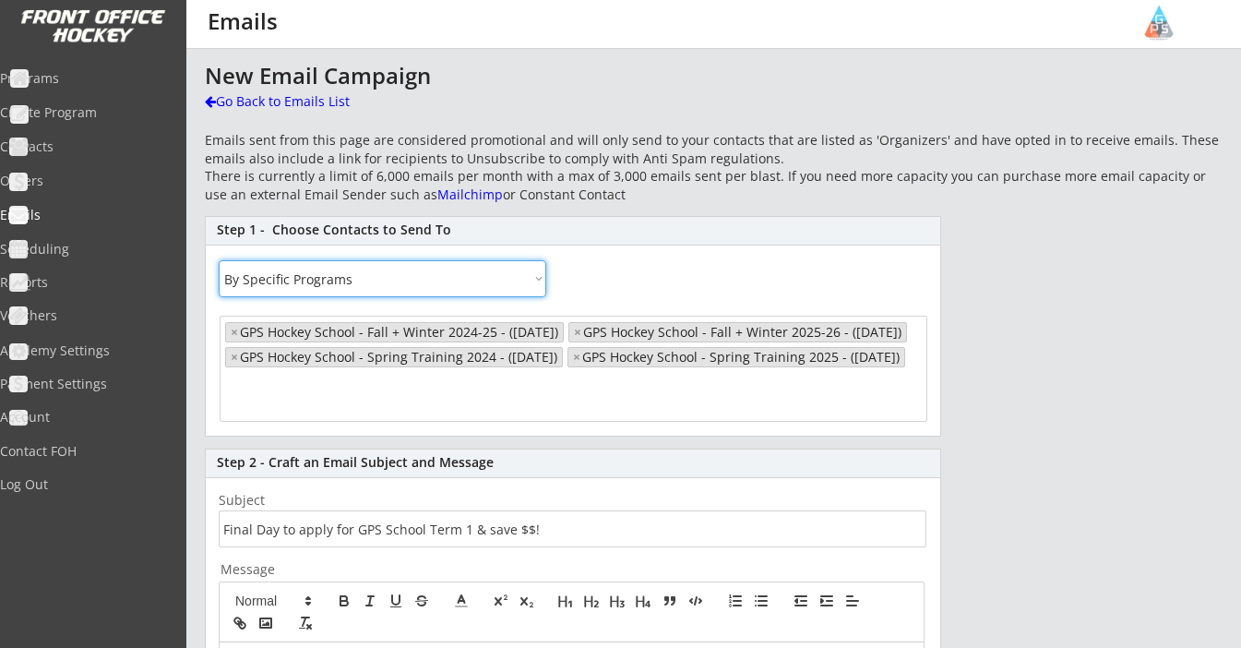
click at [370, 389] on input "search" at bounding box center [297, 381] width 145 height 18
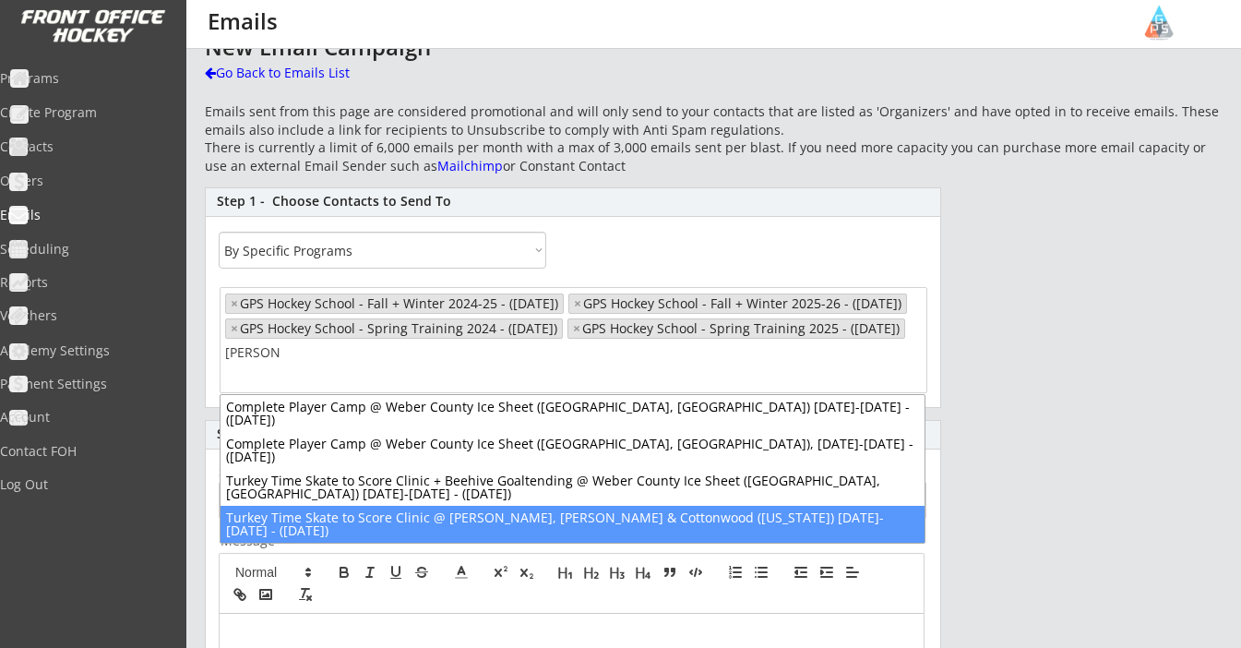
scroll to position [41, 0]
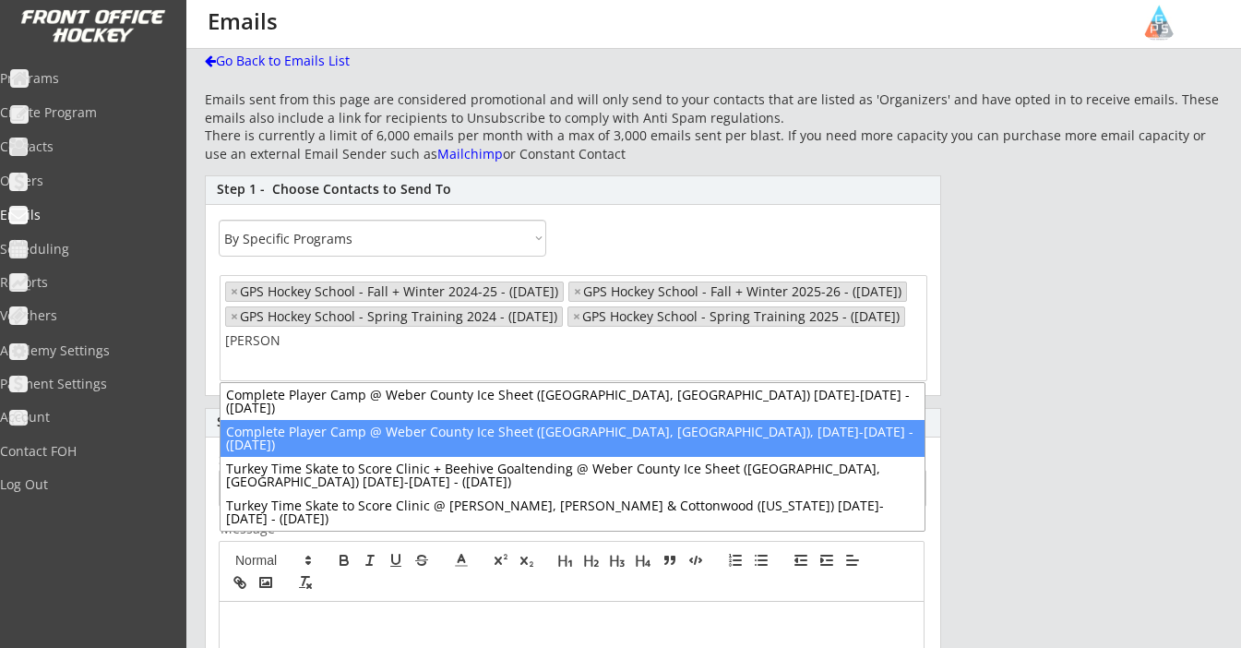
type input "Ogden"
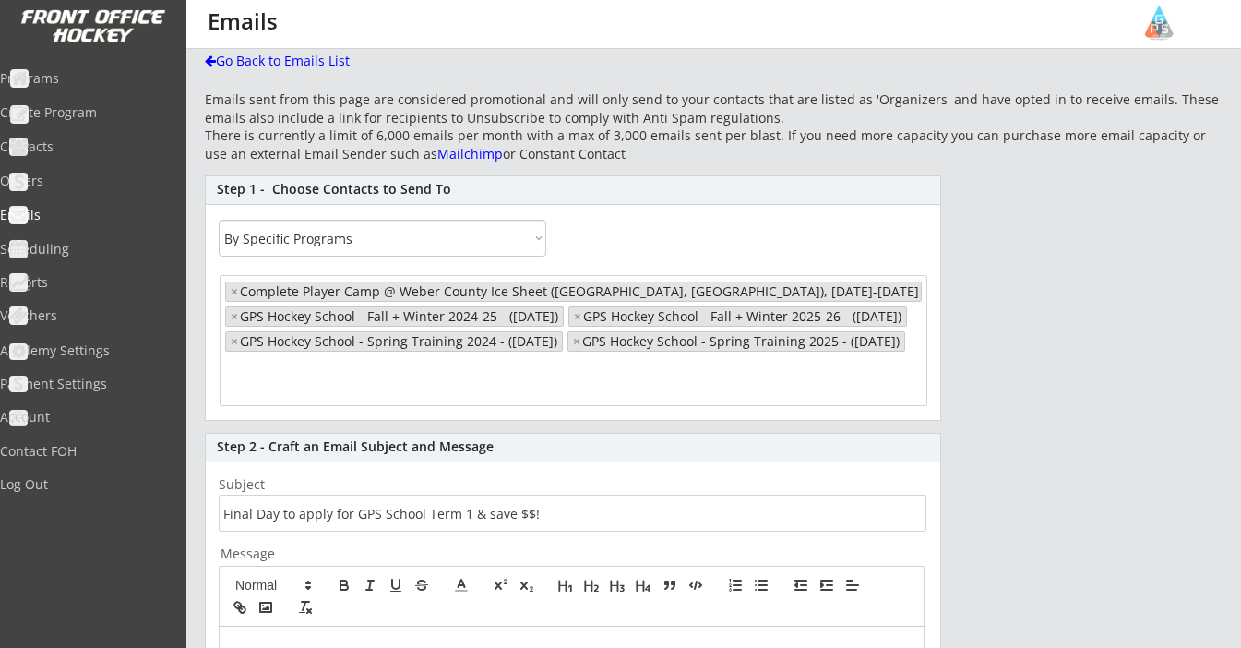
scroll to position [0, 0]
select select "1348695171700984260__LOOKUP__1732743582167x719700558998143000"
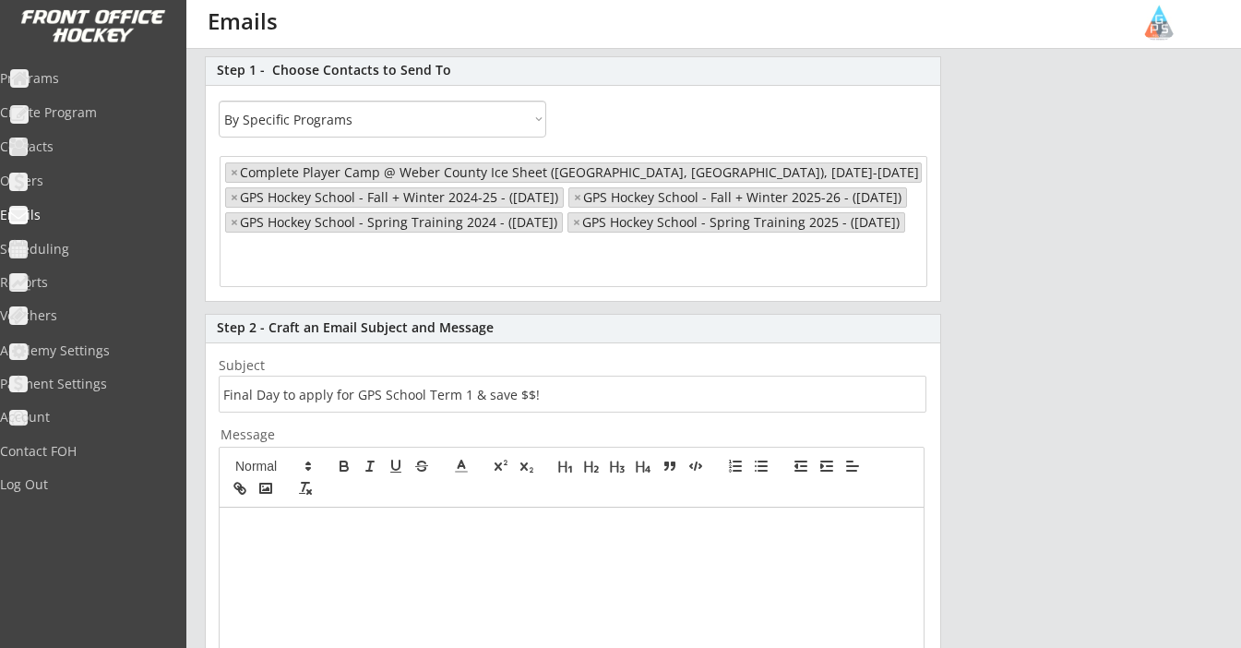
scroll to position [305, 0]
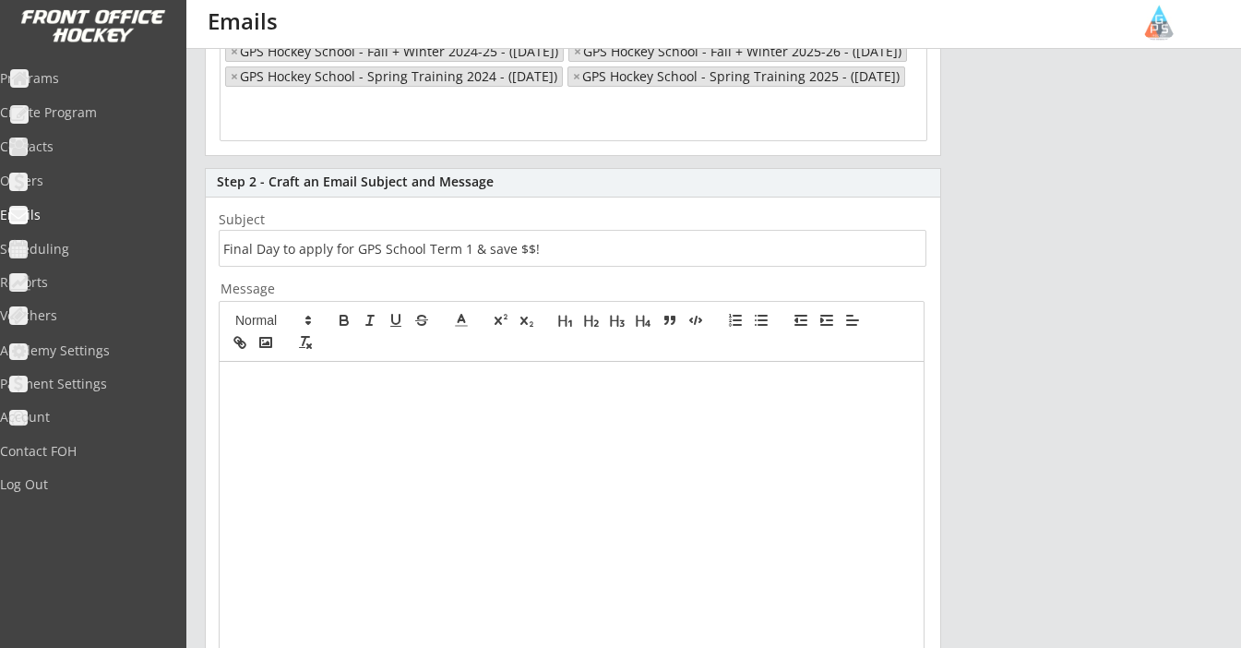
click at [386, 413] on div at bounding box center [572, 535] width 704 height 346
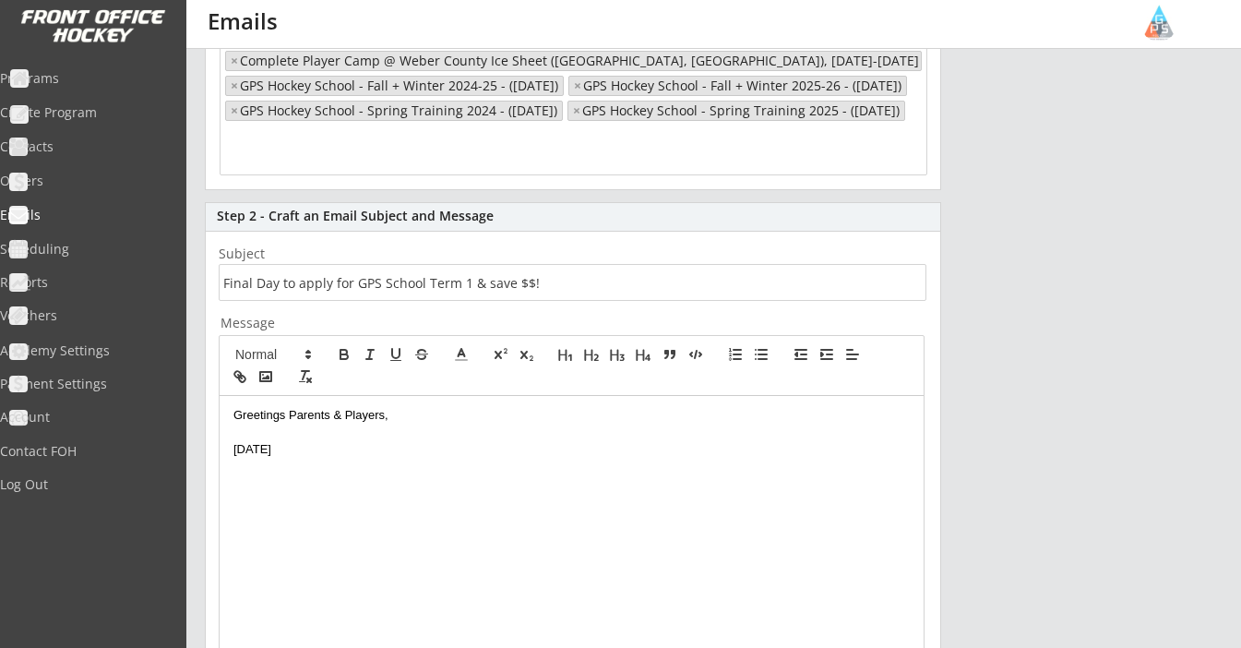
scroll to position [269, 0]
click at [355, 443] on p "Today" at bounding box center [571, 451] width 676 height 17
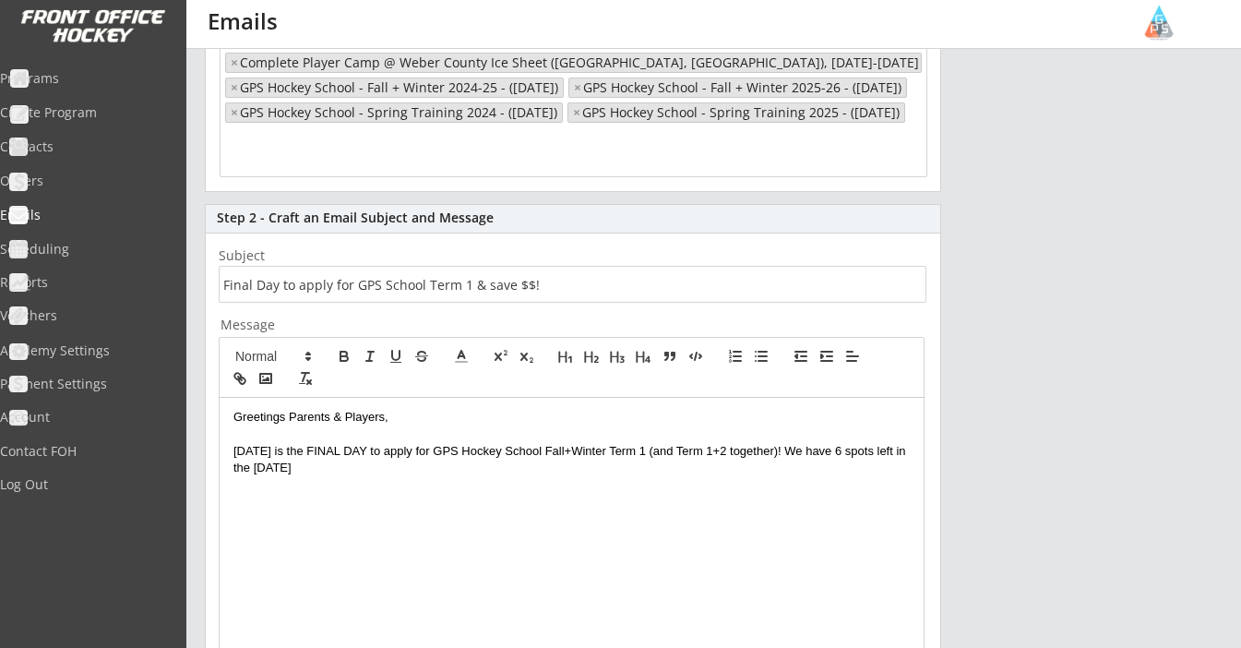
drag, startPoint x: 715, startPoint y: 465, endPoint x: 785, endPoint y: 450, distance: 71.7
click at [785, 450] on p "Today is the FINAL DAY to apply for GPS Hockey School Fall+Winter Term 1 (and T…" at bounding box center [571, 460] width 676 height 34
drag, startPoint x: 299, startPoint y: 452, endPoint x: 362, endPoint y: 449, distance: 62.8
click at [362, 449] on p "Today is the FINAL DAY to apply for GPS Hockey School Fall+Winter Term 1 (and T…" at bounding box center [571, 451] width 676 height 17
click at [460, 469] on div "Greetings Parents & Players, Today is the FINAL DAY to apply for GPS Hockey Sch…" at bounding box center [572, 571] width 704 height 346
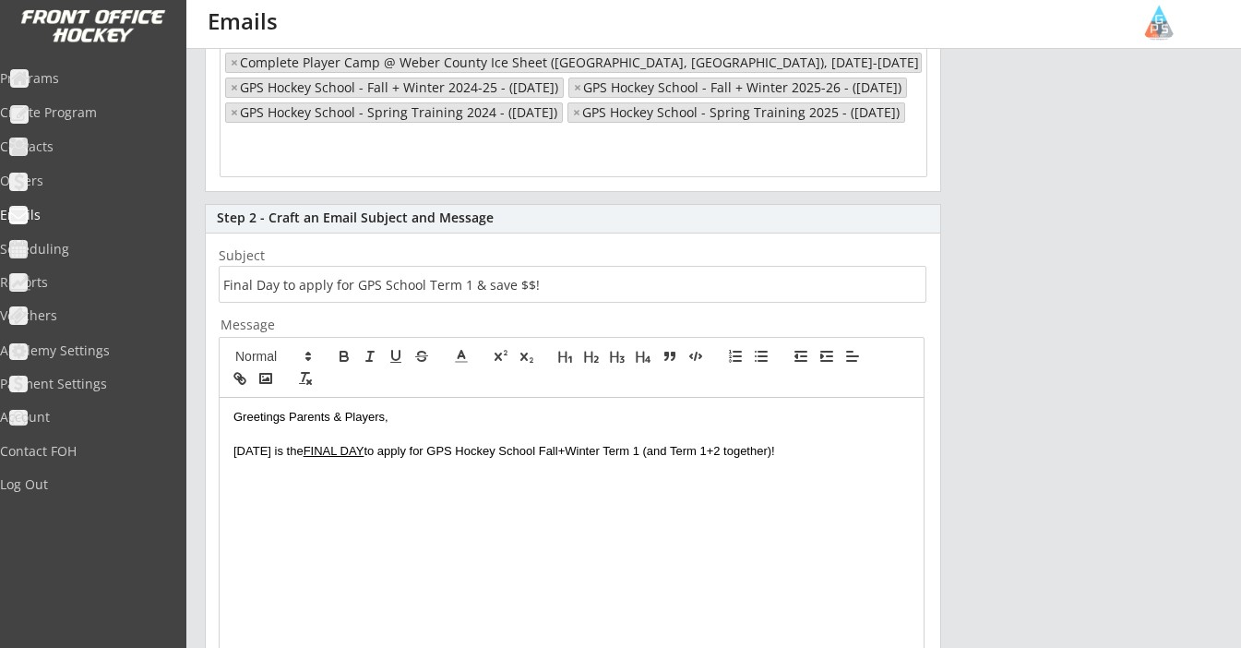
click at [832, 445] on p "Today is the FINAL DAY to apply for GPS Hockey School Fall+Winter Term 1 (and T…" at bounding box center [571, 451] width 676 height 17
click at [655, 452] on p "Today is the FINAL DAY to apply for GPS Hockey School Fall+Winter Term 1 (and T…" at bounding box center [571, 451] width 676 height 17
click at [832, 447] on p "Today is the FINAL DAY to apply for GPS Hockey School Fall+Winter Term 1 (or Te…" at bounding box center [571, 451] width 676 height 17
click at [304, 450] on u "FINAL DAY" at bounding box center [334, 451] width 61 height 14
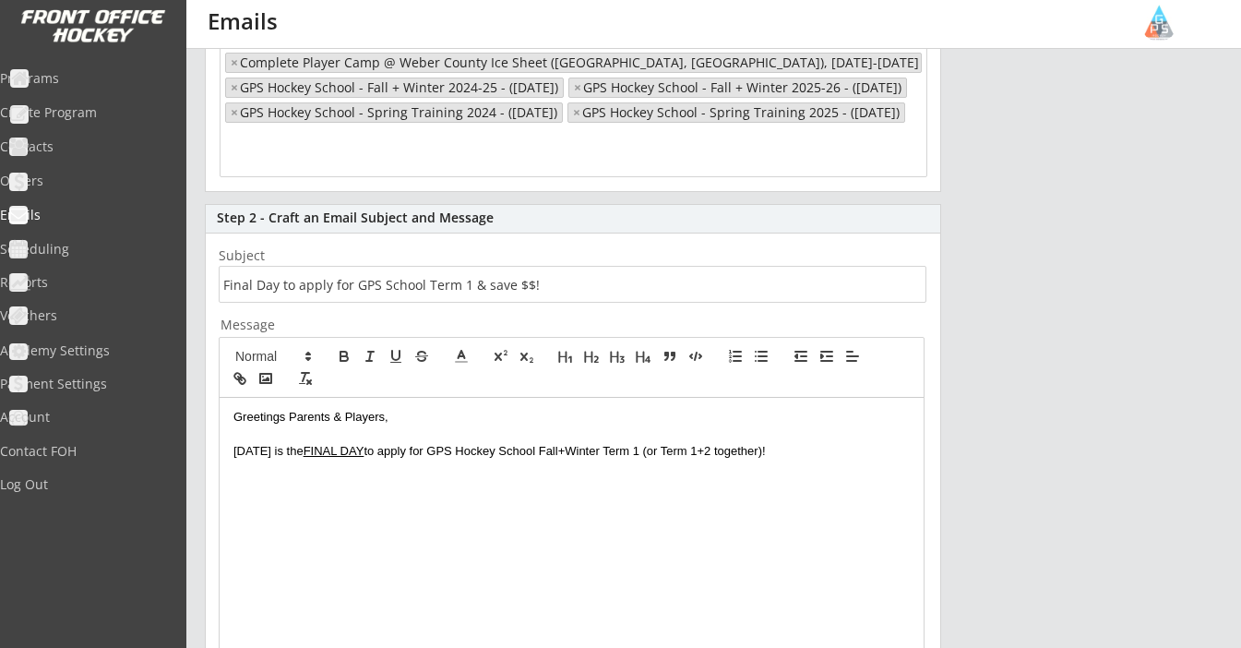
drag, startPoint x: 301, startPoint y: 450, endPoint x: 360, endPoint y: 450, distance: 59.1
click at [360, 450] on u "FINAL DAY" at bounding box center [334, 451] width 61 height 14
click at [393, 360] on icon "button" at bounding box center [396, 356] width 17 height 17
click at [296, 470] on div "Greetings Parents & Players, Today is the FINAL DAY to apply for GPS Hockey Sch…" at bounding box center [572, 571] width 704 height 346
click at [300, 450] on p "Today is the FINAL DAY to apply for GPS Hockey School Fall+Winter Term 1 (or Te…" at bounding box center [571, 451] width 676 height 17
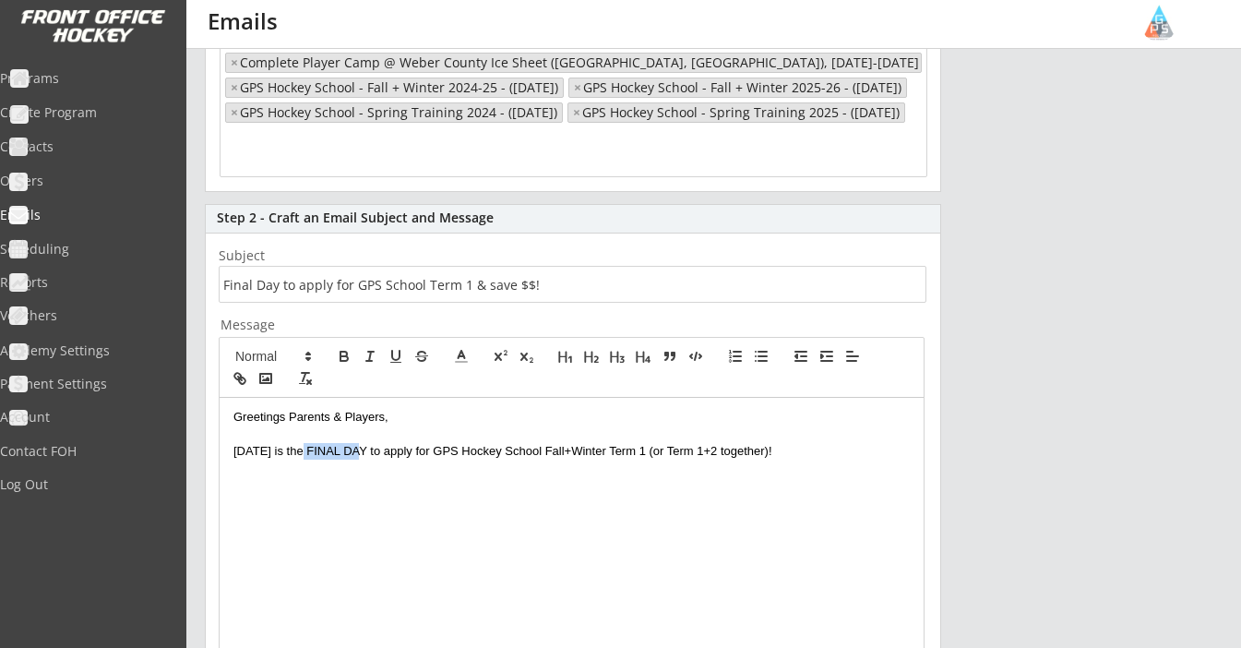
drag, startPoint x: 301, startPoint y: 451, endPoint x: 359, endPoint y: 451, distance: 58.1
click at [359, 451] on p "Today is the FINAL DAY to apply for GPS Hockey School Fall+Winter Term 1 (or Te…" at bounding box center [571, 451] width 676 height 17
click at [347, 355] on icon "button" at bounding box center [344, 354] width 6 height 5
click at [393, 356] on icon "button" at bounding box center [395, 355] width 7 height 9
click at [471, 460] on div "Greetings Parents & Players, Today is the FINAL DAY to apply for GPS Hockey Sch…" at bounding box center [572, 571] width 704 height 346
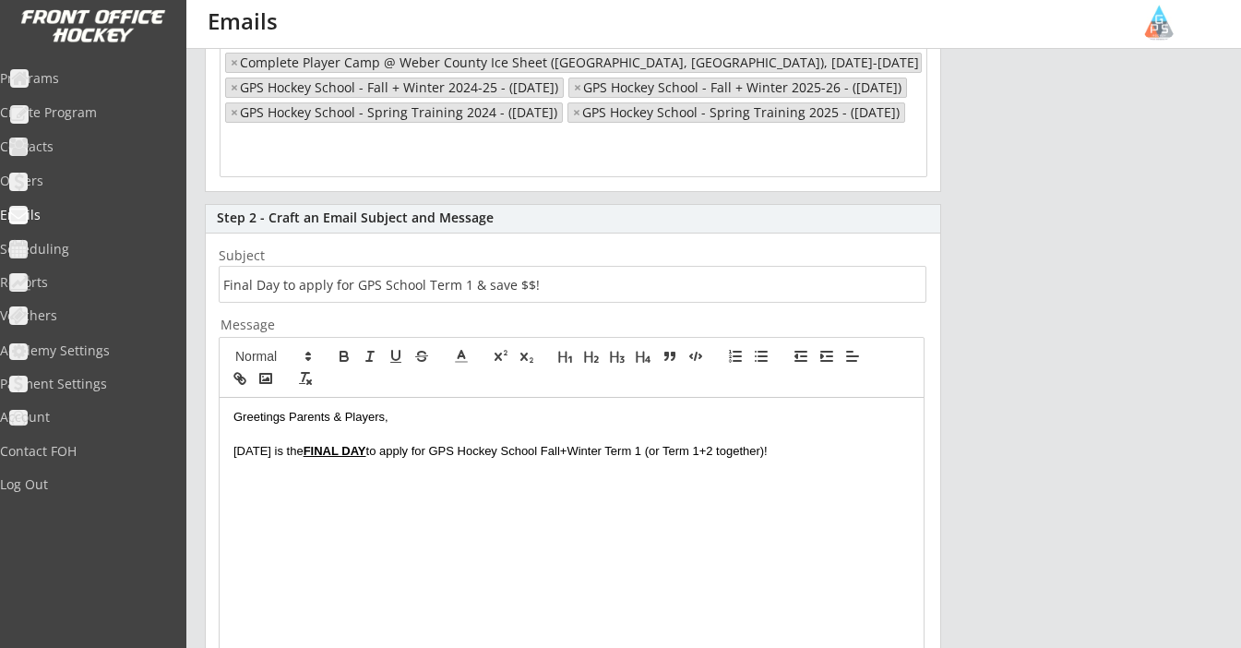
click at [812, 445] on p "Today is the FINAL DAY to apply for GPS Hockey School Fall+Winter Term 1 (or Te…" at bounding box center [571, 451] width 676 height 17
click at [436, 472] on div "Greetings Parents & Players, Today is the FINAL DAY to apply for GPS Hockey Sch…" at bounding box center [572, 571] width 704 height 346
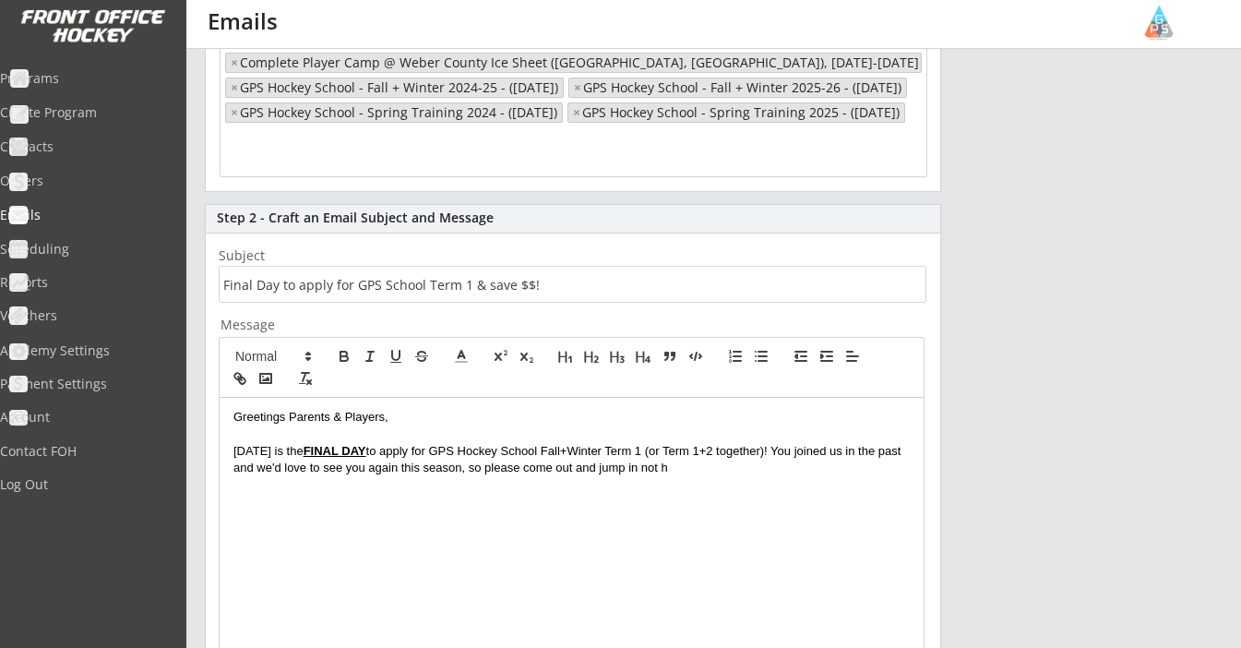
drag, startPoint x: 628, startPoint y: 465, endPoint x: 484, endPoint y: 460, distance: 144.0
click at [484, 461] on p "Today is the FINAL DAY to apply for GPS Hockey School Fall+Winter Term 1 (or Te…" at bounding box center [571, 460] width 676 height 34
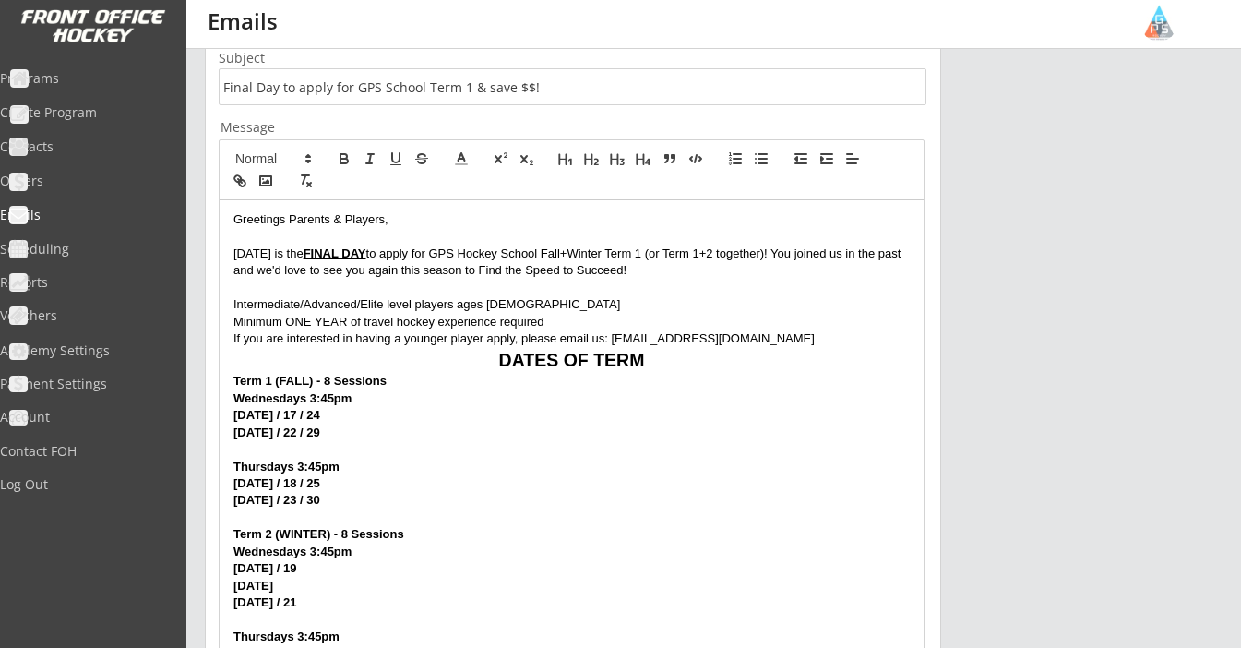
scroll to position [467, 0]
click at [676, 268] on p "Today is the FINAL DAY to apply for GPS Hockey School Fall+Winter Term 1 (or Te…" at bounding box center [571, 262] width 676 height 34
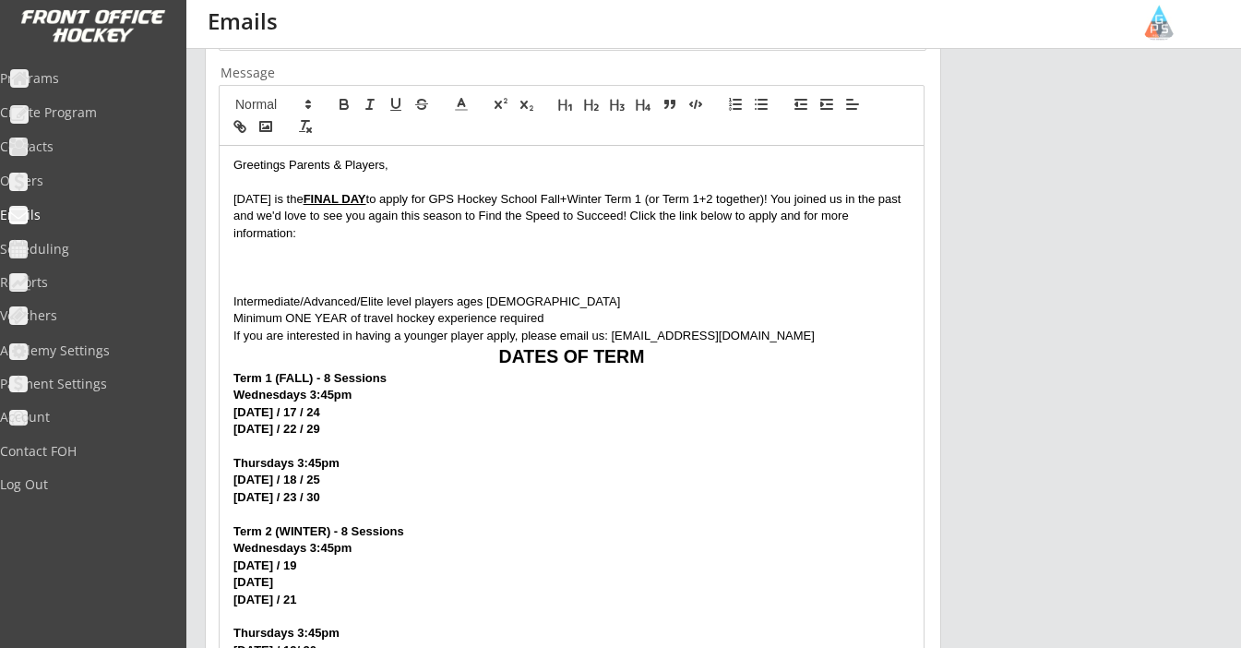
scroll to position [542, 0]
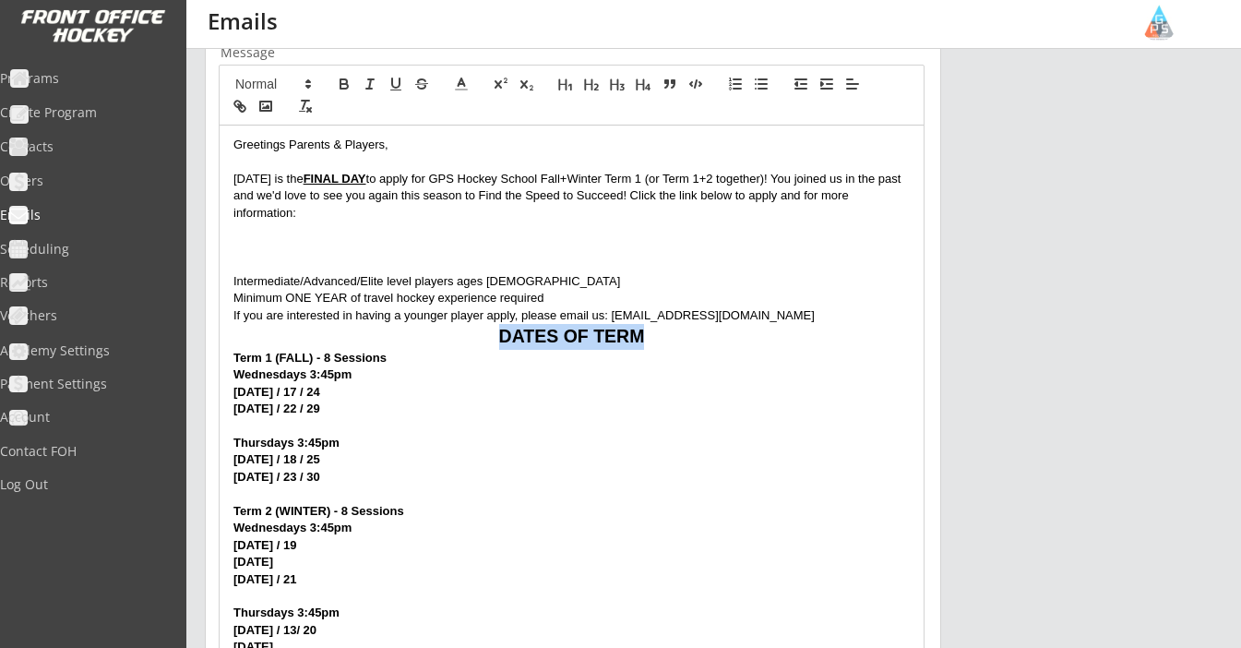
drag, startPoint x: 652, startPoint y: 327, endPoint x: 490, endPoint y: 329, distance: 161.5
click at [490, 329] on h2 "DATES OF TERM" at bounding box center [571, 337] width 676 height 26
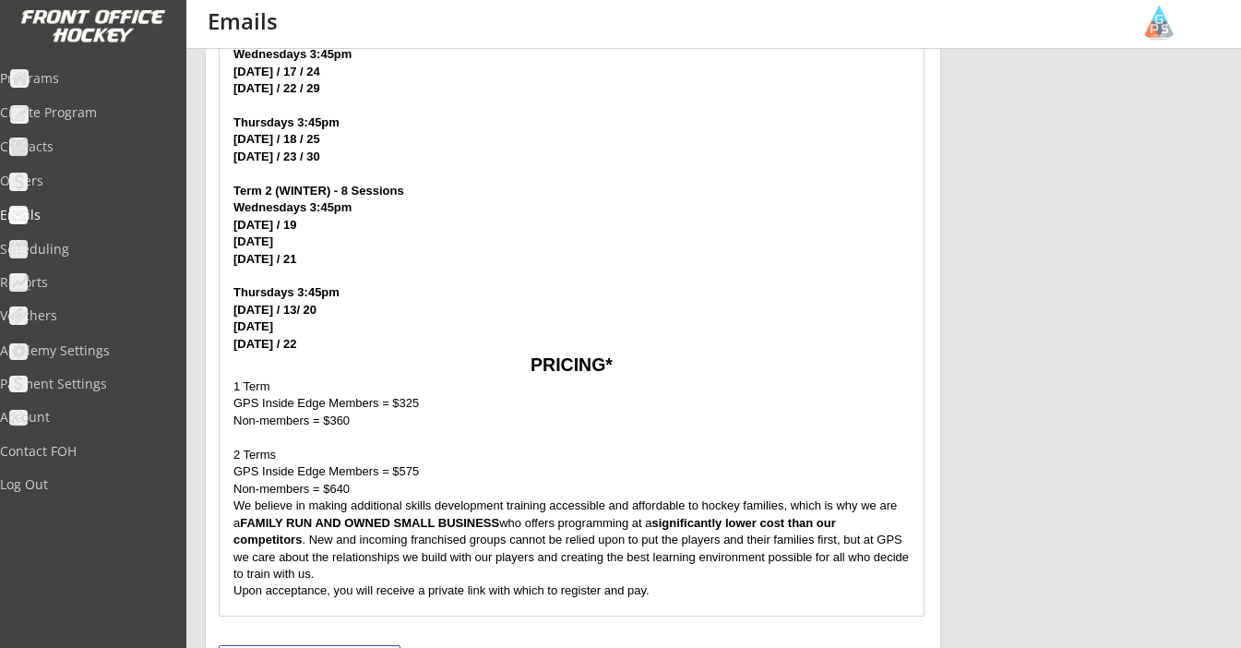
scroll to position [876, 0]
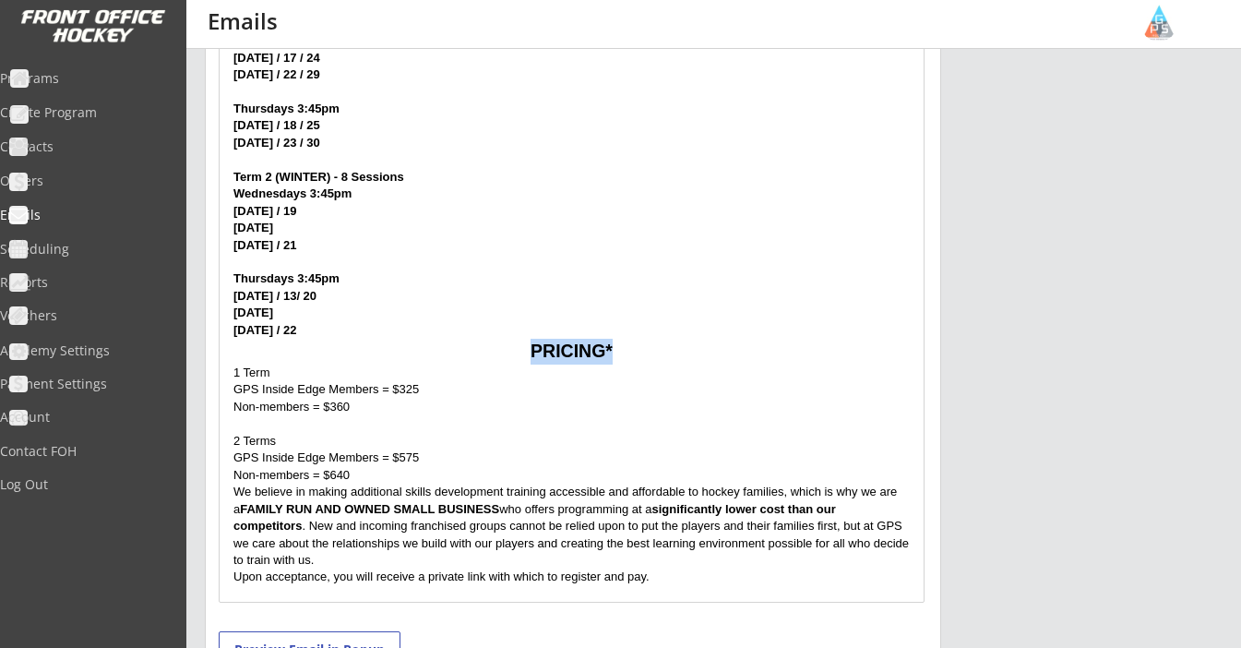
drag, startPoint x: 630, startPoint y: 339, endPoint x: 491, endPoint y: 339, distance: 139.3
click at [491, 339] on h2 "PRICING*" at bounding box center [571, 352] width 676 height 26
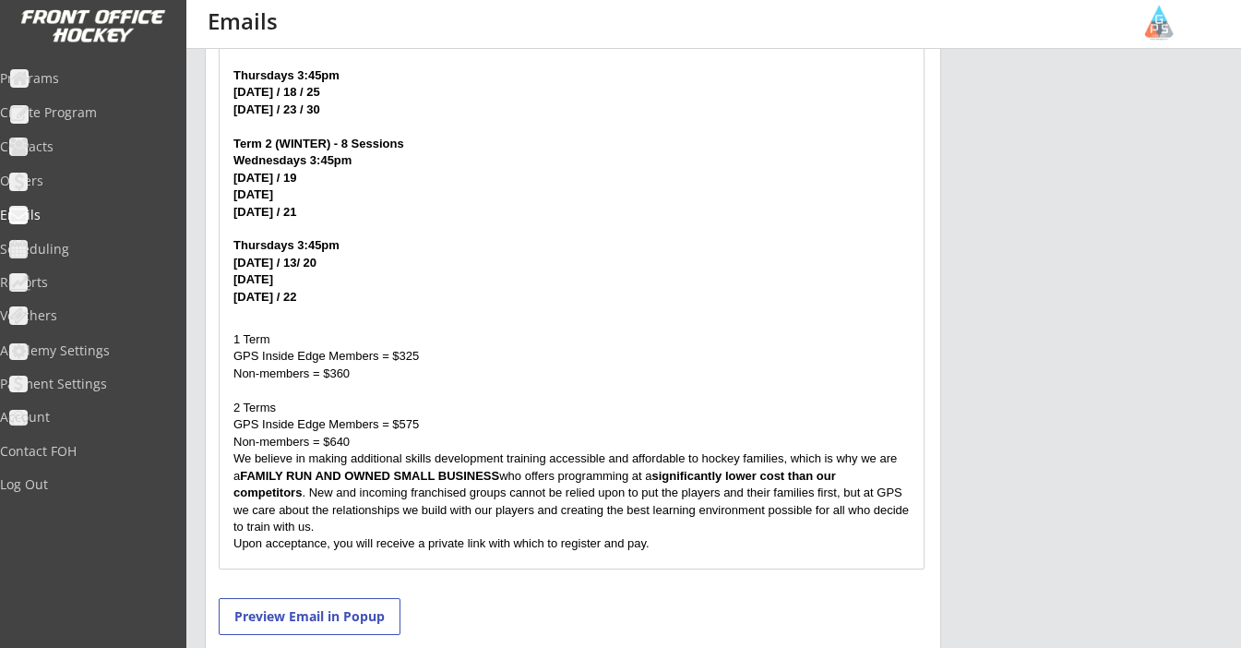
scroll to position [914, 0]
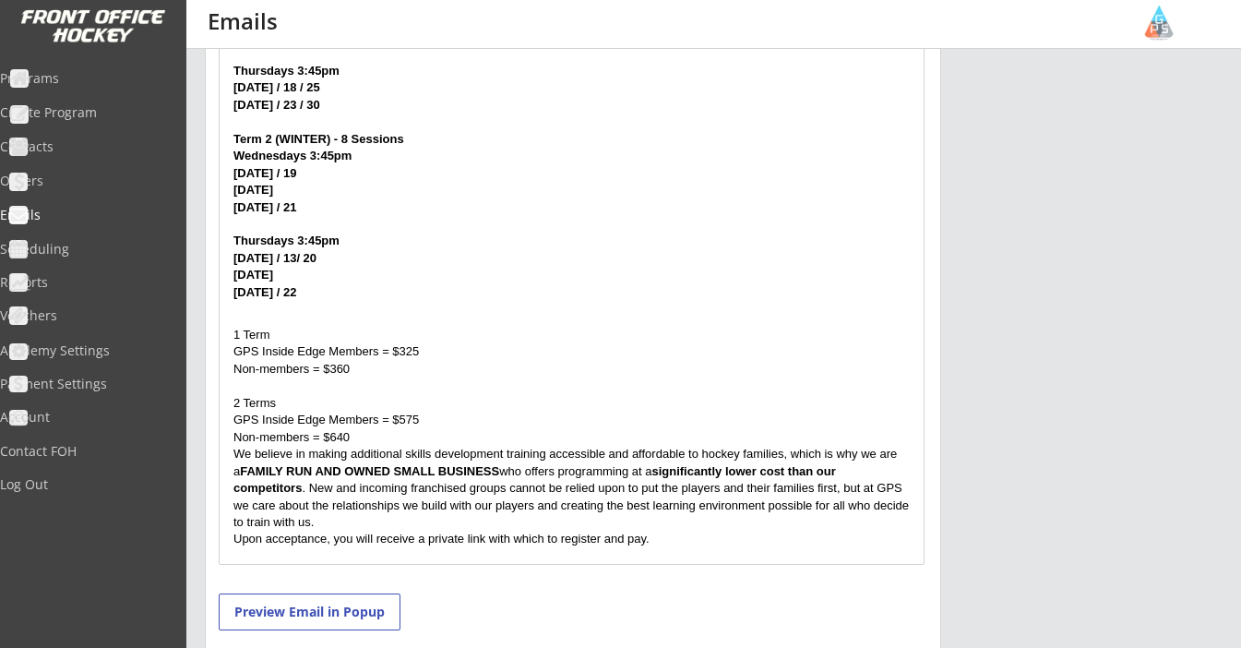
click at [391, 429] on p "Non-members = $640" at bounding box center [571, 437] width 676 height 17
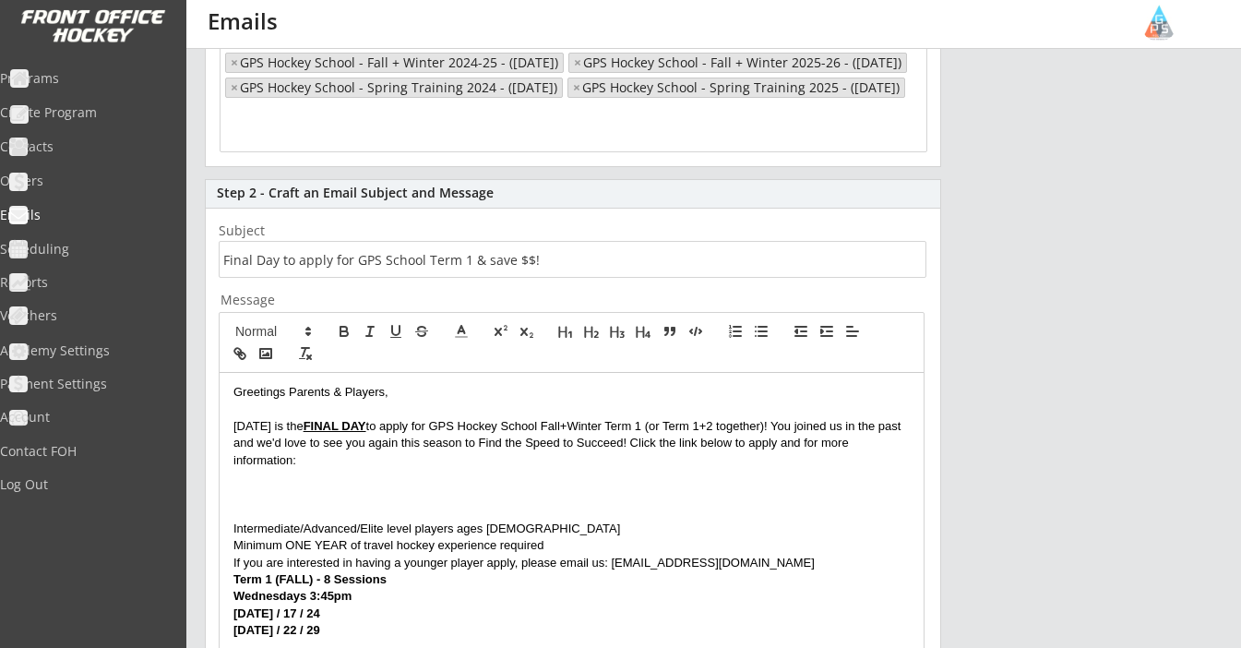
scroll to position [337, 0]
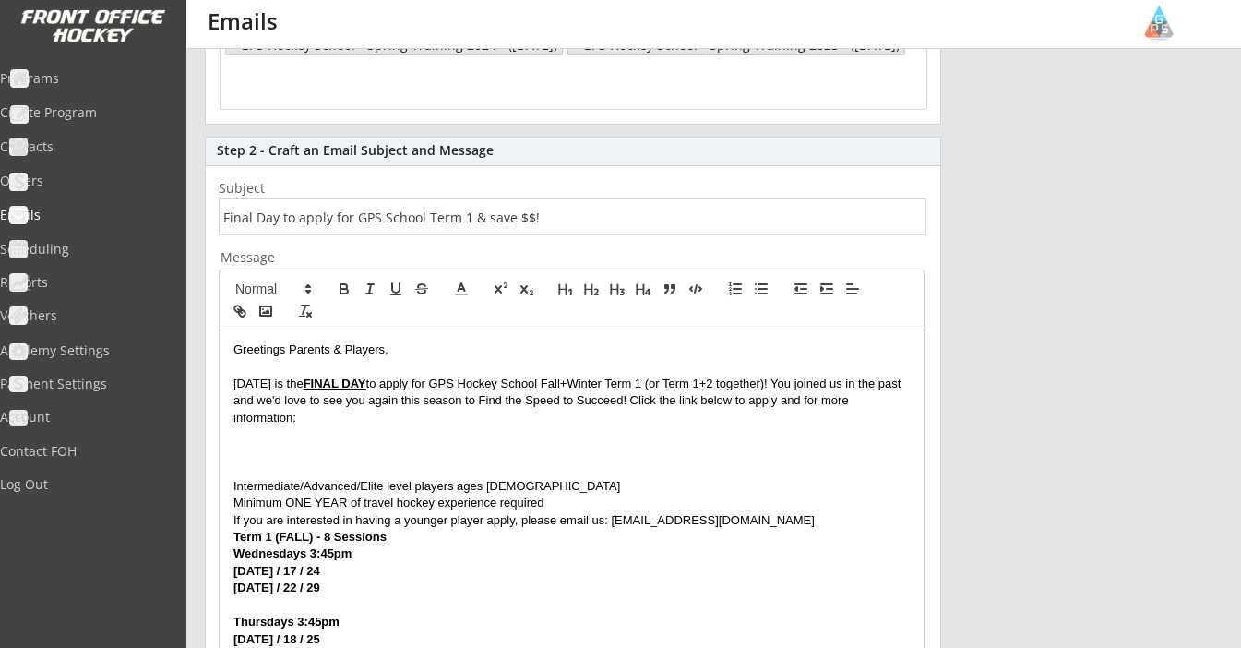
click at [276, 448] on p at bounding box center [571, 452] width 676 height 17
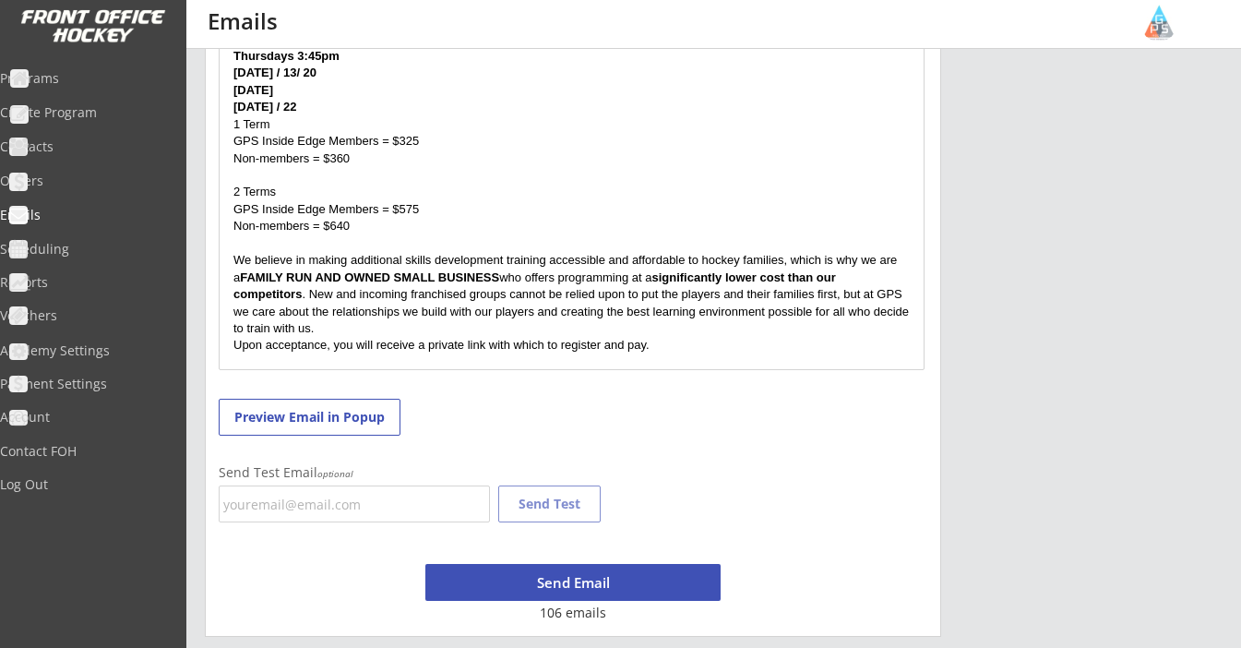
scroll to position [1073, 0]
click at [694, 337] on p "Upon acceptance, you will receive a private link with which to register and pay." at bounding box center [571, 345] width 676 height 17
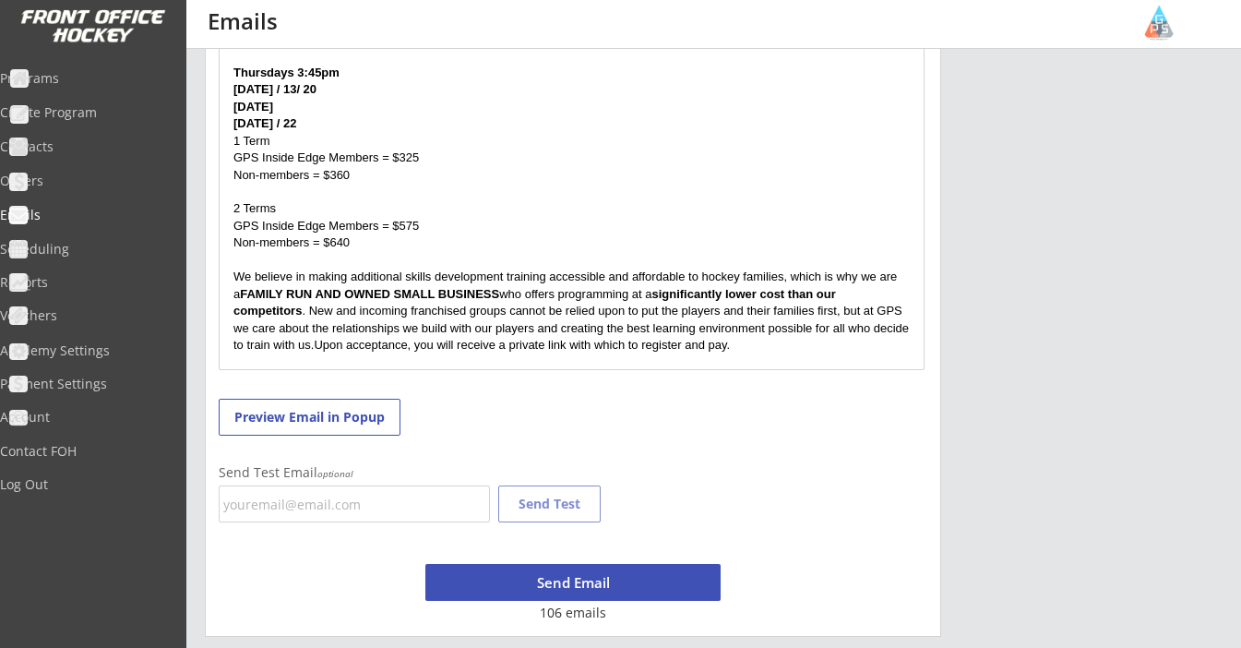
scroll to position [1057, 0]
click at [815, 324] on p "We believe in making additional skills development training accessible and affo…" at bounding box center [571, 311] width 676 height 85
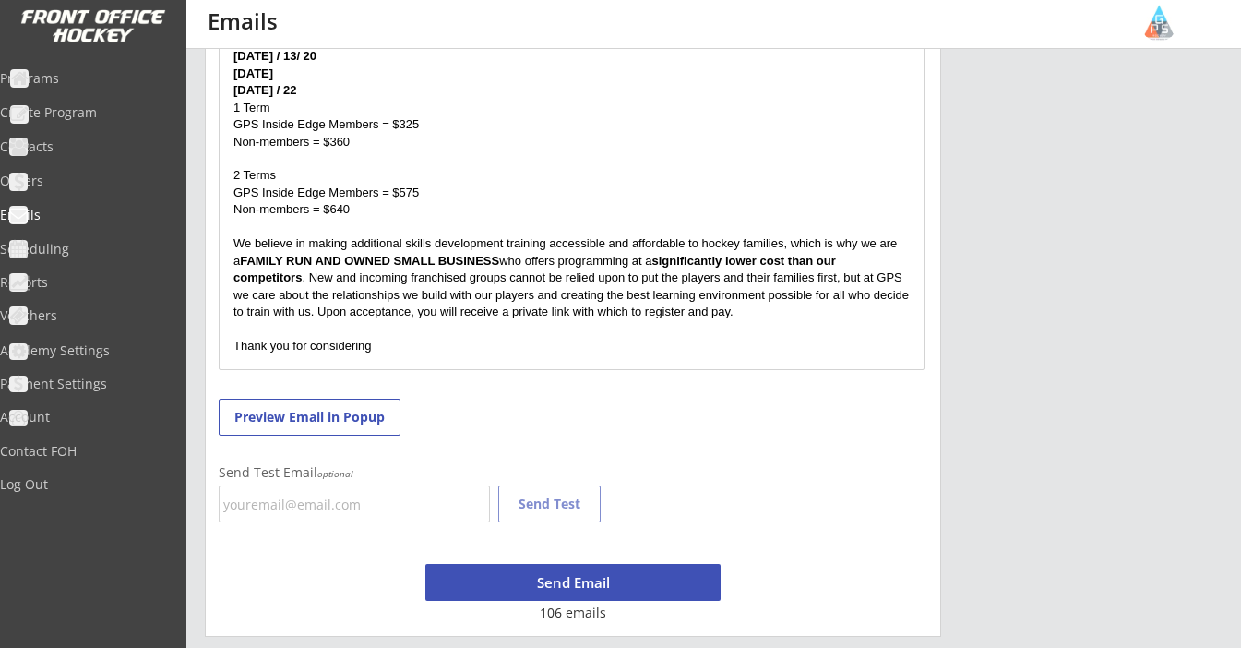
scroll to position [1090, 0]
click at [237, 338] on p "Thank you for considering" at bounding box center [571, 346] width 676 height 17
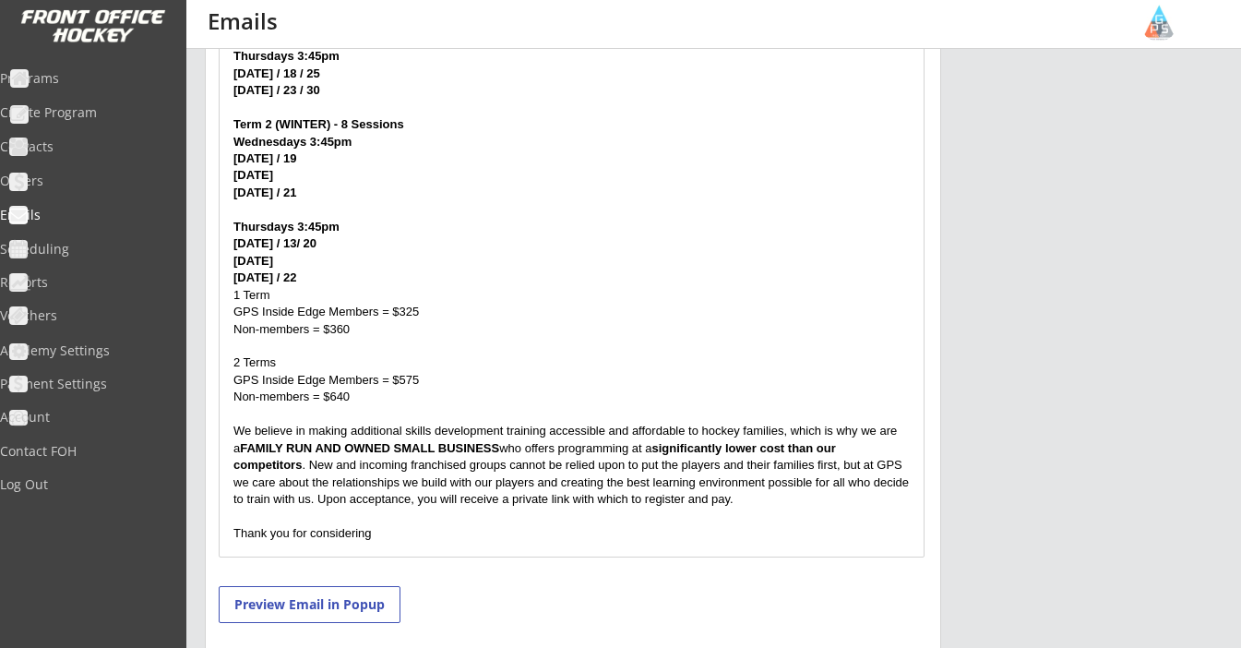
scroll to position [932, 0]
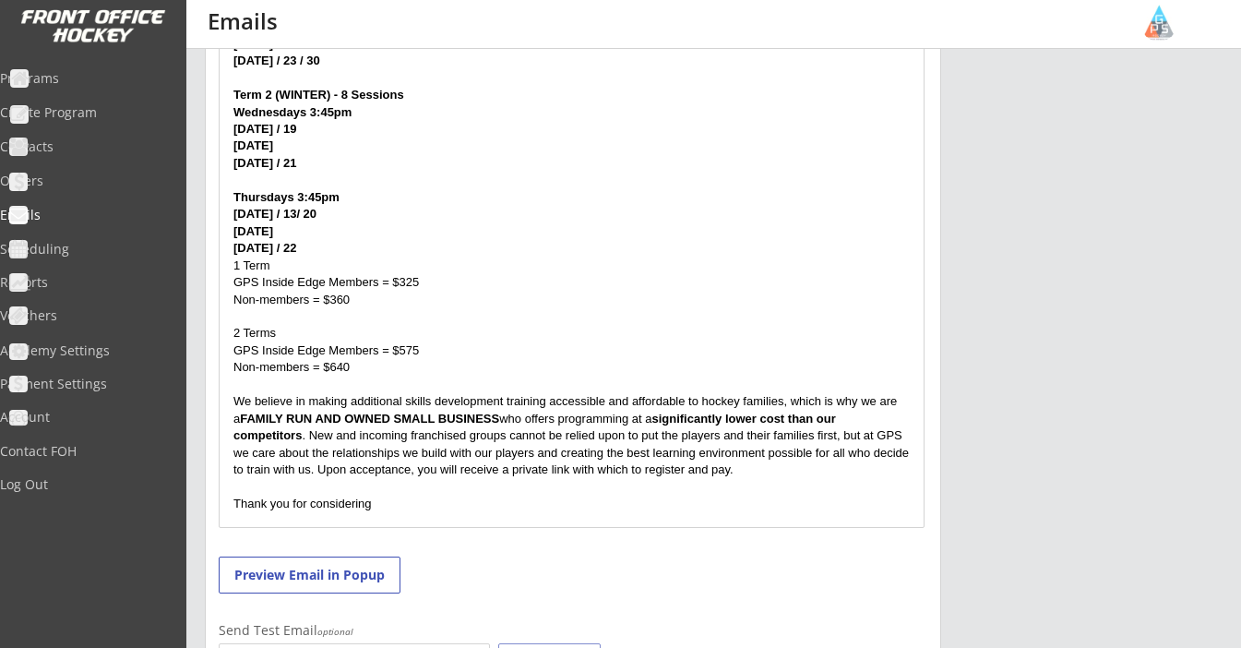
click at [495, 359] on p "Non-members = $640" at bounding box center [571, 367] width 676 height 17
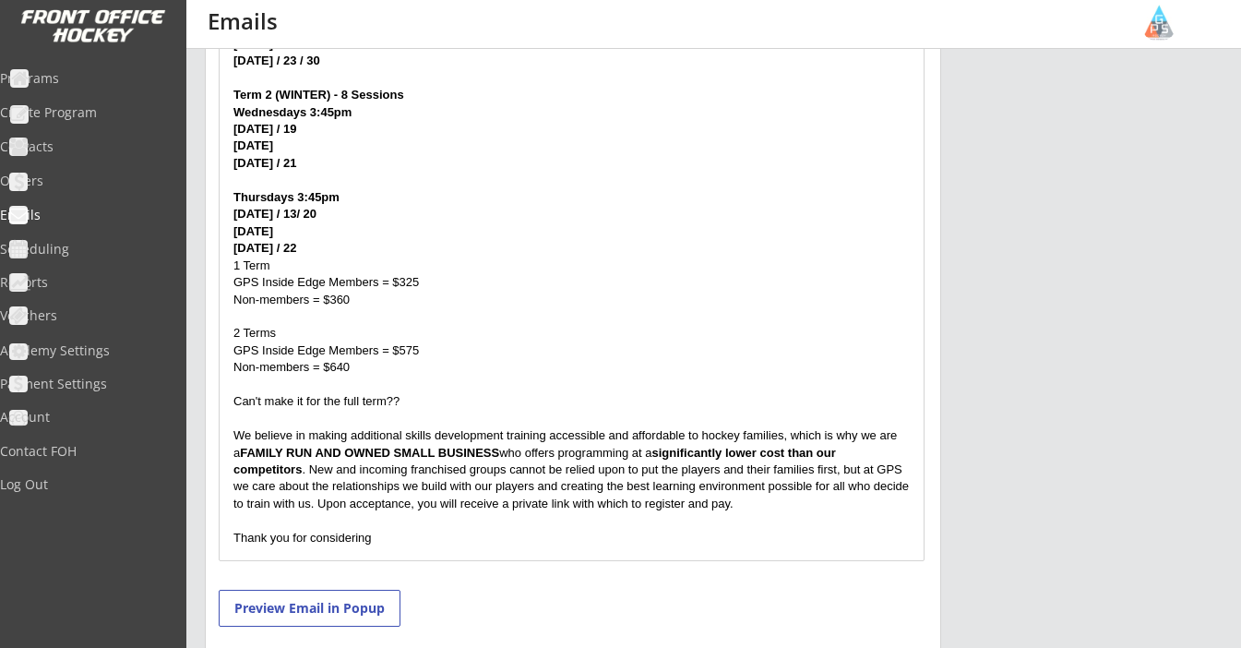
click at [263, 393] on p "Can't make it for the full term??" at bounding box center [571, 401] width 676 height 17
click at [268, 393] on p "Can't commit make it for the full term??" at bounding box center [571, 401] width 676 height 17
click at [464, 393] on p "Can't commit make it for the full term??" at bounding box center [571, 401] width 676 height 17
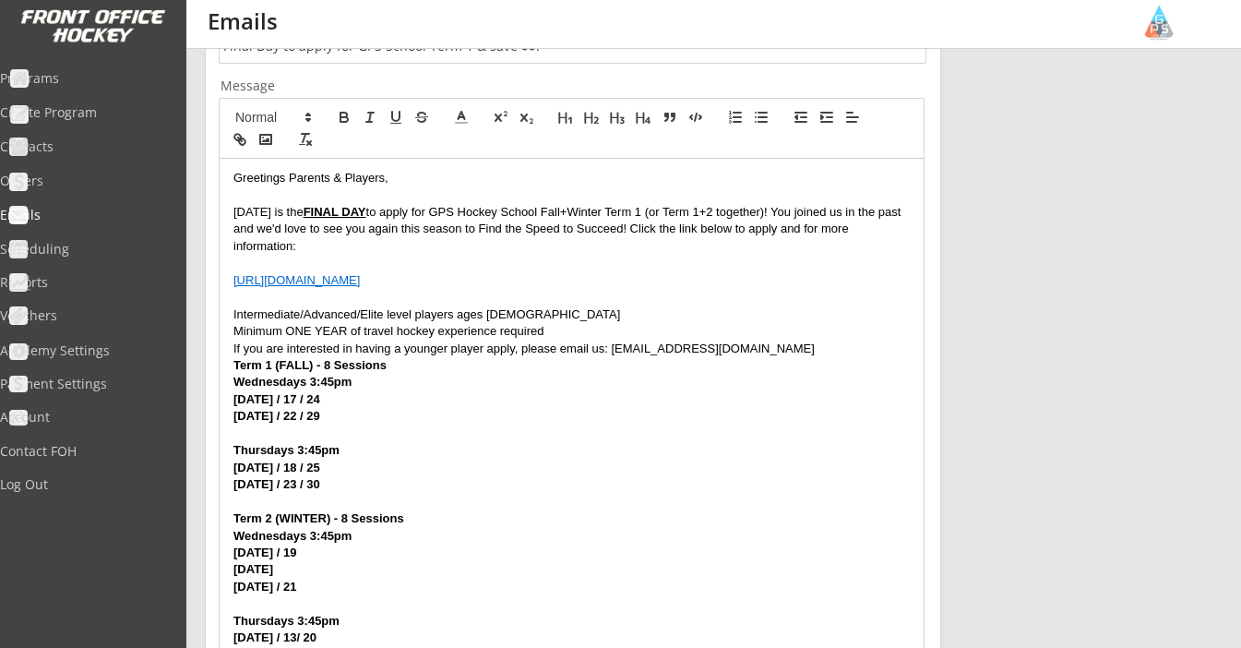
scroll to position [509, 0]
click at [802, 343] on p "If you are interested in having a younger player apply, please email us: gps@gr…" at bounding box center [571, 348] width 676 height 17
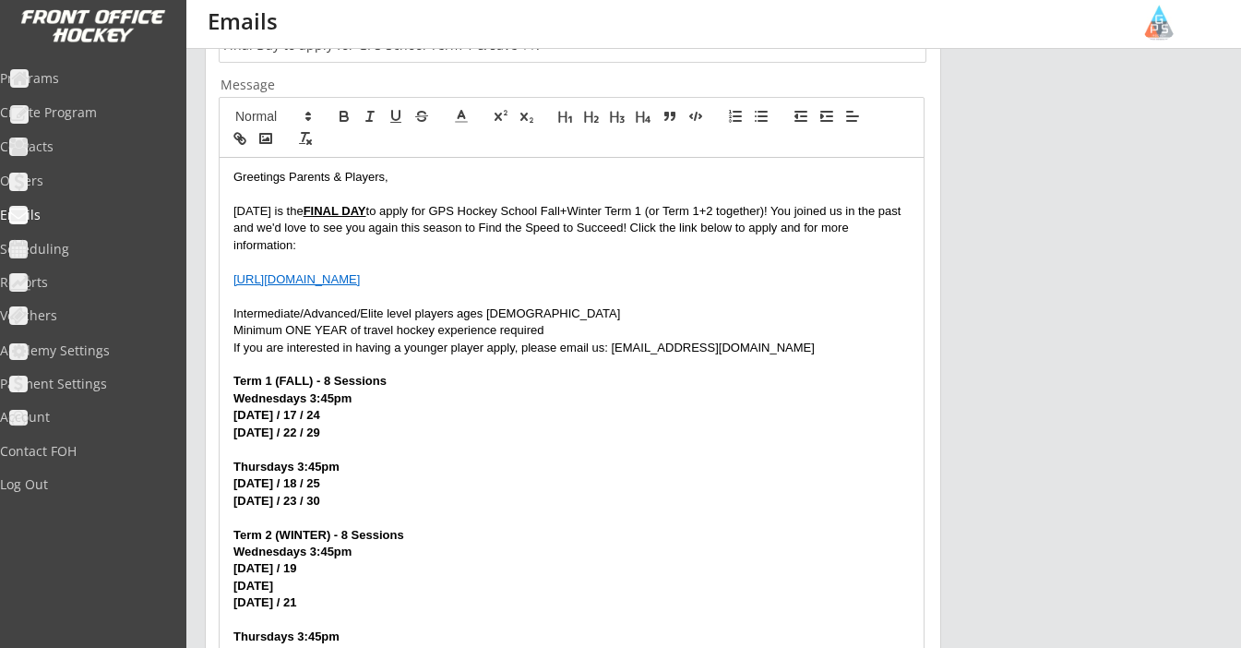
click at [551, 308] on p "Intermediate/Advanced/Elite level players ages 9-17" at bounding box center [571, 313] width 676 height 17
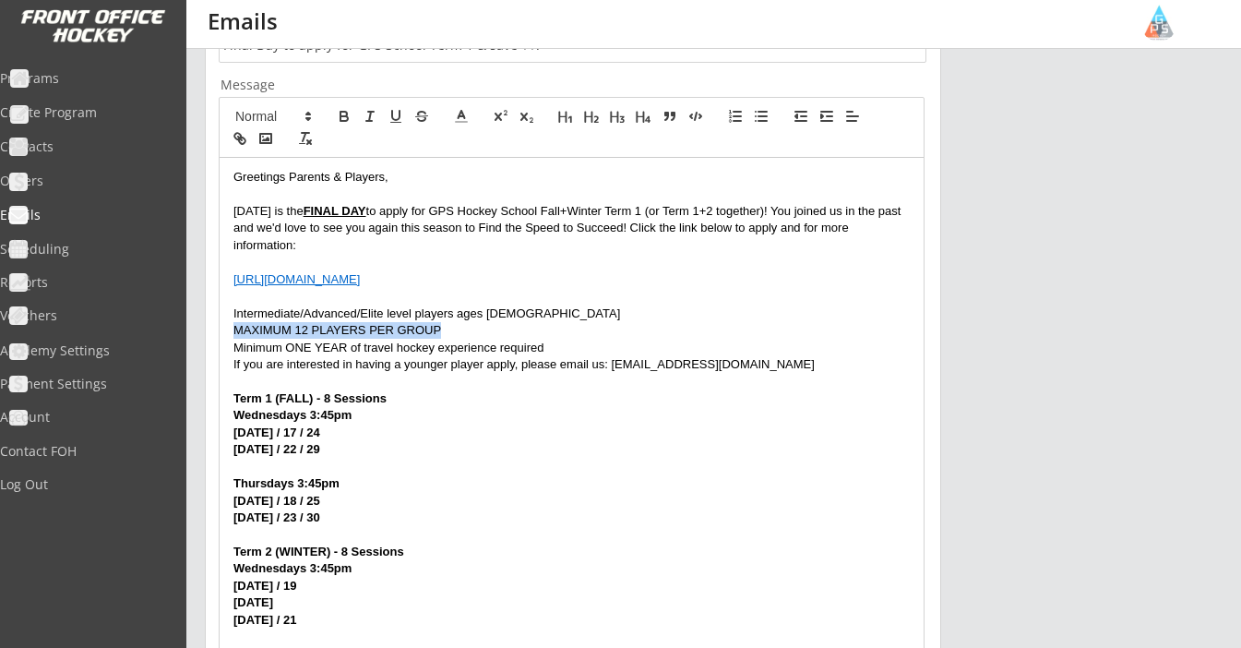
drag, startPoint x: 468, startPoint y: 328, endPoint x: 217, endPoint y: 329, distance: 251.0
click at [217, 329] on div "Step 2 - Craft an Email Subject and Message Subject Message Greetings Parents &…" at bounding box center [573, 624] width 736 height 1320
click at [436, 373] on p at bounding box center [571, 381] width 676 height 17
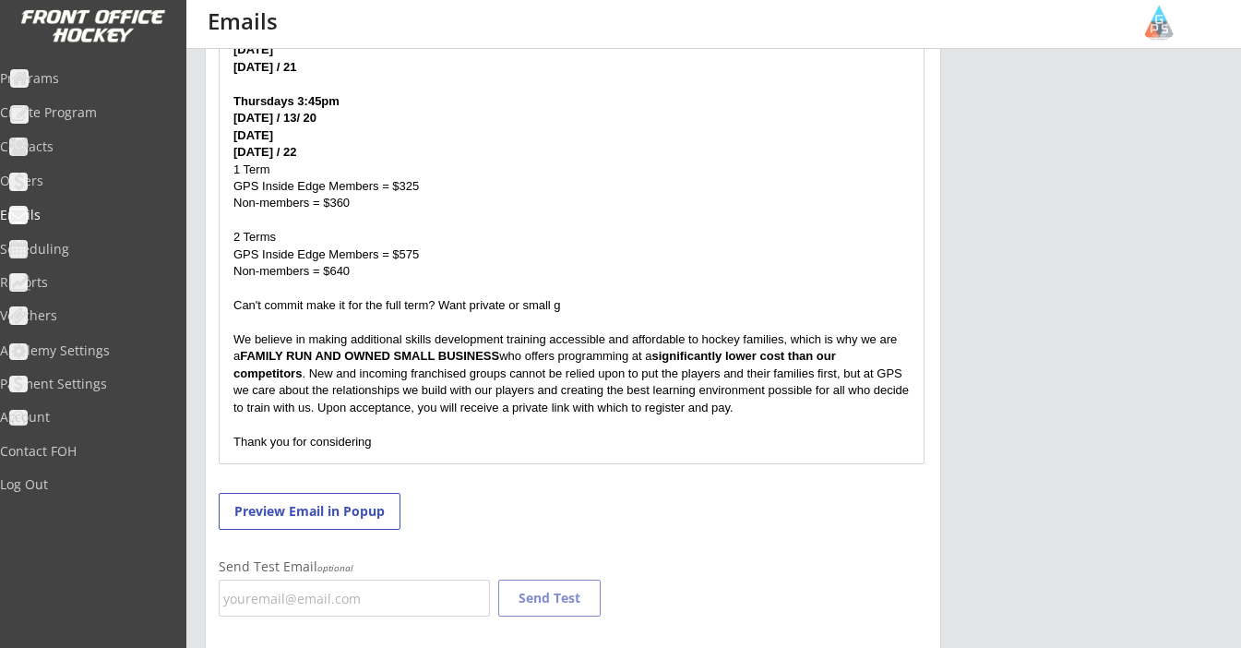
scroll to position [1068, 0]
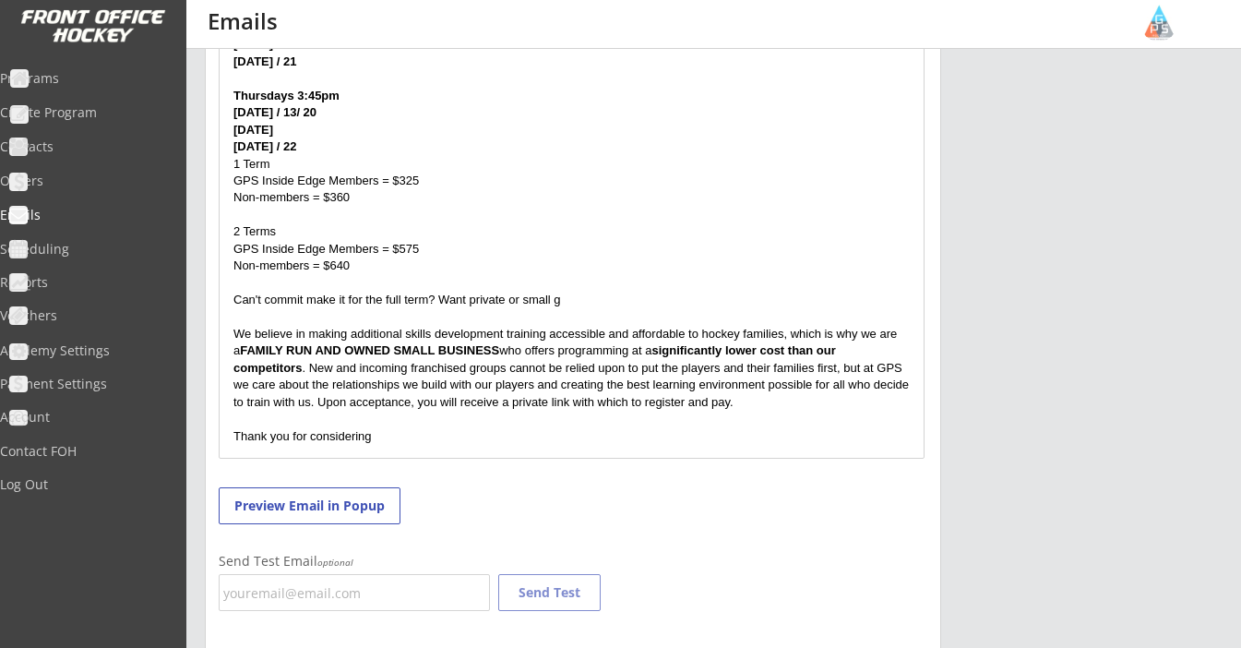
click at [771, 374] on p "We believe in making additional skills development training accessible and affo…" at bounding box center [571, 368] width 676 height 85
click at [402, 428] on p "Thank you for considering" at bounding box center [571, 436] width 676 height 17
click at [579, 292] on p "Can't commit make it for the full term? Want private or small g" at bounding box center [571, 300] width 676 height 17
drag, startPoint x: 576, startPoint y: 284, endPoint x: 437, endPoint y: 279, distance: 138.5
click at [437, 292] on p "Can't commit make it for the full term? Want private or small g" at bounding box center [571, 300] width 676 height 17
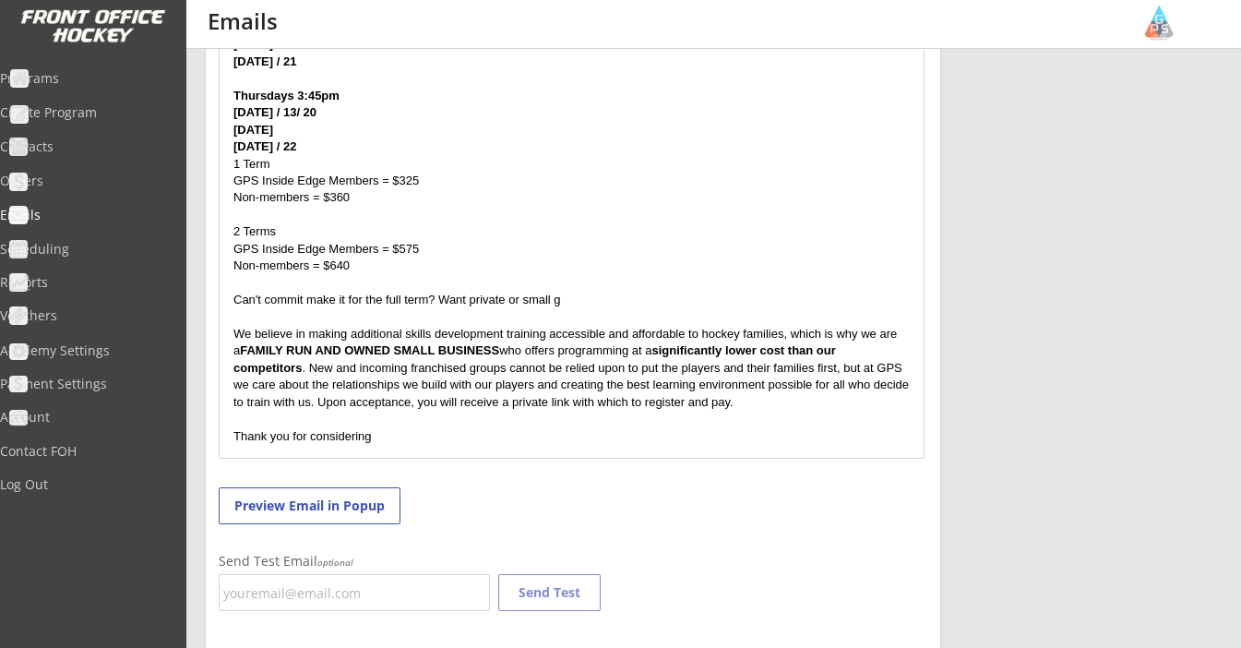
click at [305, 292] on p "Can't commit make it for the full term? Want private or small g" at bounding box center [571, 300] width 676 height 17
drag, startPoint x: 382, startPoint y: 285, endPoint x: 305, endPoint y: 283, distance: 76.6
click at [305, 292] on p "Can't commit make it for the full term? Want private or small g" at bounding box center [571, 300] width 676 height 17
click at [369, 292] on p "Can't commit to a full term? Want private or small g" at bounding box center [571, 300] width 676 height 17
click at [627, 292] on p "Can't commit to a full term of GPS School? Want private or small g" at bounding box center [571, 300] width 676 height 17
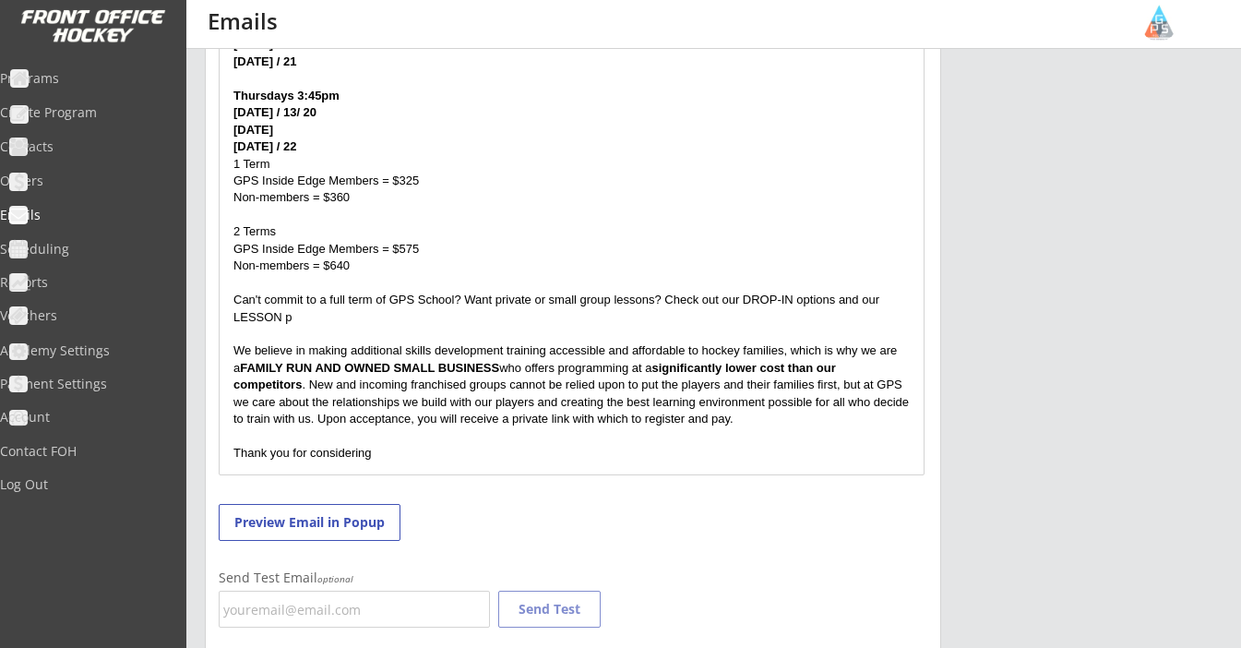
click at [854, 292] on p "Can't commit to a full term of GPS School? Want private or small group lessons?…" at bounding box center [571, 309] width 676 height 34
click at [858, 292] on p "Can't commit to a full term of GPS School? Want private or small group lessons?…" at bounding box center [571, 309] width 676 height 34
click at [315, 303] on p "Can't commit to a full term of GPS School? Want private or small group lessons?…" at bounding box center [571, 309] width 676 height 34
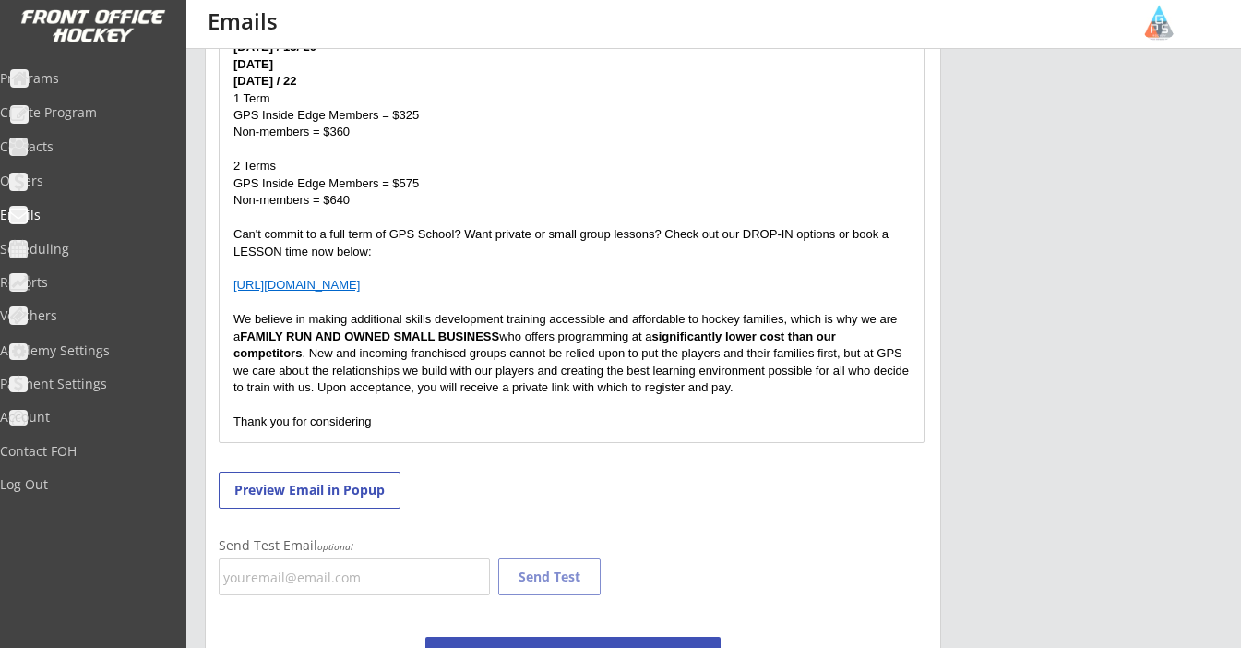
scroll to position [1140, 0]
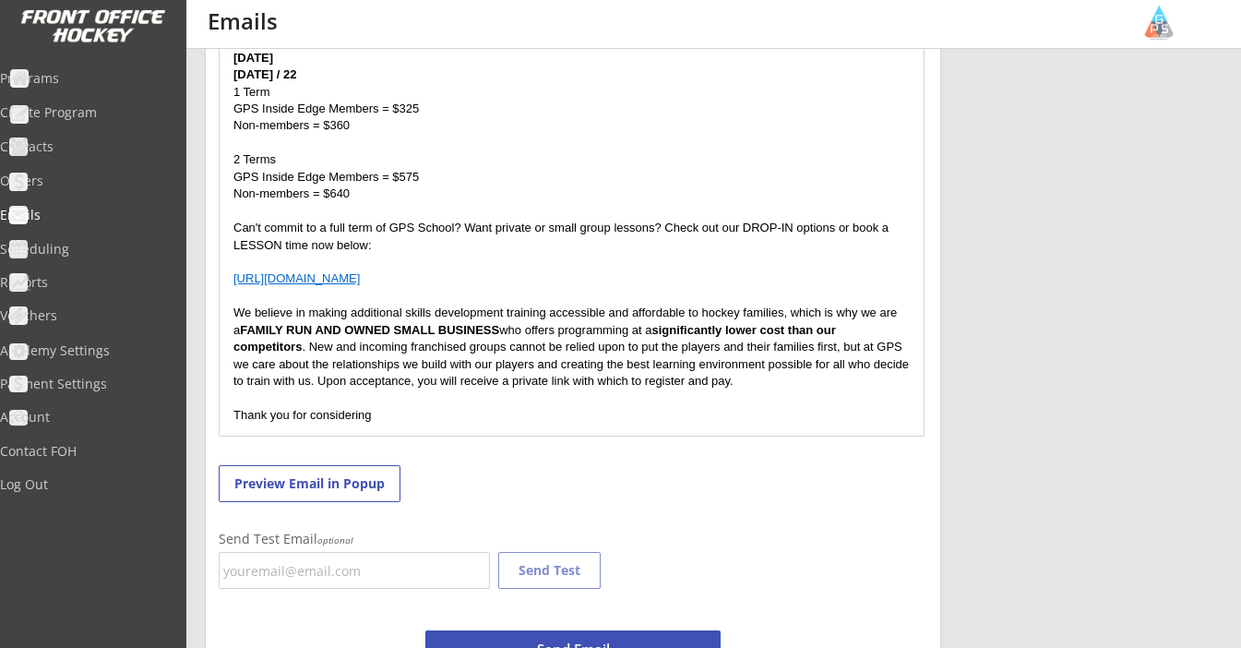
click at [399, 407] on p "Thank you for considering" at bounding box center [571, 415] width 676 height 17
click at [499, 407] on p "Thank you for considering training with GPS and we look forward" at bounding box center [571, 415] width 676 height 17
click at [649, 407] on p "Thank you for considering training with GPS and I will look forward" at bounding box center [571, 415] width 676 height 17
click at [754, 362] on p "We believe in making additional skills development training accessible and affo…" at bounding box center [571, 347] width 676 height 85
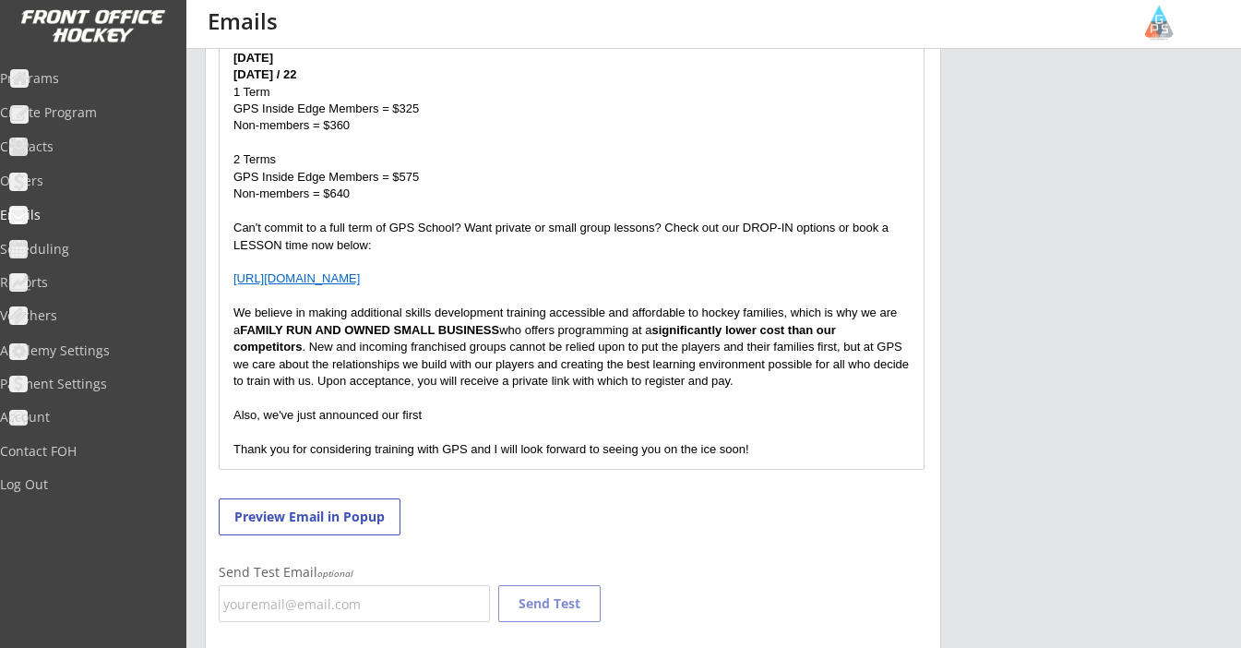
drag, startPoint x: 431, startPoint y: 394, endPoint x: 265, endPoint y: 392, distance: 166.1
click at [265, 407] on p "Also, we've just announced our first" at bounding box center [571, 415] width 676 height 17
drag, startPoint x: 396, startPoint y: 396, endPoint x: 510, endPoint y: 397, distance: 114.4
click at [510, 407] on p "Also, be on the lookout for our HOLIDAY CLINICS" at bounding box center [571, 415] width 676 height 17
click at [532, 407] on p "Also, be on the lookout for our HOLIDAY CLINICS" at bounding box center [571, 415] width 676 height 17
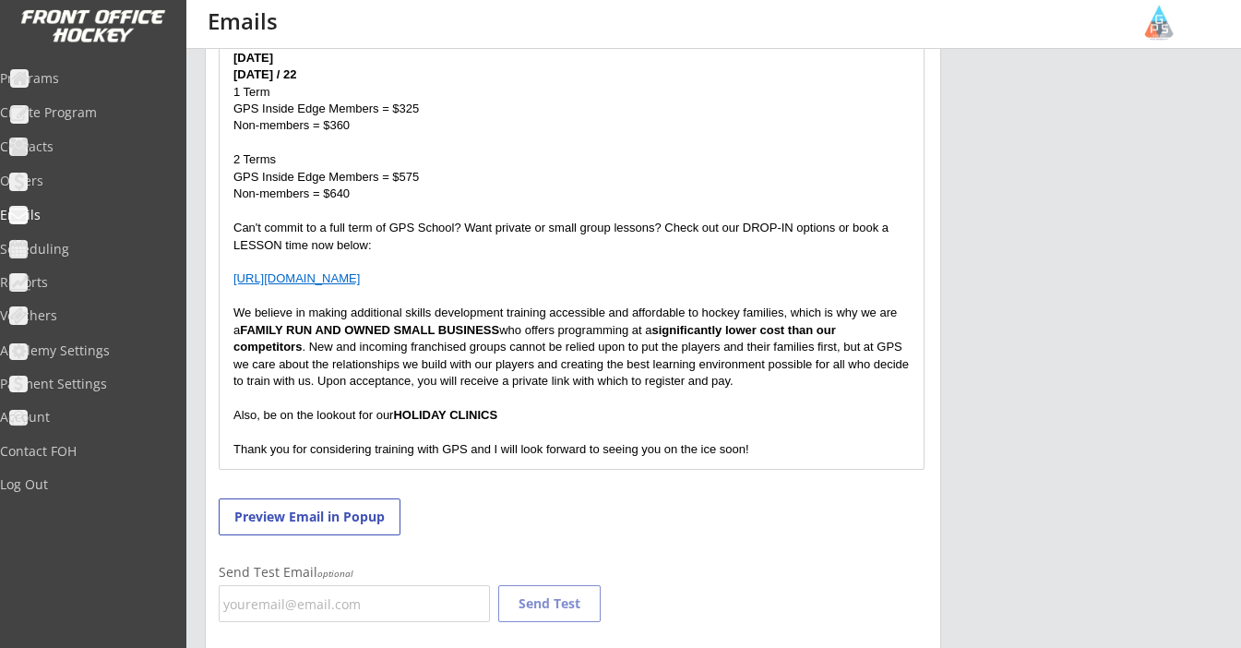
click at [380, 407] on p "Also, be on the lookout for our HOLIDAY CLINICS" at bounding box center [571, 415] width 676 height 17
click at [528, 407] on p "Also, be on the lookout for our HOLIDAY CLINICS" at bounding box center [571, 415] width 676 height 17
click at [393, 407] on p "Also, be on the lookout for our HOLIDAY CLINICS" at bounding box center [571, 415] width 676 height 17
click at [588, 407] on p "Also, be on the lookout for our upcoming HOLIDAY CLINICS" at bounding box center [571, 415] width 676 height 17
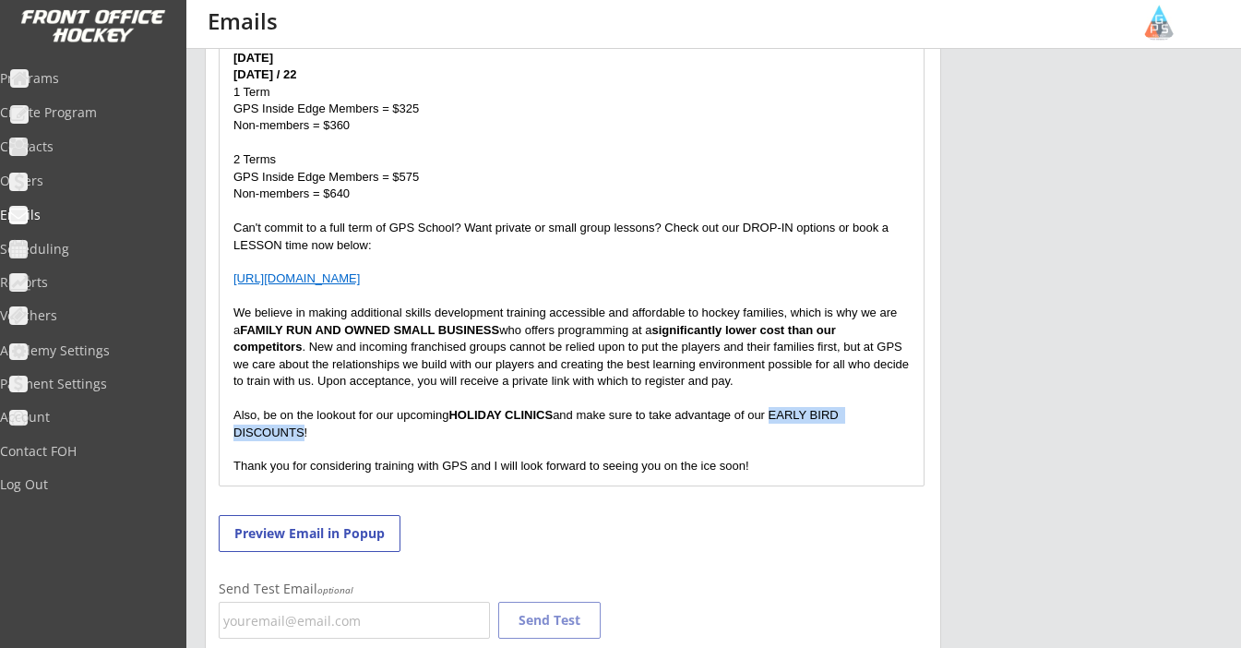
drag, startPoint x: 304, startPoint y: 411, endPoint x: 776, endPoint y: 391, distance: 472.9
click at [776, 407] on p "Also, be on the lookout for our upcoming HOLIDAY CLINICS and make sure to take …" at bounding box center [571, 424] width 676 height 34
click at [615, 412] on p "Also, be on the lookout for our upcoming HOLIDAY CLINICS and make sure to take …" at bounding box center [571, 424] width 676 height 34
drag, startPoint x: 659, startPoint y: 412, endPoint x: 679, endPoint y: 412, distance: 20.3
click at [660, 412] on p "Also, be on the lookout for our upcoming HOLIDAY CLINICS and make sure to take …" at bounding box center [571, 424] width 676 height 34
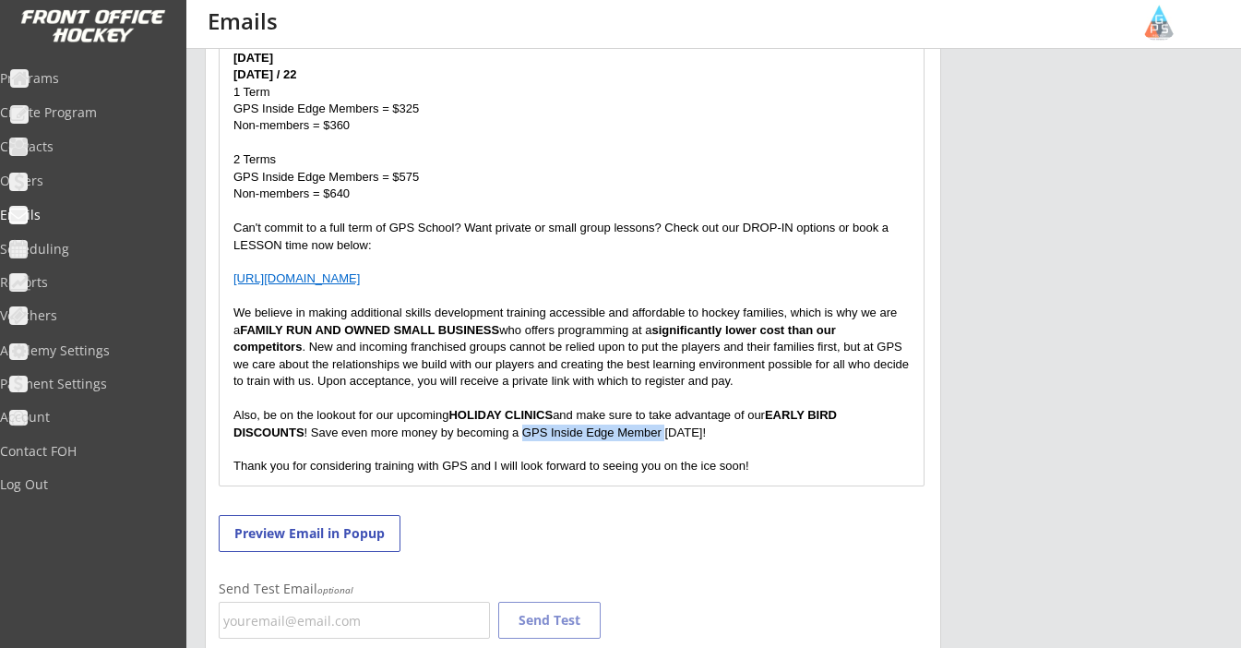
drag, startPoint x: 664, startPoint y: 413, endPoint x: 524, endPoint y: 413, distance: 139.3
click at [524, 413] on p "Also, be on the lookout for our upcoming HOLIDAY CLINICS and make sure to take …" at bounding box center [571, 424] width 676 height 34
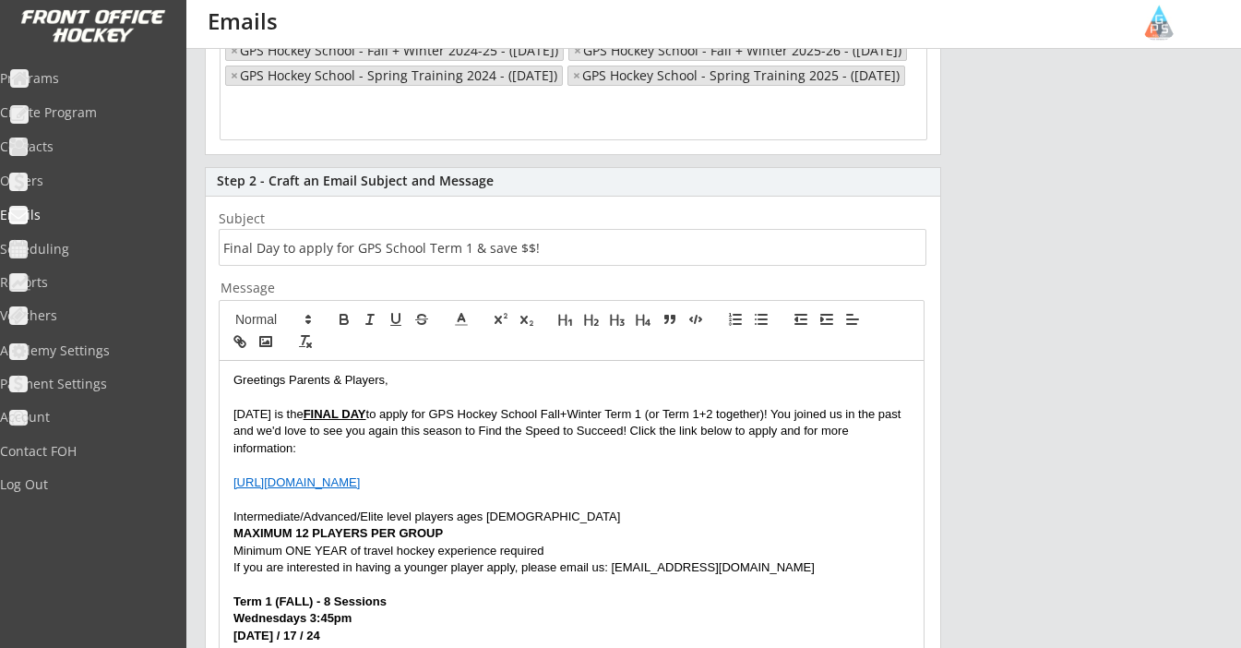
scroll to position [281, 0]
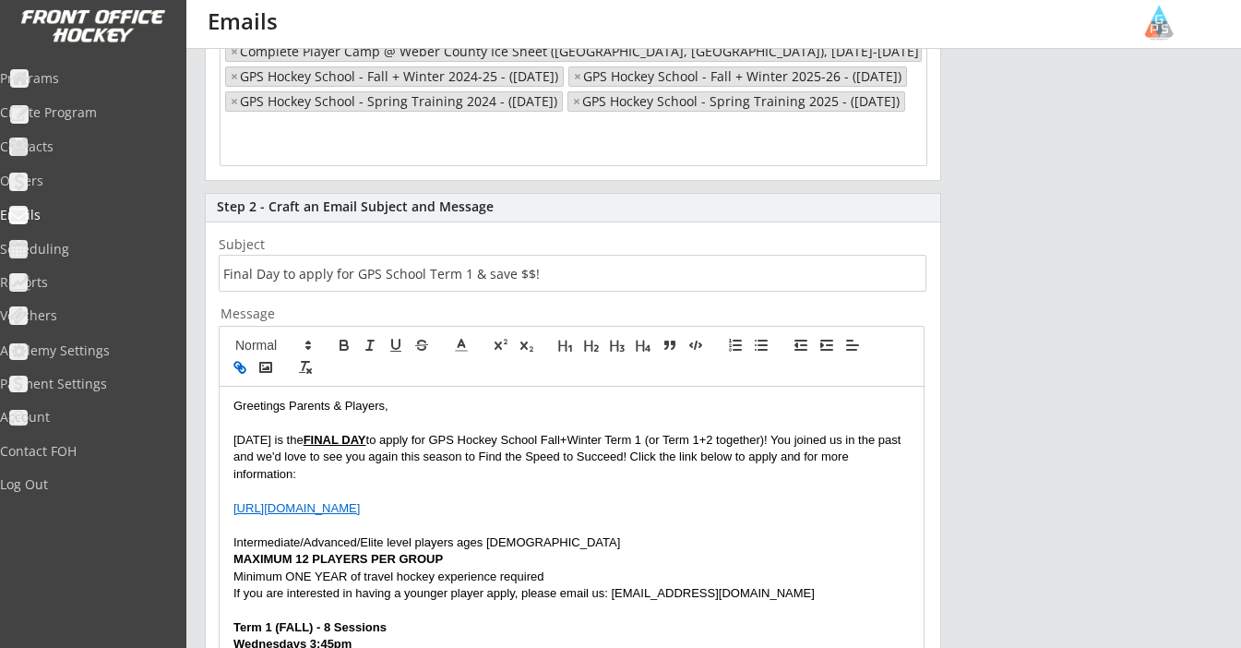
click at [241, 365] on icon "button" at bounding box center [237, 365] width 6 height 6
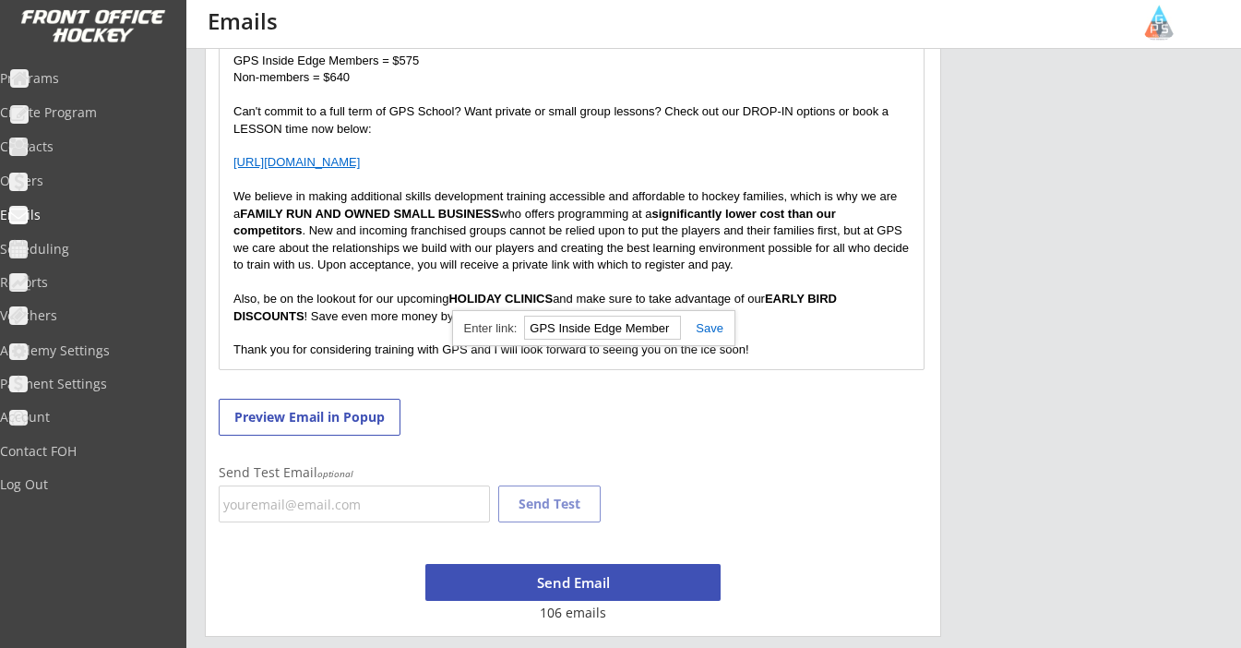
paste input "https://www.grunnahpowerskating.com/gps-inside-edge"
type input "https://www.grunnahpowerskating.com/gps-inside-edge"
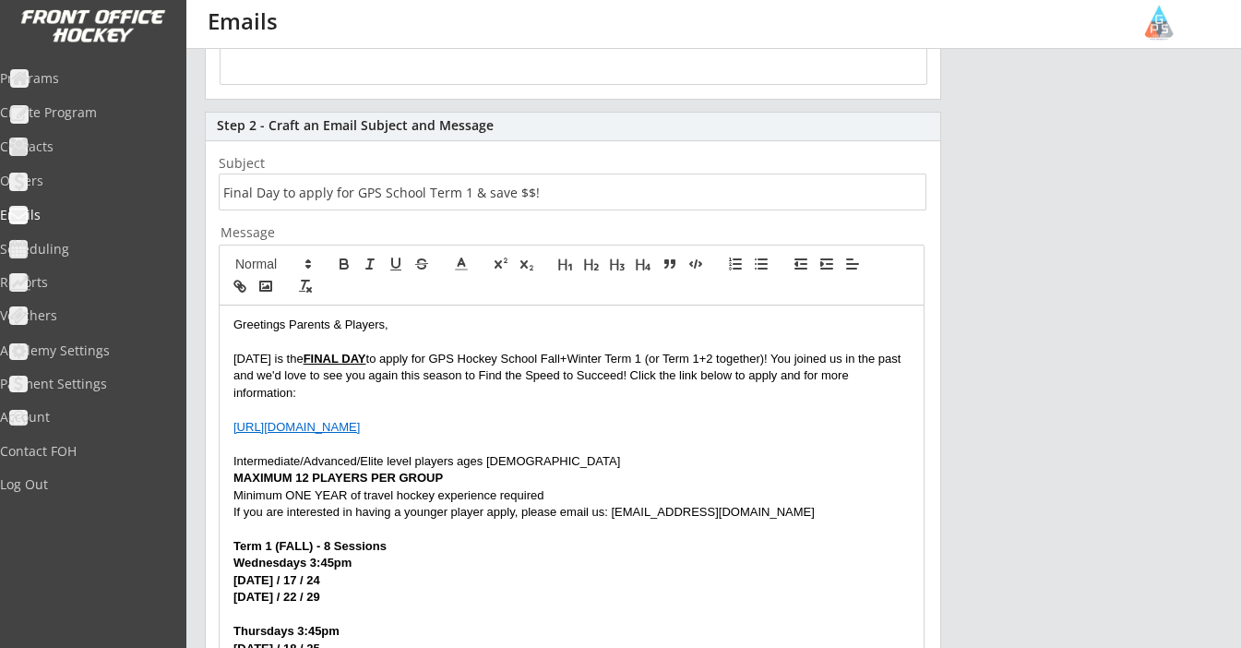
scroll to position [366, 0]
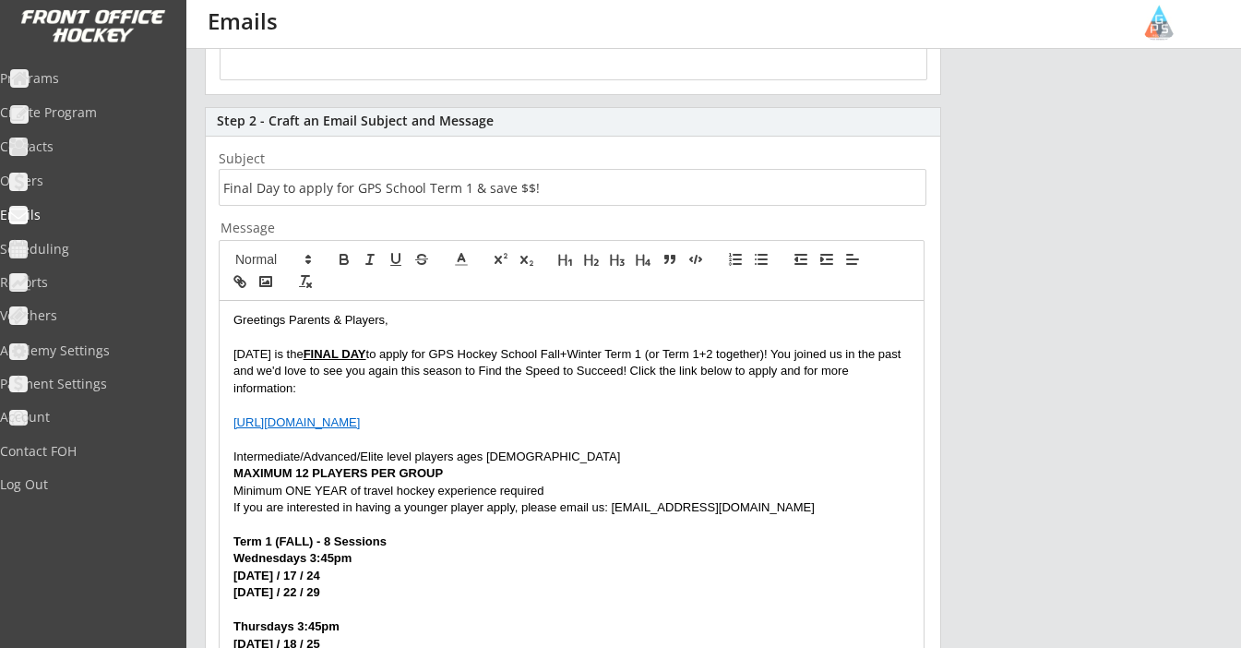
click at [553, 194] on input "input" at bounding box center [573, 187] width 708 height 37
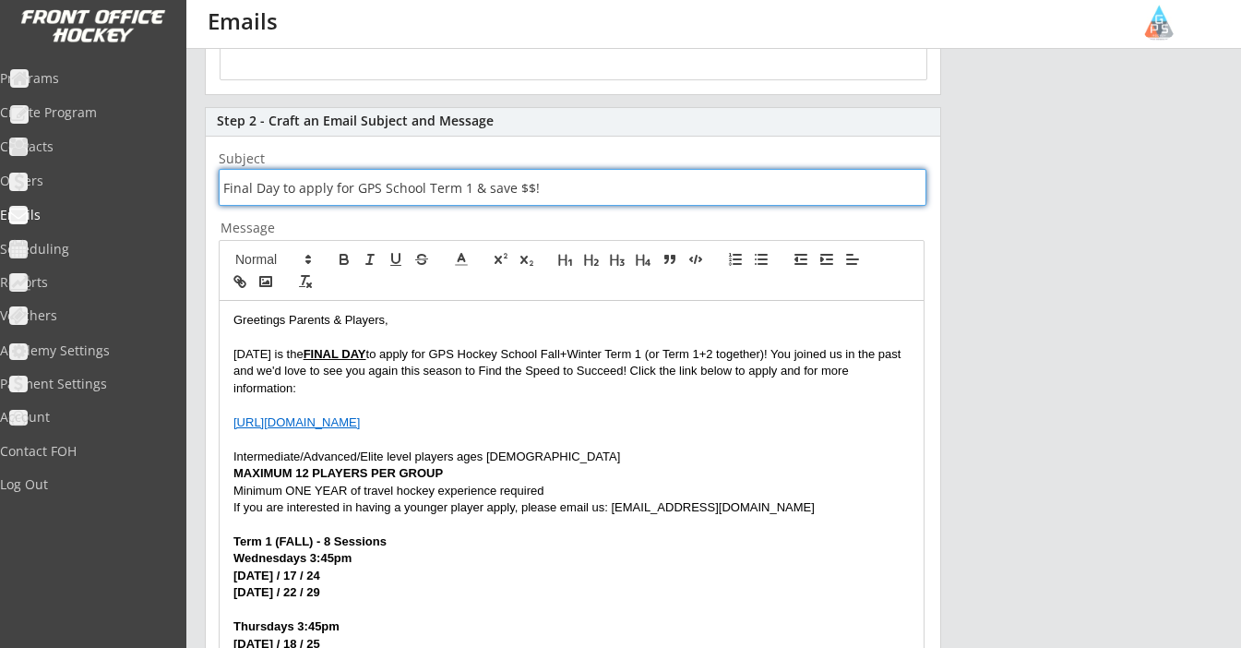
click at [478, 189] on input "input" at bounding box center [573, 187] width 708 height 37
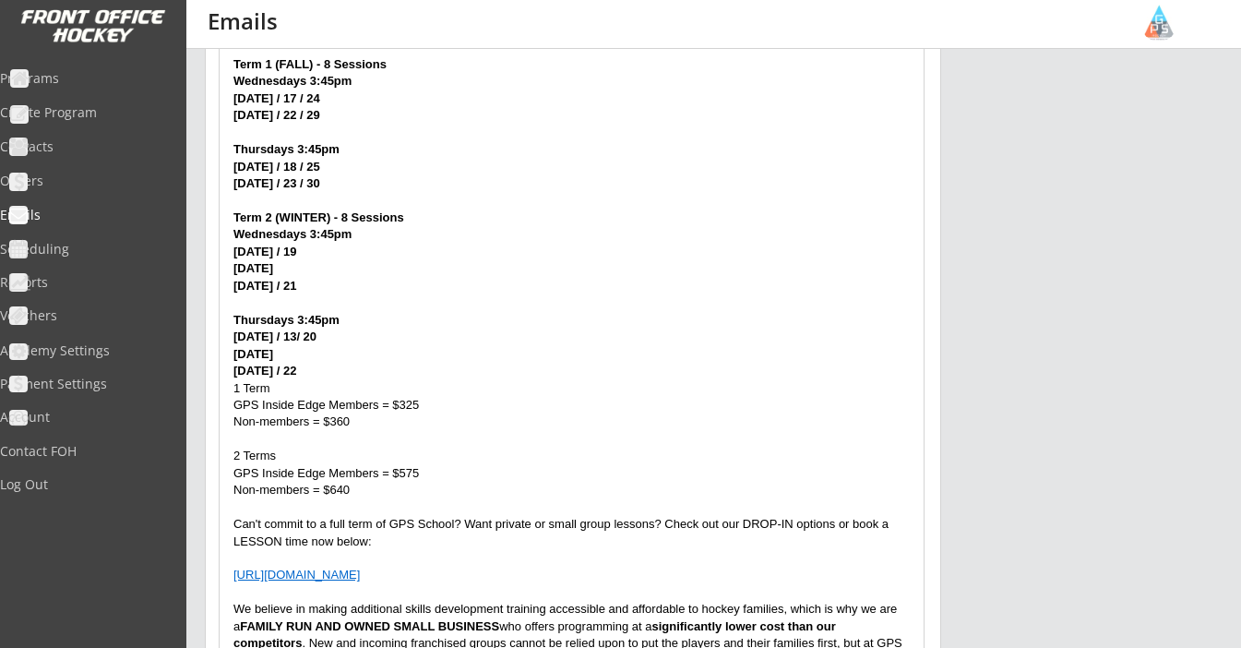
scroll to position [852, 0]
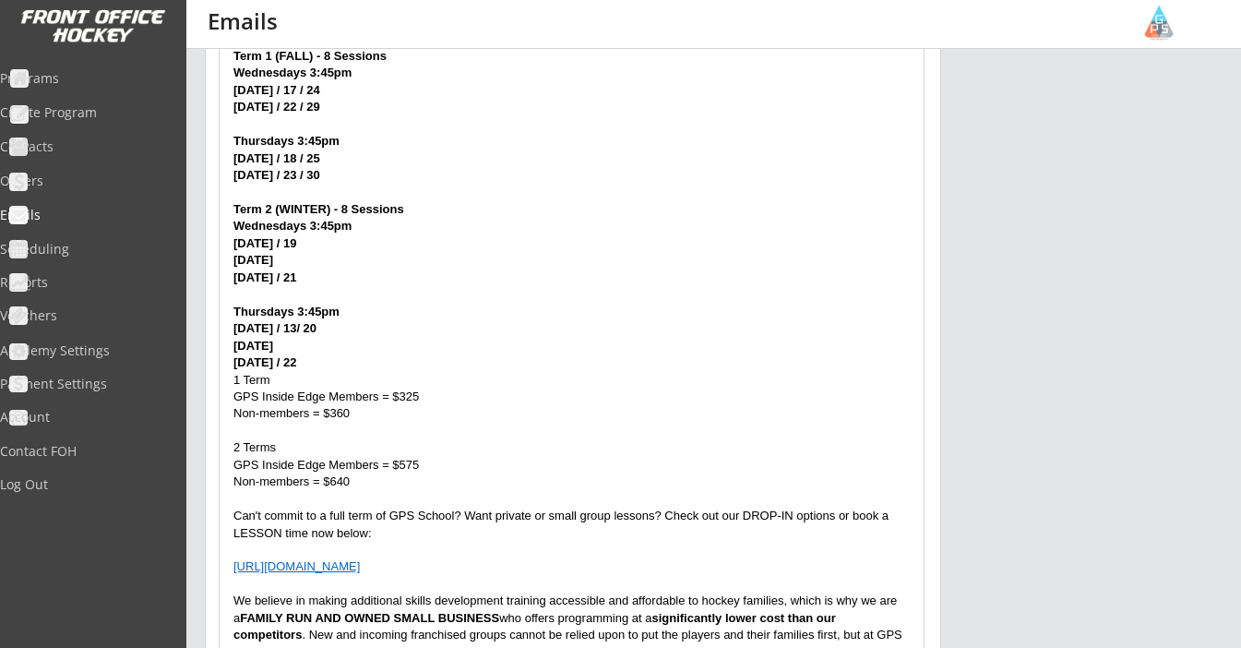
type input "Final Day to apply for GPS School Term 1 and save $$!"
click at [367, 354] on p "January 8 / 15 / 22" at bounding box center [571, 362] width 676 height 17
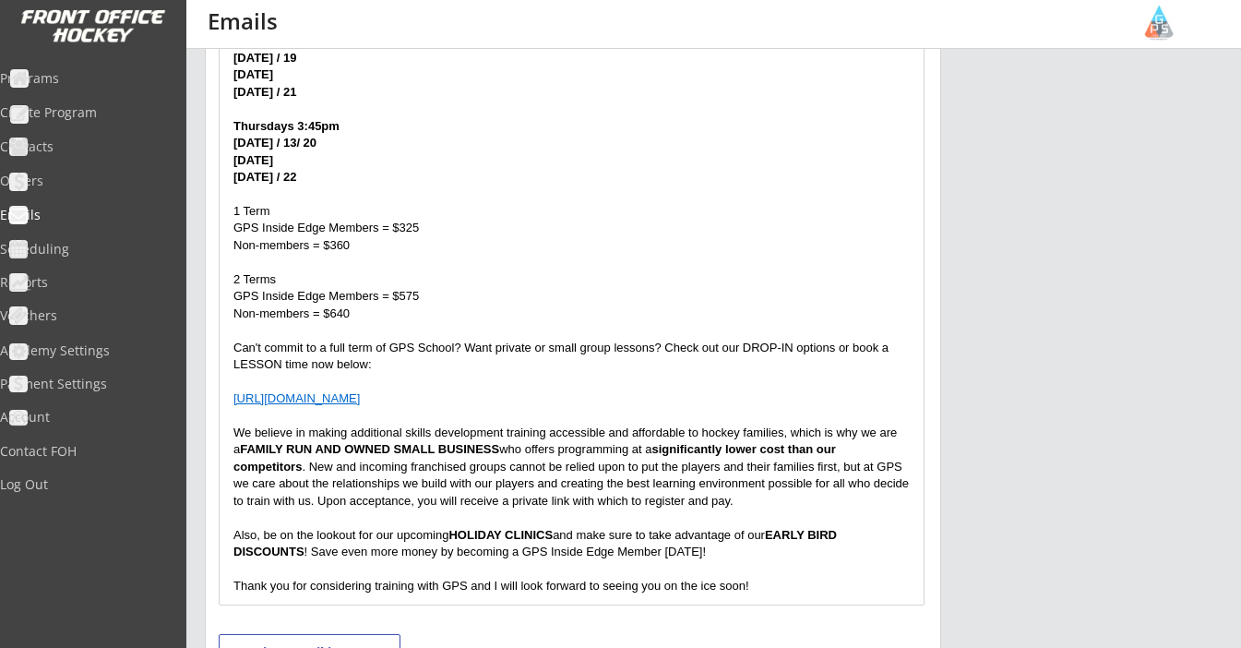
scroll to position [1068, 0]
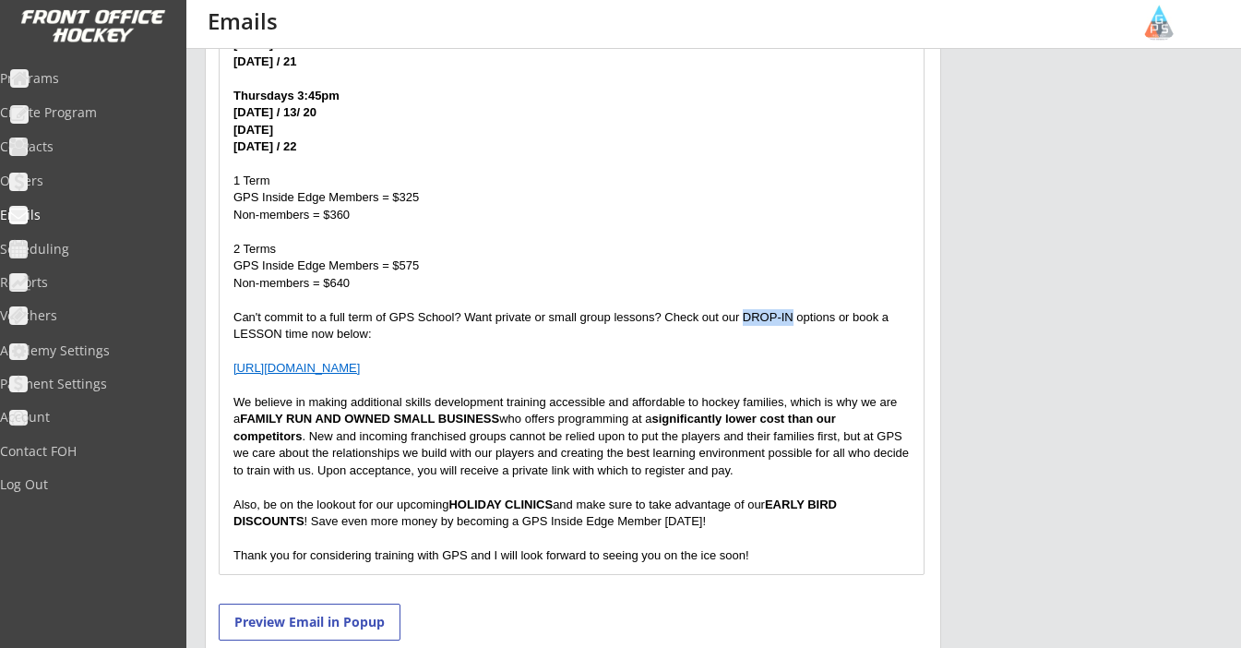
drag, startPoint x: 745, startPoint y: 299, endPoint x: 795, endPoint y: 300, distance: 49.8
click at [795, 309] on p "Can't commit to a full term of GPS School? Want private or small group lessons?…" at bounding box center [571, 326] width 676 height 34
click at [257, 313] on p "Can't commit to a full term of GPS School? Want private or small group lessons?…" at bounding box center [571, 326] width 676 height 34
click at [490, 321] on p "Can't commit to a full term of GPS School? Want private or small group lessons?…" at bounding box center [571, 326] width 676 height 34
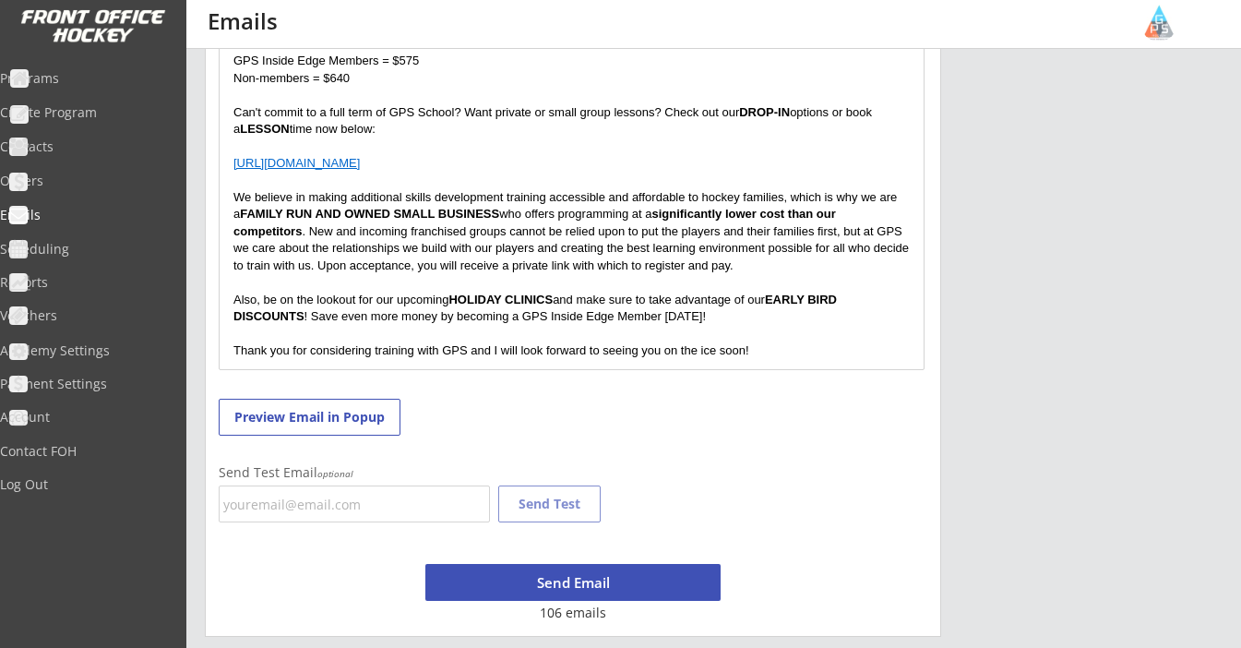
scroll to position [1273, 0]
click at [612, 589] on button "Send Email" at bounding box center [572, 582] width 295 height 37
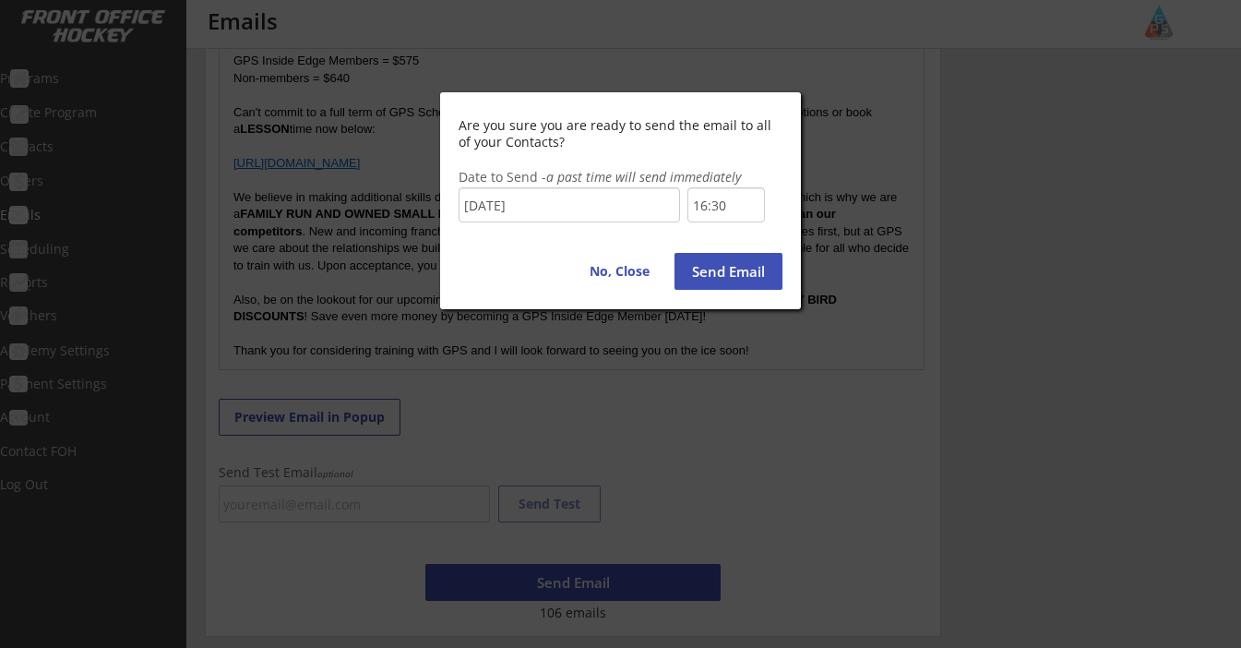
click at [732, 277] on button "Send Email" at bounding box center [729, 271] width 108 height 37
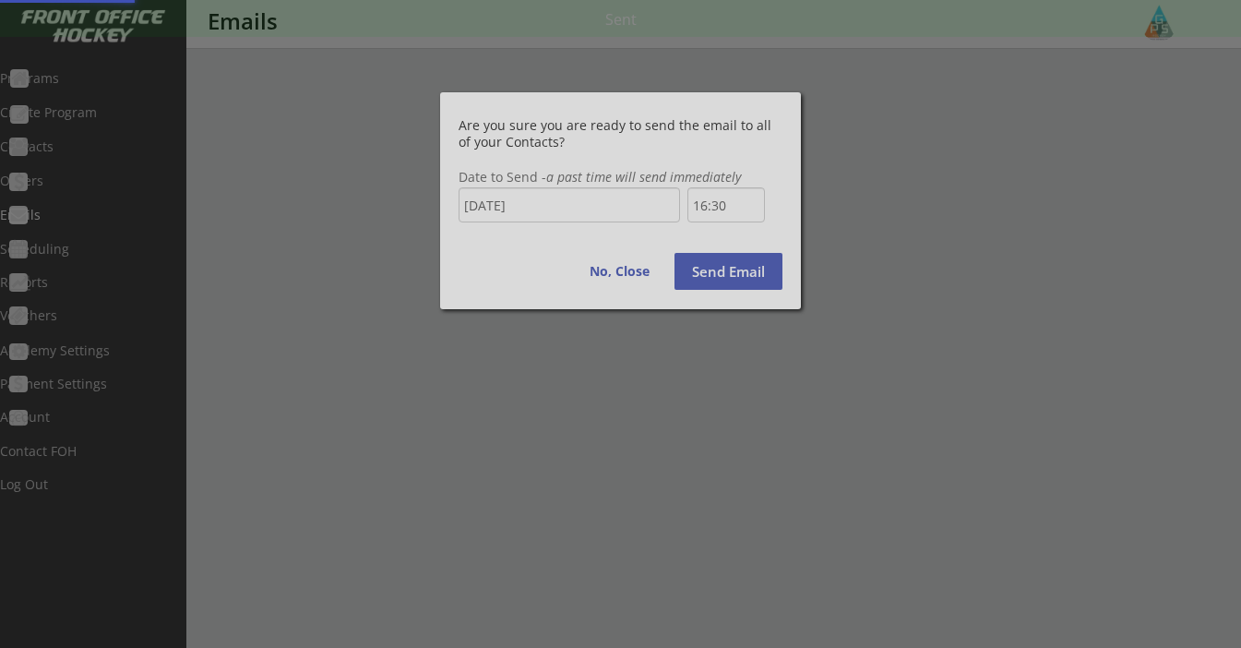
scroll to position [0, 0]
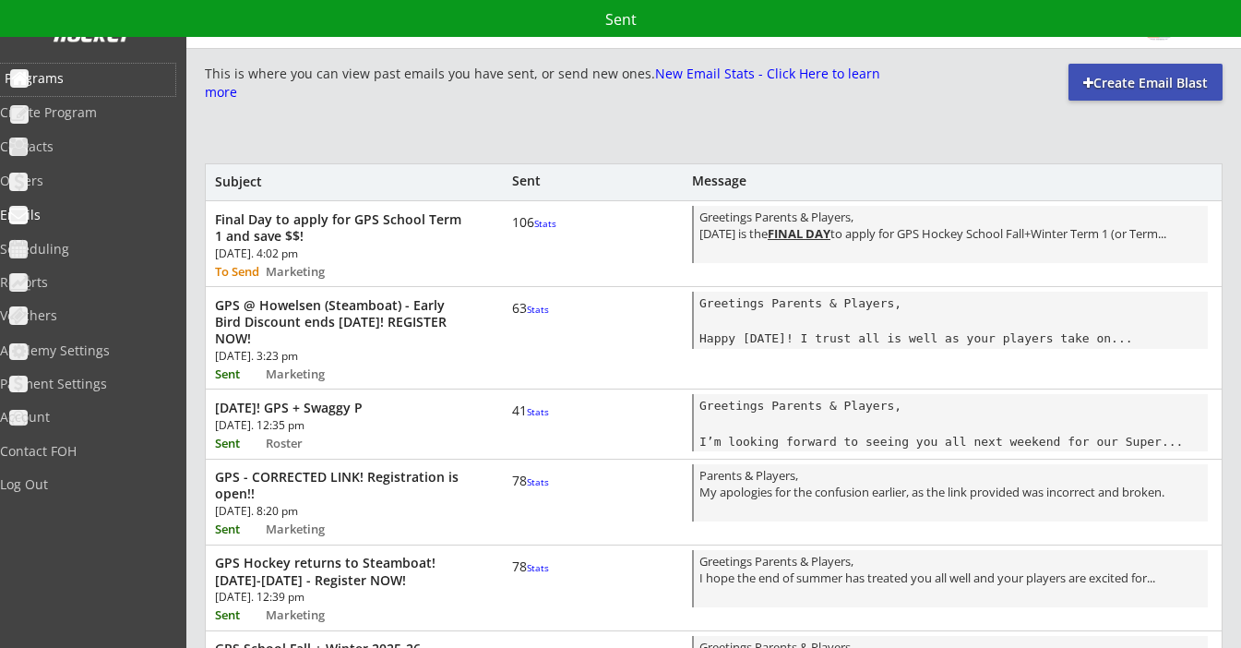
click at [64, 90] on div "Programs" at bounding box center [87, 80] width 175 height 32
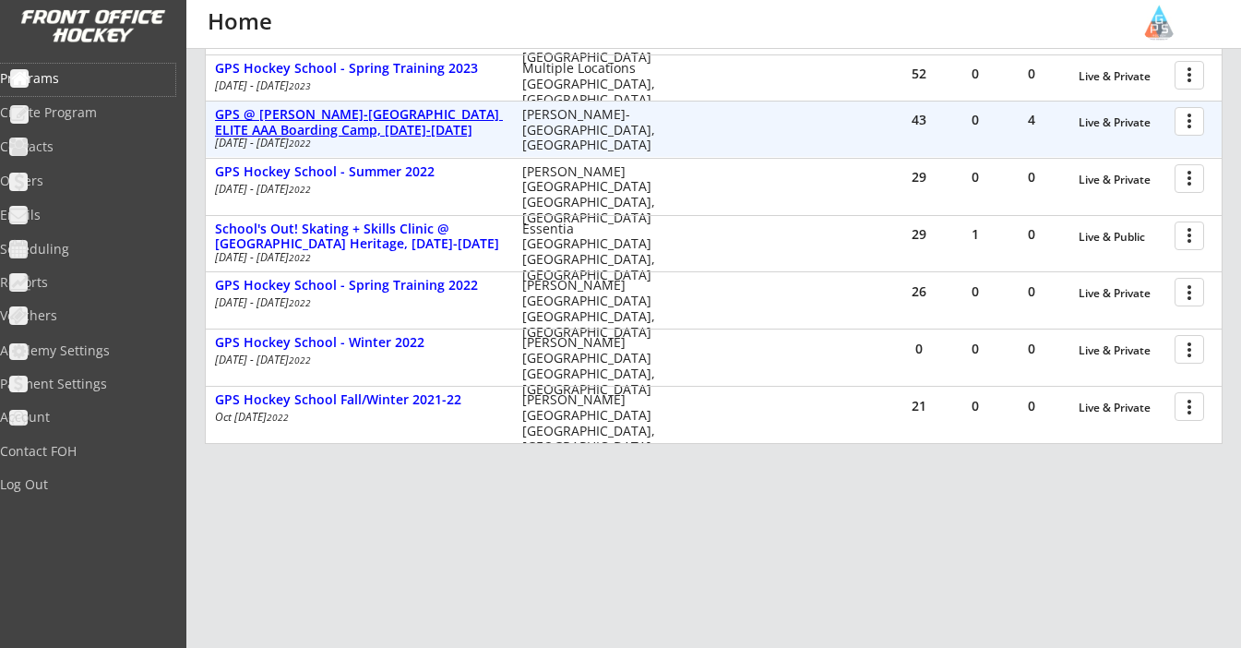
scroll to position [835, 0]
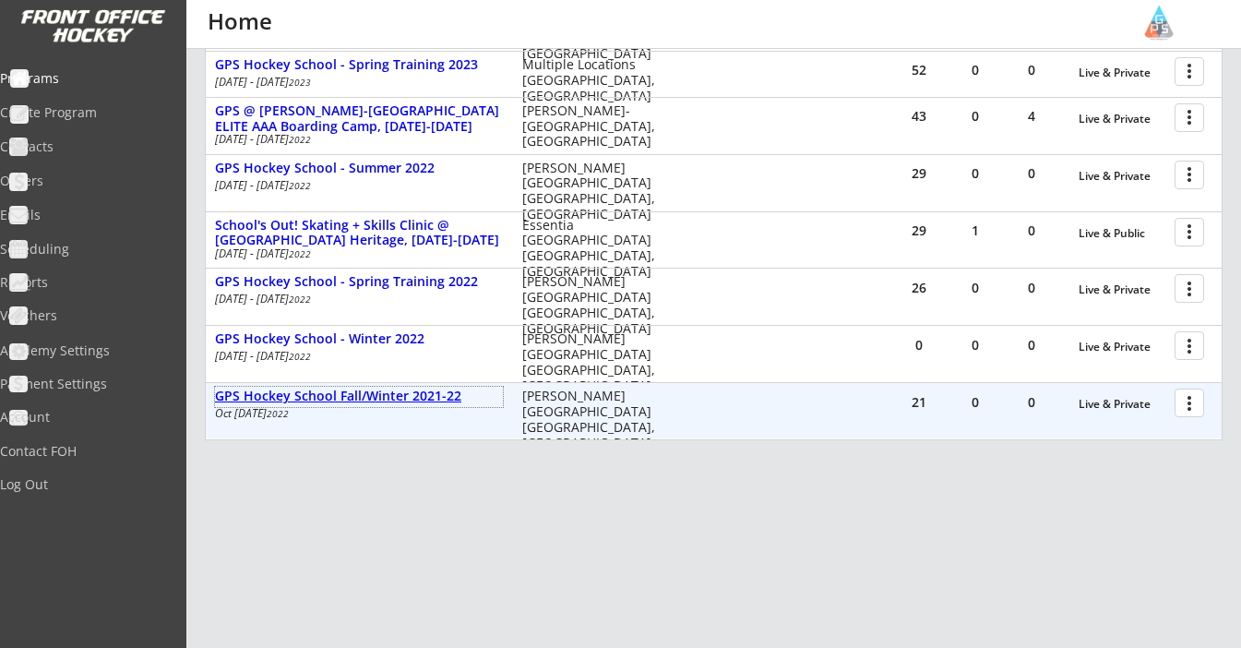
click at [405, 389] on div "GPS Hockey School Fall/Winter 2021-22" at bounding box center [359, 397] width 288 height 16
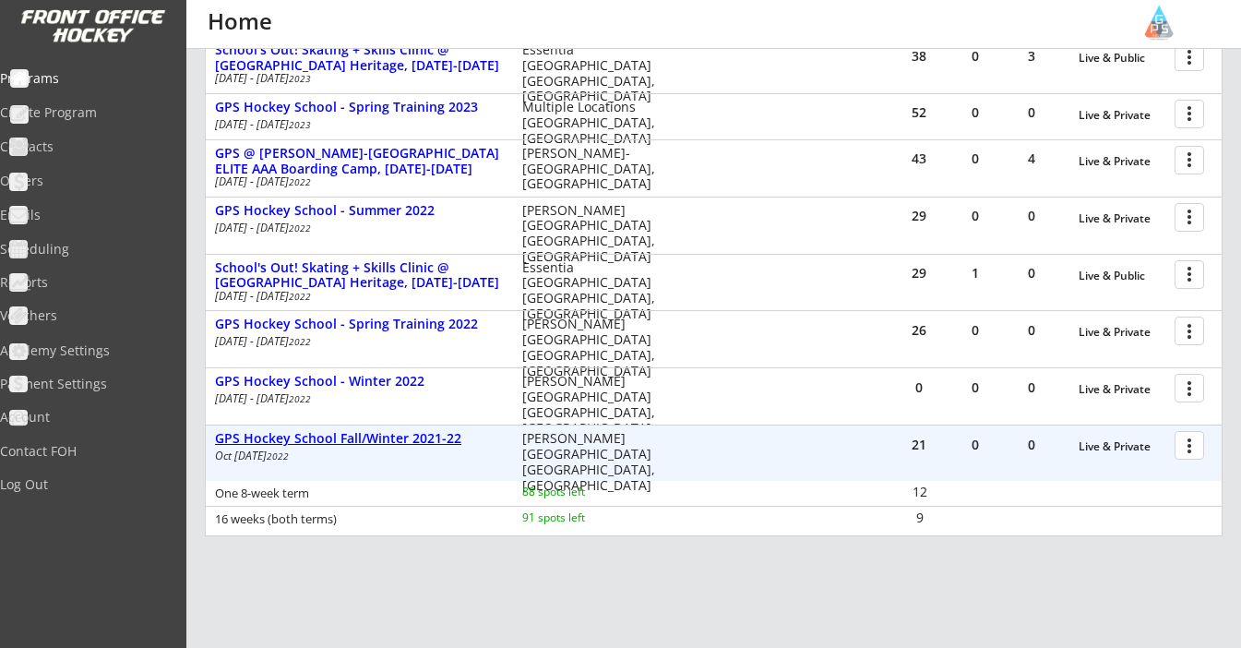
scroll to position [786, 0]
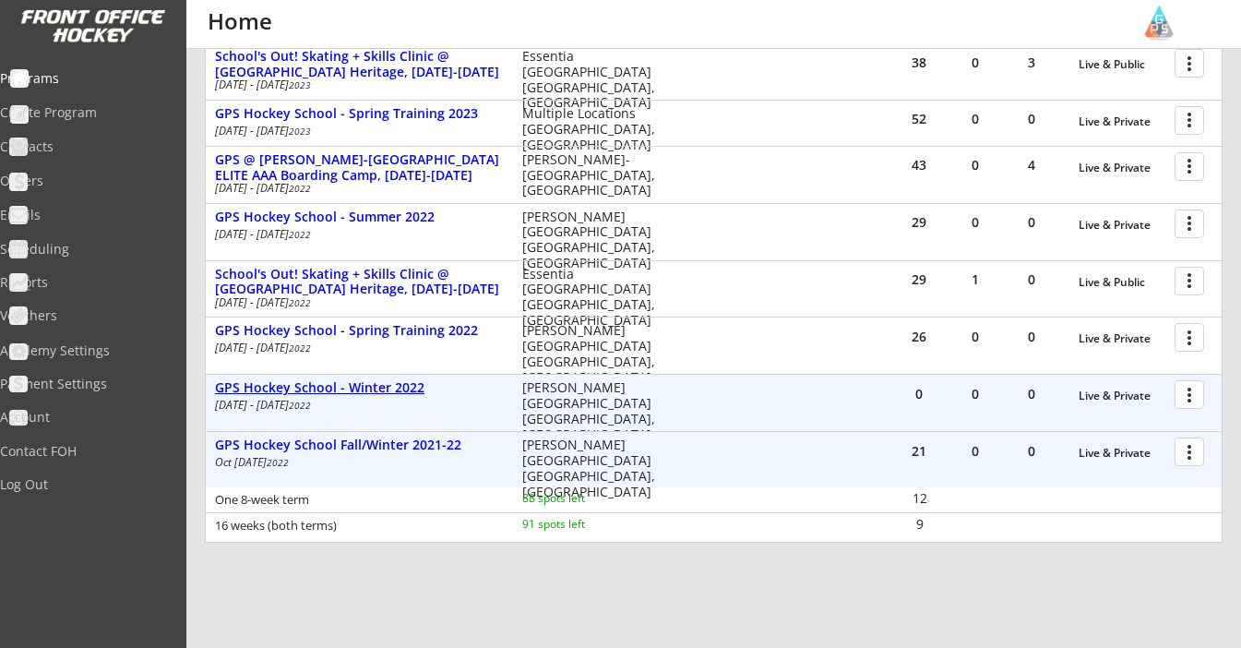
click at [390, 380] on div "GPS Hockey School - Winter 2022" at bounding box center [359, 388] width 288 height 16
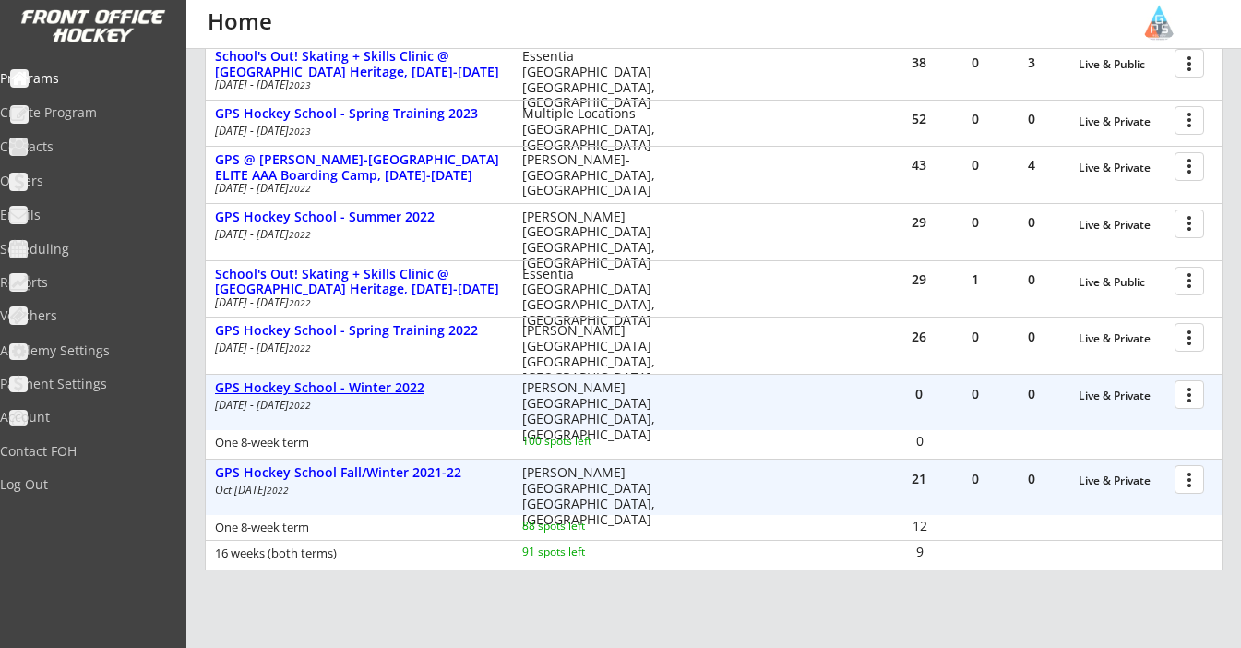
click at [390, 380] on div "GPS Hockey School - Winter 2022" at bounding box center [359, 388] width 288 height 16
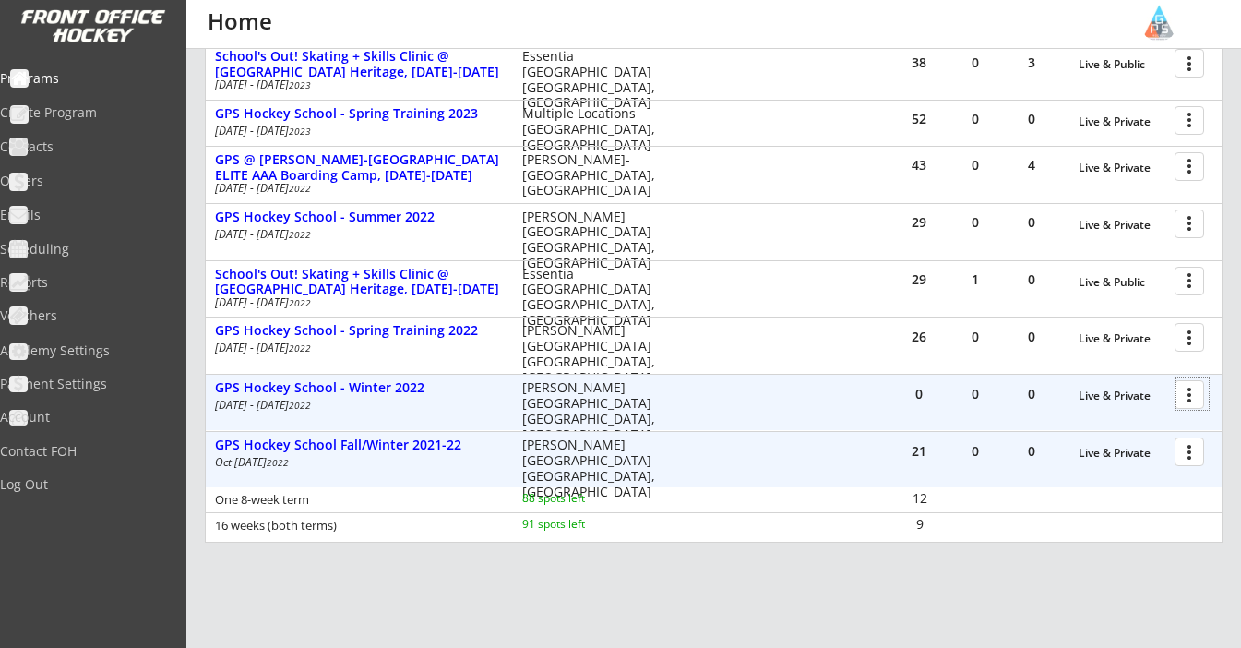
click at [1191, 388] on div at bounding box center [1193, 393] width 32 height 32
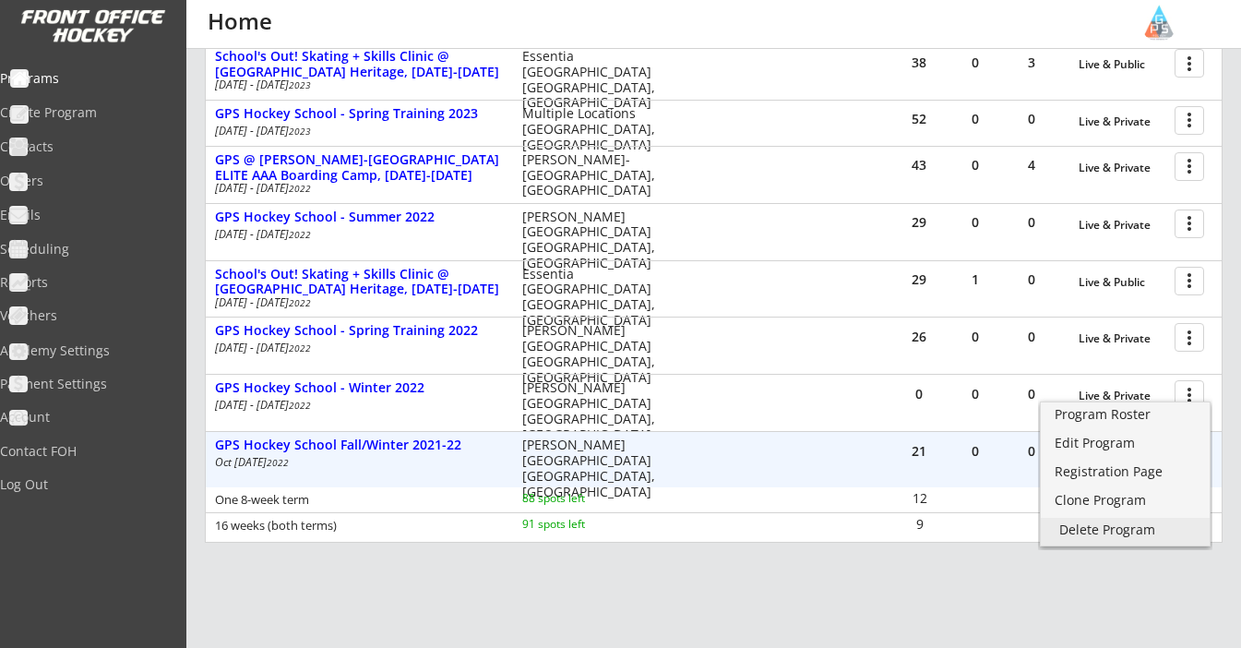
click at [1133, 527] on div "Delete Program" at bounding box center [1125, 529] width 132 height 13
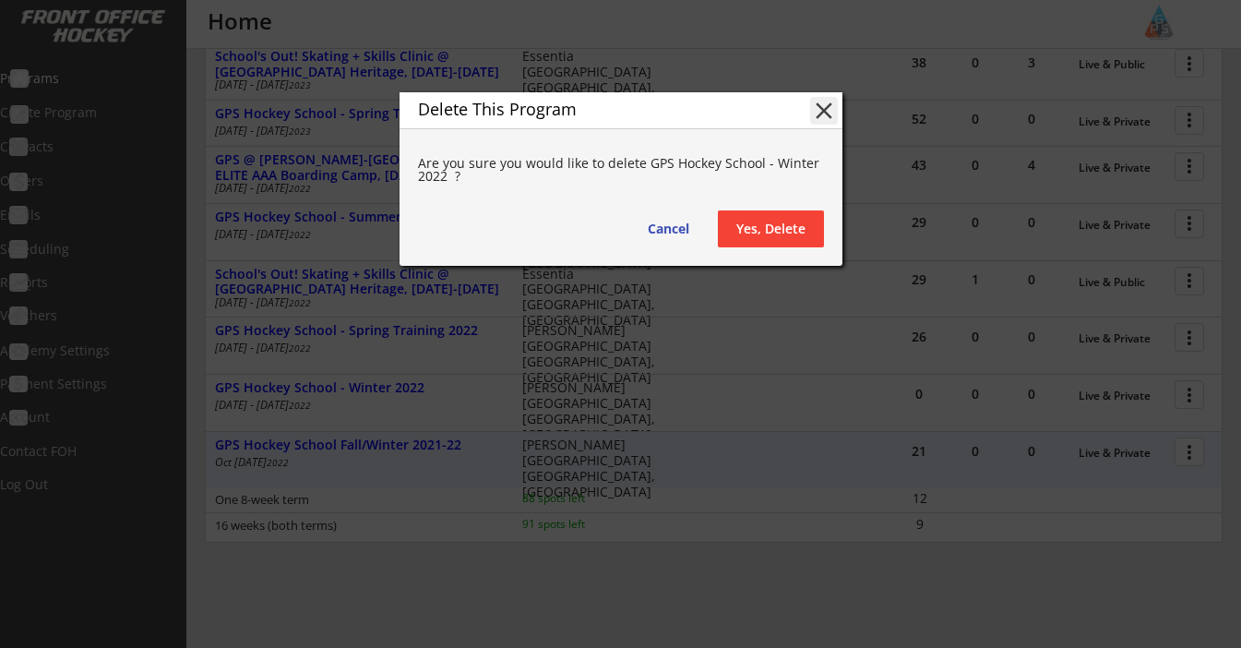
click at [770, 226] on button "Yes, Delete" at bounding box center [771, 228] width 106 height 37
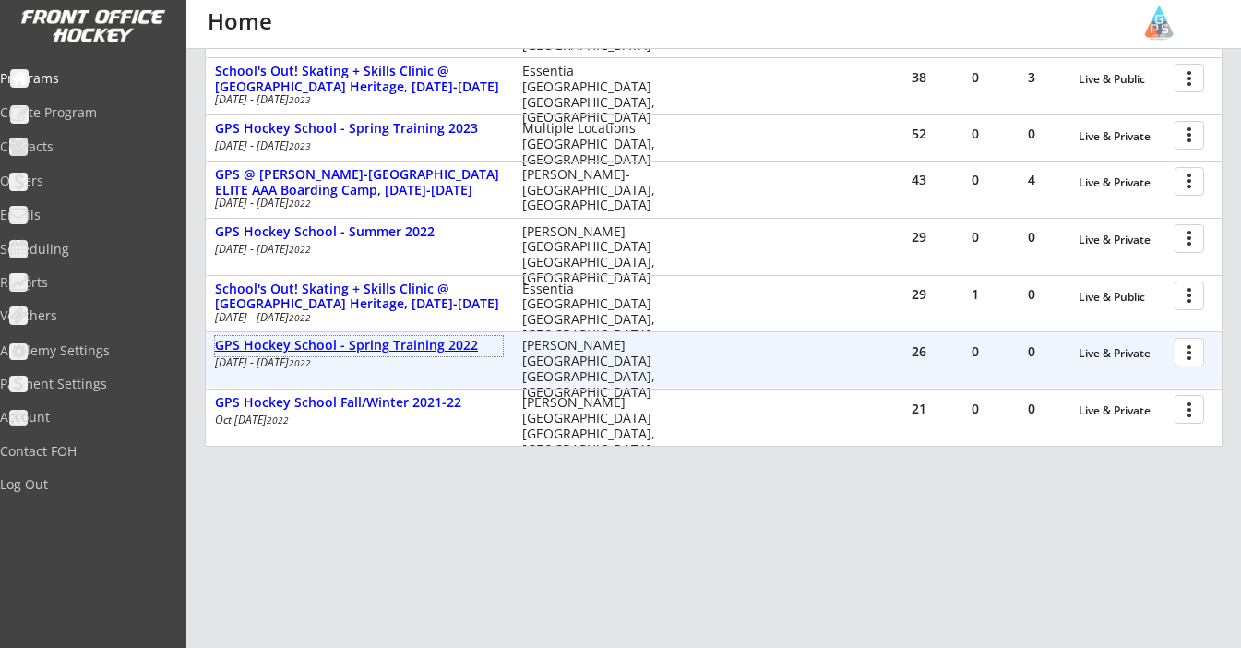
click at [380, 338] on div "GPS Hockey School - Spring Training 2022" at bounding box center [359, 346] width 288 height 16
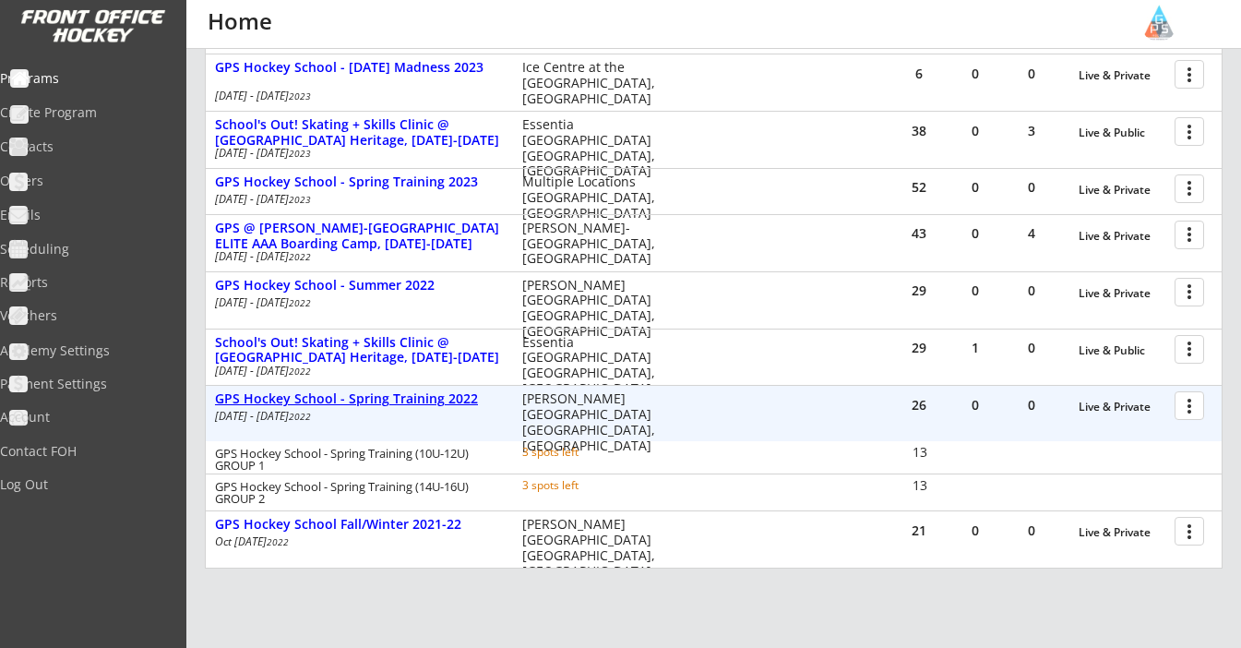
scroll to position [709, 0]
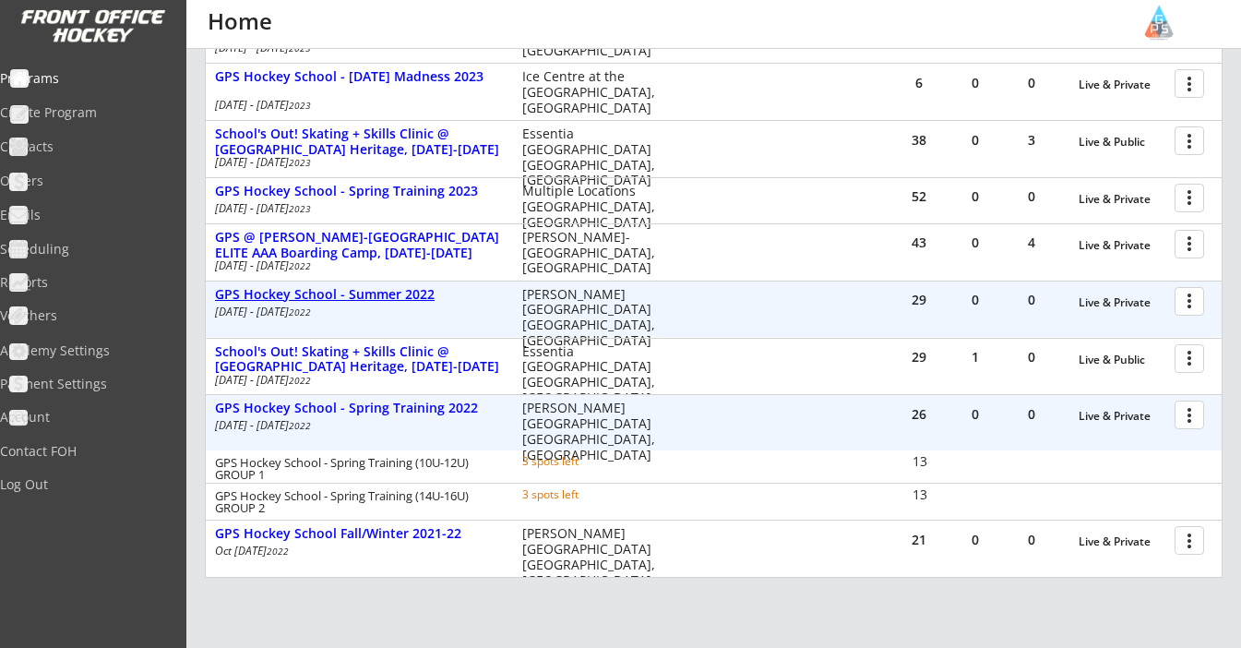
click at [376, 293] on div "GPS Hockey School - Summer 2022" at bounding box center [359, 295] width 288 height 20
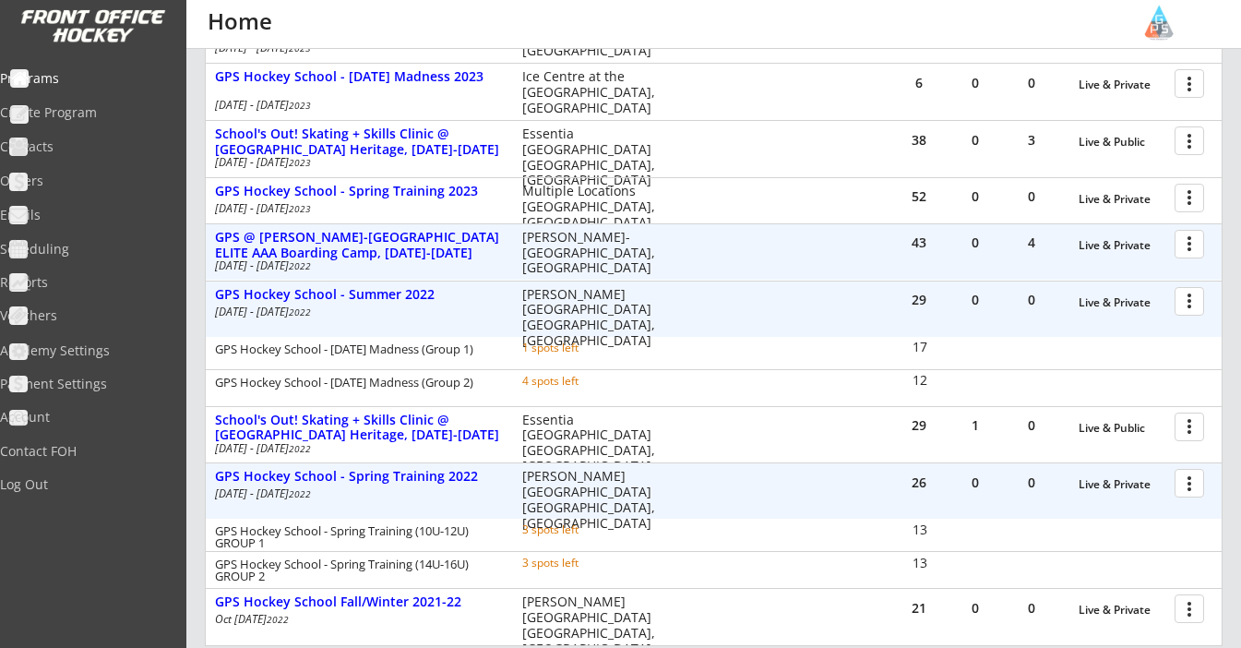
scroll to position [631, 0]
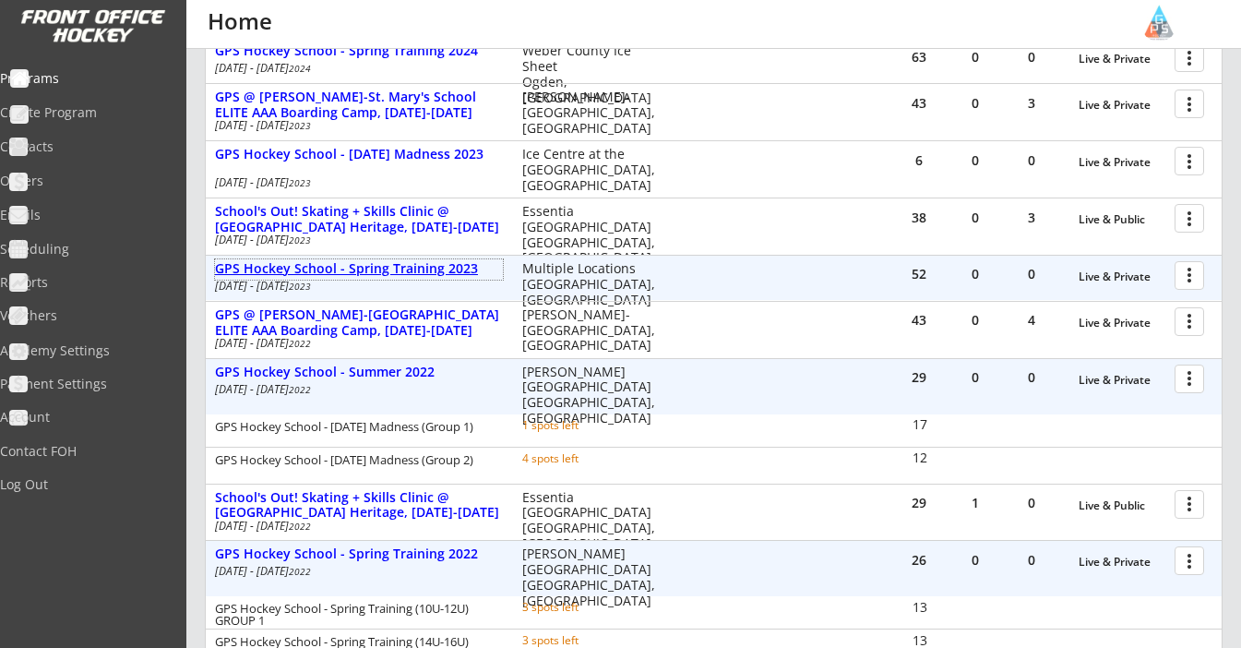
click at [389, 261] on div "GPS Hockey School - Spring Training 2023" at bounding box center [359, 269] width 288 height 16
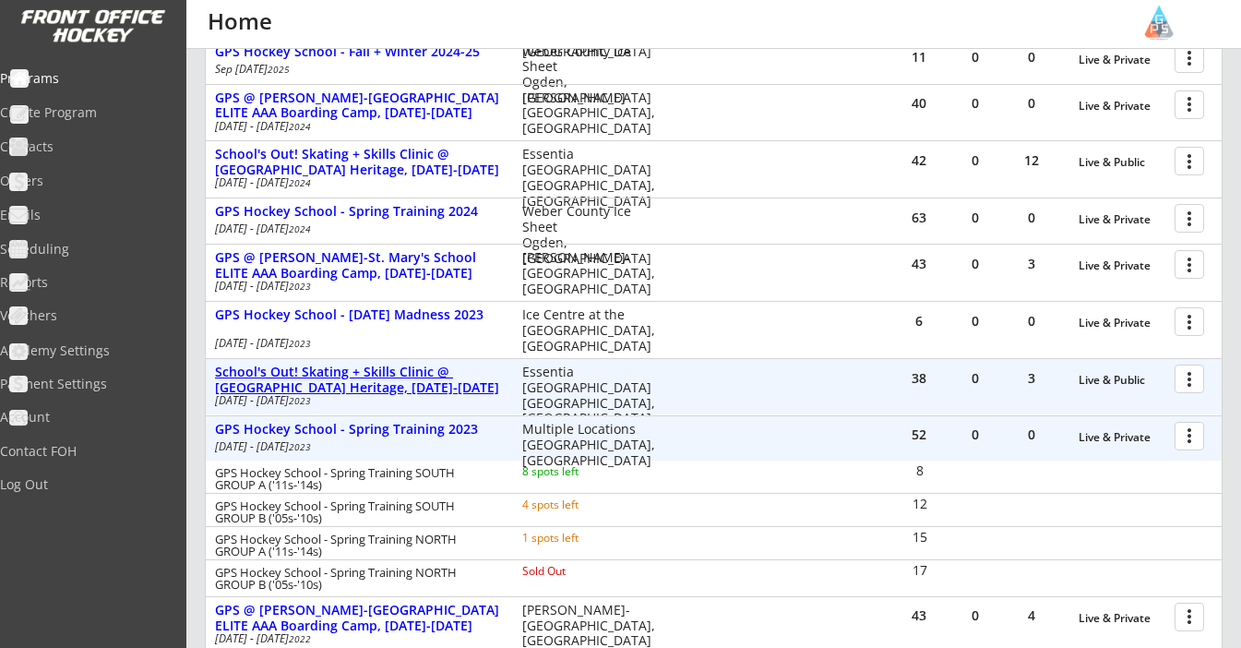
scroll to position [447, 0]
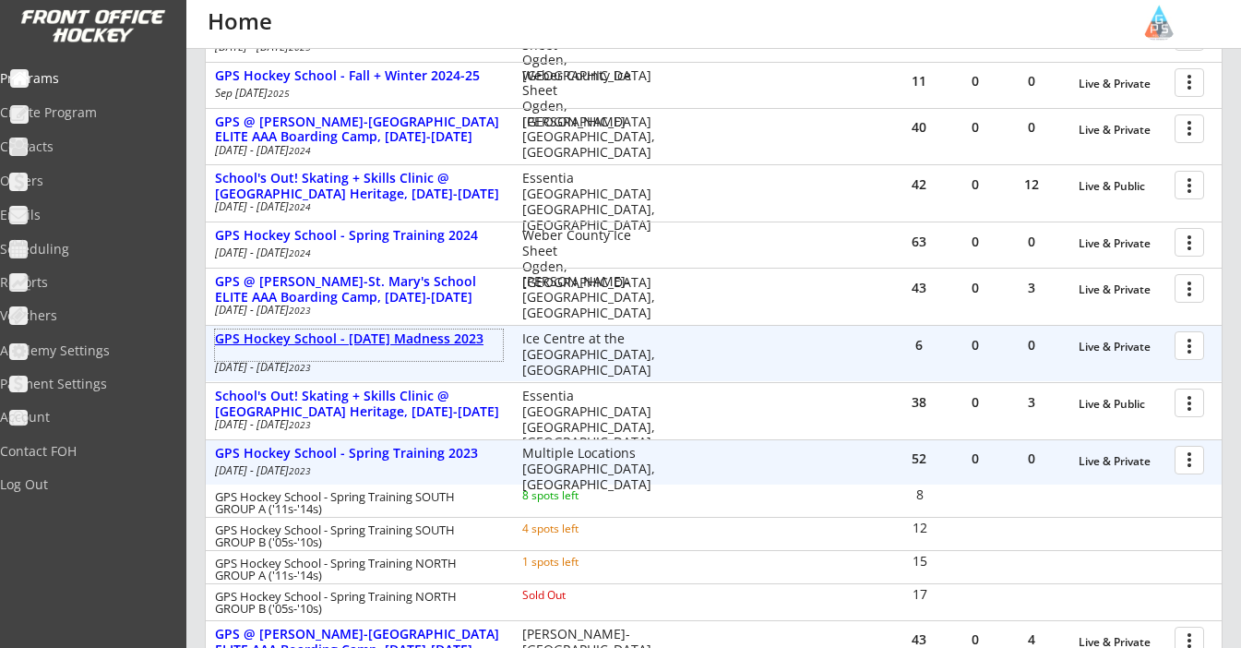
click at [373, 331] on div "GPS Hockey School - Midsummer Madness 2023" at bounding box center [359, 339] width 288 height 16
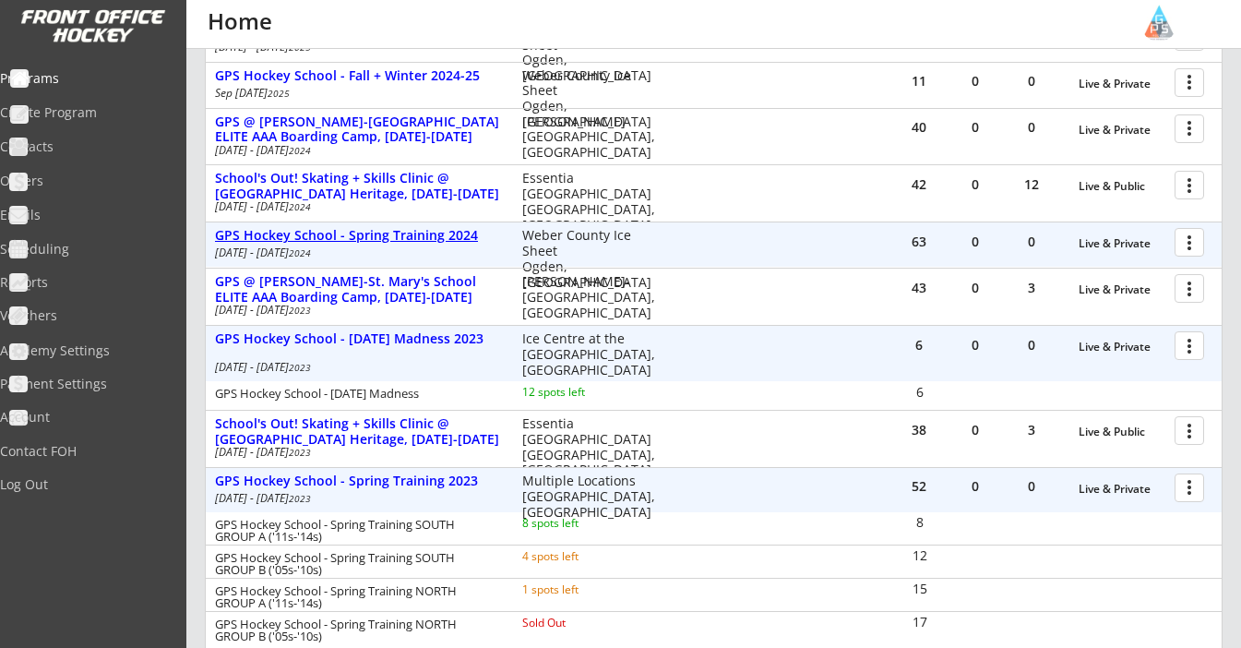
click at [428, 230] on div "GPS Hockey School - Spring Training 2024" at bounding box center [359, 236] width 288 height 16
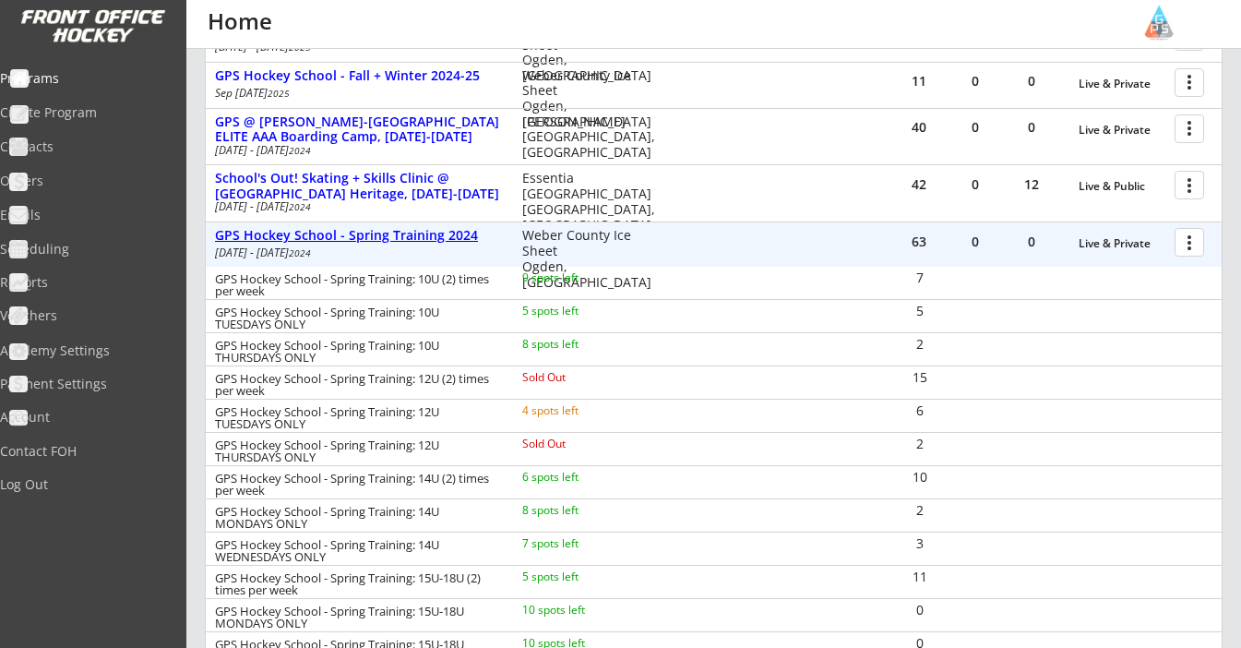
click at [428, 230] on div "GPS Hockey School - Spring Training 2024" at bounding box center [359, 236] width 288 height 16
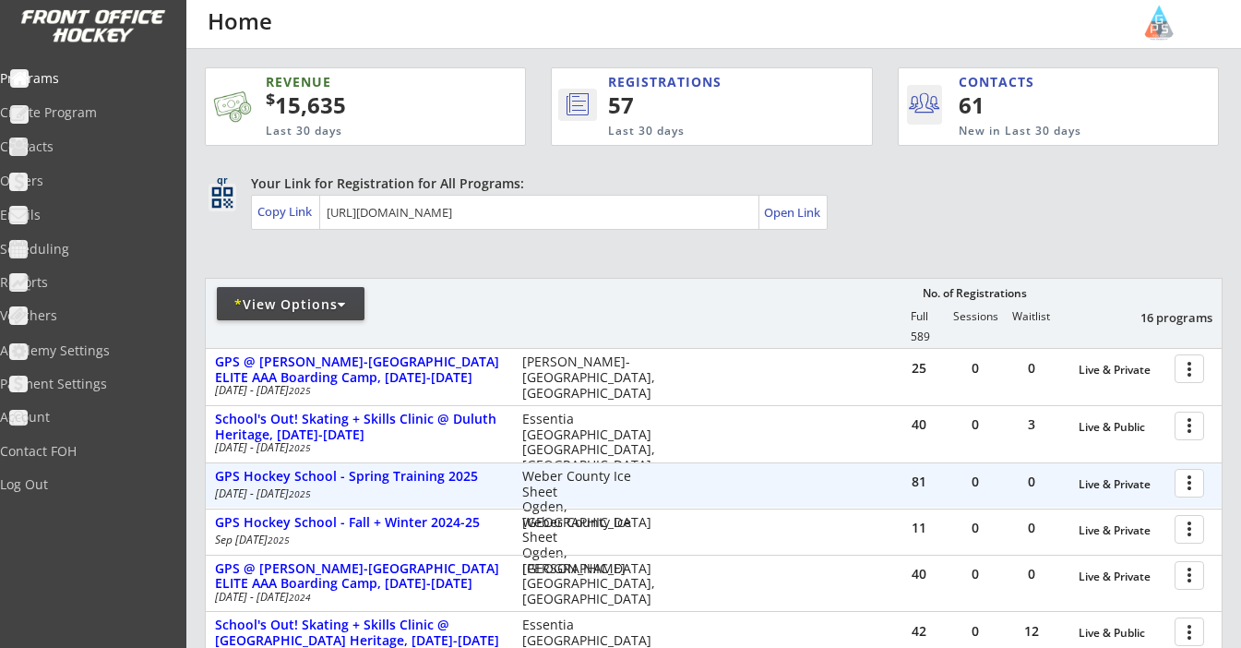
scroll to position [0, 0]
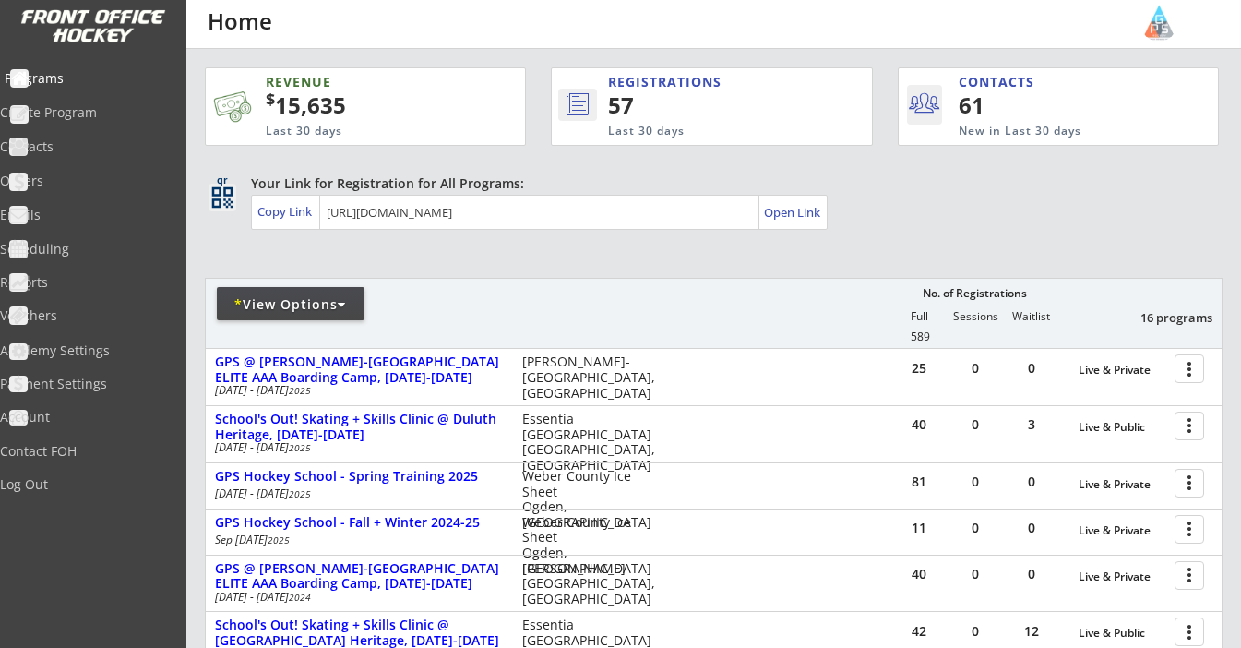
click at [83, 80] on div "Programs" at bounding box center [88, 78] width 166 height 13
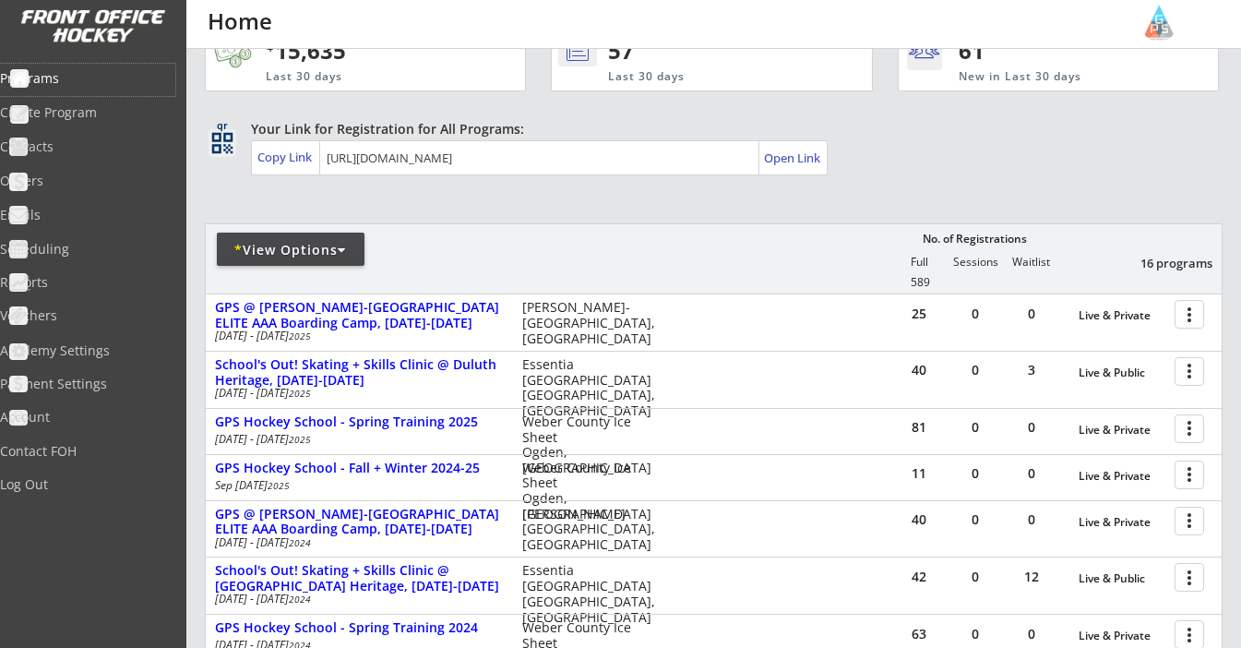
scroll to position [78, 0]
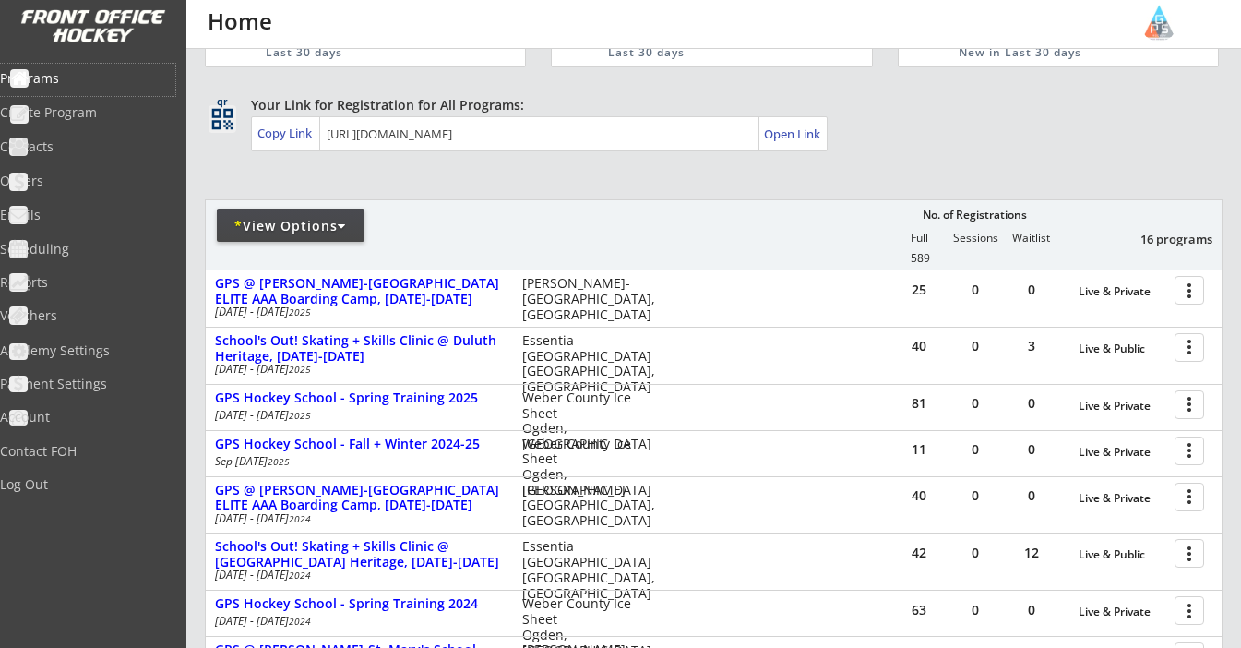
click at [333, 224] on div "* View Options" at bounding box center [291, 226] width 148 height 18
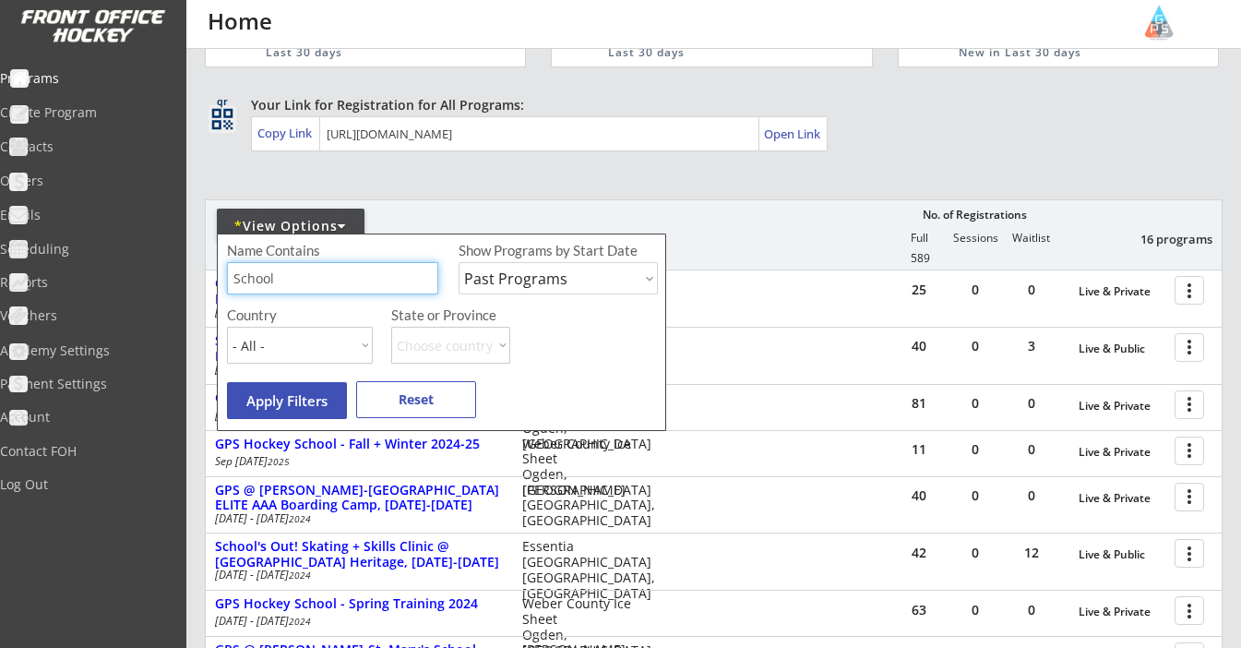
click at [306, 276] on input "input" at bounding box center [332, 278] width 211 height 32
type input "H"
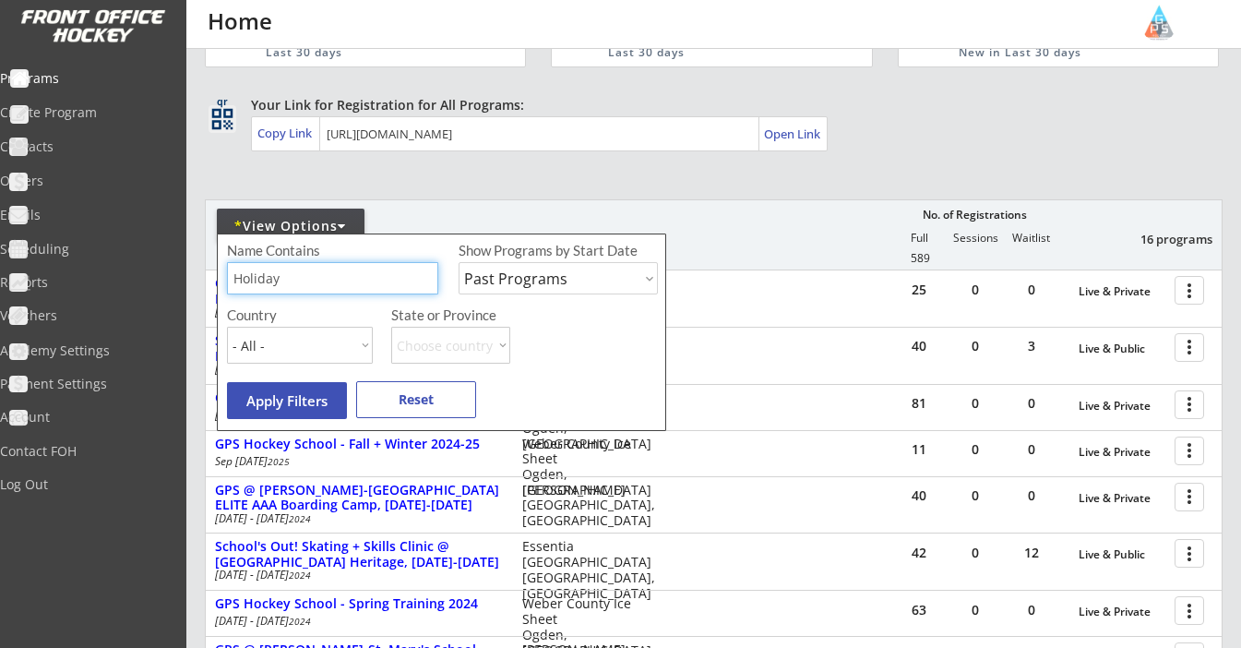
type input "Holiday"
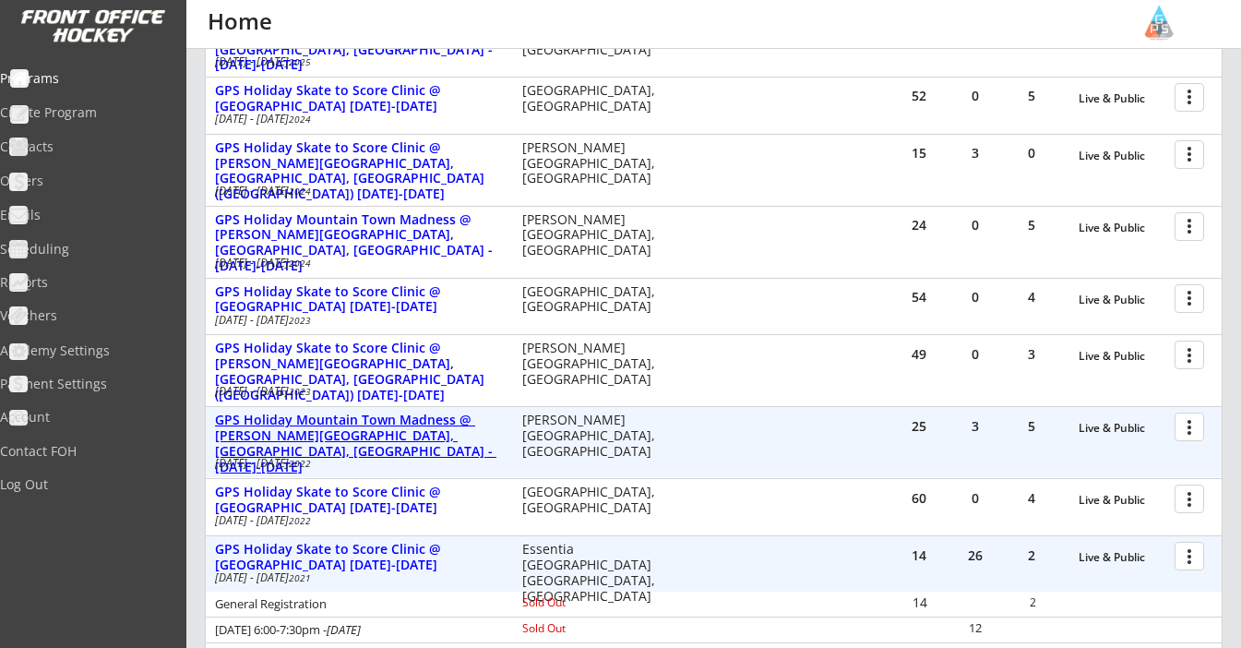
scroll to position [354, 0]
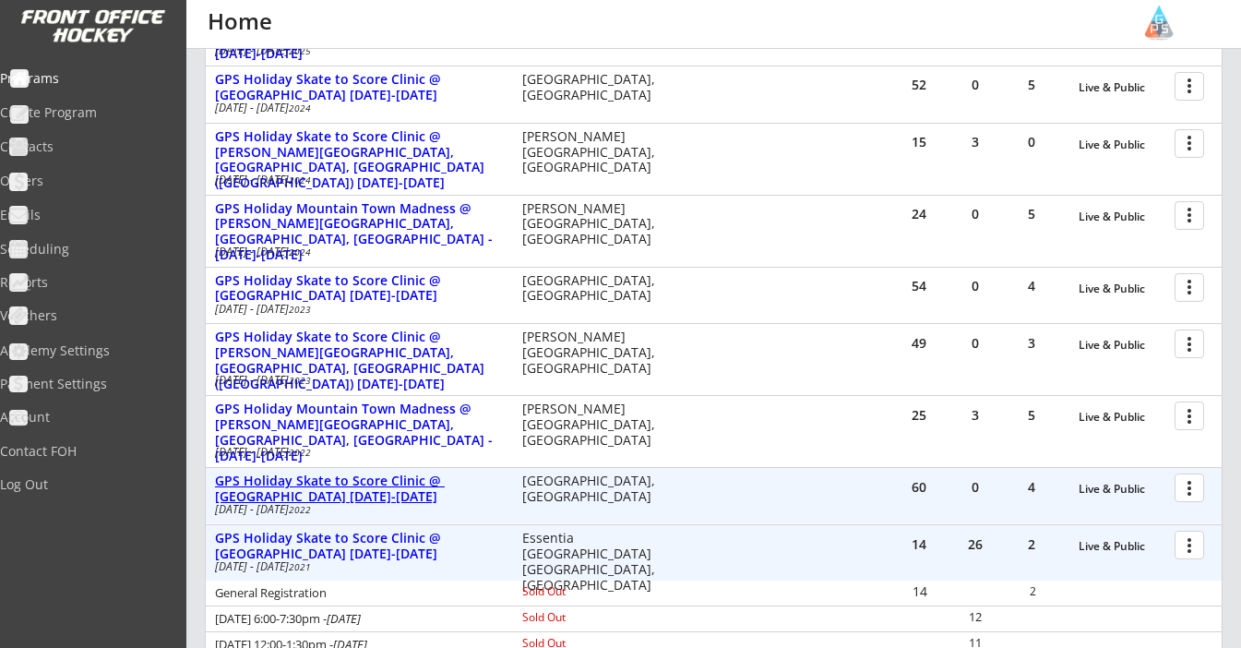
click at [375, 496] on div "GPS Holiday Skate to Score Clinic @ Glenview Community Ice Center December 19-2…" at bounding box center [359, 488] width 288 height 31
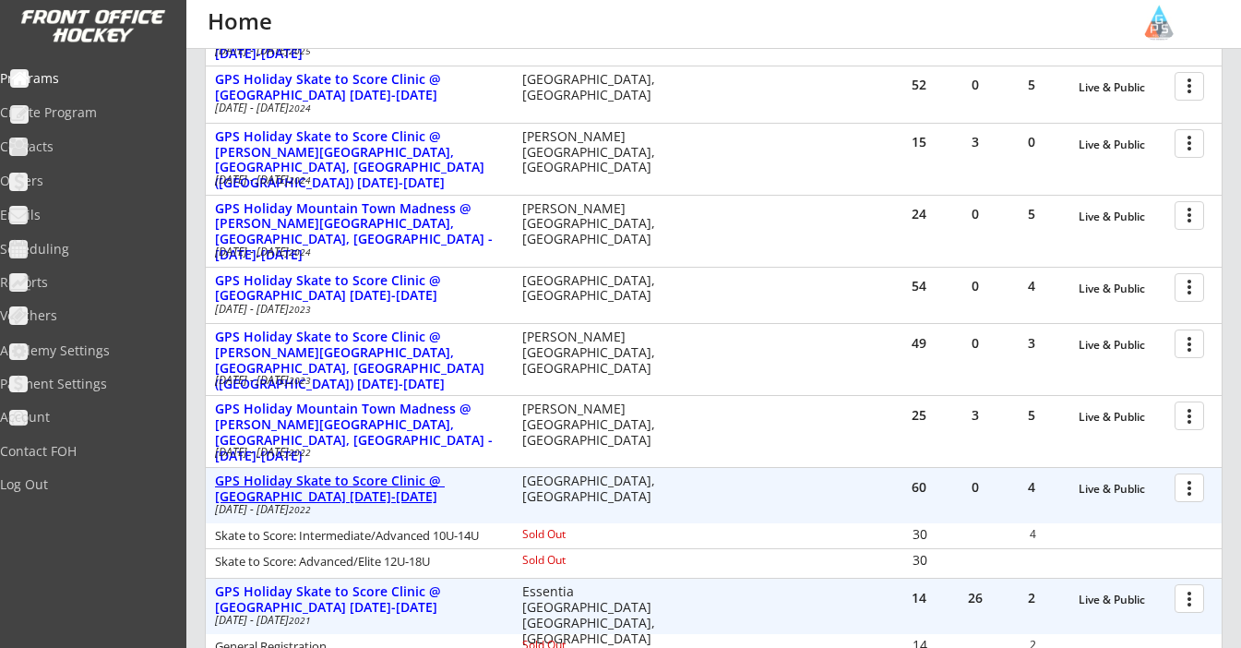
click at [375, 496] on div "GPS Holiday Skate to Score Clinic @ Glenview Community Ice Center December 19-2…" at bounding box center [359, 488] width 288 height 31
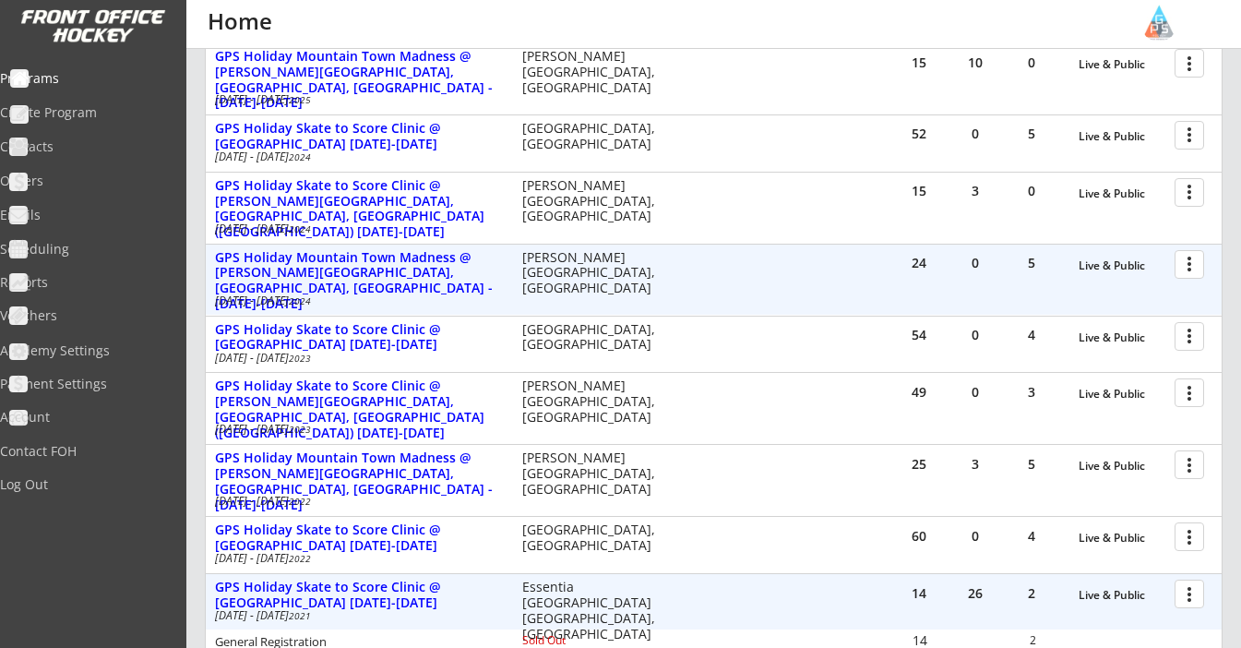
scroll to position [309, 0]
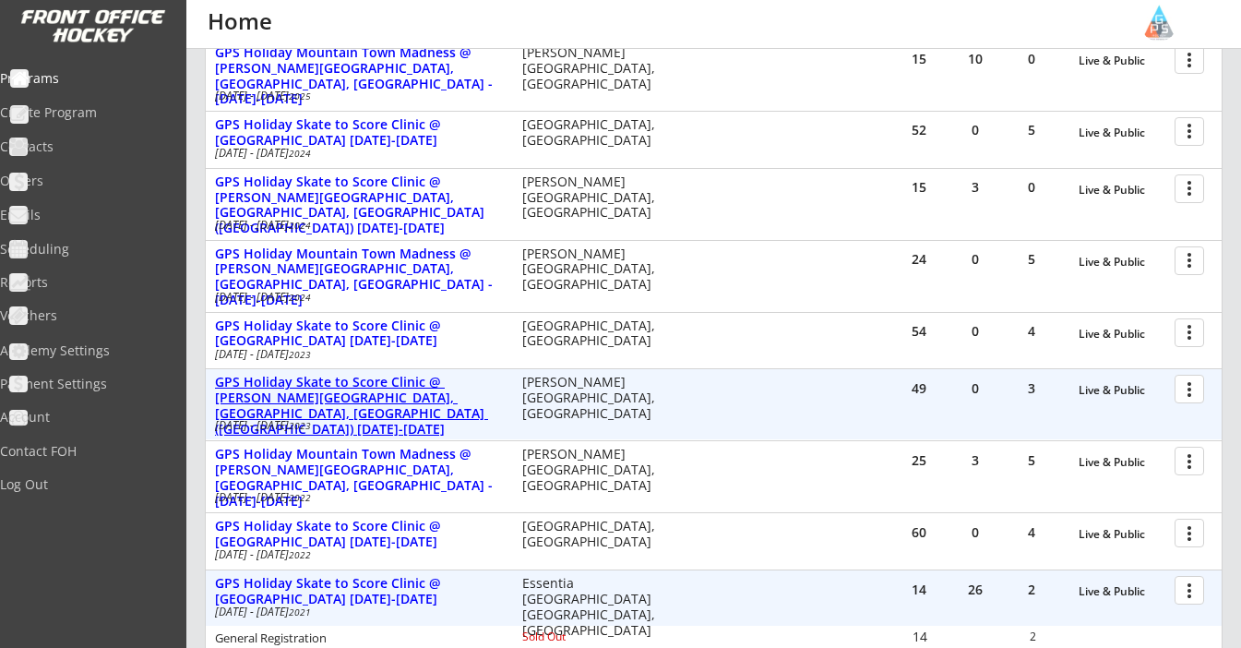
click at [403, 382] on div "GPS Holiday Skate to Score Clinic @ Campion Ice House, Hailey, ID (Sun Valley) …" at bounding box center [359, 406] width 288 height 62
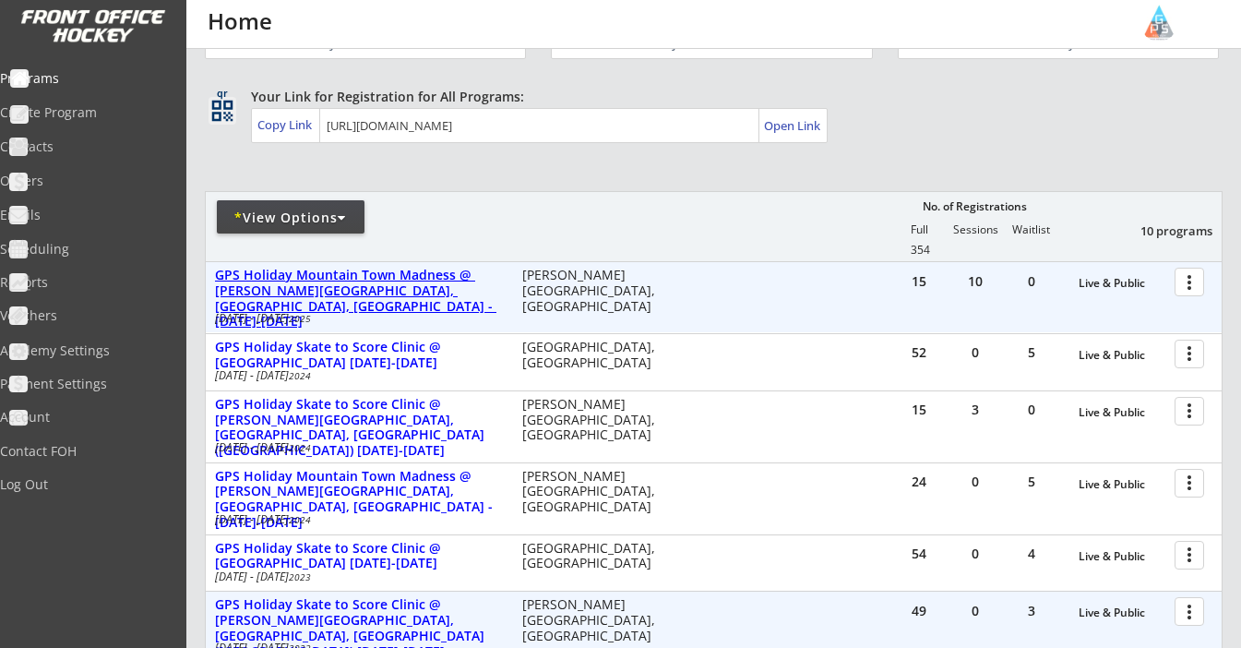
scroll to position [104, 0]
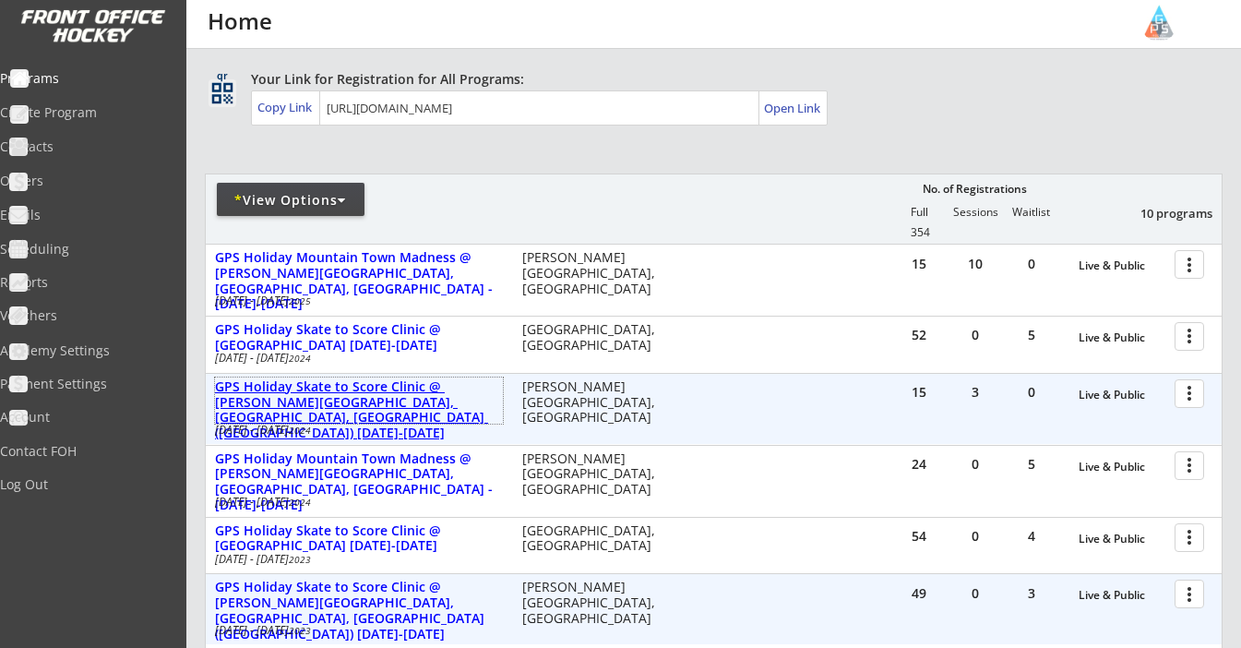
click at [465, 389] on div "GPS Holiday Skate to Score Clinic @ Campion Ice House, Hailey, ID (Sun Valley) …" at bounding box center [359, 410] width 288 height 62
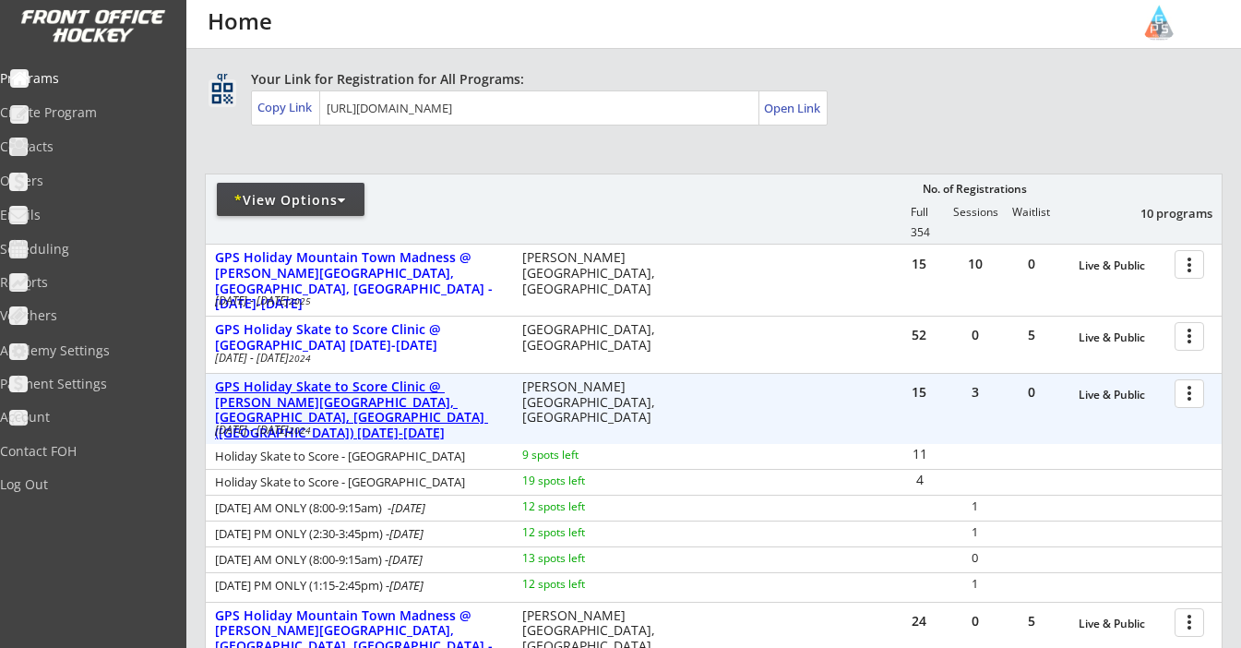
click at [465, 389] on div "GPS Holiday Skate to Score Clinic @ Campion Ice House, Hailey, ID (Sun Valley) …" at bounding box center [359, 410] width 288 height 62
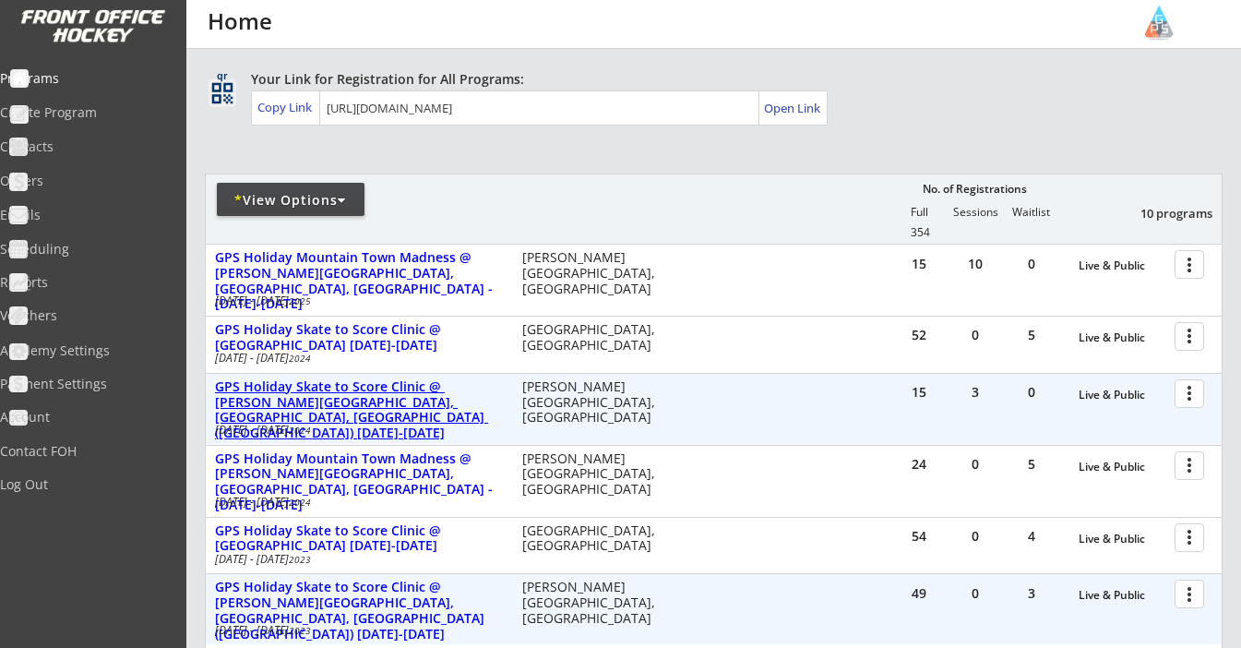
click at [465, 389] on div "GPS Holiday Skate to Score Clinic @ Campion Ice House, Hailey, ID (Sun Valley) …" at bounding box center [359, 410] width 288 height 62
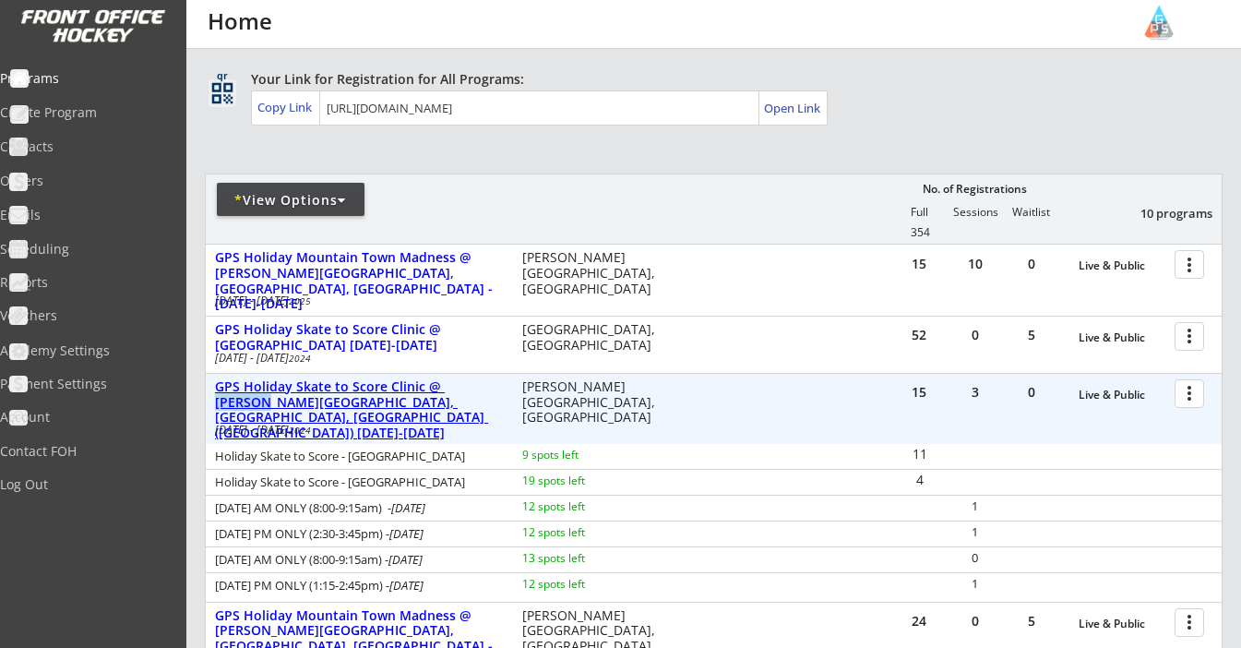
click at [465, 389] on div "GPS Holiday Skate to Score Clinic @ Campion Ice House, Hailey, ID (Sun Valley) …" at bounding box center [359, 410] width 288 height 62
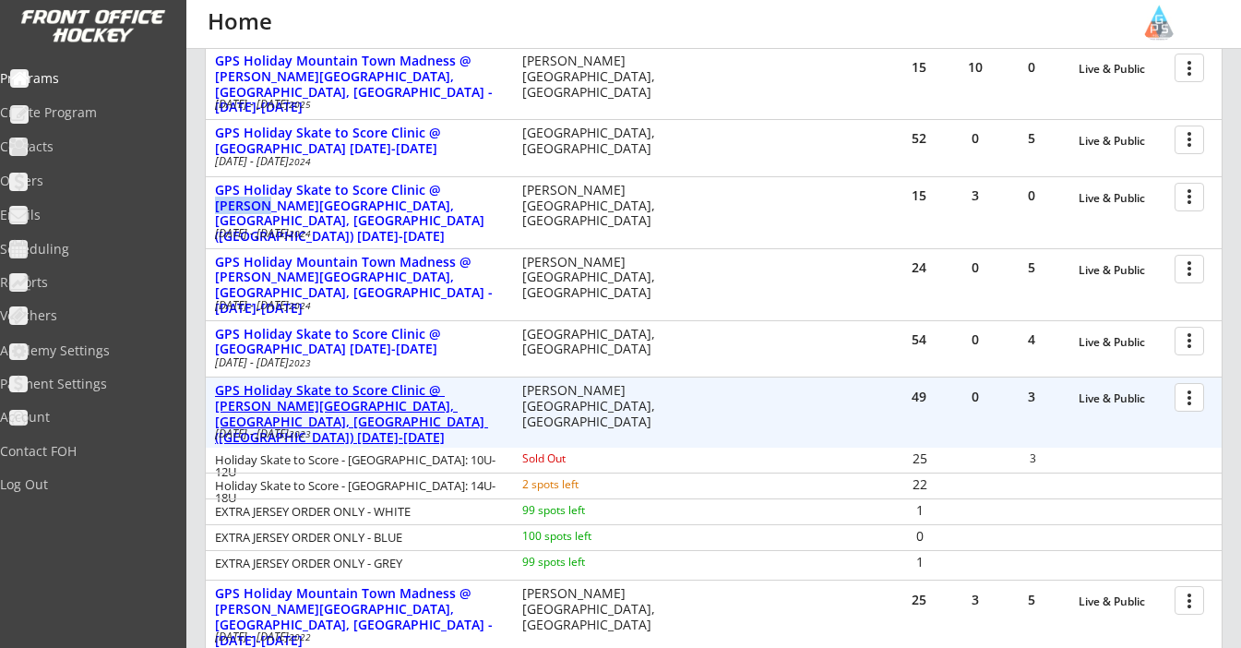
scroll to position [301, 0]
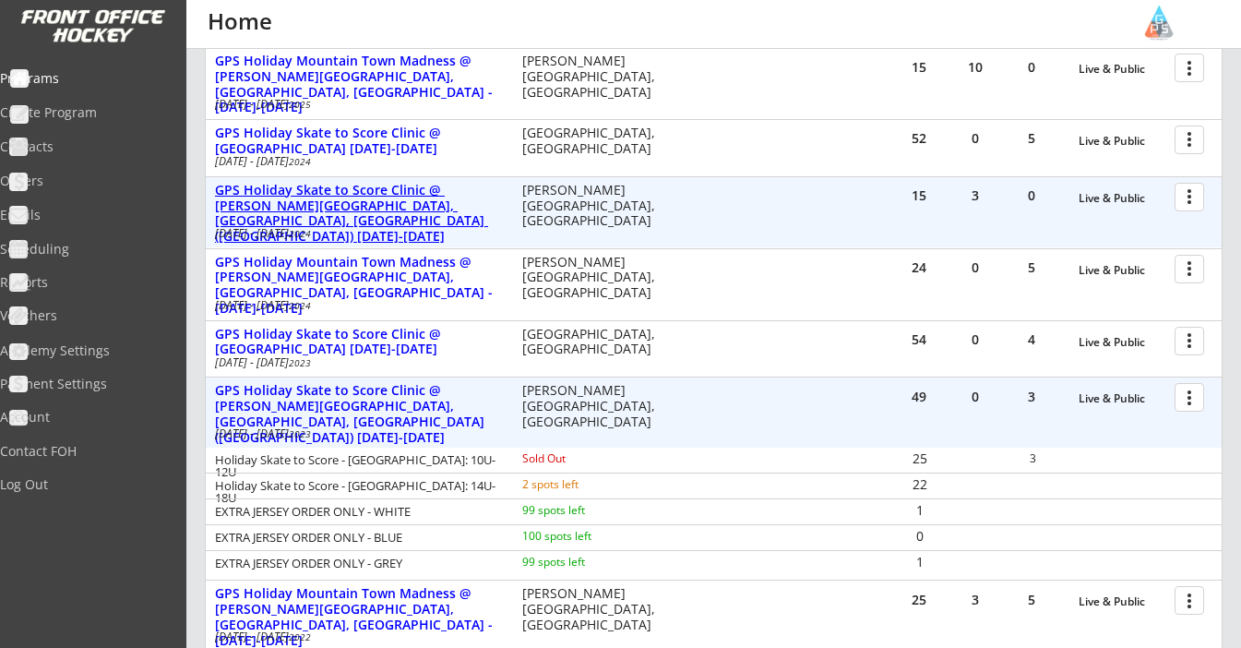
click at [409, 193] on div "GPS Holiday Skate to Score Clinic @ Campion Ice House, Hailey, ID (Sun Valley) …" at bounding box center [359, 214] width 288 height 62
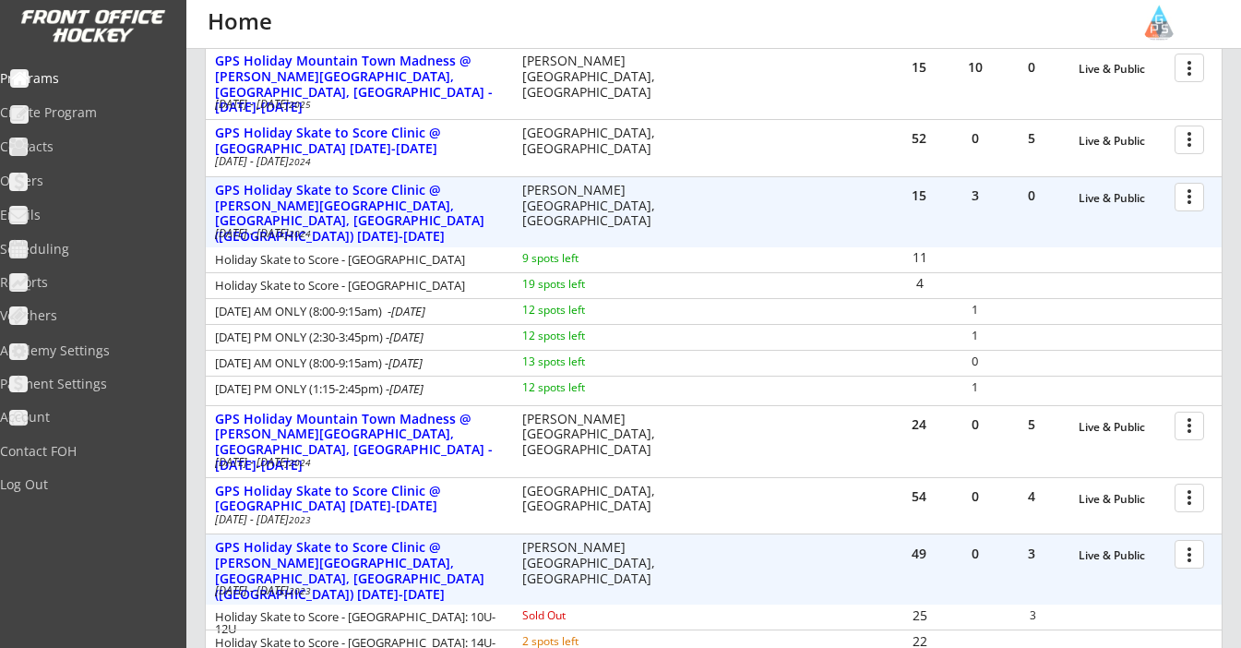
click at [1186, 197] on div at bounding box center [1193, 196] width 32 height 32
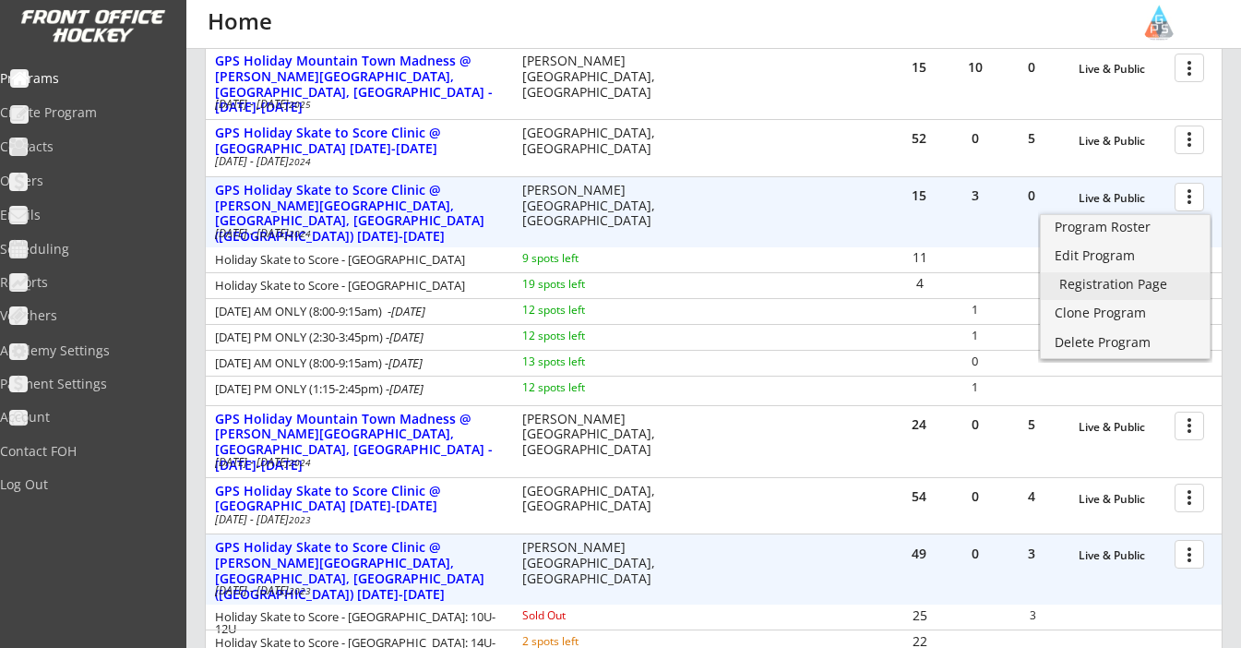
click at [1097, 278] on div "Registration Page" at bounding box center [1125, 284] width 132 height 13
click at [1115, 229] on div "Program Roster" at bounding box center [1125, 227] width 132 height 13
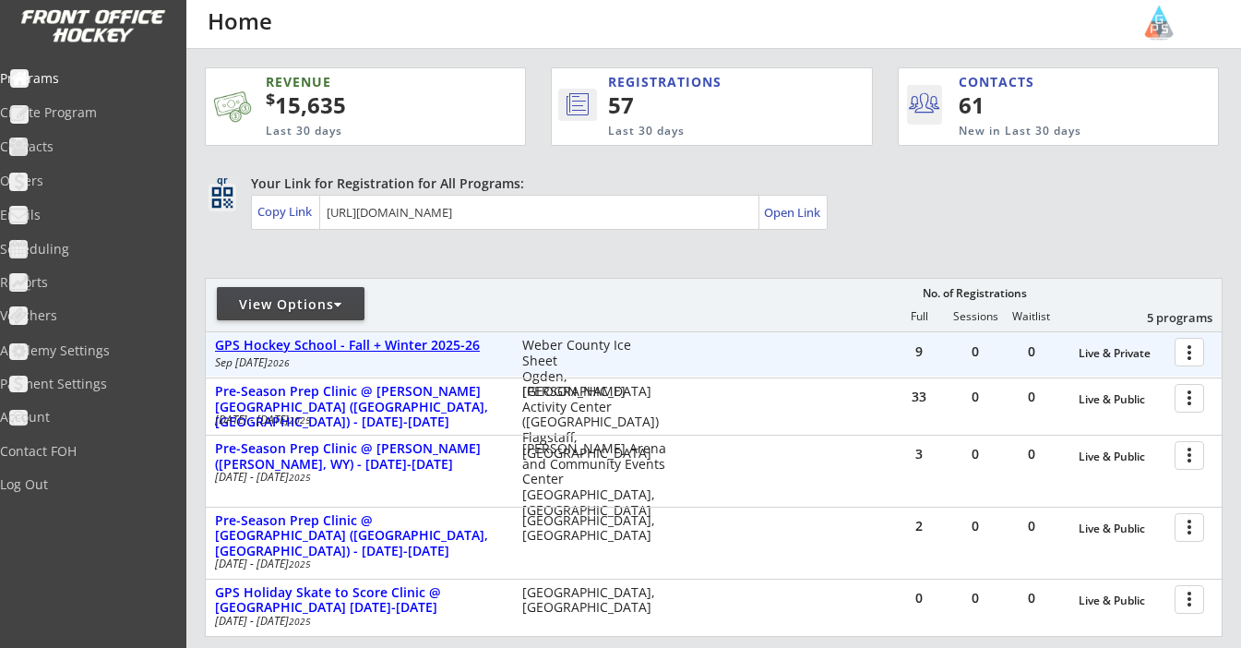
click at [346, 352] on div "GPS Hockey School - Fall + Winter 2025-26" at bounding box center [359, 346] width 288 height 16
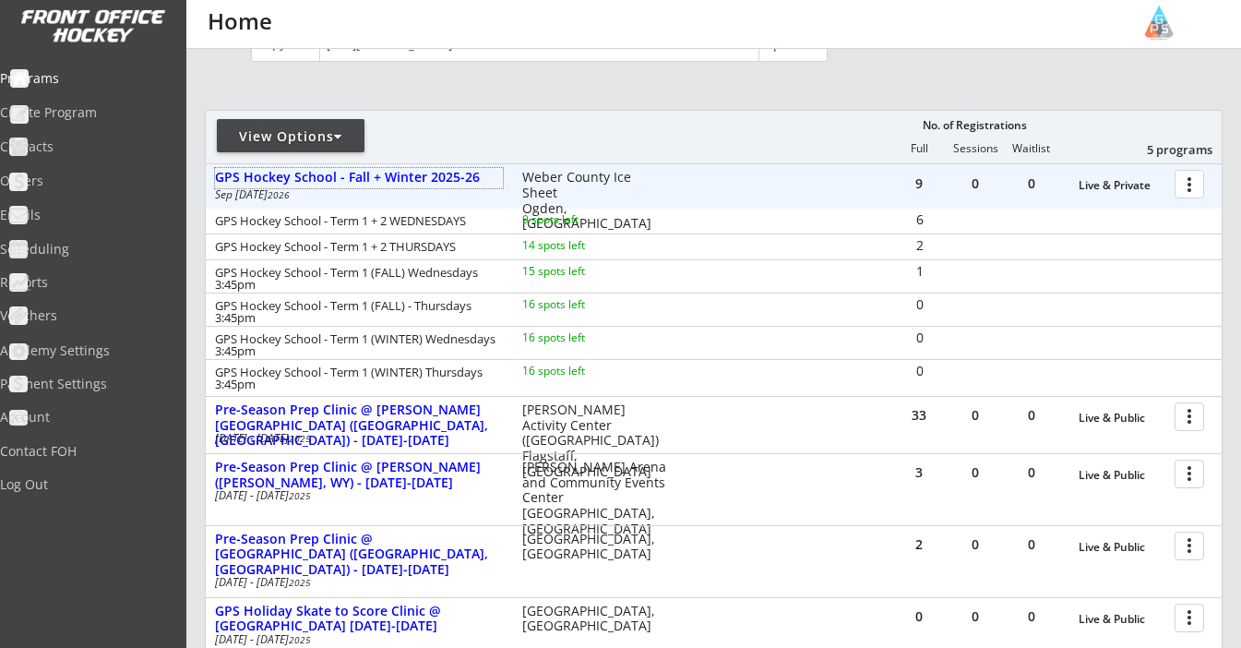
scroll to position [241, 0]
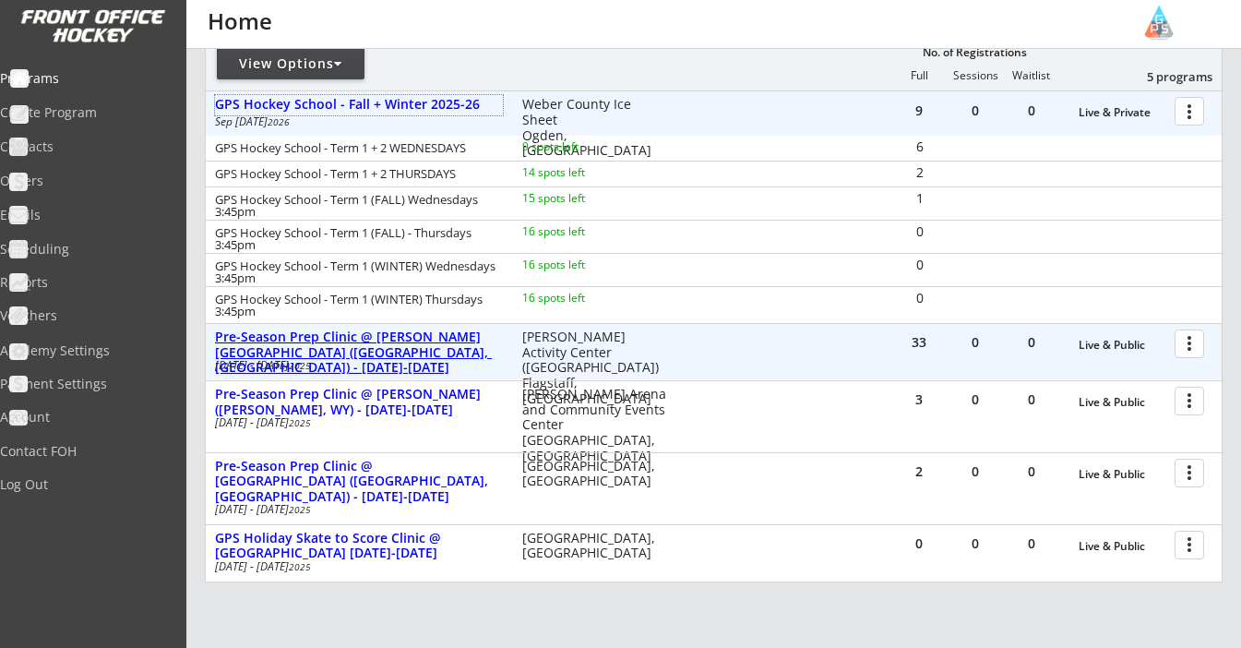
click at [414, 344] on div "Pre-Season Prep Clinic @ Jay Lively Ice Arena (Flagstaff, AZ) - September 27-28…" at bounding box center [359, 352] width 288 height 46
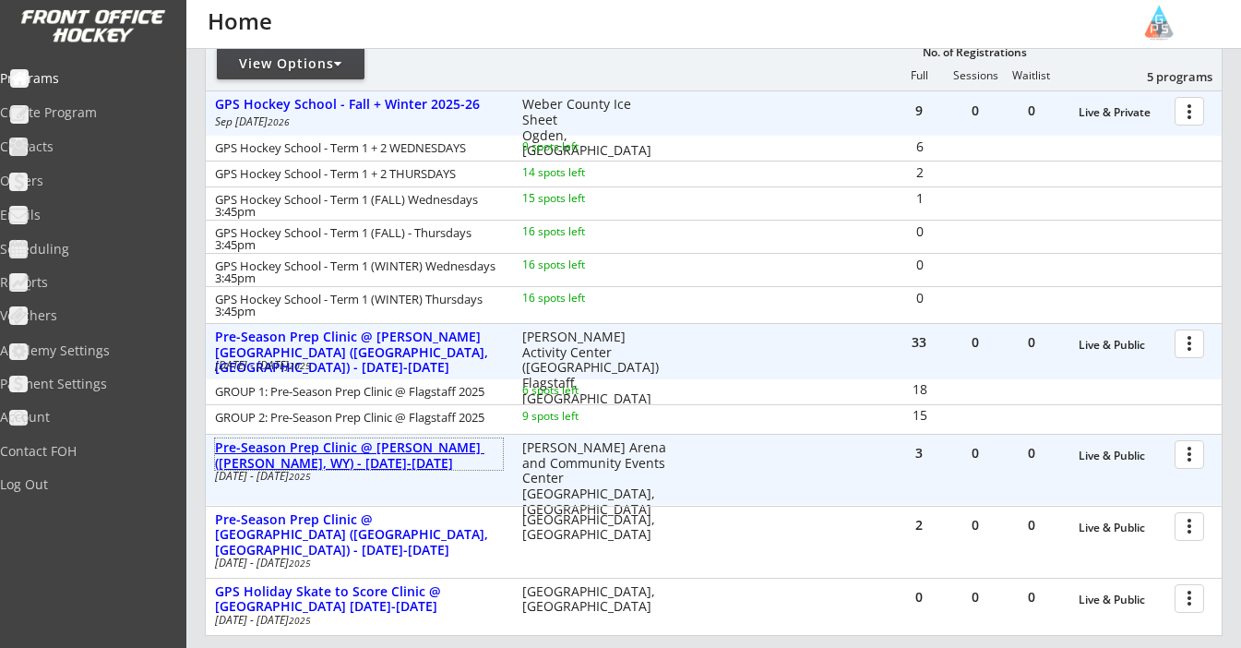
click at [368, 449] on div "Pre-Season Prep Clinic @ Riley Arena (Cody, WY) - October 11-12, 2025" at bounding box center [359, 455] width 288 height 31
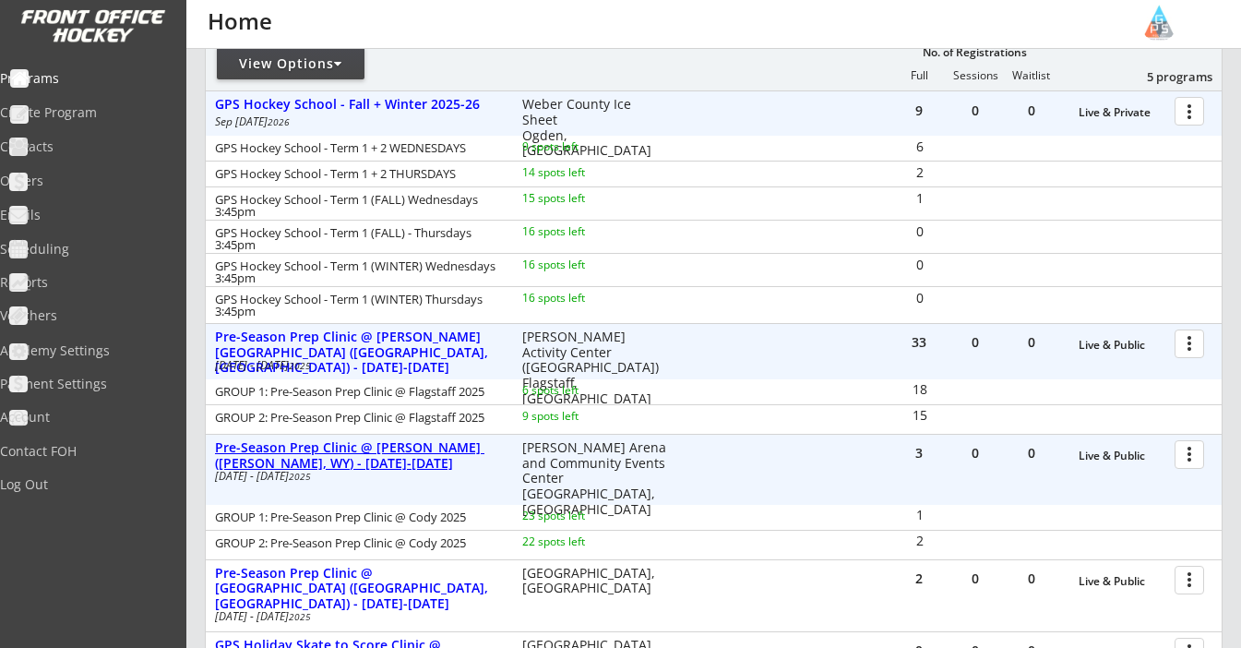
scroll to position [270, 0]
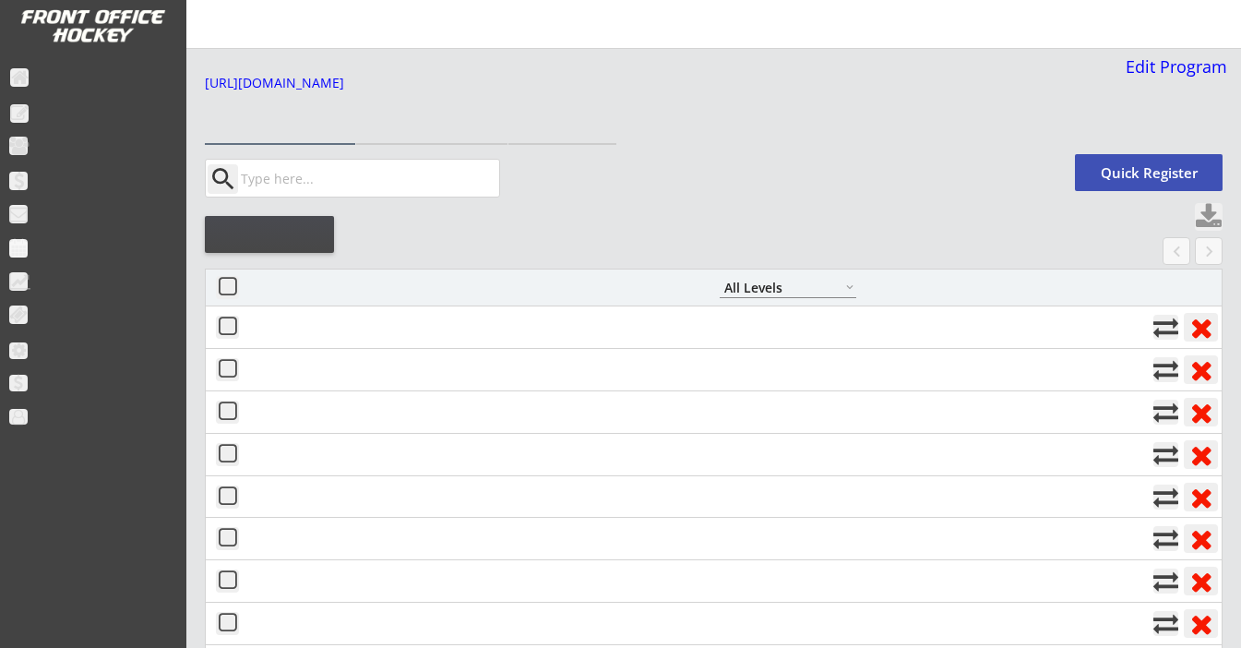
select select ""All Levels""
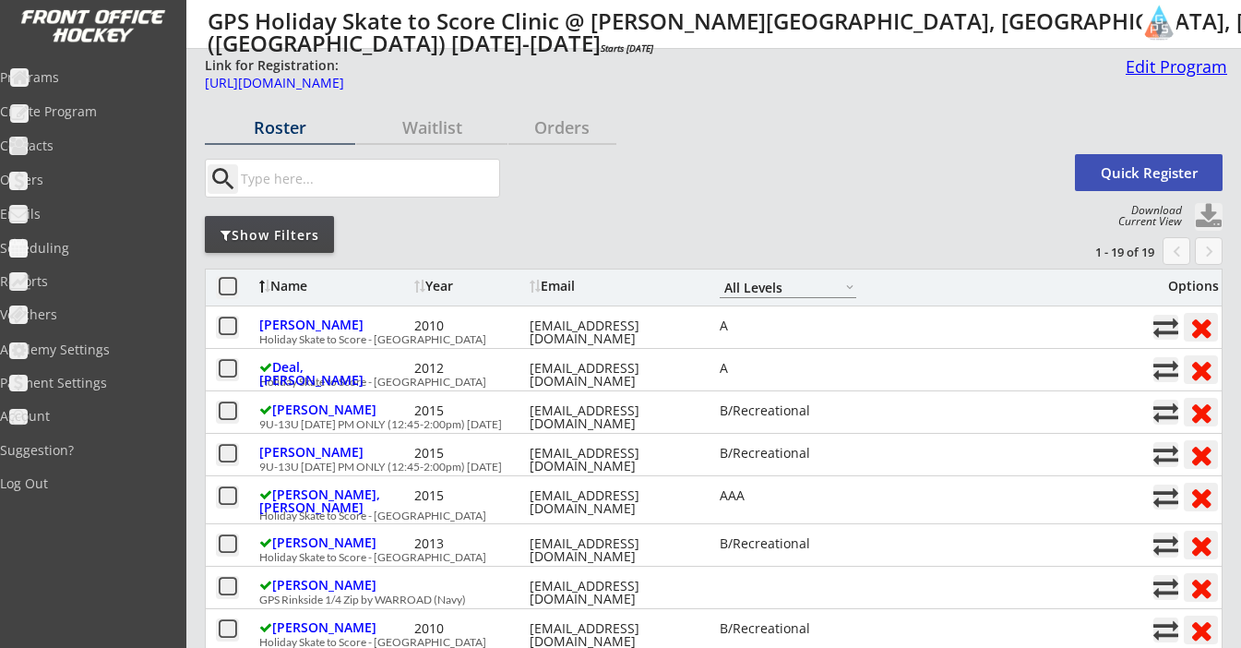
click at [1146, 69] on div "Edit Program" at bounding box center [1172, 66] width 109 height 17
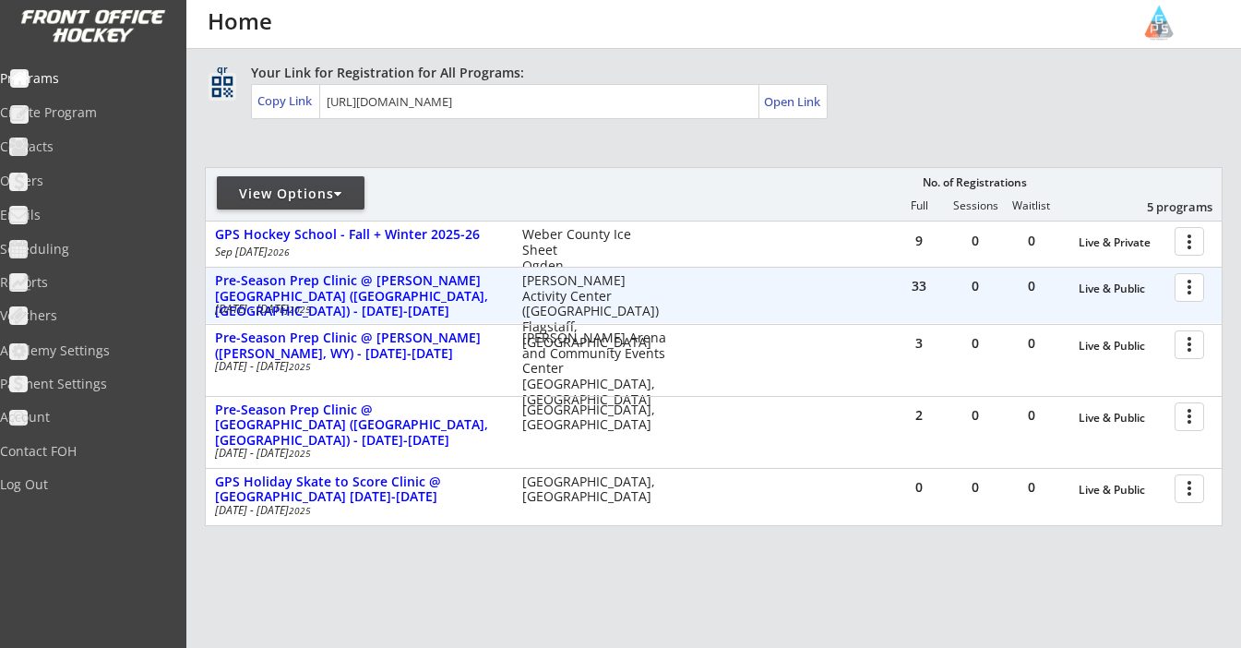
scroll to position [121, 0]
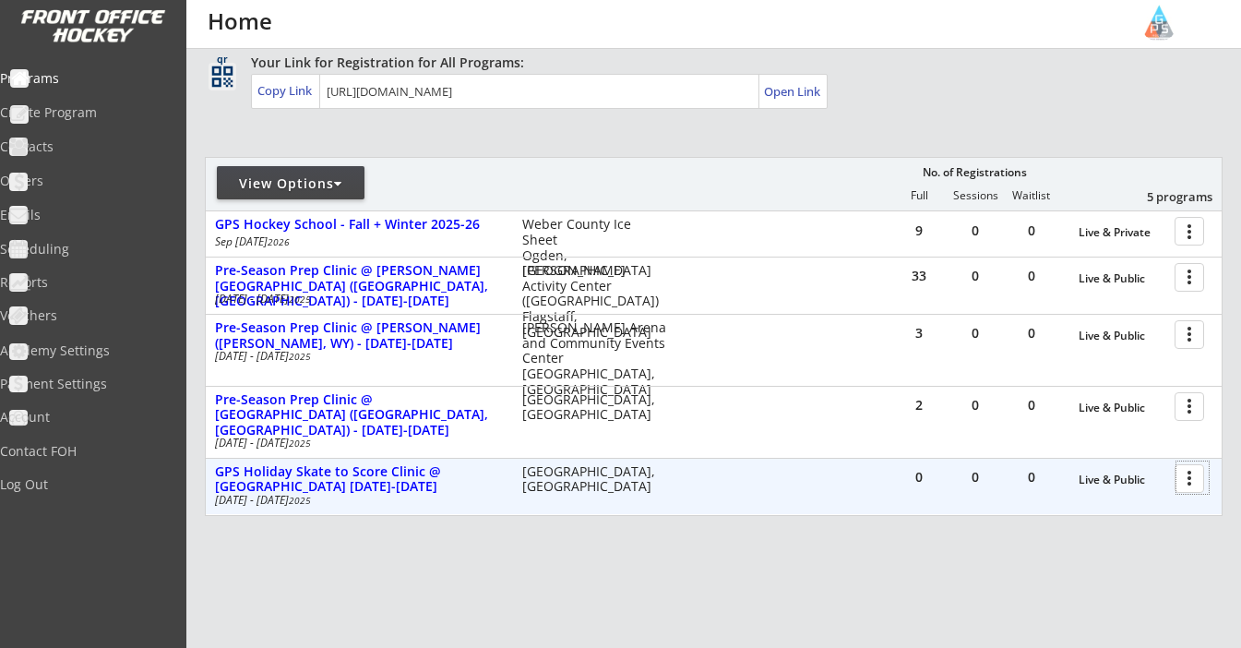
click at [1200, 481] on div at bounding box center [1193, 477] width 32 height 32
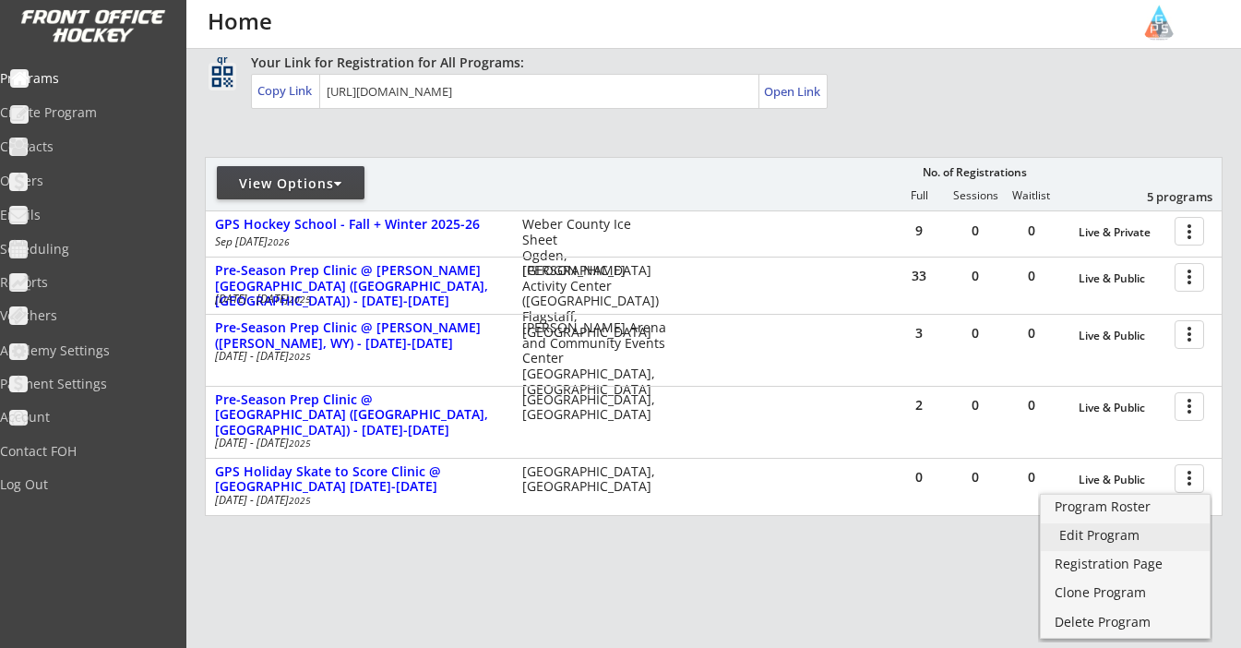
click at [1123, 537] on div "Edit Program" at bounding box center [1125, 535] width 132 height 13
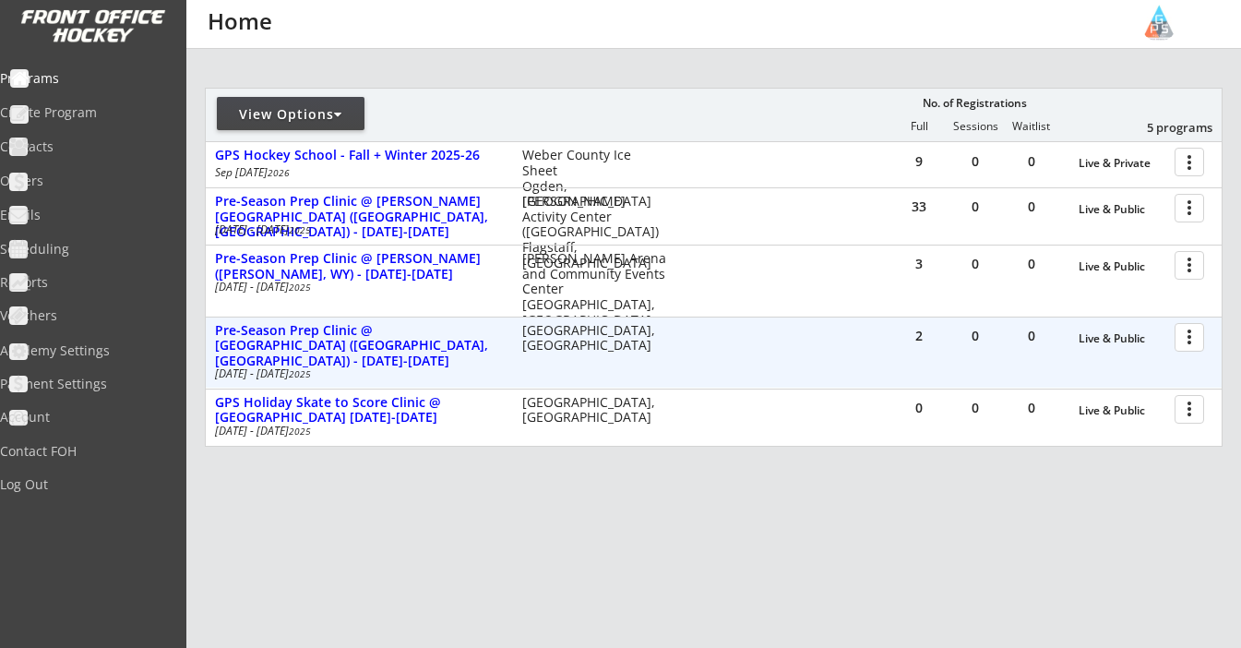
scroll to position [178, 0]
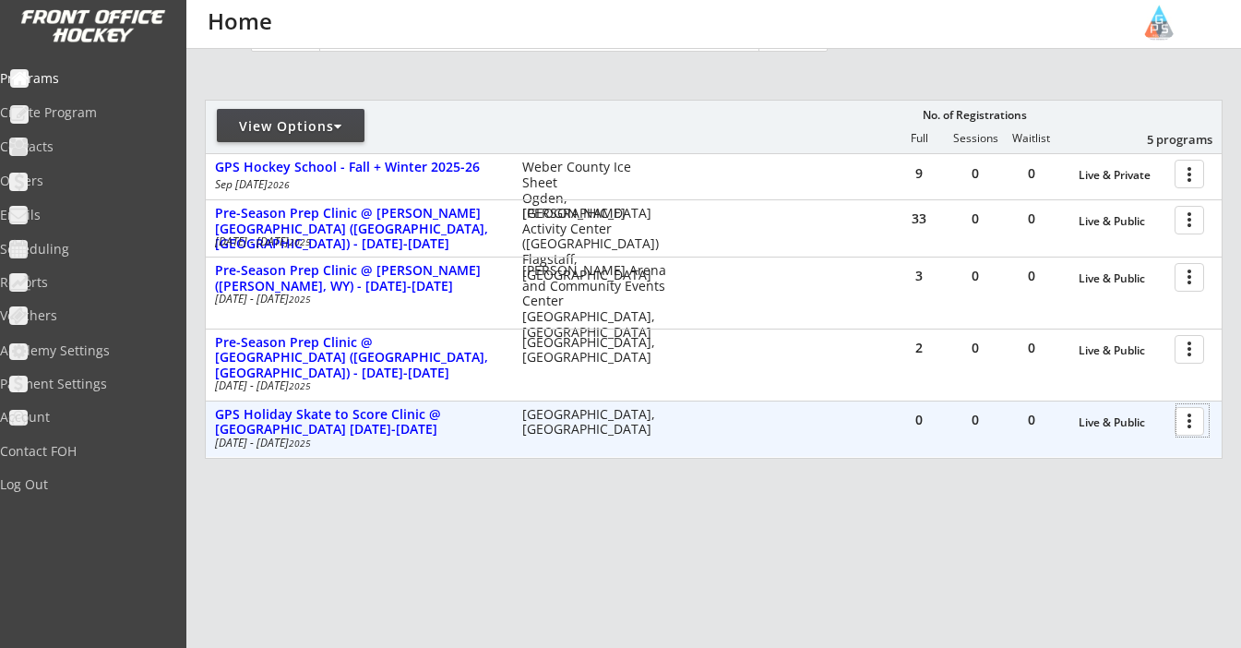
click at [1188, 425] on div at bounding box center [1193, 420] width 32 height 32
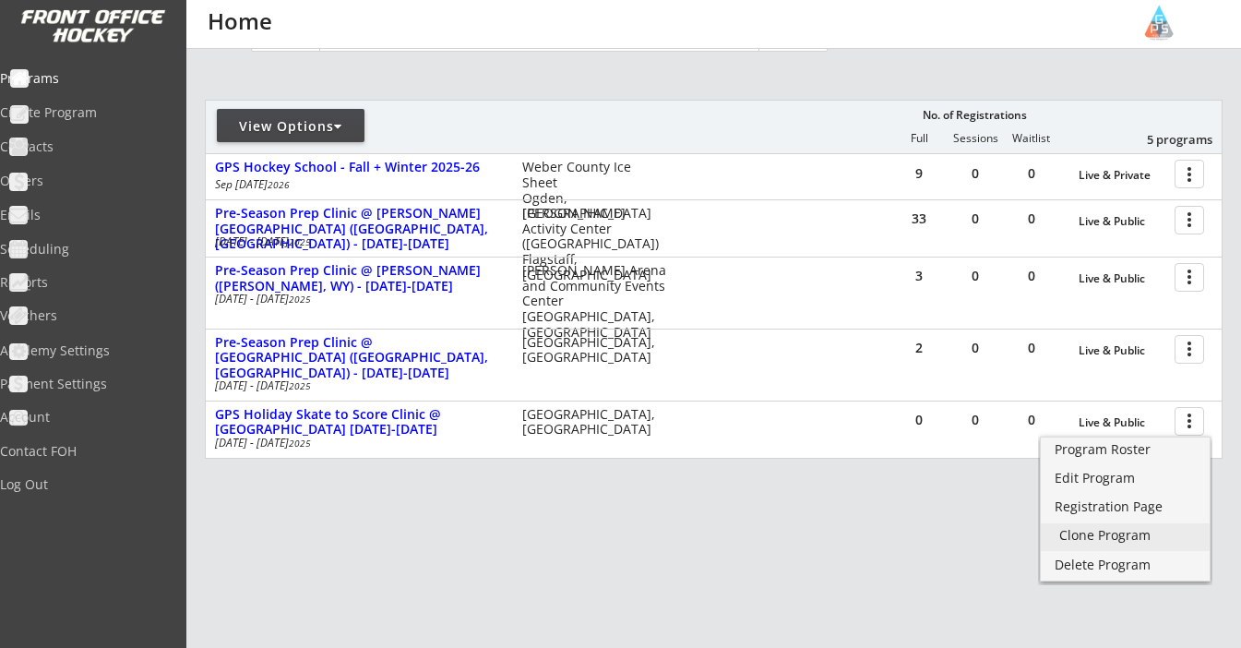
click at [1100, 540] on div "Clone Program" at bounding box center [1125, 535] width 132 height 13
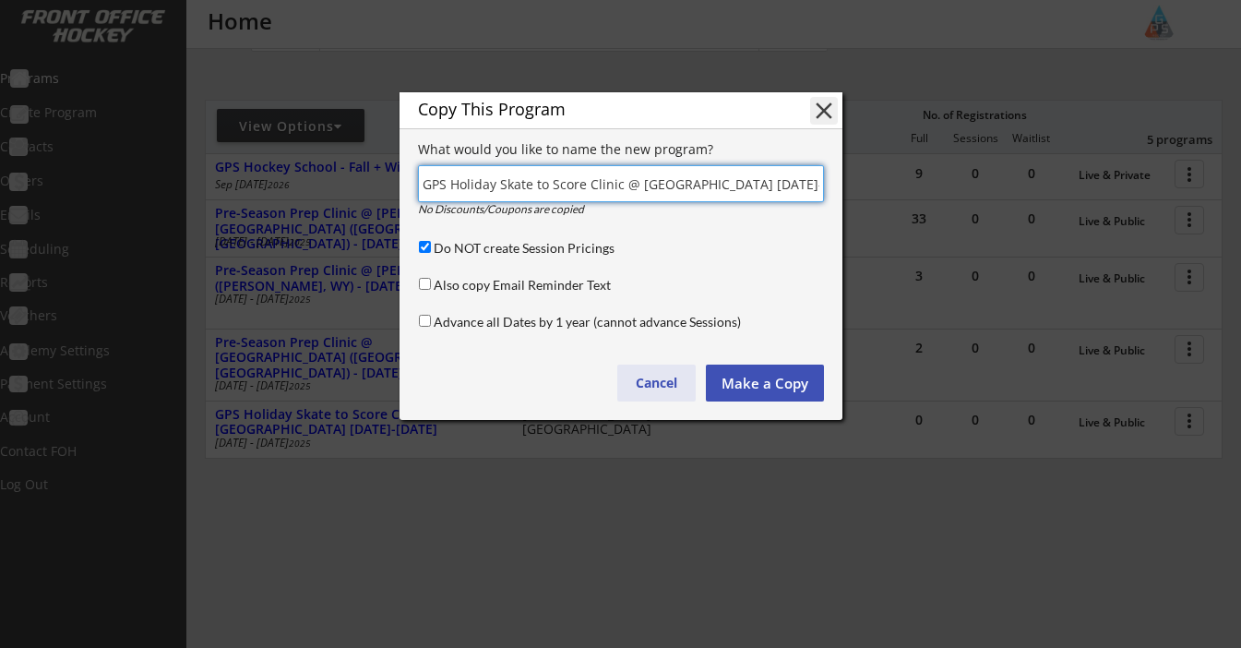
click at [666, 393] on button "Cancel" at bounding box center [656, 383] width 78 height 37
type input "(Copy)"
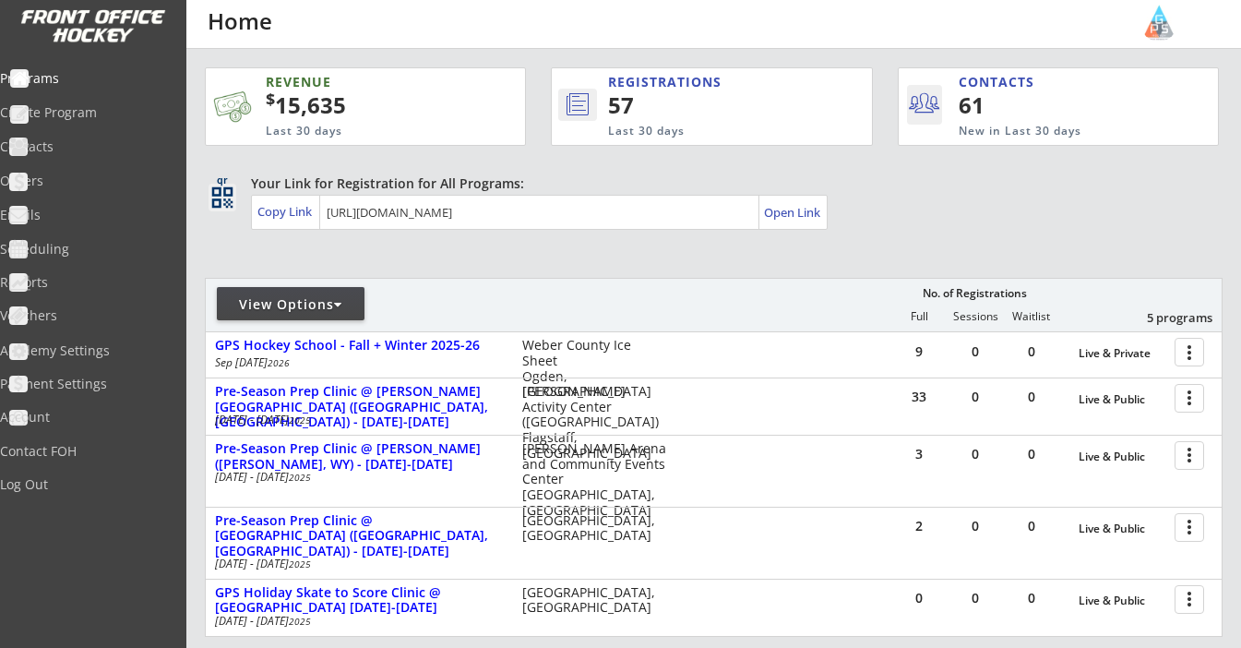
scroll to position [0, 0]
click at [279, 296] on div "View Options" at bounding box center [291, 304] width 148 height 18
select select ""Upcoming Programs""
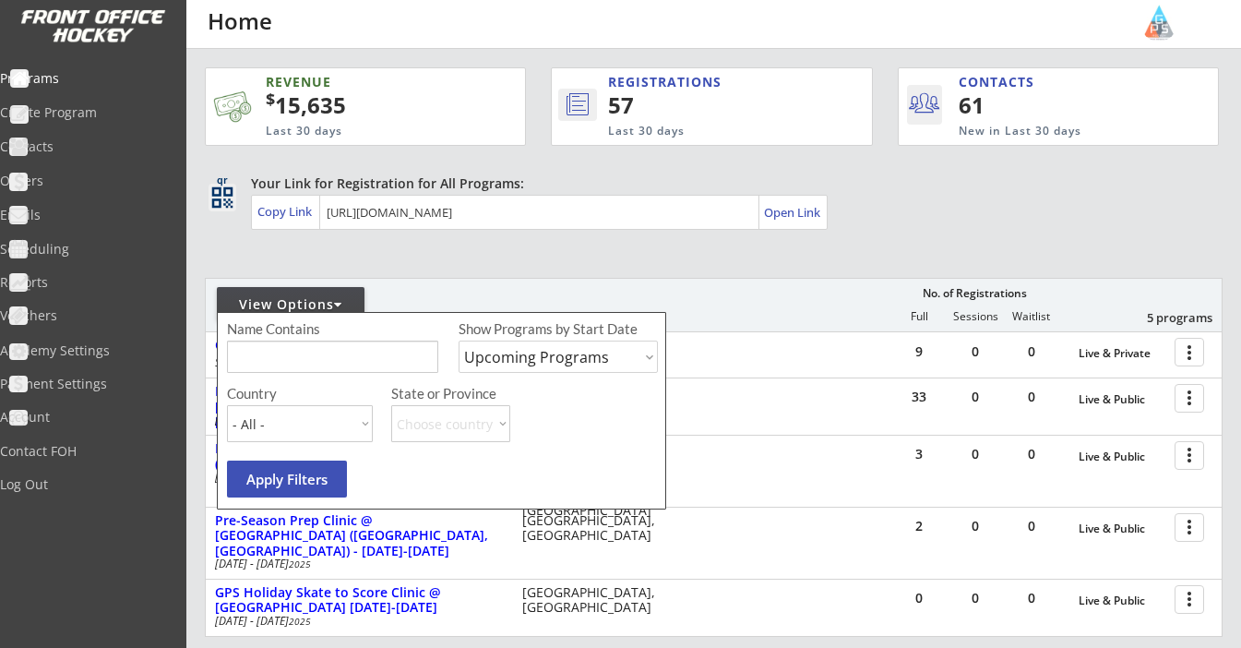
click at [368, 365] on input "input" at bounding box center [332, 357] width 211 height 32
type input "Sun Valley"
click at [663, 351] on div "Name Contains Show Programs by Start Date Upcoming Programs Past Programs Speci…" at bounding box center [441, 410] width 449 height 197
select select ""Past Programs""
click at [304, 479] on button "Apply Filters" at bounding box center [287, 478] width 120 height 37
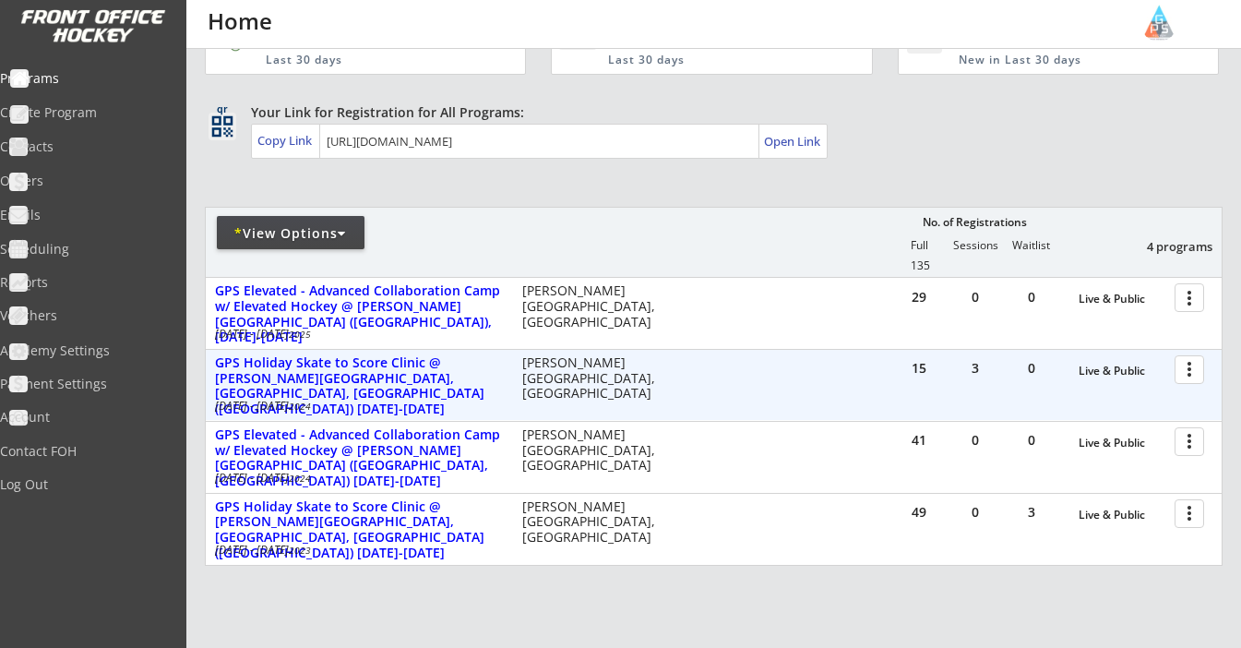
scroll to position [73, 0]
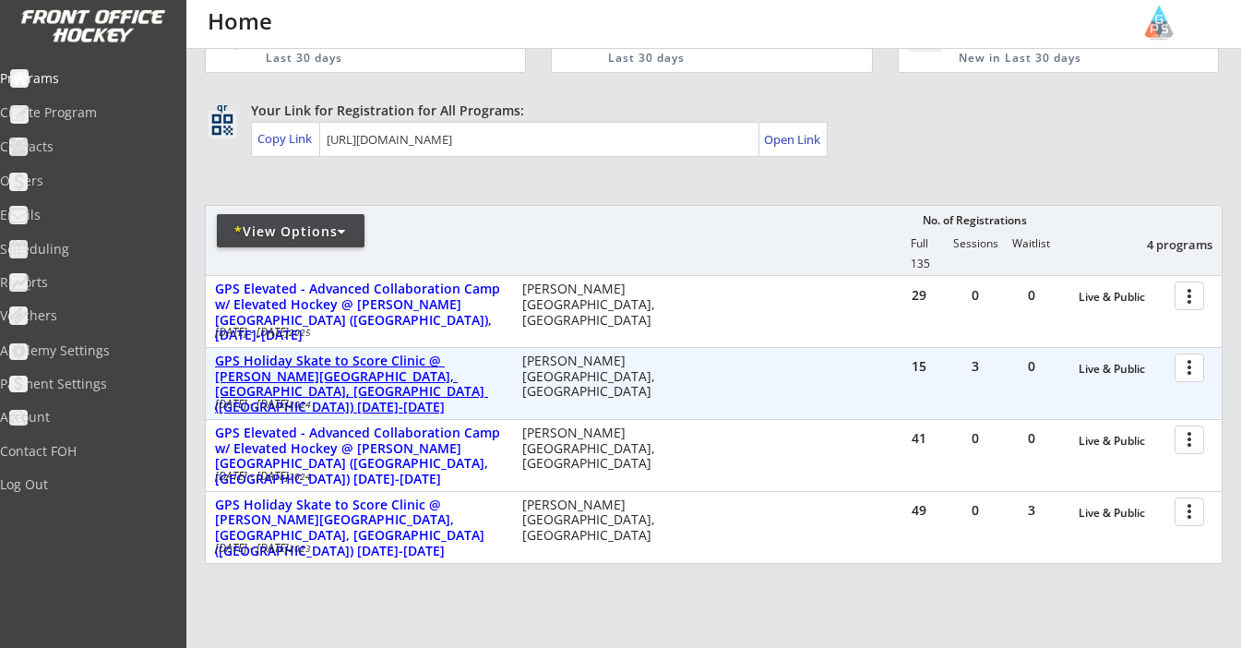
click at [453, 363] on div "GPS Holiday Skate to Score Clinic @ Campion Ice House, Hailey, ID (Sun Valley) …" at bounding box center [359, 384] width 288 height 62
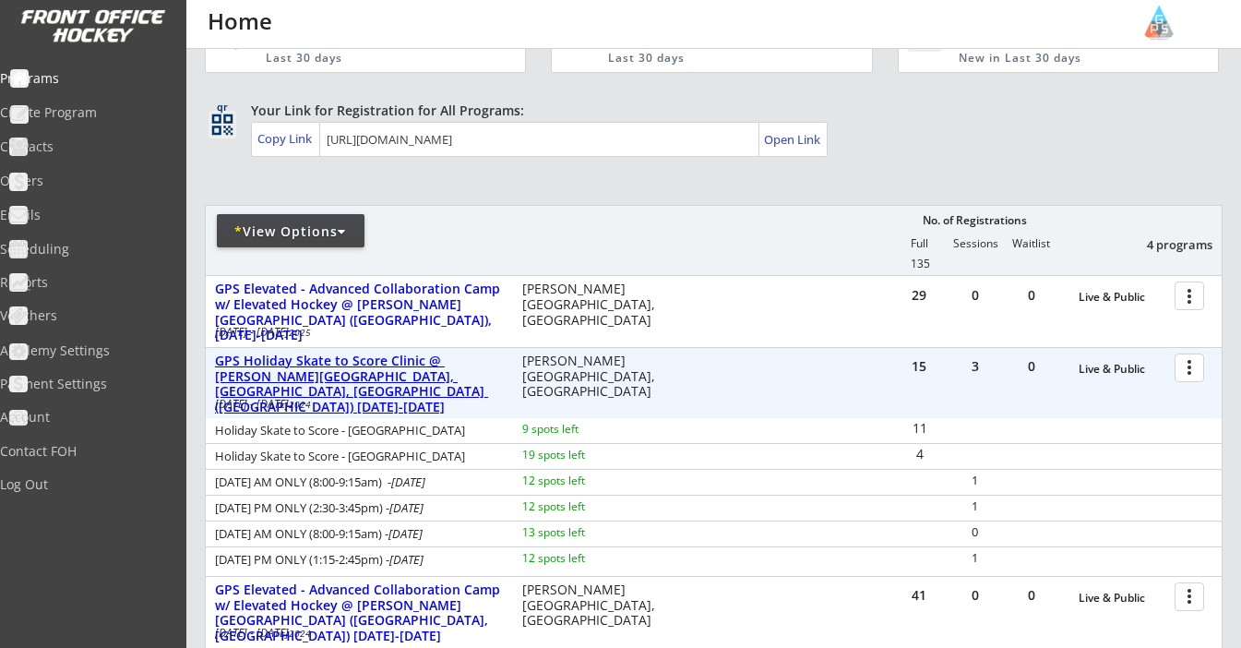
click at [453, 364] on div "GPS Holiday Skate to Score Clinic @ Campion Ice House, Hailey, ID (Sun Valley) …" at bounding box center [359, 384] width 288 height 62
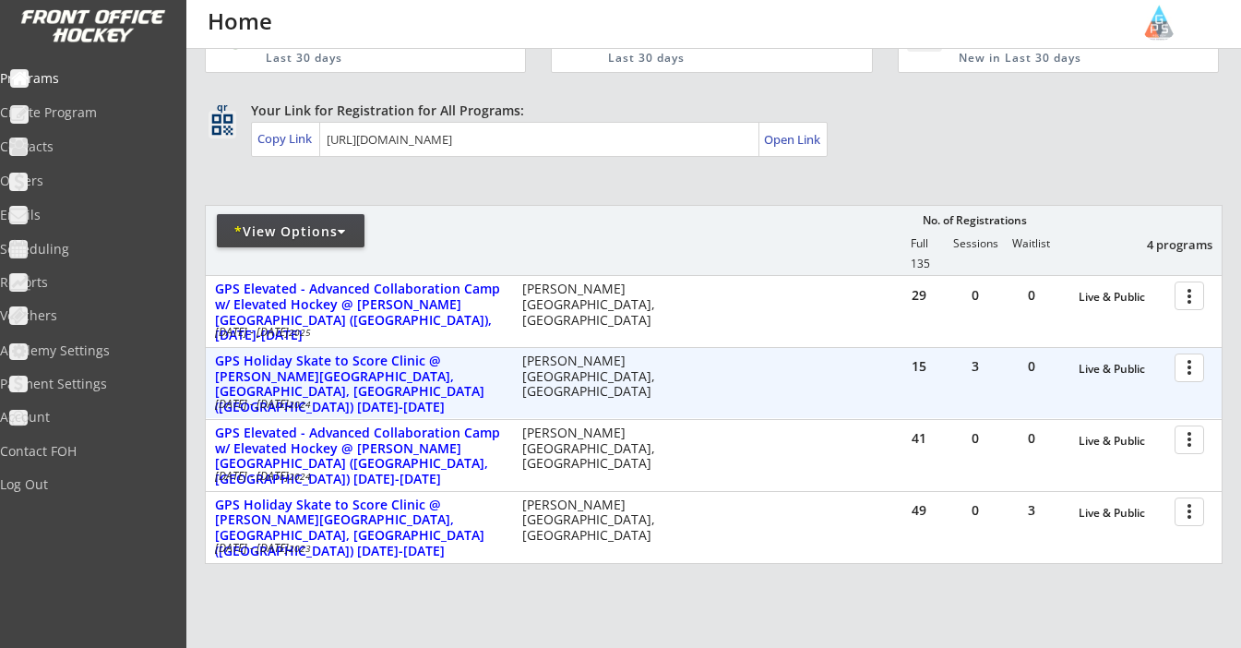
click at [1184, 364] on div at bounding box center [1193, 367] width 32 height 32
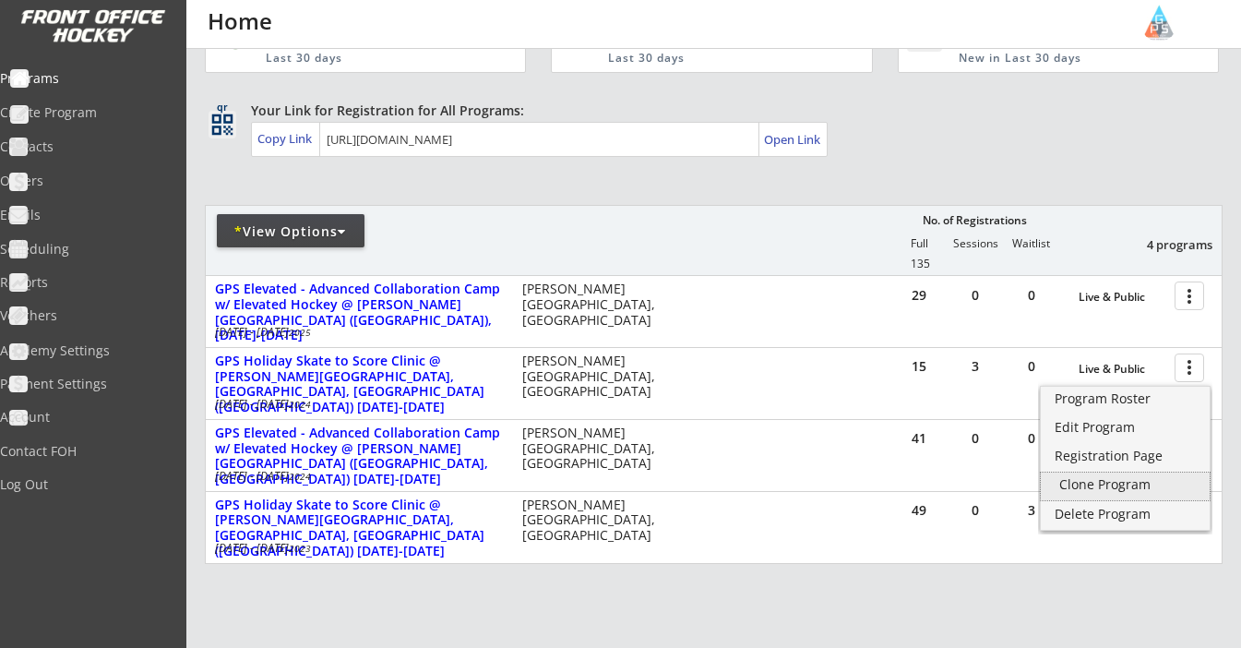
click at [1136, 484] on div "Clone Program" at bounding box center [1125, 484] width 132 height 13
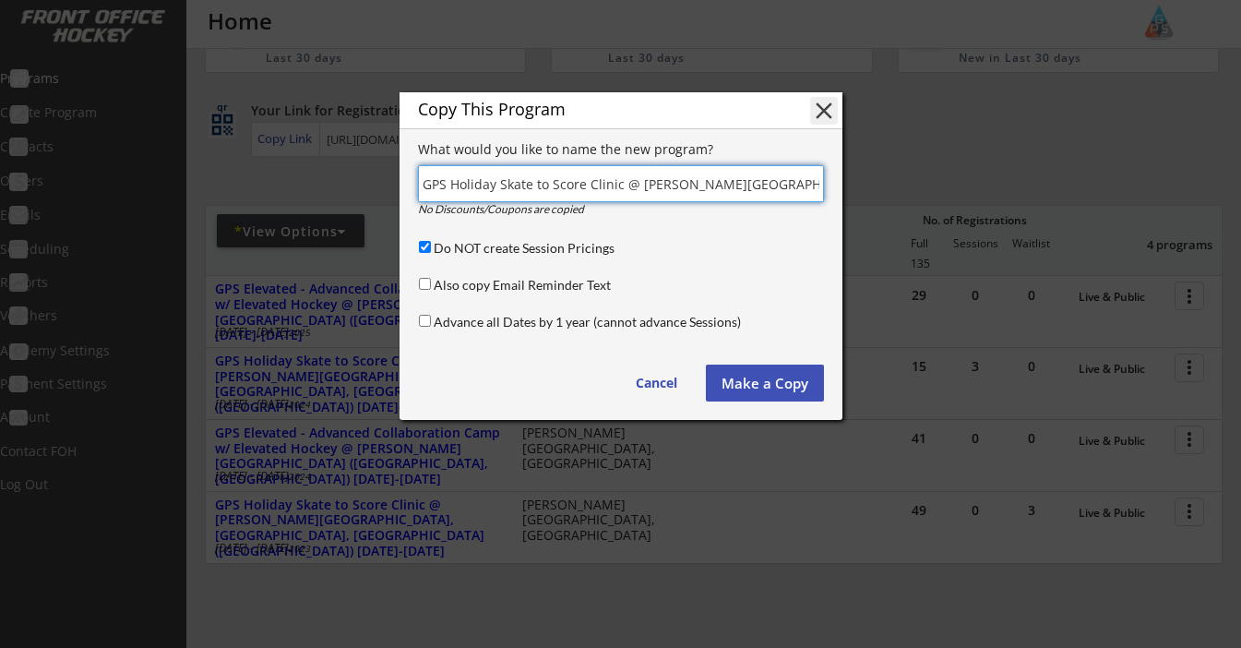
click at [477, 245] on label "Do NOT create Session Pricings" at bounding box center [524, 248] width 181 height 16
click at [431, 245] on input "Do NOT create Session Pricings" at bounding box center [425, 247] width 12 height 12
checkbox input "false"
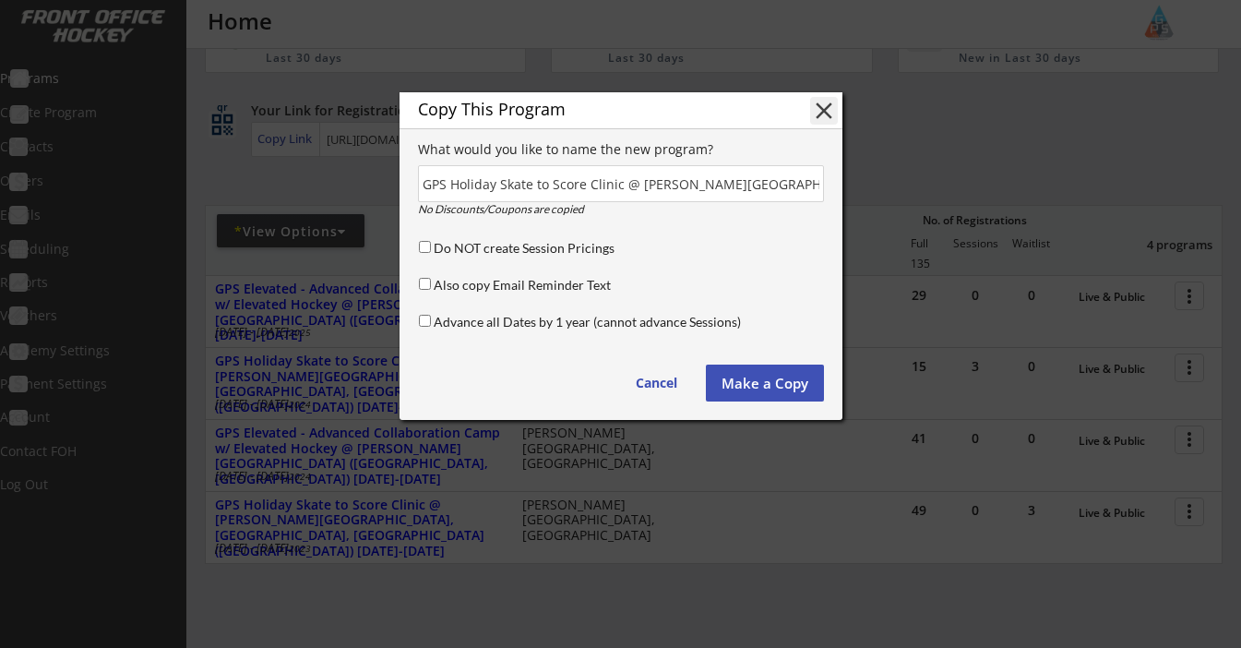
click at [773, 380] on button "Make a Copy" at bounding box center [765, 383] width 118 height 37
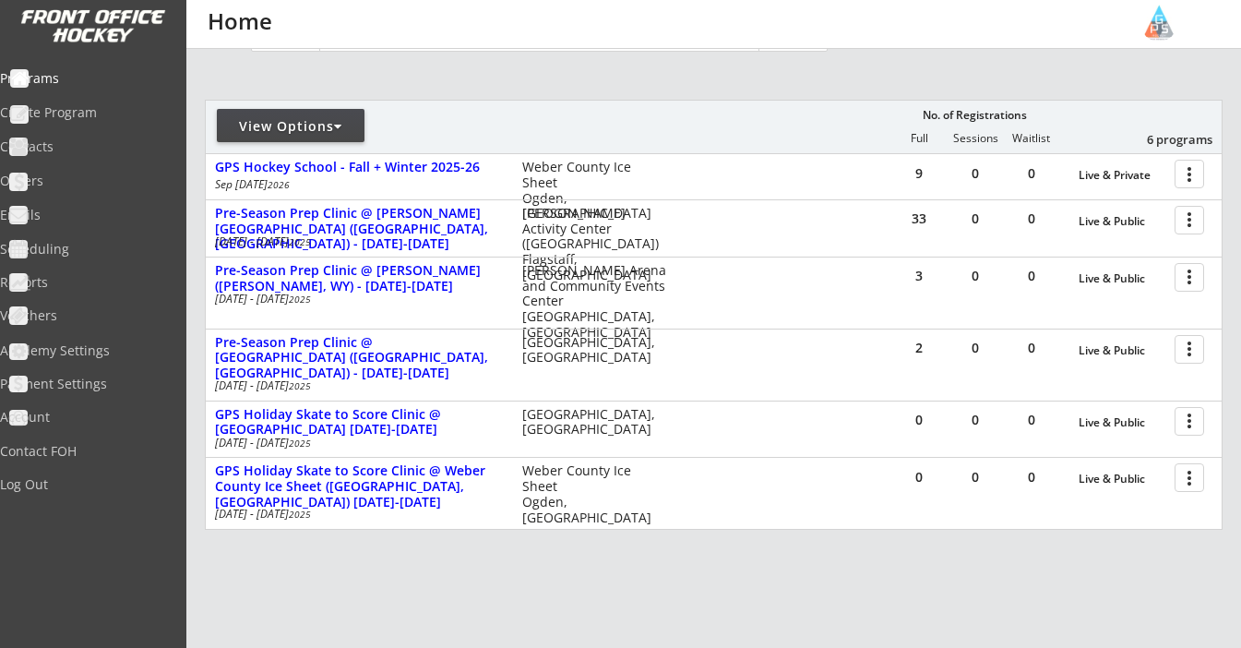
scroll to position [181, 0]
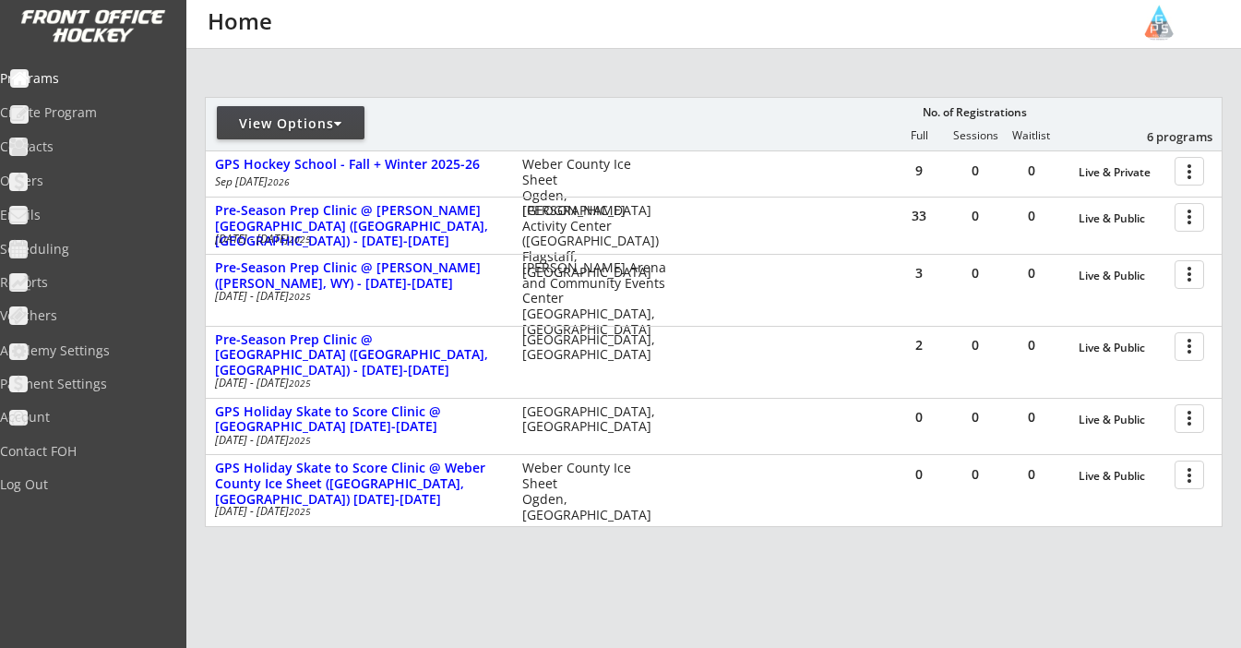
click at [299, 123] on div "View Options" at bounding box center [291, 123] width 148 height 18
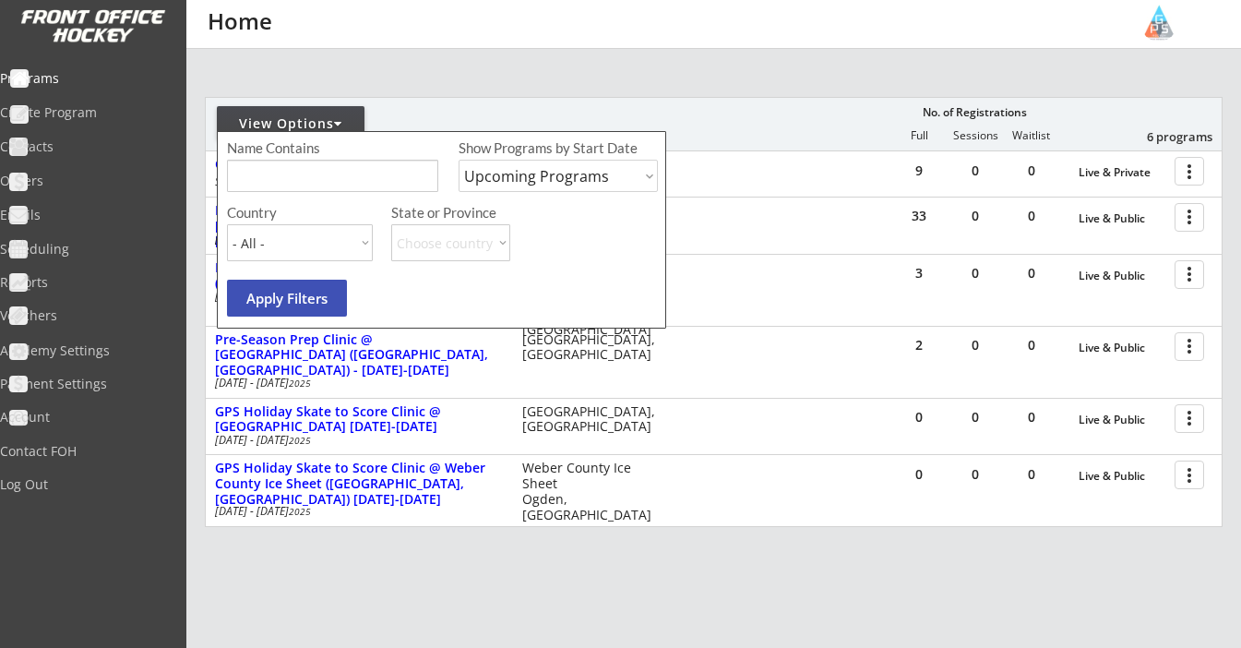
select select ""Past Programs""
type input "[GEOGRAPHIC_DATA]"
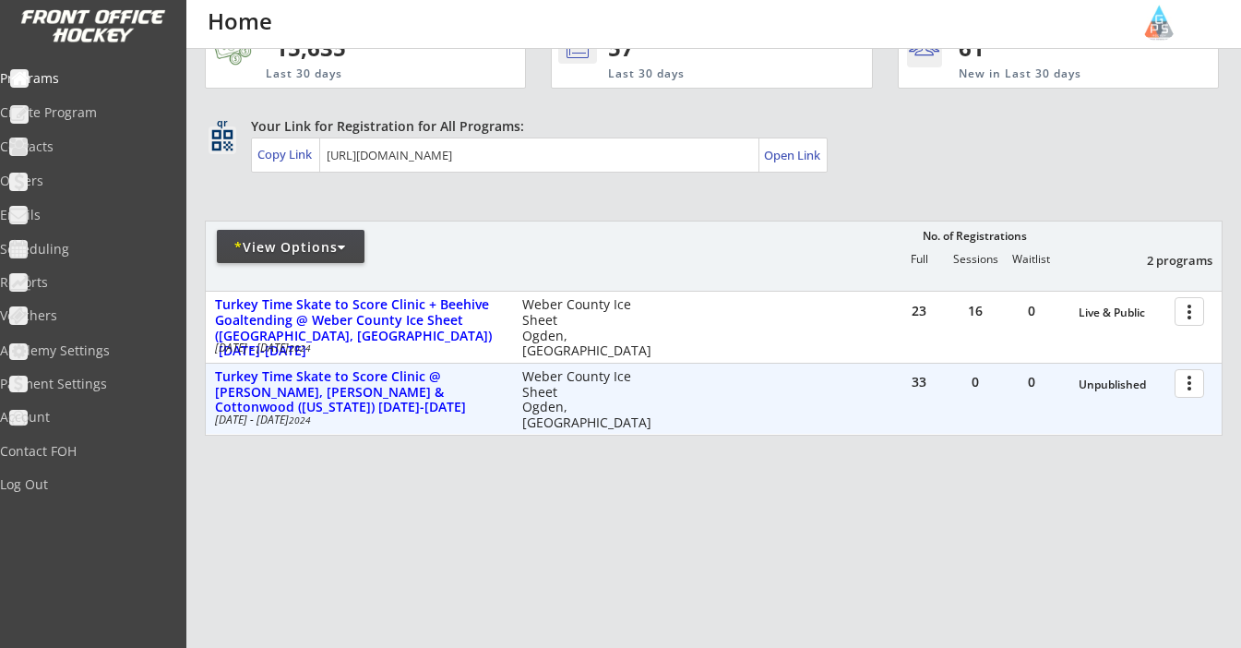
scroll to position [17, 0]
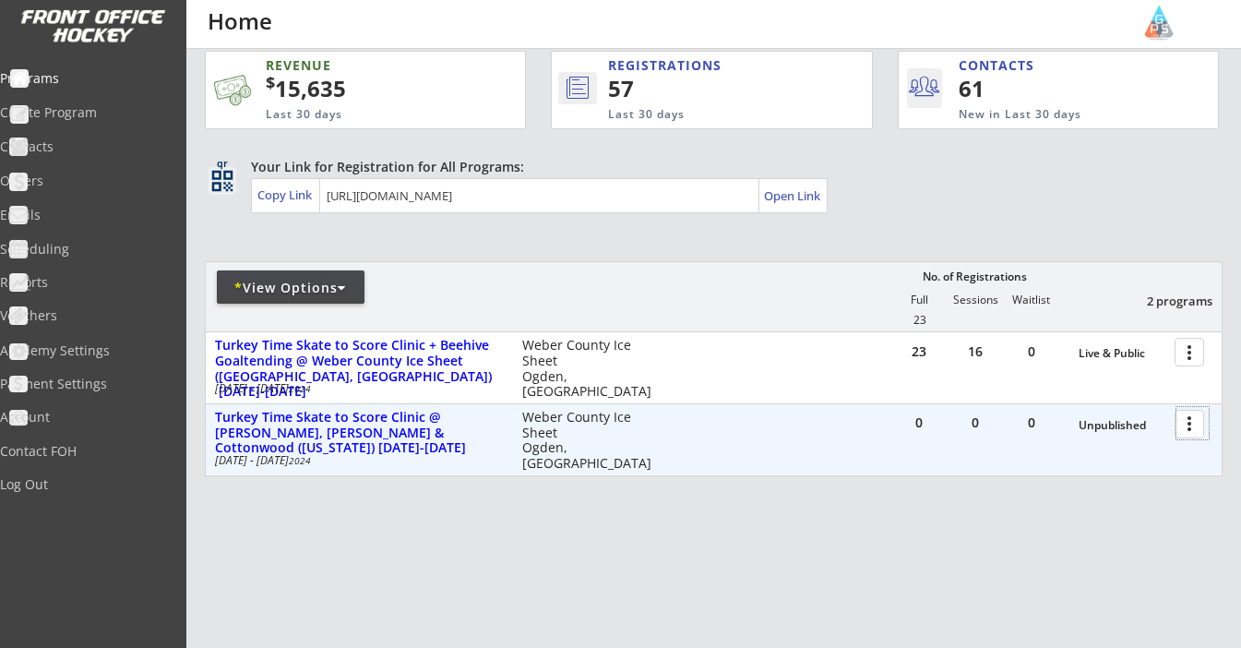
click at [1189, 424] on div at bounding box center [1193, 423] width 32 height 32
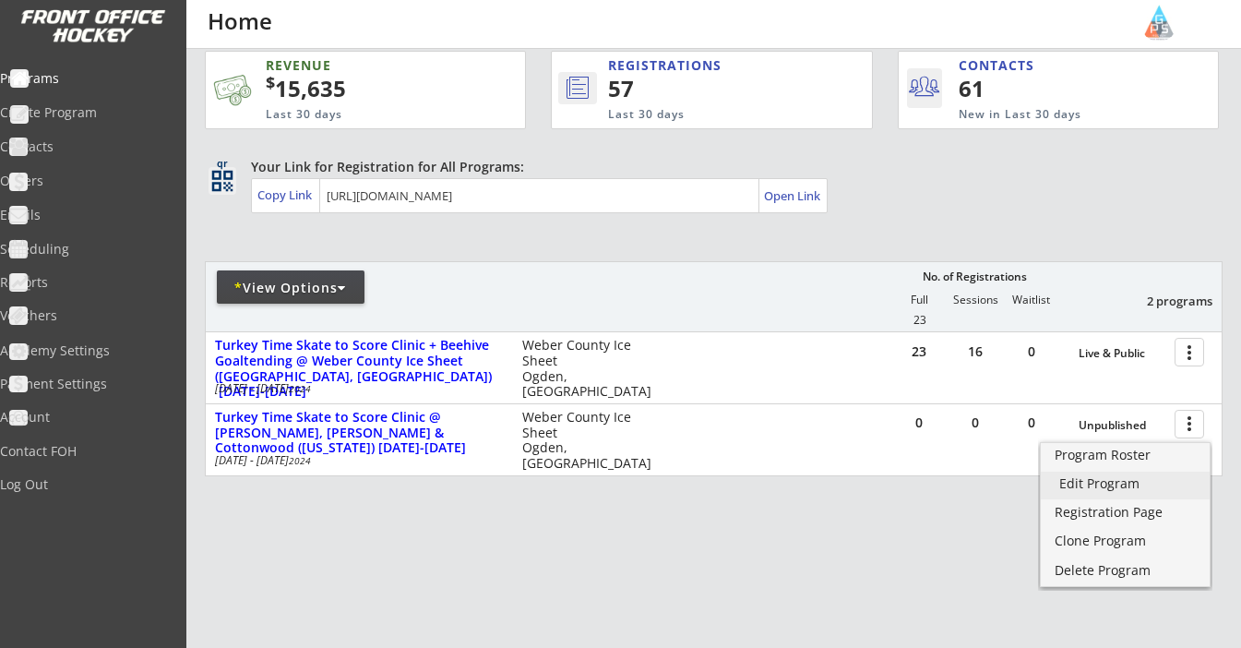
click at [1118, 478] on div "Edit Program" at bounding box center [1125, 483] width 132 height 13
